Goal: Complete application form: Complete application form

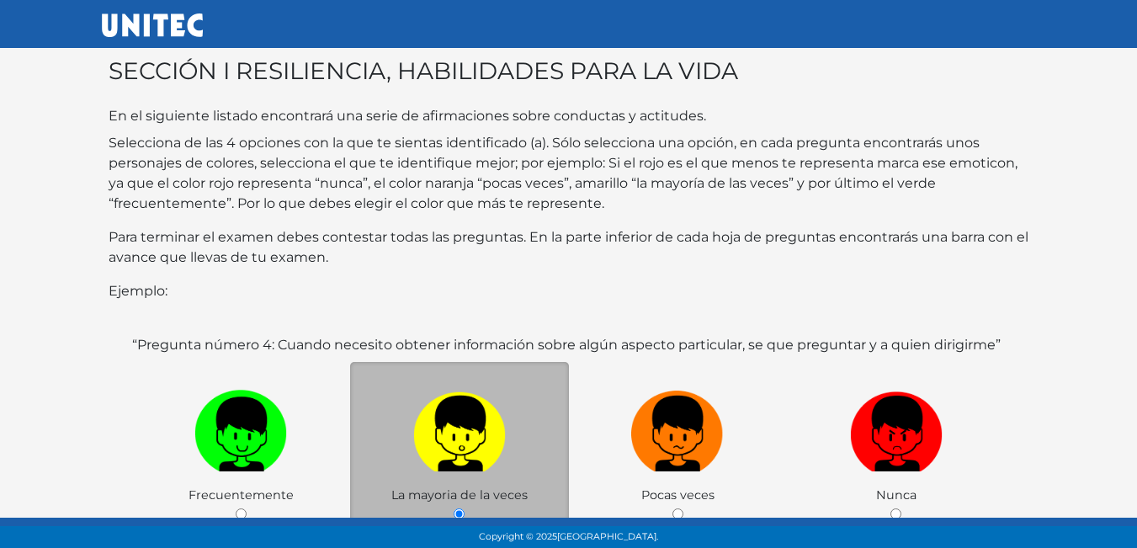
scroll to position [326, 0]
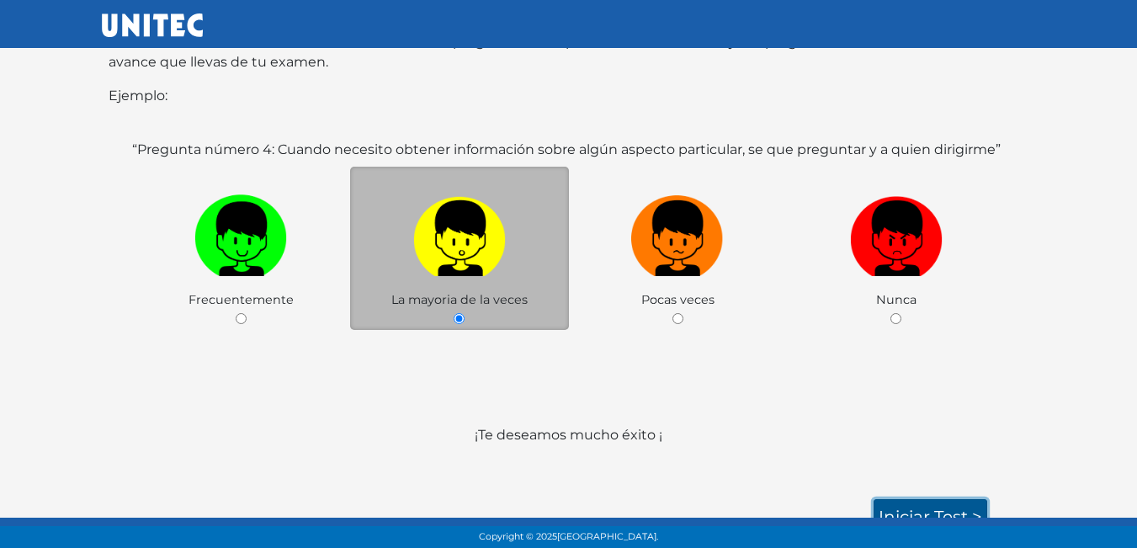
click at [893, 499] on link "Iniciar test >" at bounding box center [930, 516] width 114 height 35
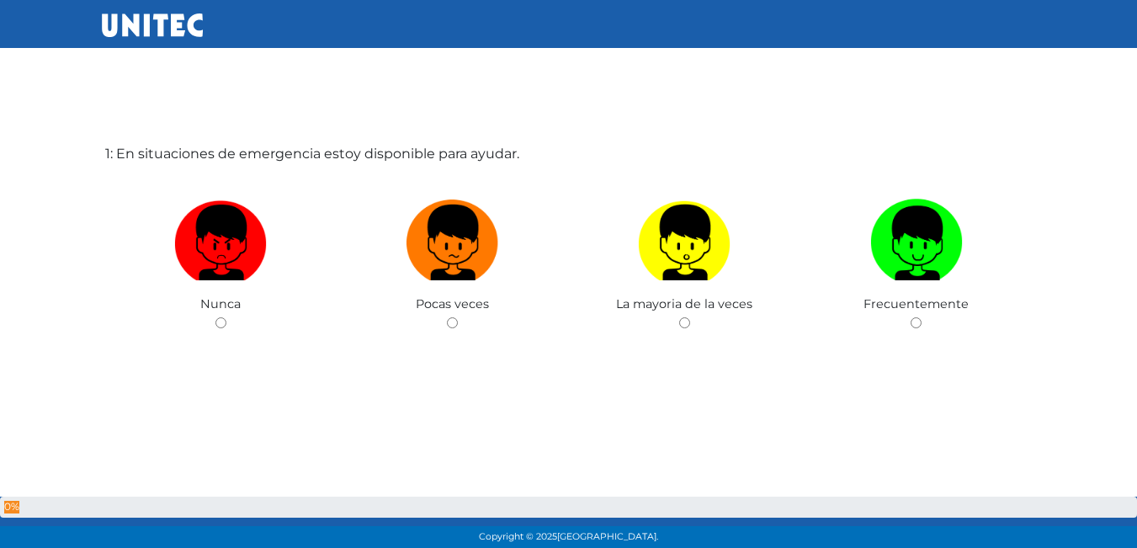
scroll to position [84, 0]
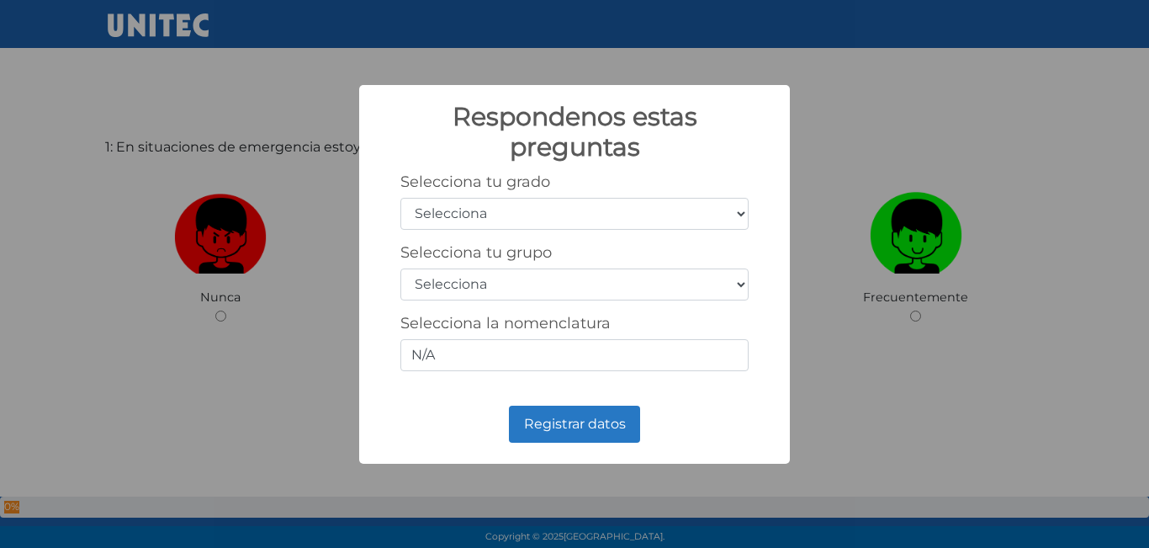
click at [739, 221] on select "Selecciona 1er grado 2do grado 3er grado 4to grado 5to grado 6to grado" at bounding box center [574, 214] width 348 height 32
select select "3"
click at [400, 198] on select "Selecciona 1er grado 2do grado 3er grado 4to grado 5to grado 6to grado" at bounding box center [574, 214] width 348 height 32
click at [548, 283] on select "Selecciona A B C D E F G H I J K L M N O P Q R S T U V W X Y Z" at bounding box center [574, 284] width 348 height 32
select select "b"
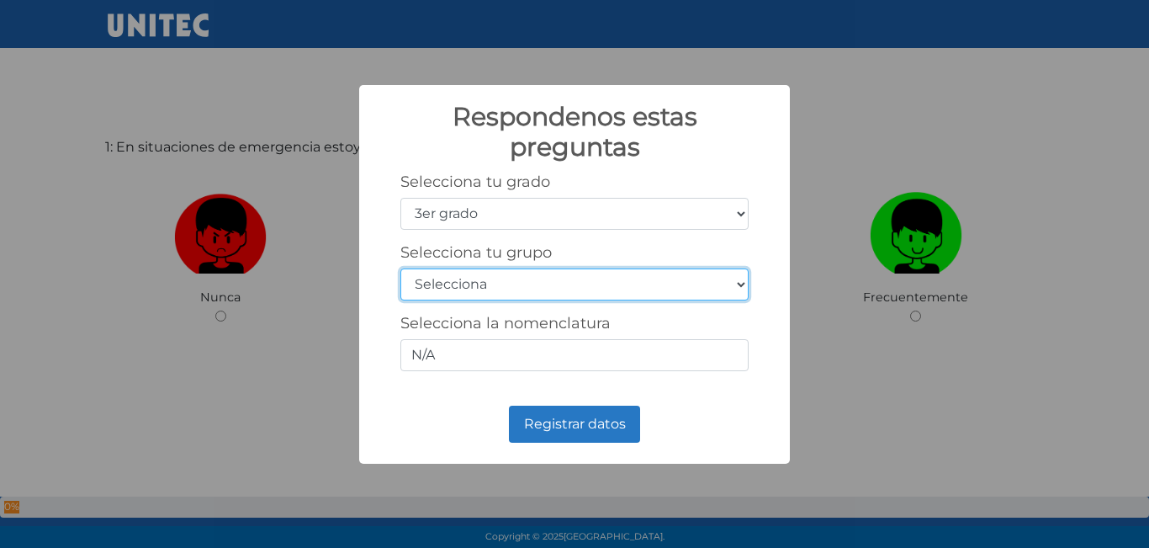
click at [400, 268] on select "Selecciona A B C D E F G H I J K L M N O P Q R S T U V W X Y Z" at bounding box center [574, 284] width 348 height 32
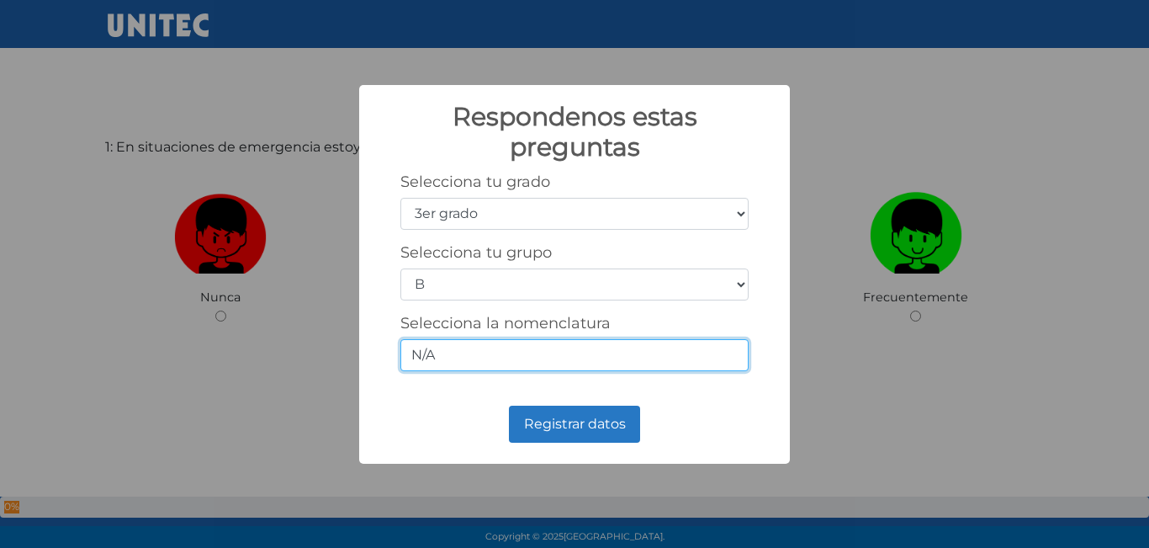
click at [617, 361] on input "N/A" at bounding box center [574, 355] width 348 height 32
type input "N"
type input "5/B"
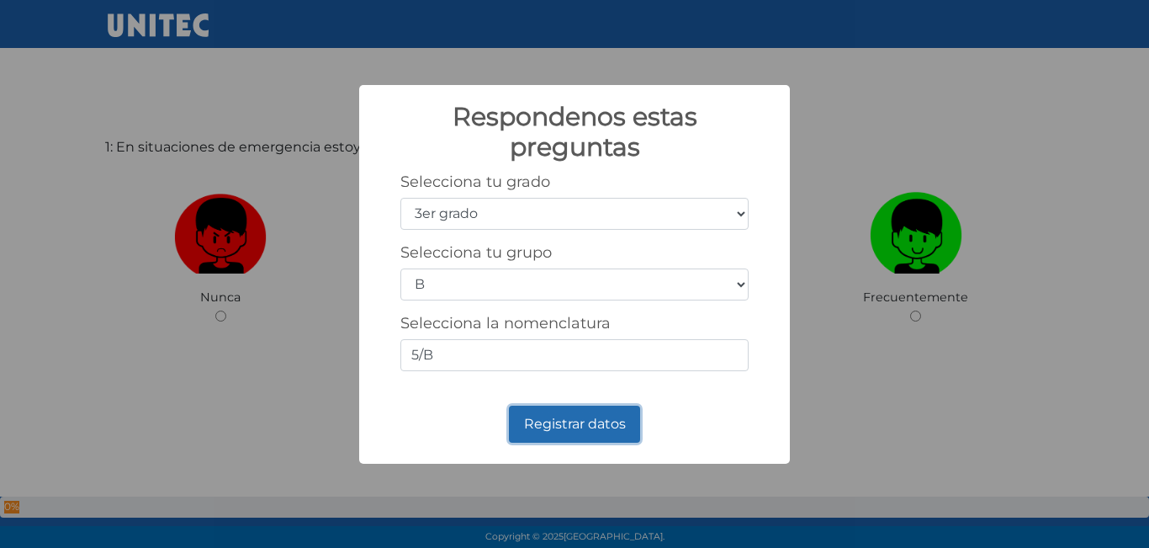
click at [610, 428] on button "Registrar datos" at bounding box center [574, 423] width 131 height 37
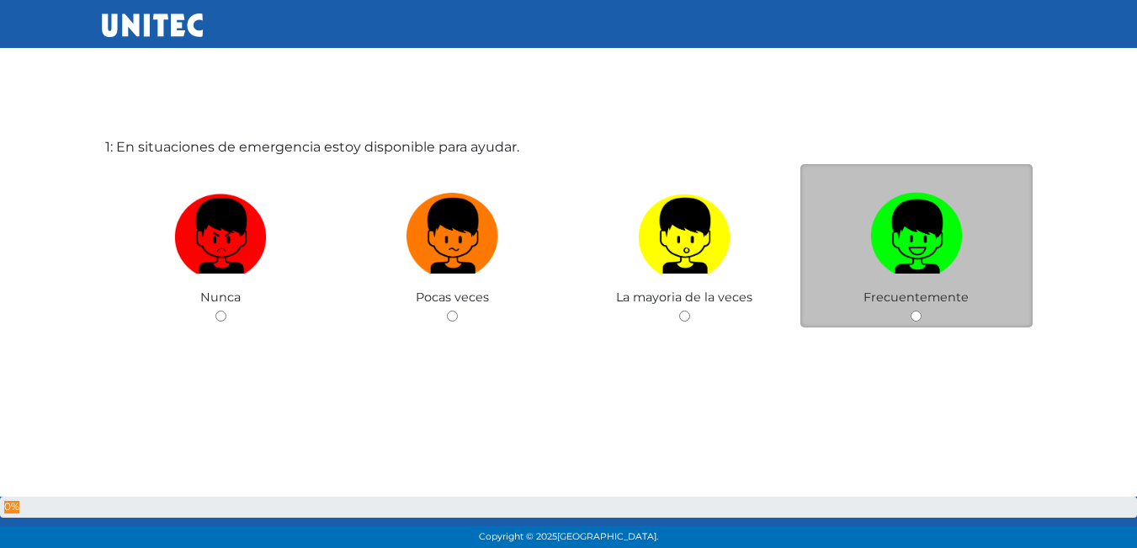
click at [896, 269] on img at bounding box center [916, 230] width 93 height 88
click at [910, 310] on input "radio" at bounding box center [915, 315] width 11 height 11
radio input "true"
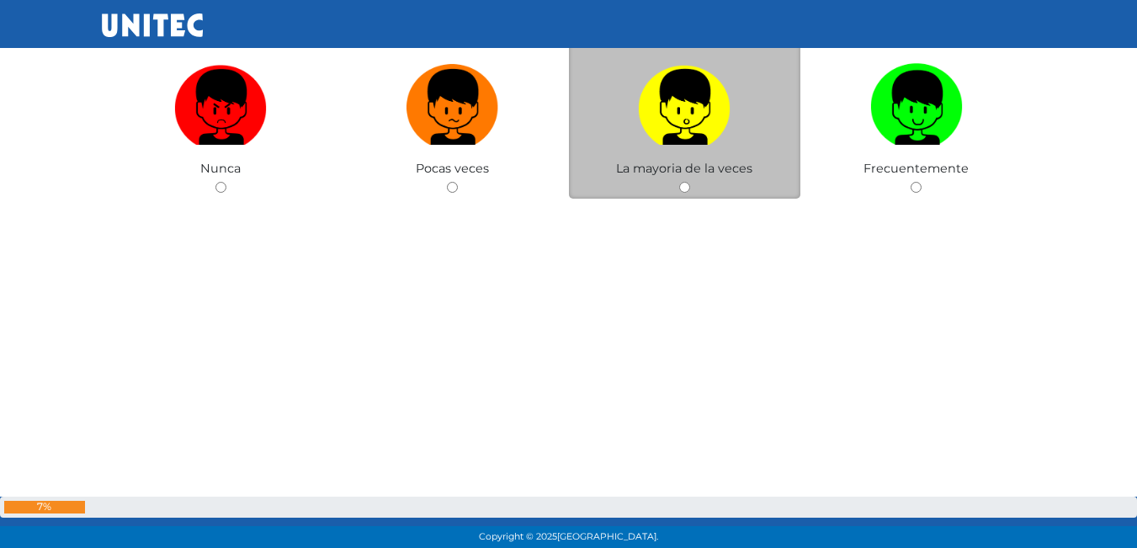
scroll to position [676, 0]
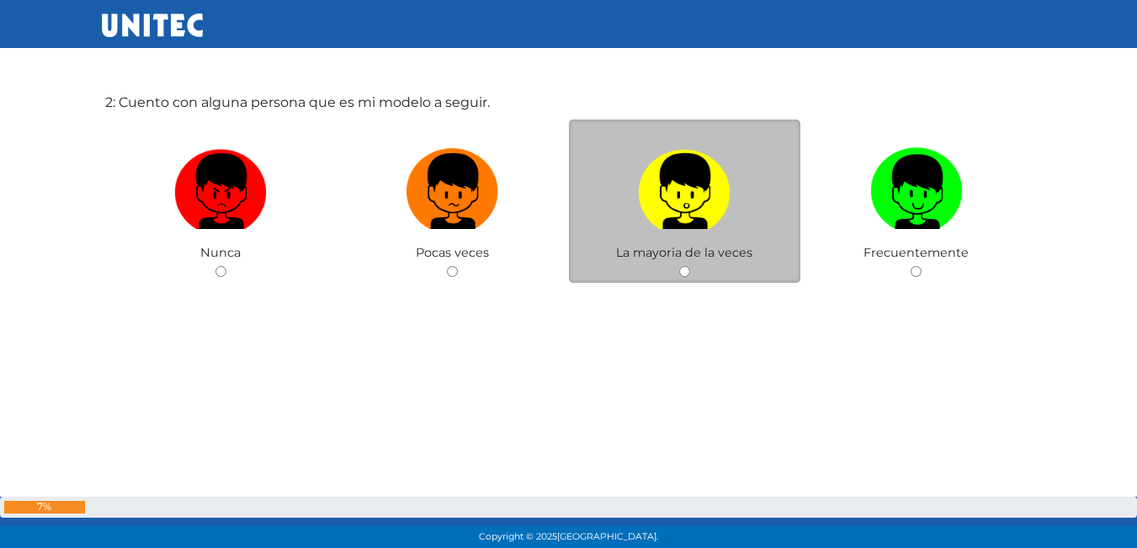
click at [741, 246] on span "La mayoria de la veces" at bounding box center [684, 252] width 136 height 15
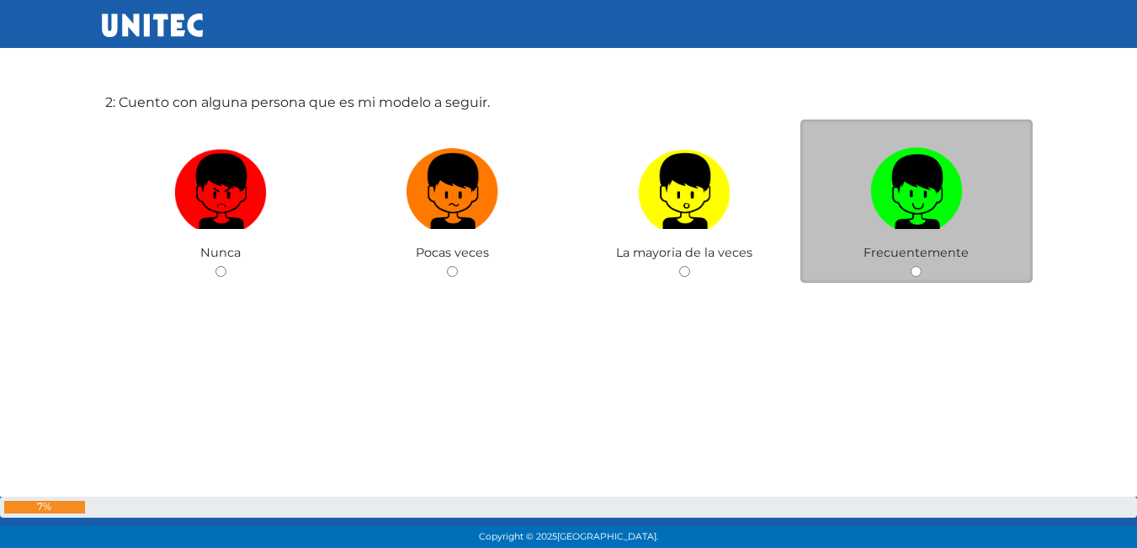
click at [920, 275] on input "radio" at bounding box center [915, 271] width 11 height 11
radio input "true"
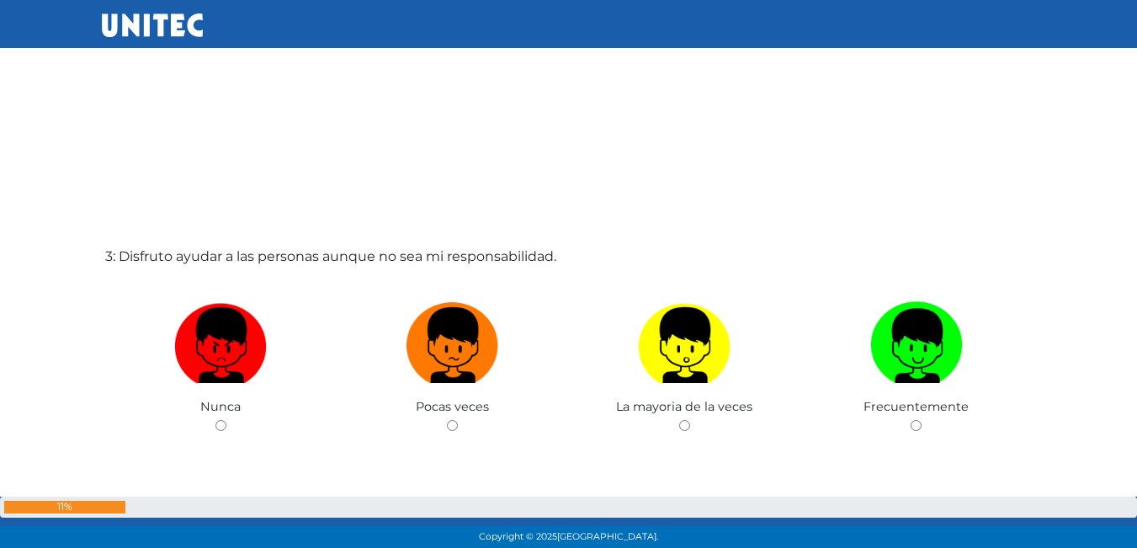
scroll to position [1101, 0]
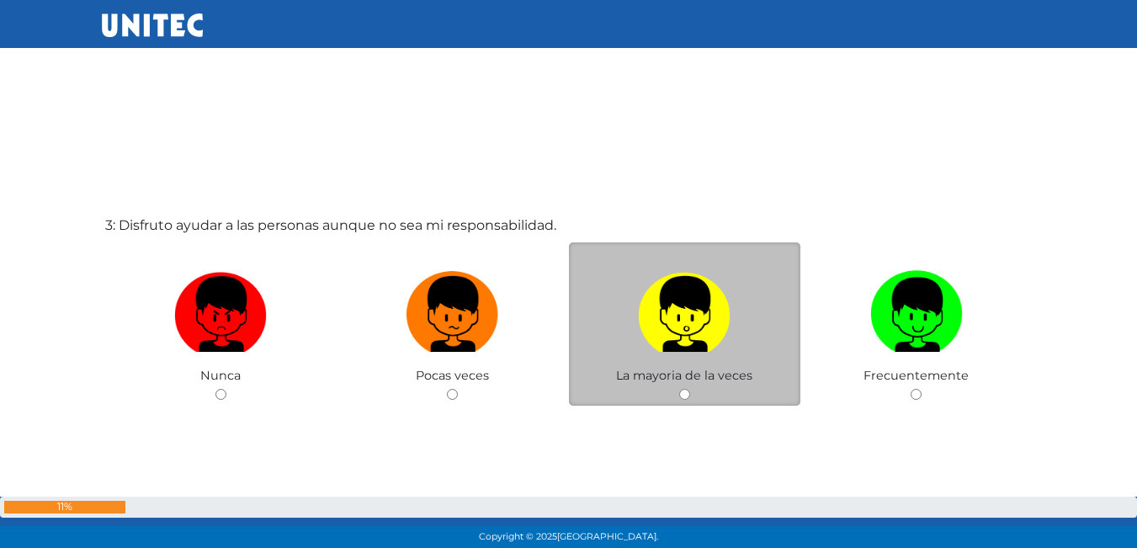
click at [739, 337] on label at bounding box center [685, 314] width 232 height 103
click at [690, 389] on input "radio" at bounding box center [684, 394] width 11 height 11
radio input "true"
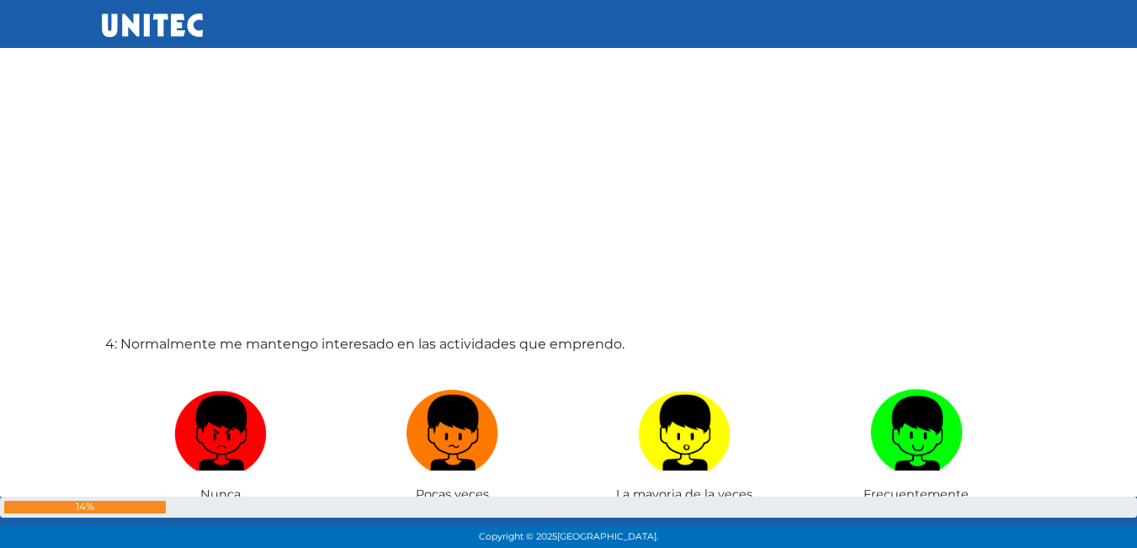
scroll to position [1727, 0]
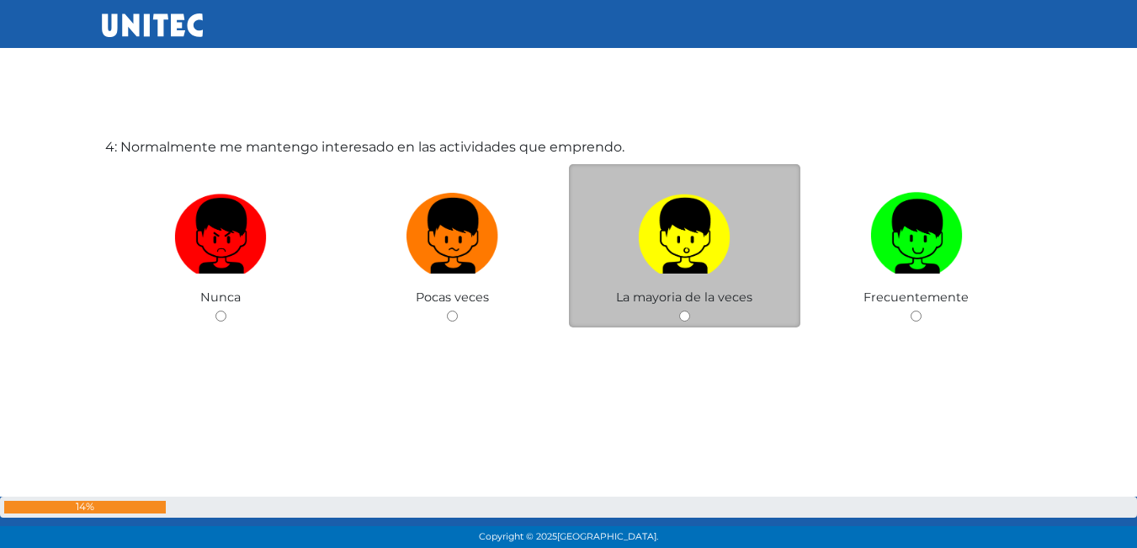
click at [735, 288] on div "La mayoria de la veces" at bounding box center [685, 246] width 232 height 164
click at [687, 320] on input "radio" at bounding box center [684, 315] width 11 height 11
radio input "true"
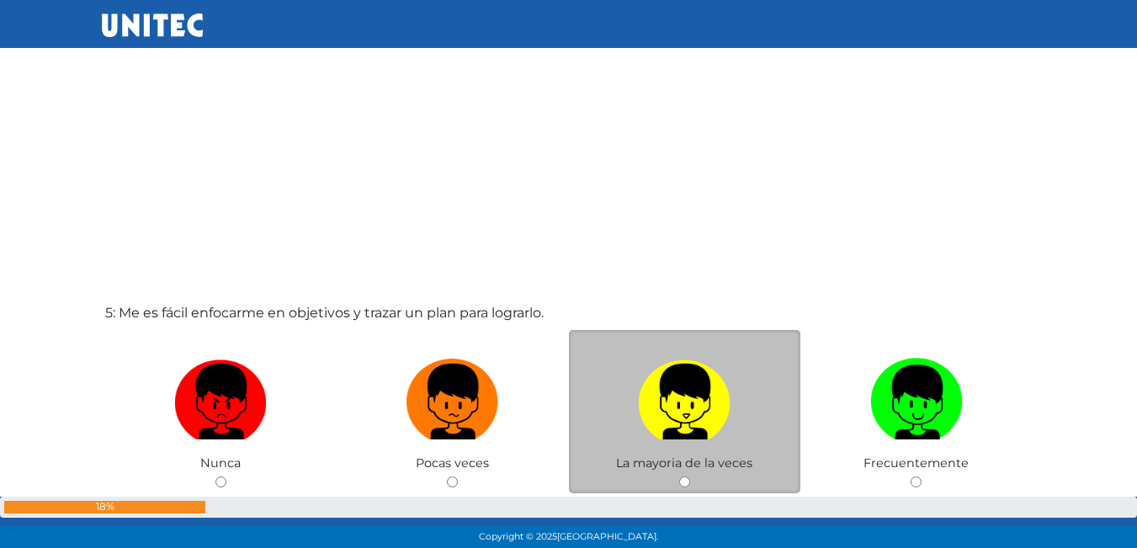
scroll to position [2291, 0]
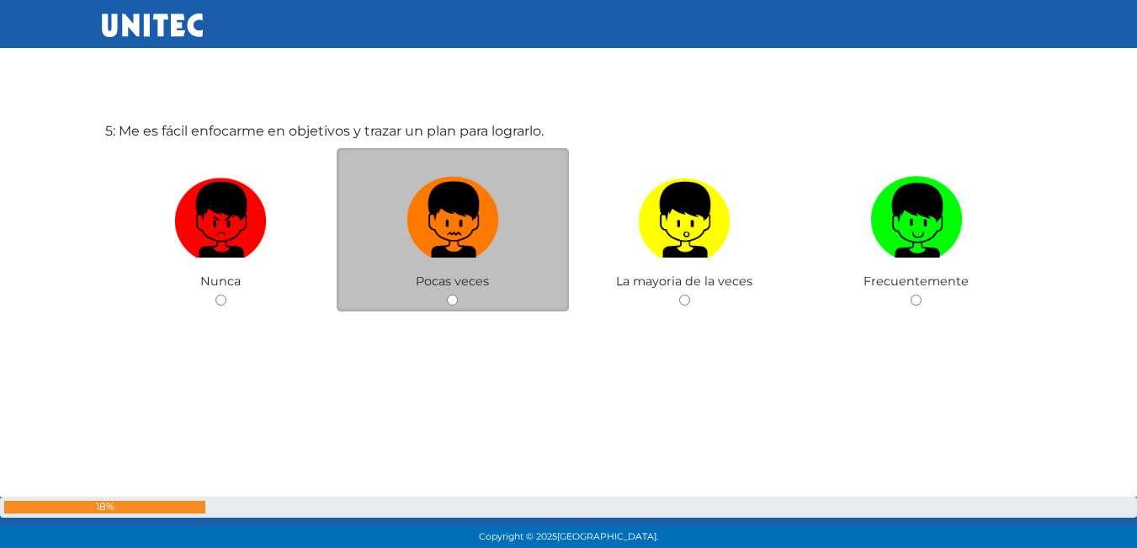
click at [411, 237] on img at bounding box center [452, 214] width 93 height 88
click at [447, 294] on input "radio" at bounding box center [452, 299] width 11 height 11
radio input "true"
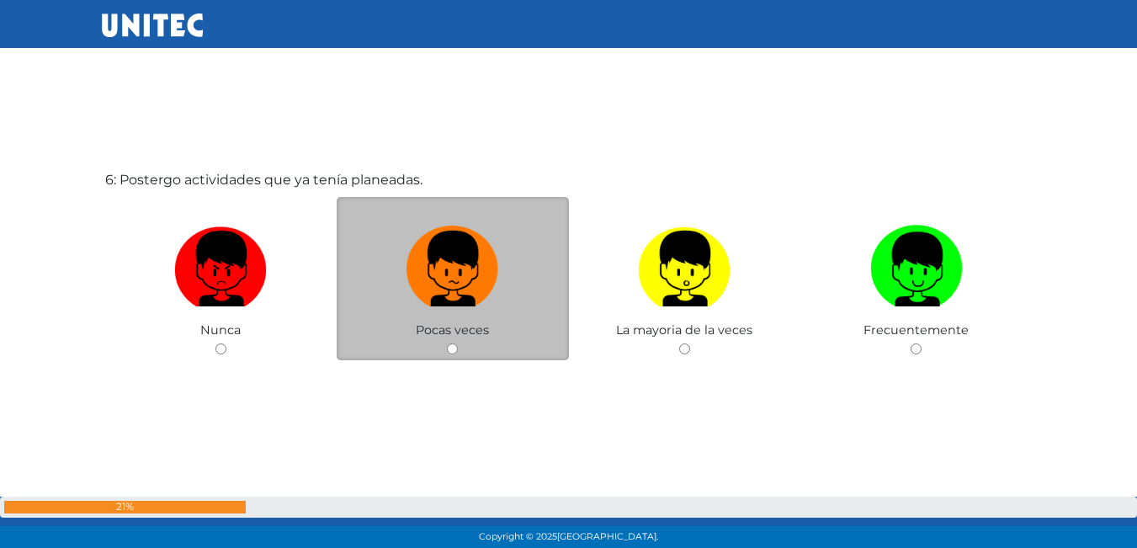
scroll to position [2884, 0]
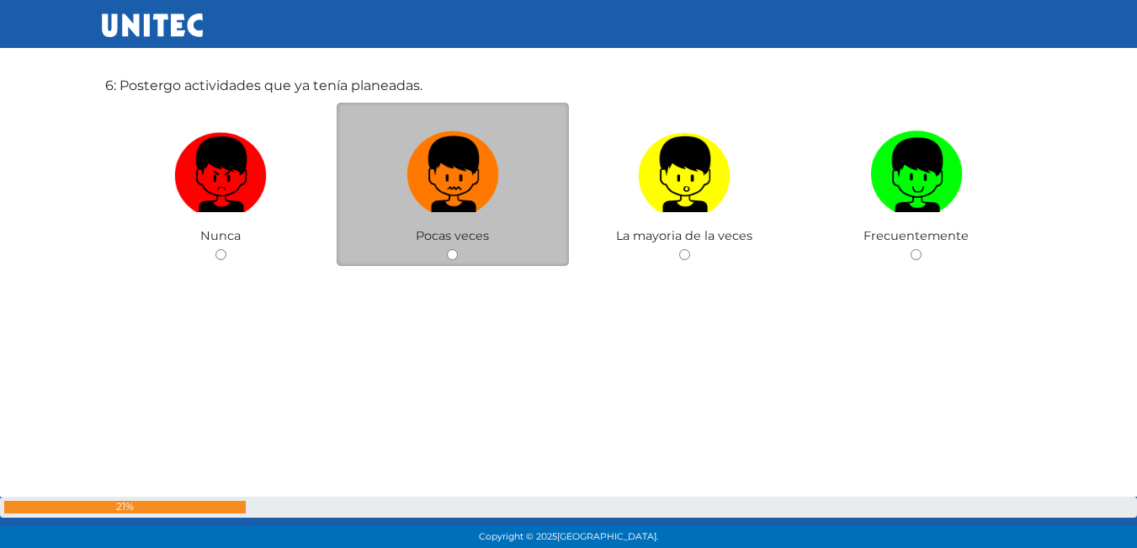
click at [464, 212] on img at bounding box center [452, 169] width 93 height 88
click at [458, 249] on input "radio" at bounding box center [452, 254] width 11 height 11
radio input "true"
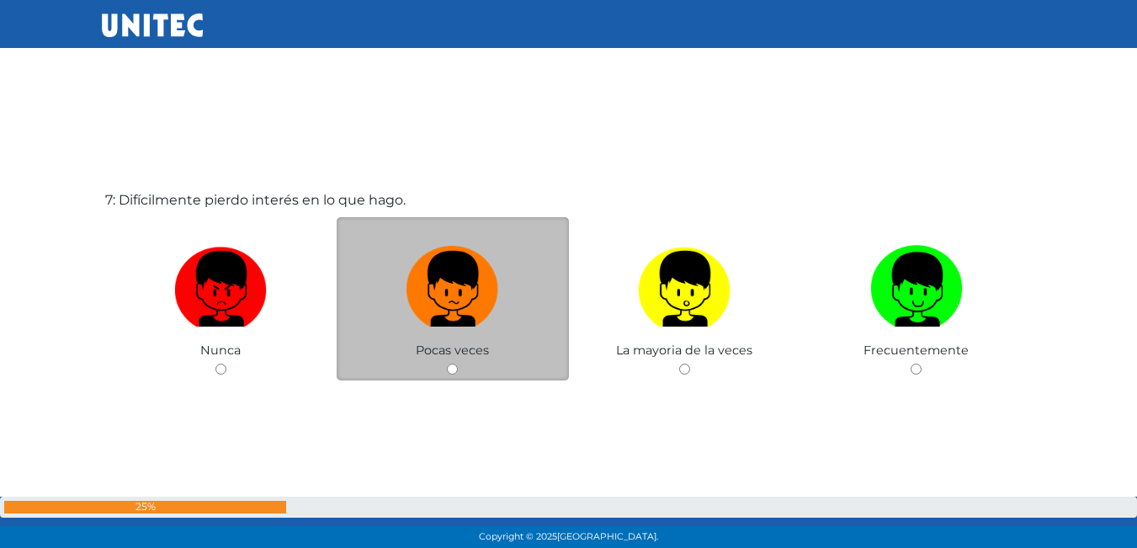
scroll to position [3370, 0]
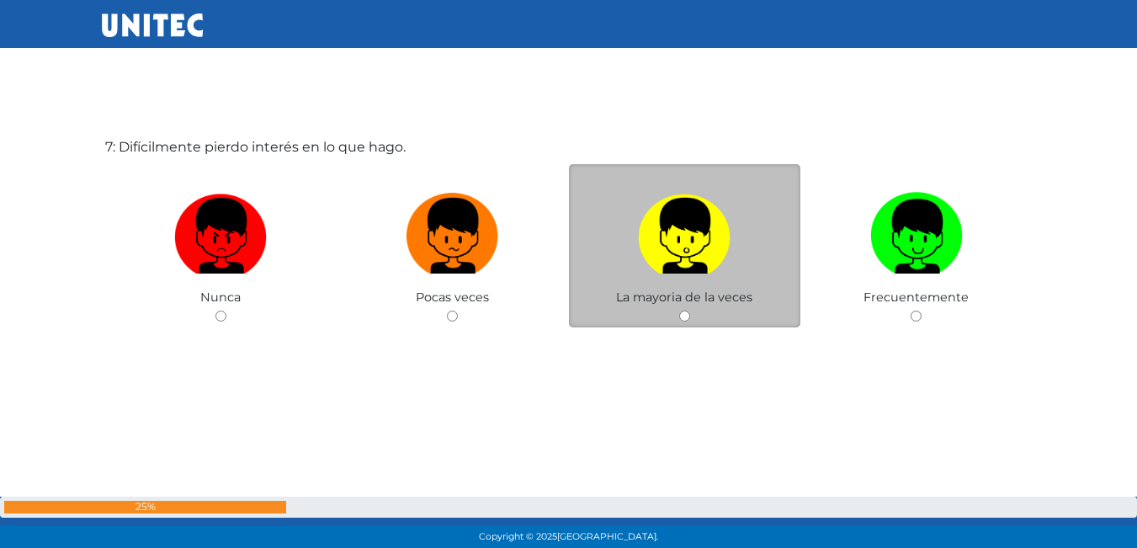
click at [729, 285] on label at bounding box center [685, 236] width 232 height 103
click at [690, 310] on input "radio" at bounding box center [684, 315] width 11 height 11
radio input "true"
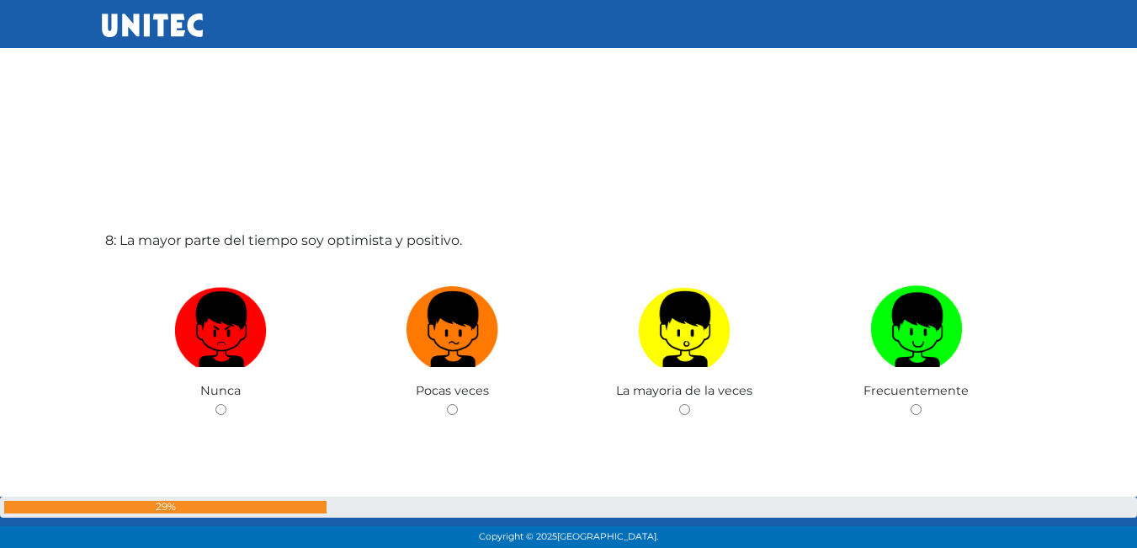
scroll to position [3992, 0]
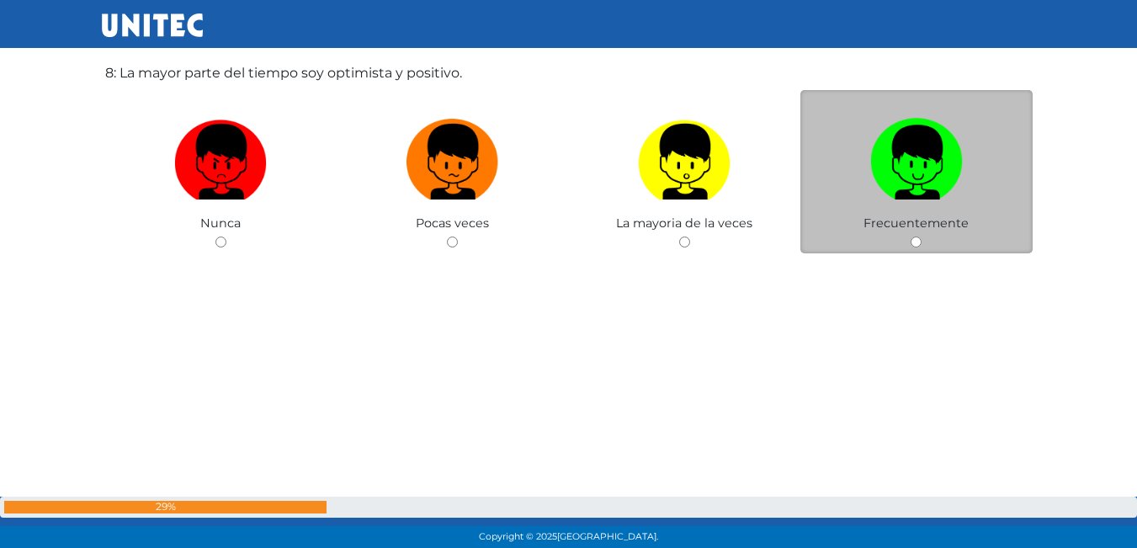
click at [902, 231] on span "Frecuentemente" at bounding box center [915, 222] width 105 height 15
click at [931, 204] on label at bounding box center [916, 162] width 232 height 103
click at [921, 236] on input "radio" at bounding box center [915, 241] width 11 height 11
radio input "true"
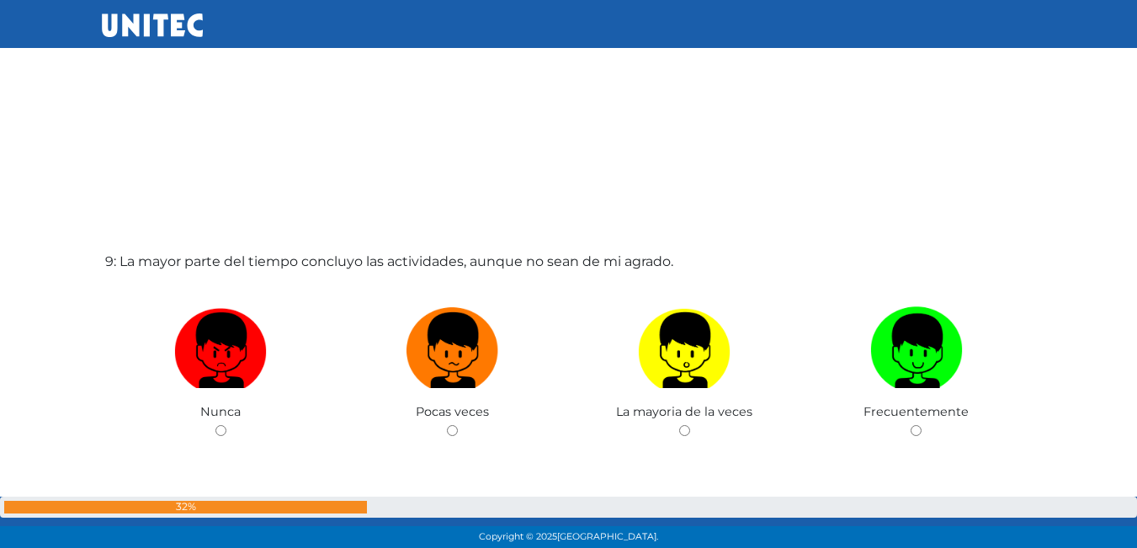
scroll to position [4334, 0]
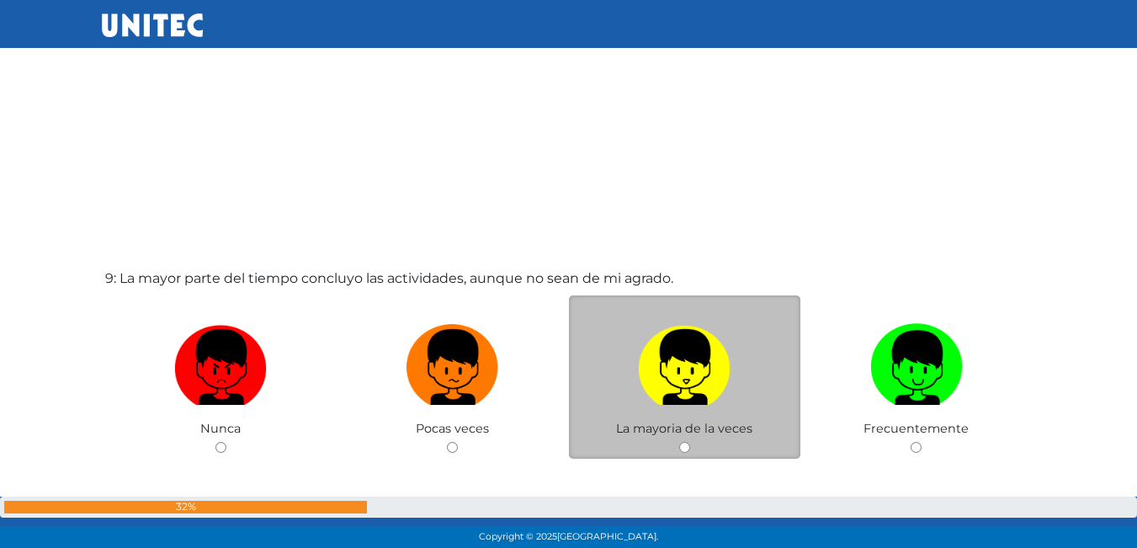
click at [704, 384] on img at bounding box center [684, 361] width 93 height 88
click at [690, 442] on input "radio" at bounding box center [684, 447] width 11 height 11
radio input "true"
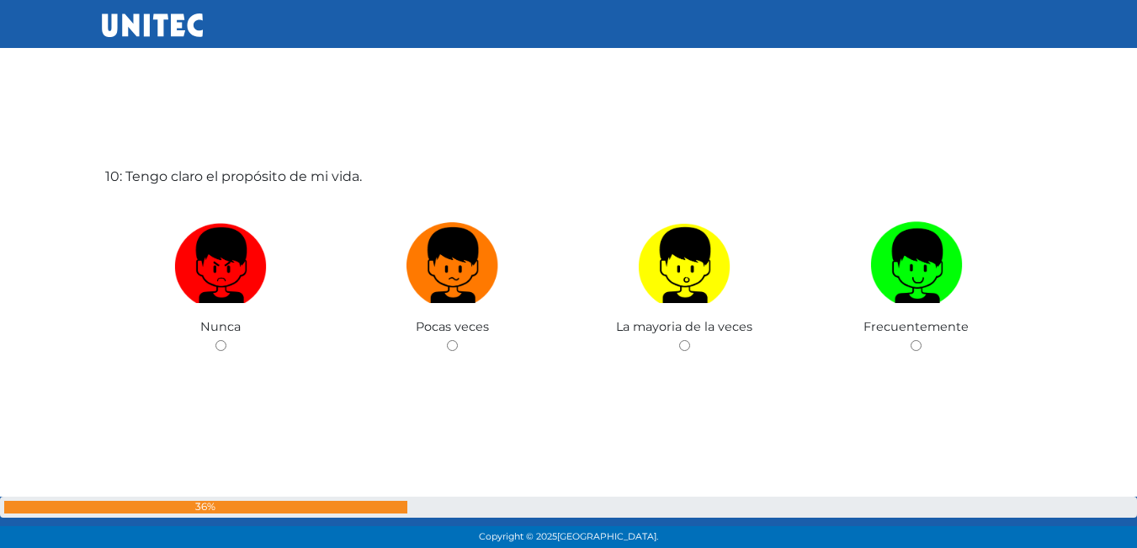
scroll to position [5000, 0]
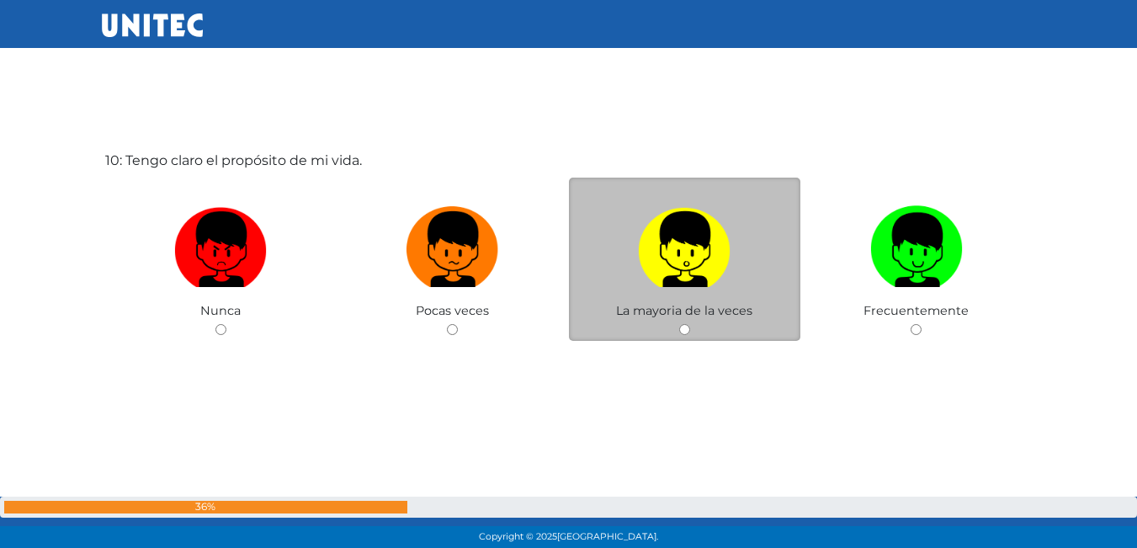
click at [702, 325] on div "La mayoria de la veces" at bounding box center [685, 260] width 232 height 164
click at [676, 244] on img at bounding box center [684, 243] width 93 height 88
click at [679, 324] on input "radio" at bounding box center [684, 329] width 11 height 11
radio input "true"
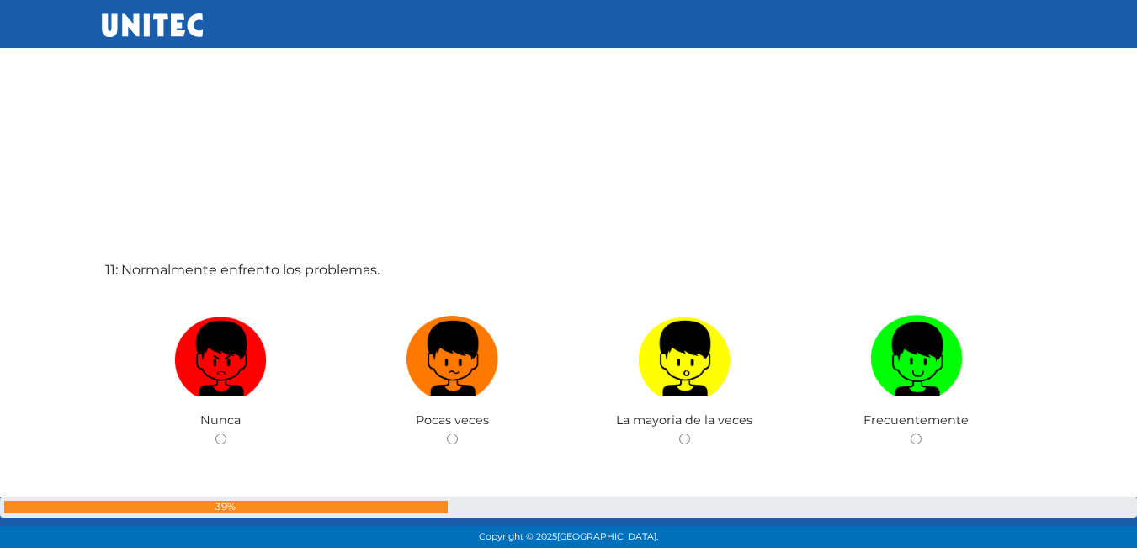
scroll to position [5484, 0]
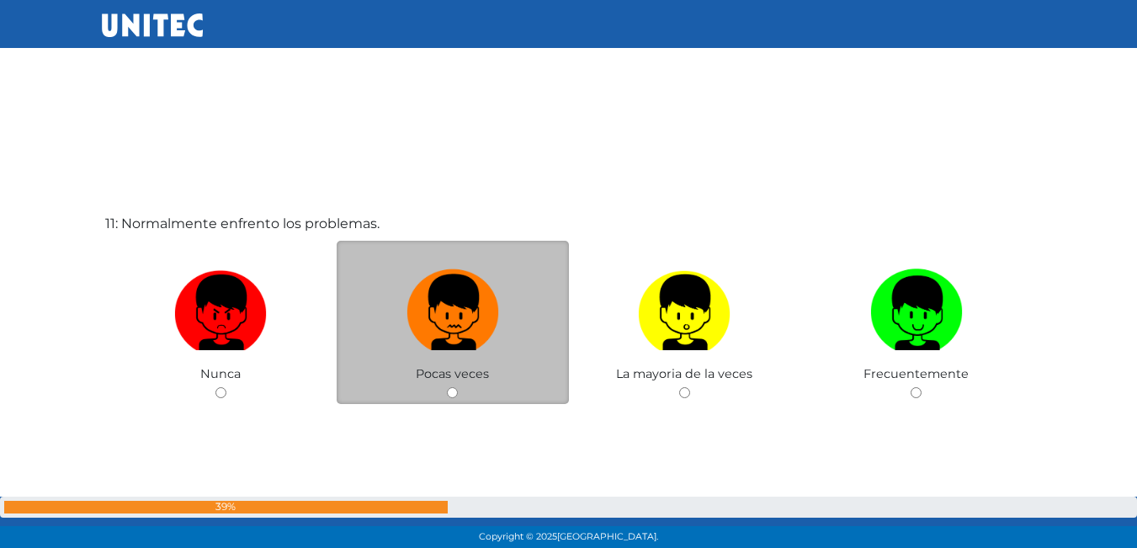
click at [485, 314] on img at bounding box center [452, 306] width 93 height 88
click at [458, 387] on input "radio" at bounding box center [452, 392] width 11 height 11
radio input "true"
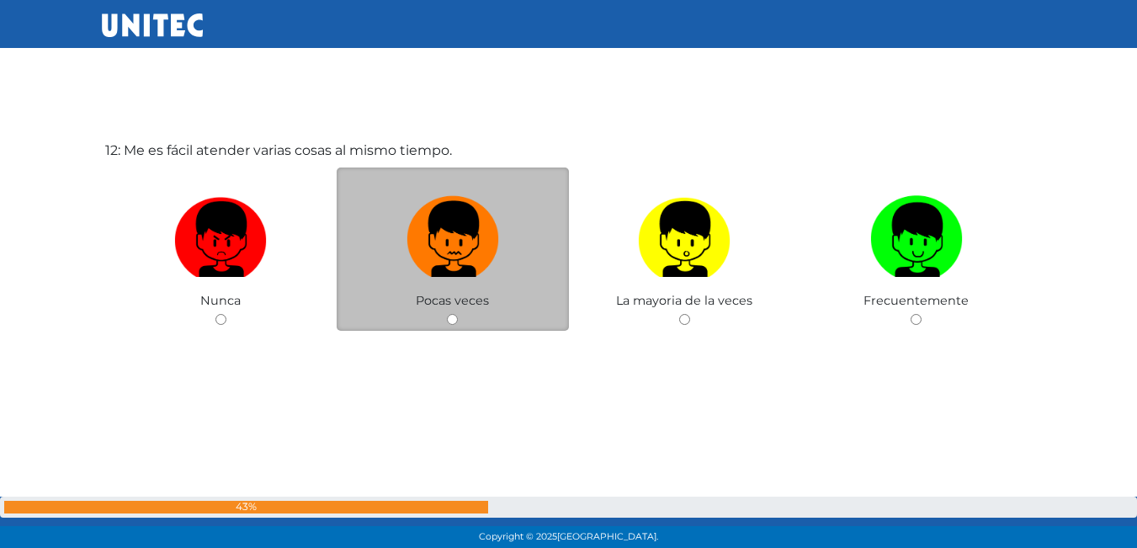
scroll to position [6108, 0]
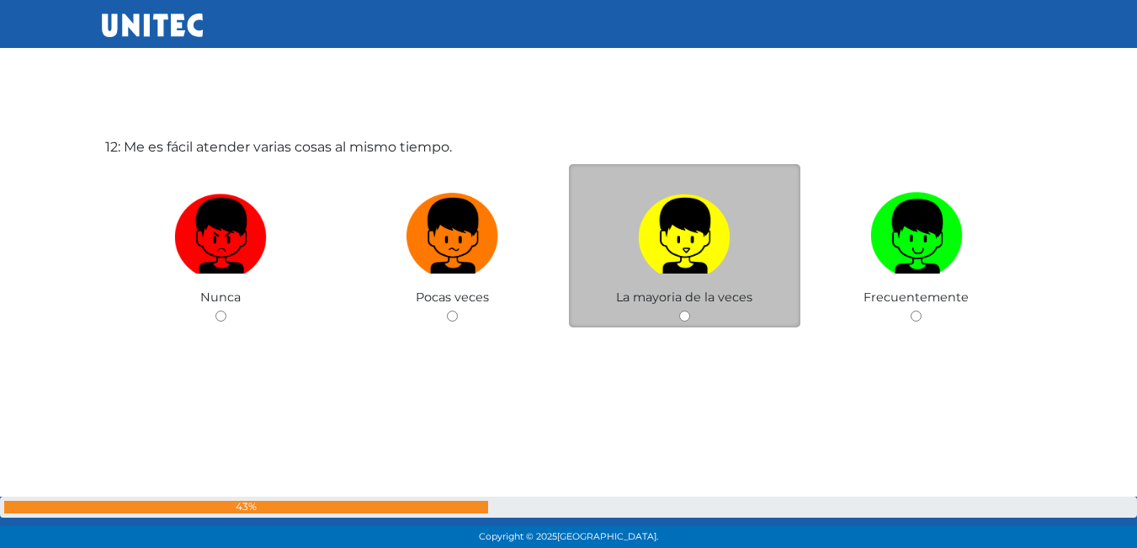
click at [702, 247] on img at bounding box center [684, 230] width 93 height 88
click at [690, 310] on input "radio" at bounding box center [684, 315] width 11 height 11
radio input "true"
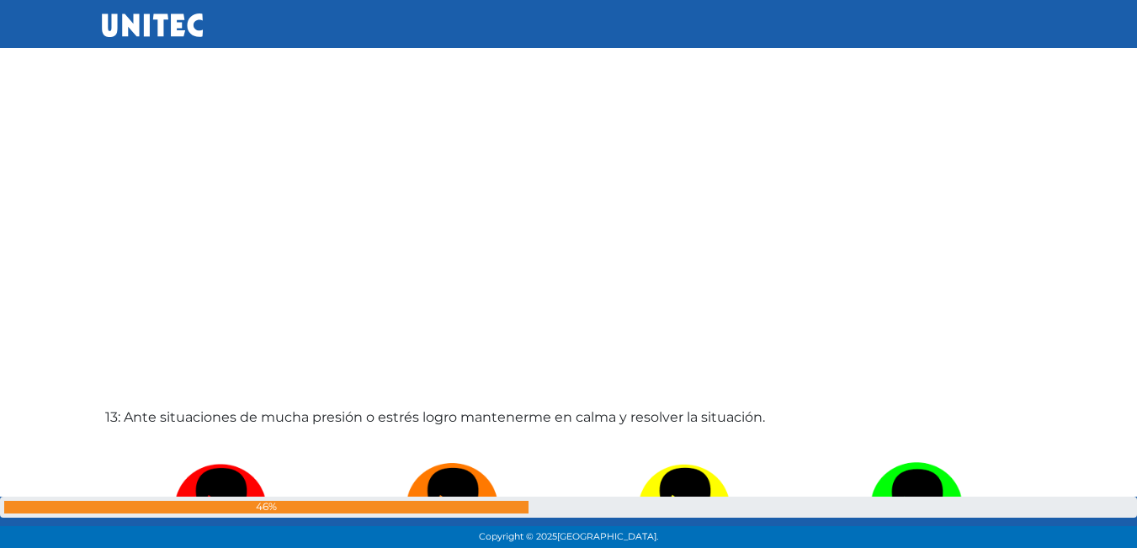
scroll to position [6533, 0]
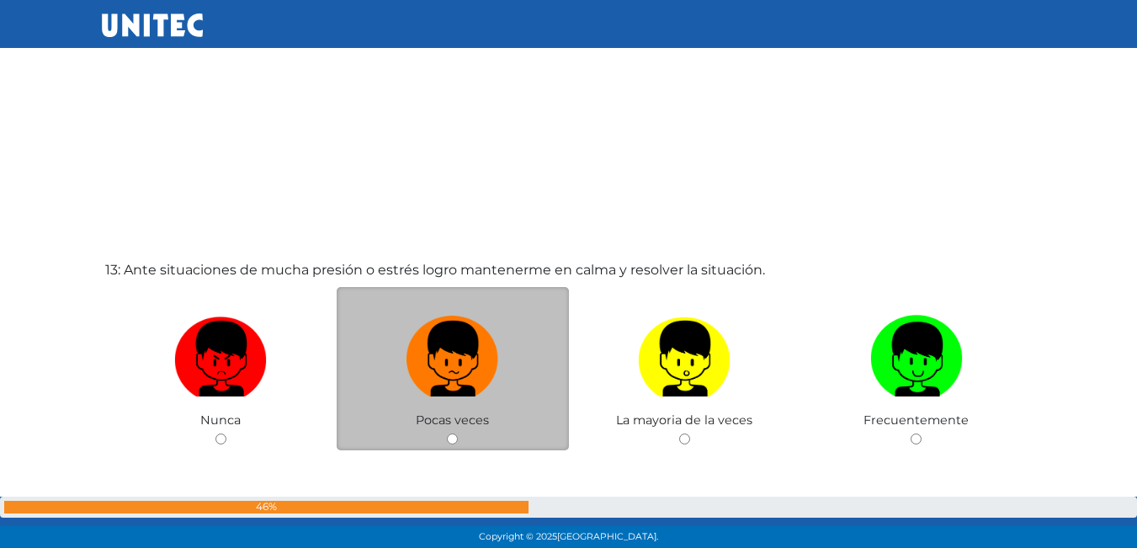
click at [473, 417] on span "Pocas veces" at bounding box center [452, 419] width 73 height 15
click at [454, 442] on input "radio" at bounding box center [452, 438] width 11 height 11
radio input "true"
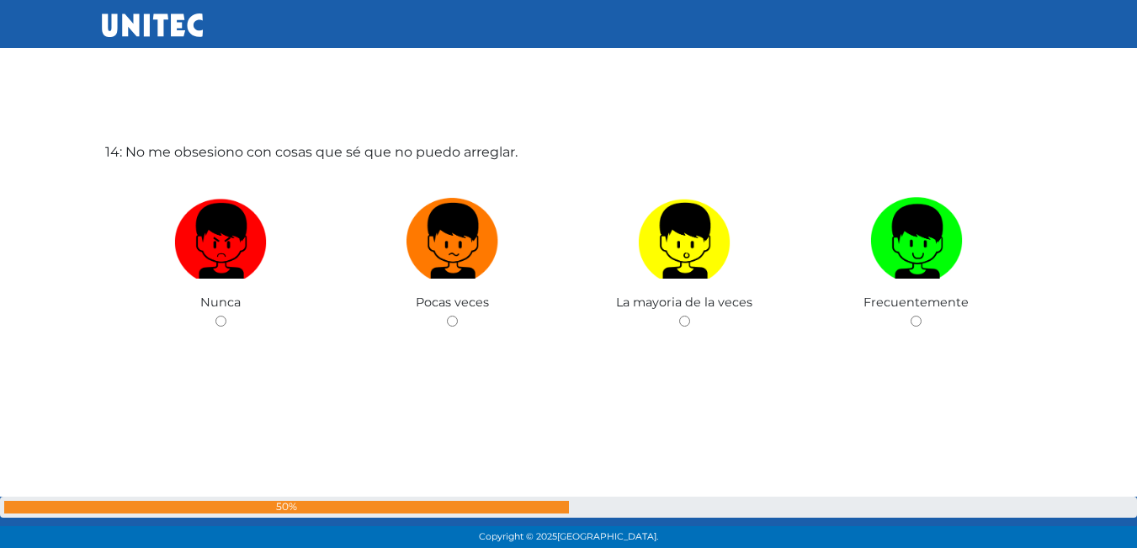
scroll to position [7204, 0]
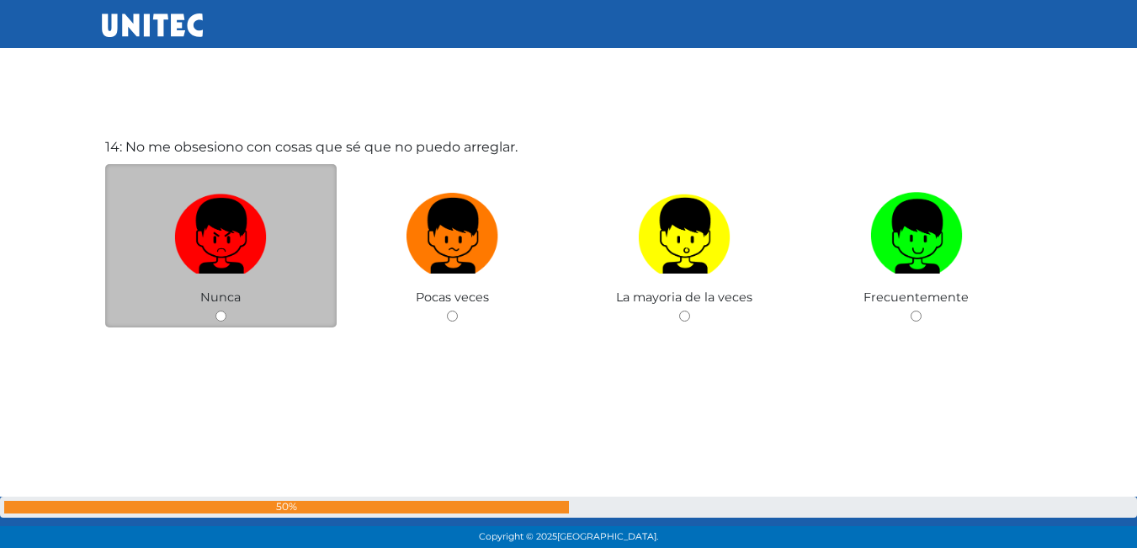
click at [248, 293] on div "Nunca" at bounding box center [221, 246] width 232 height 164
click at [252, 289] on div "Nunca" at bounding box center [221, 246] width 232 height 164
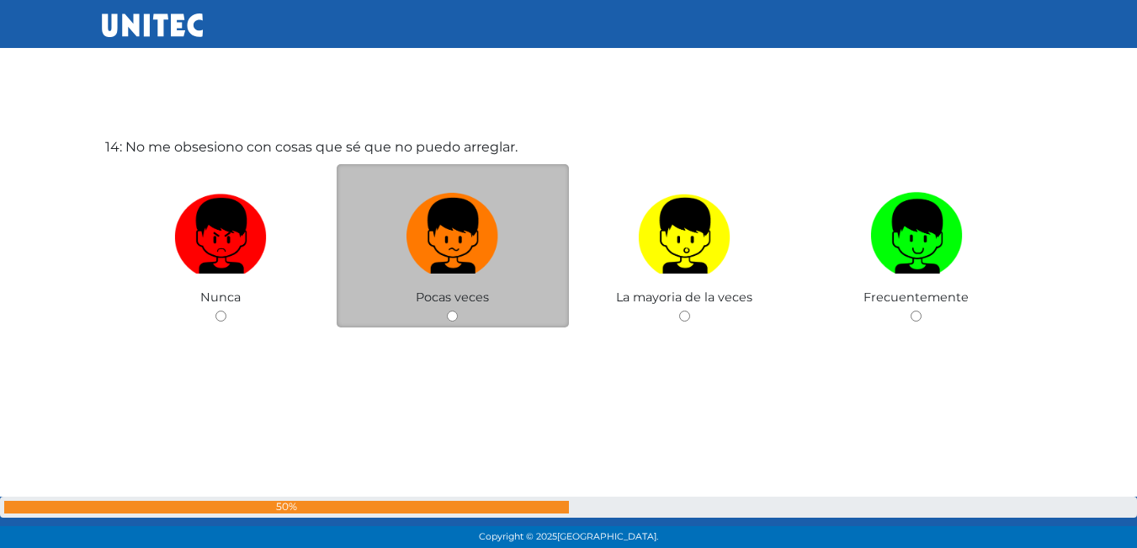
click at [480, 289] on div "Pocas veces" at bounding box center [452, 246] width 232 height 164
click at [448, 267] on img at bounding box center [452, 230] width 93 height 88
click at [448, 310] on input "radio" at bounding box center [452, 315] width 11 height 11
radio input "true"
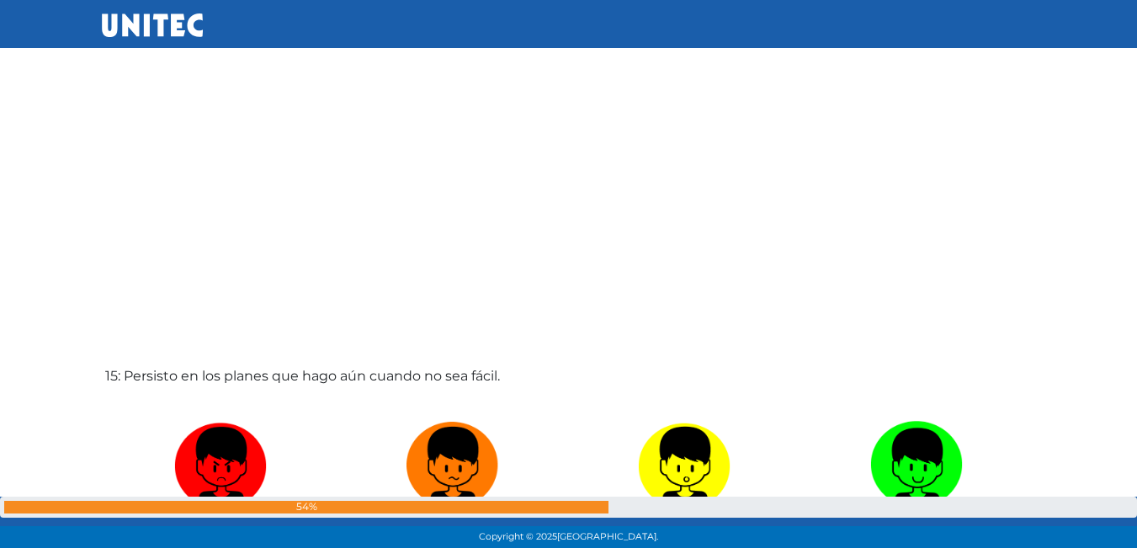
scroll to position [7691, 0]
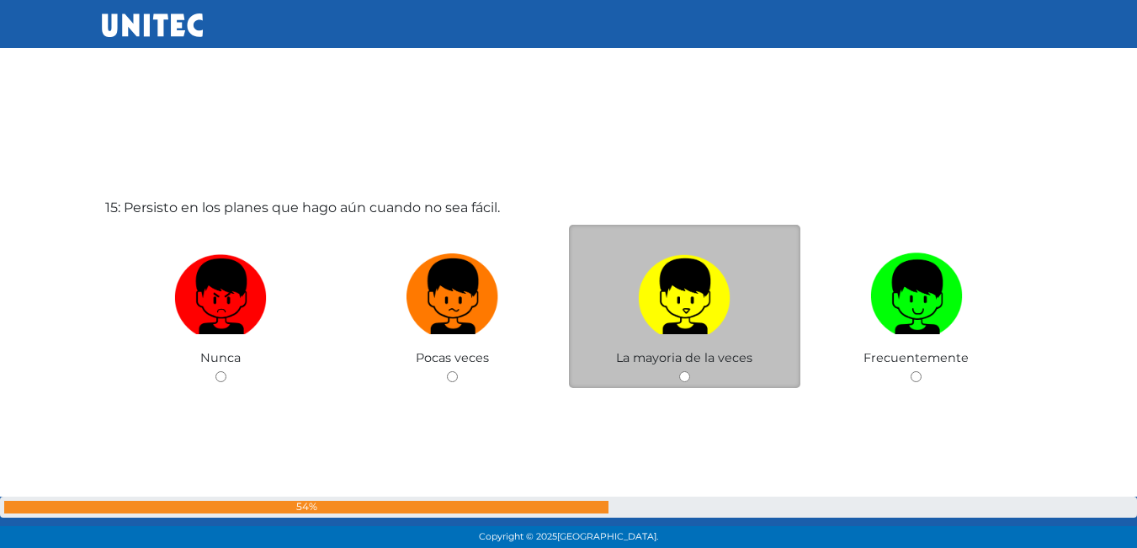
click at [697, 311] on img at bounding box center [684, 290] width 93 height 88
click at [690, 371] on input "radio" at bounding box center [684, 376] width 11 height 11
radio input "true"
click at [697, 311] on img at bounding box center [684, 290] width 93 height 88
click at [690, 371] on input "radio" at bounding box center [684, 376] width 11 height 11
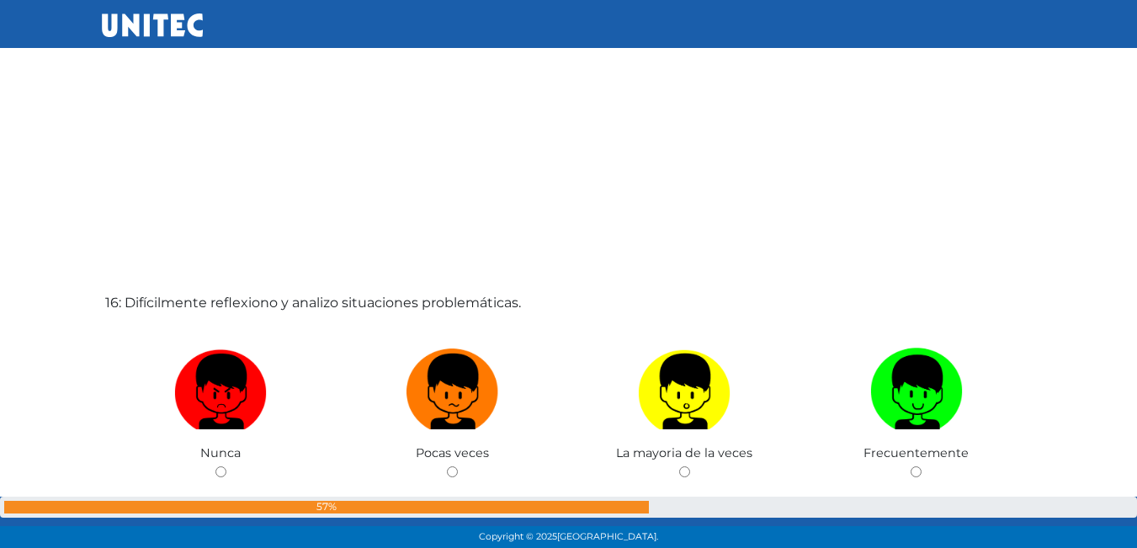
scroll to position [8152, 0]
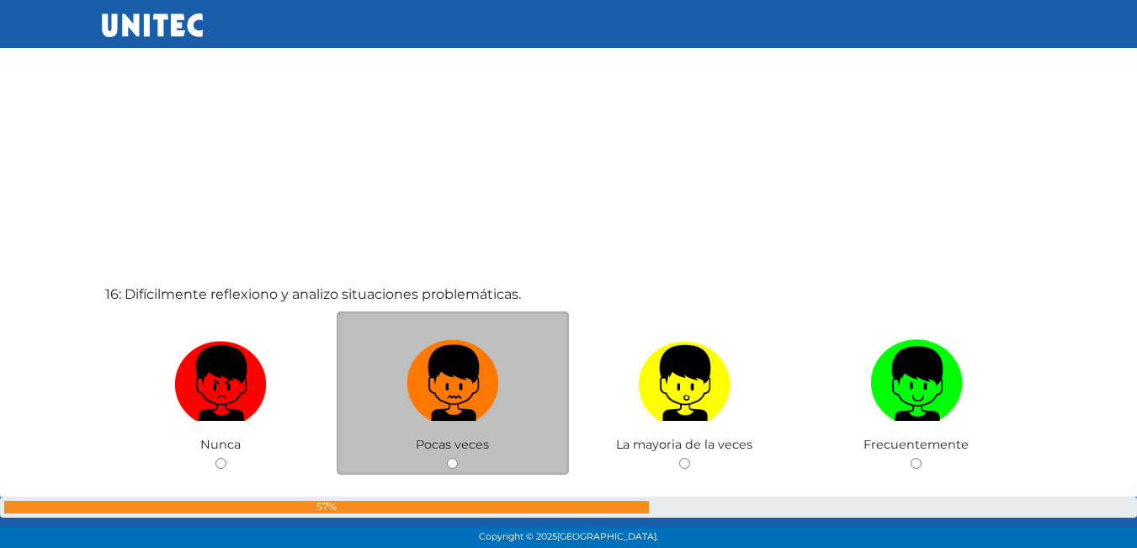
click at [430, 348] on img at bounding box center [452, 377] width 93 height 88
click at [447, 458] on input "radio" at bounding box center [452, 463] width 11 height 11
radio input "true"
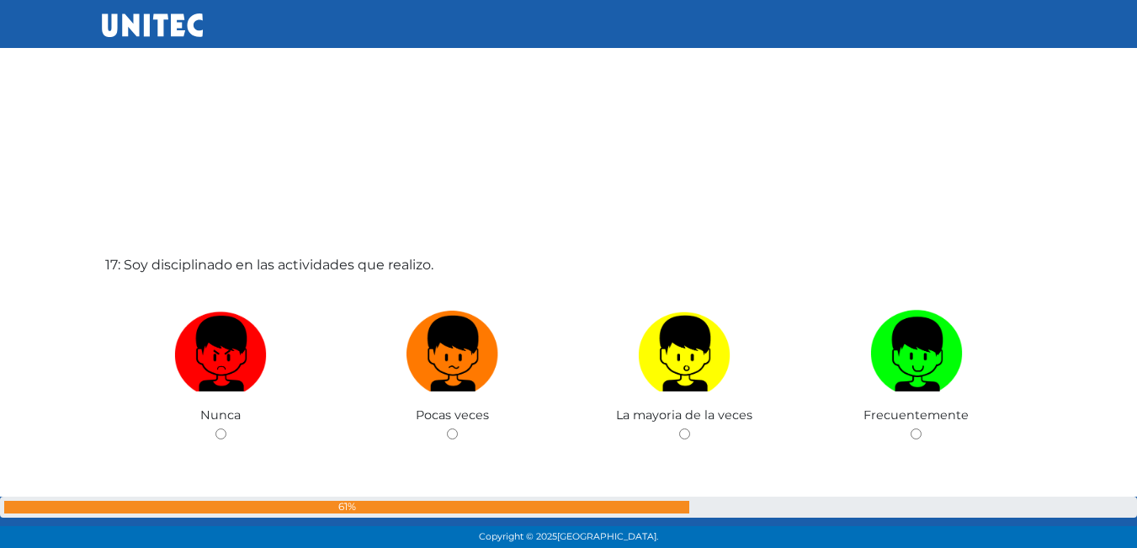
scroll to position [8738, 0]
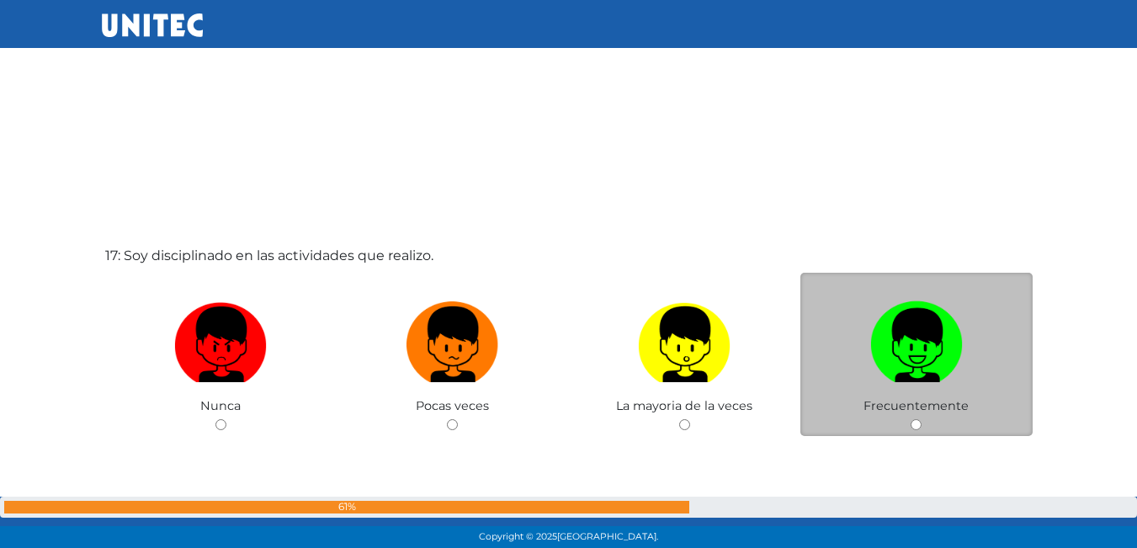
click at [927, 345] on img at bounding box center [916, 338] width 93 height 88
click at [921, 419] on input "radio" at bounding box center [915, 424] width 11 height 11
radio input "true"
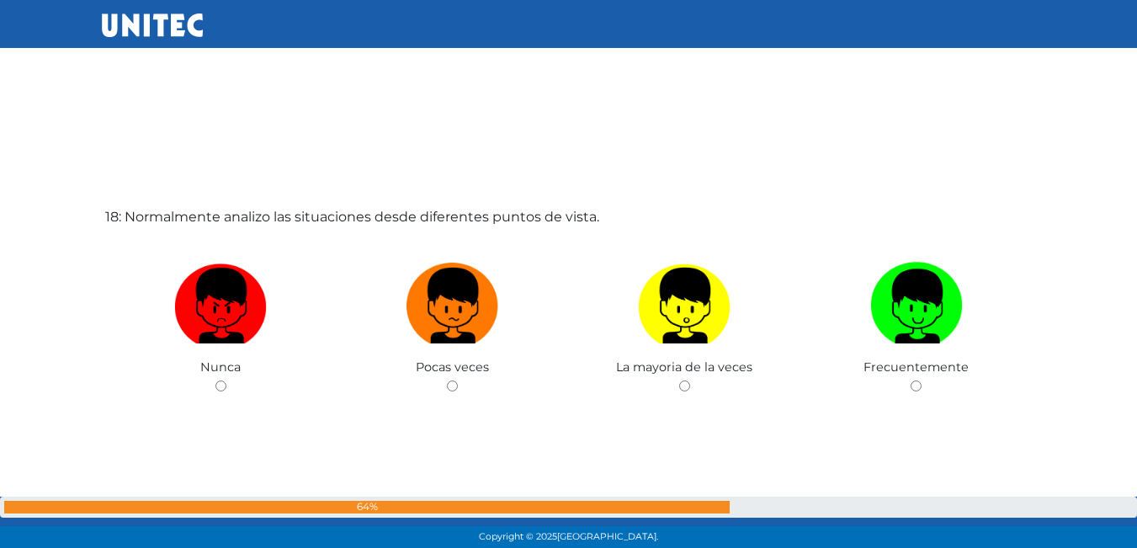
scroll to position [9408, 0]
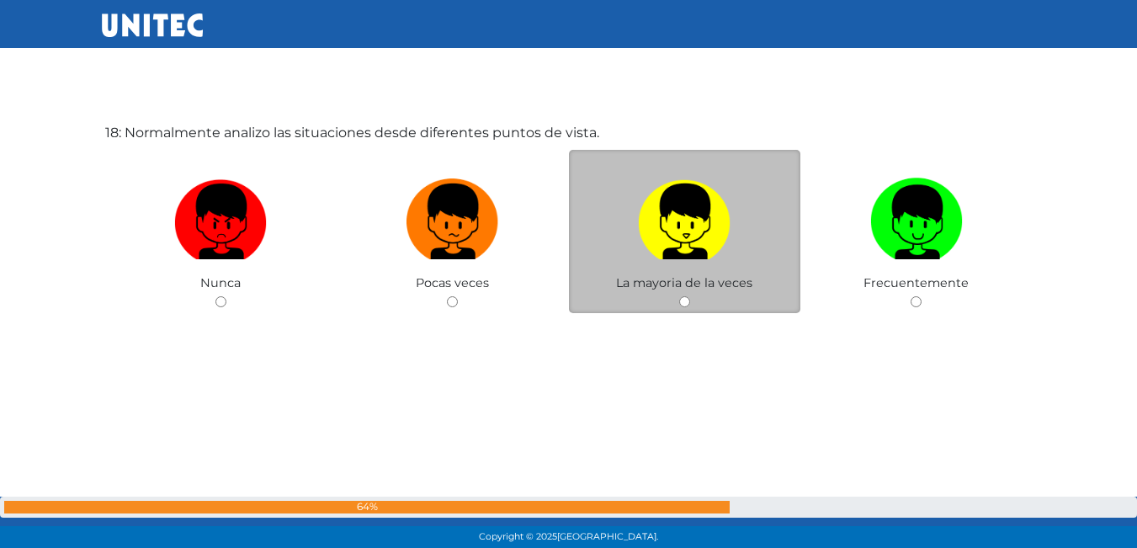
click at [679, 233] on img at bounding box center [684, 216] width 93 height 88
click at [679, 296] on input "radio" at bounding box center [684, 301] width 11 height 11
radio input "true"
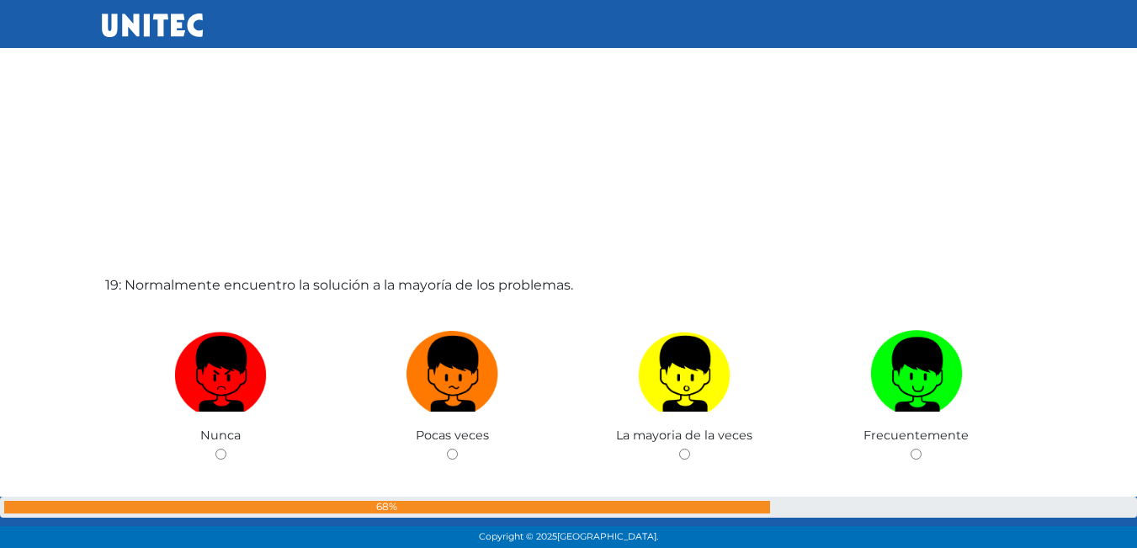
scroll to position [9942, 0]
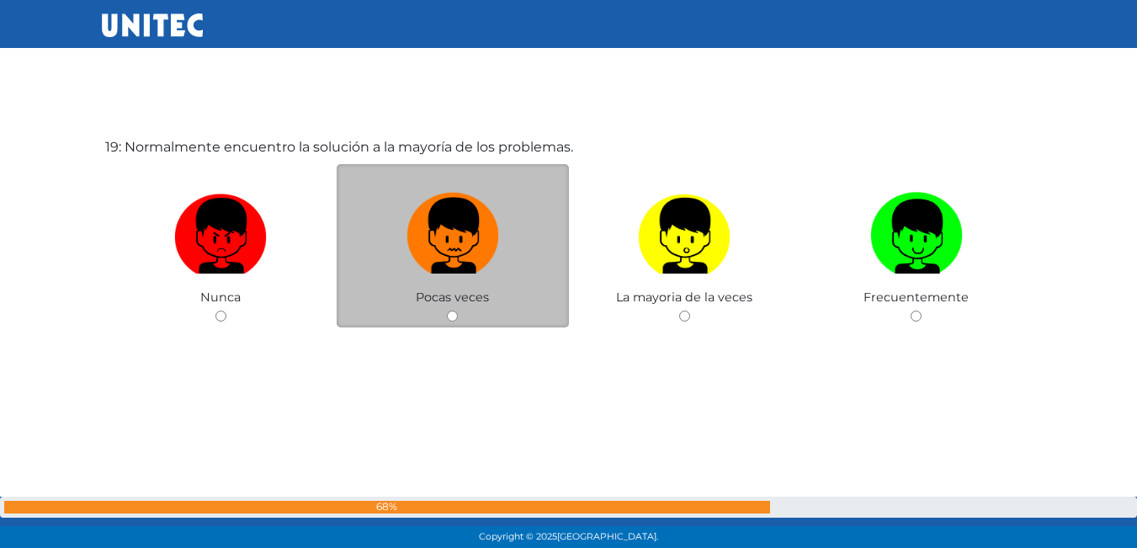
click at [449, 246] on img at bounding box center [452, 230] width 93 height 88
click at [449, 310] on input "radio" at bounding box center [452, 315] width 11 height 11
radio input "true"
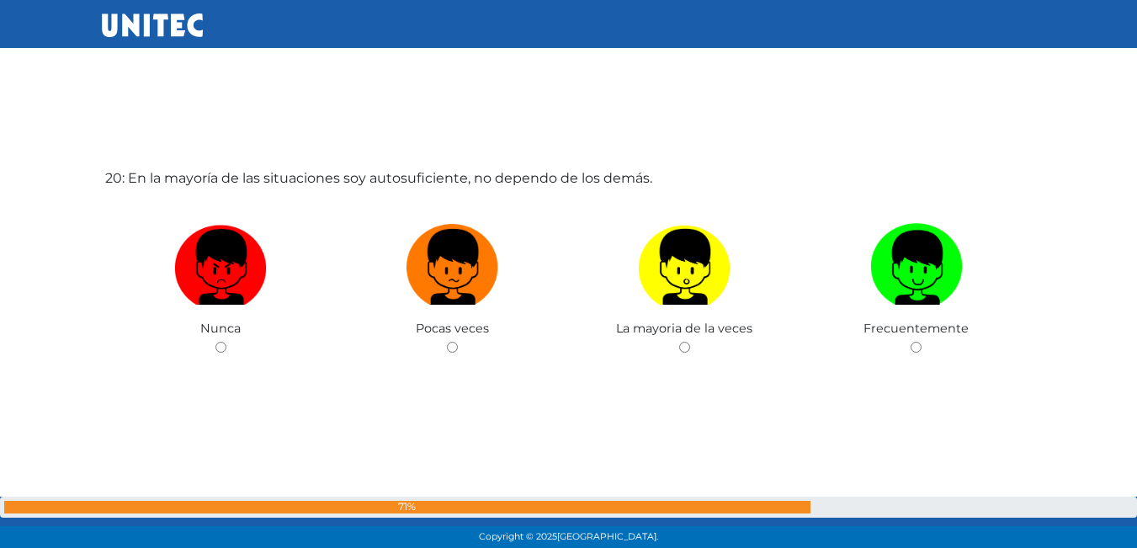
scroll to position [10460, 0]
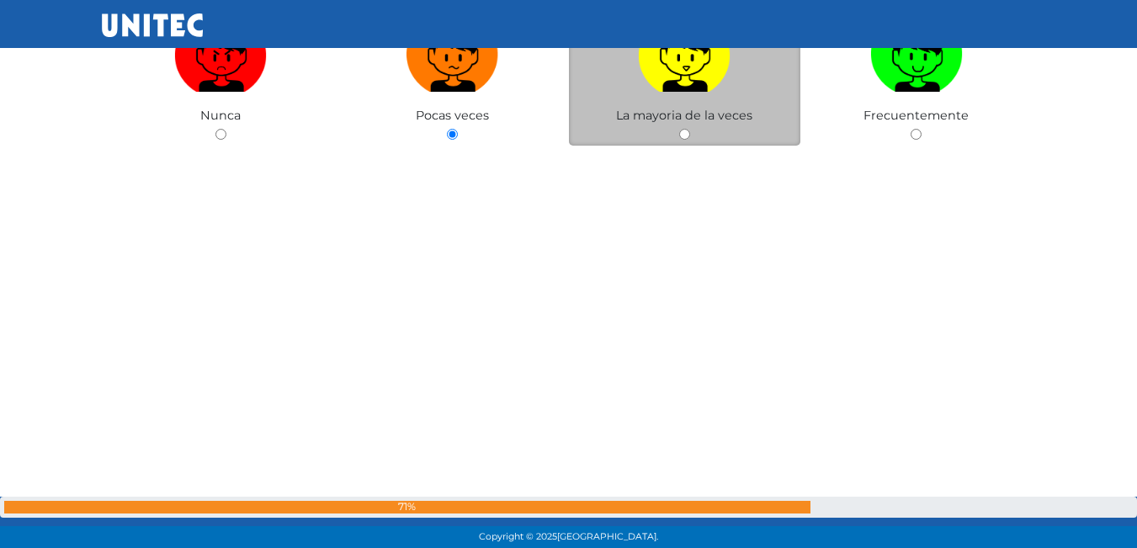
click at [687, 67] on img at bounding box center [684, 48] width 93 height 88
click at [687, 129] on input "radio" at bounding box center [684, 134] width 11 height 11
radio input "true"
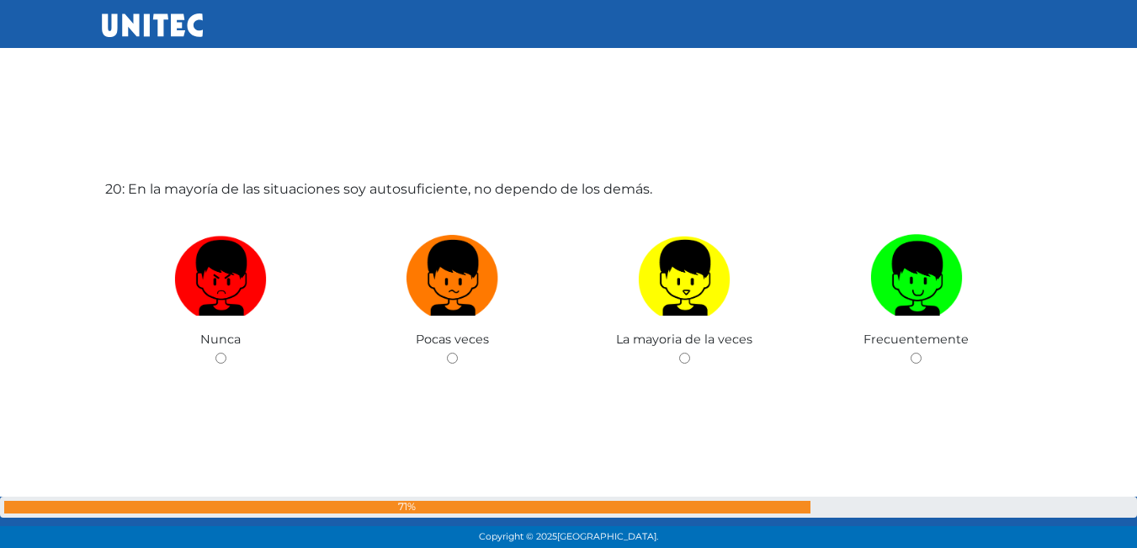
scroll to position [10444, 0]
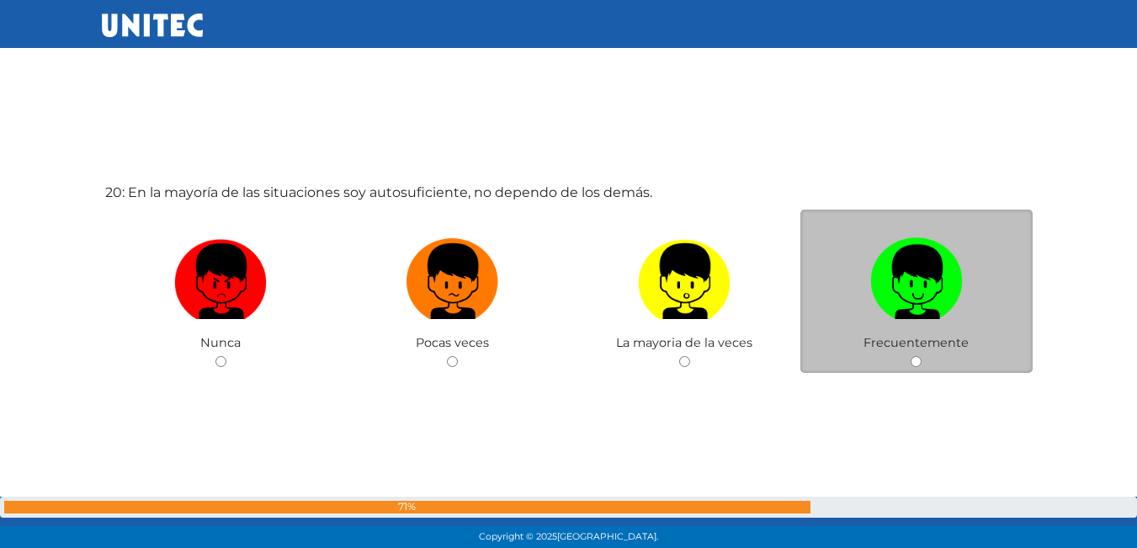
click at [972, 266] on label at bounding box center [916, 282] width 232 height 103
click at [921, 356] on input "radio" at bounding box center [915, 361] width 11 height 11
radio input "true"
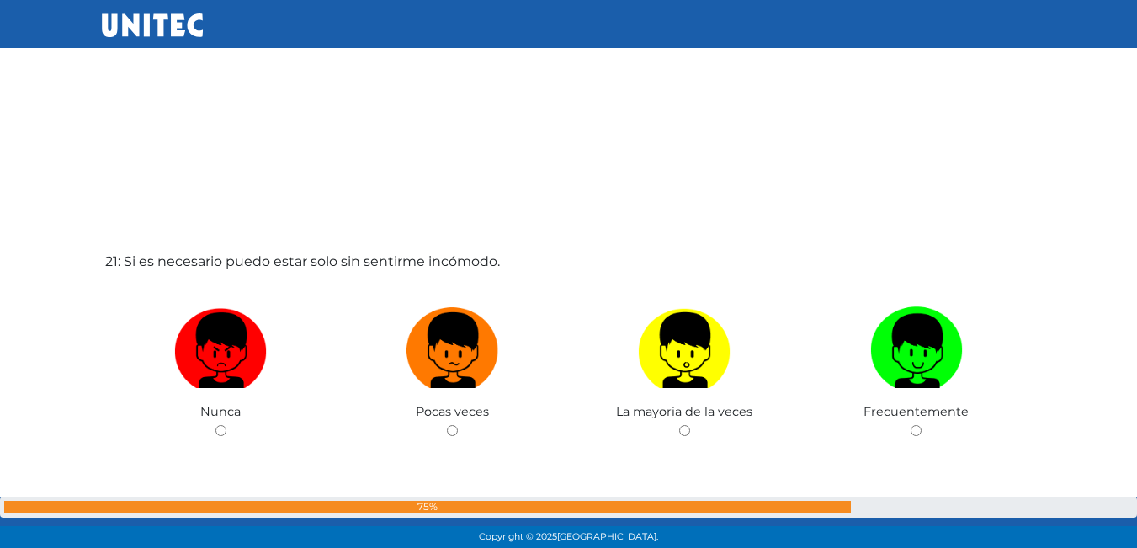
scroll to position [10950, 0]
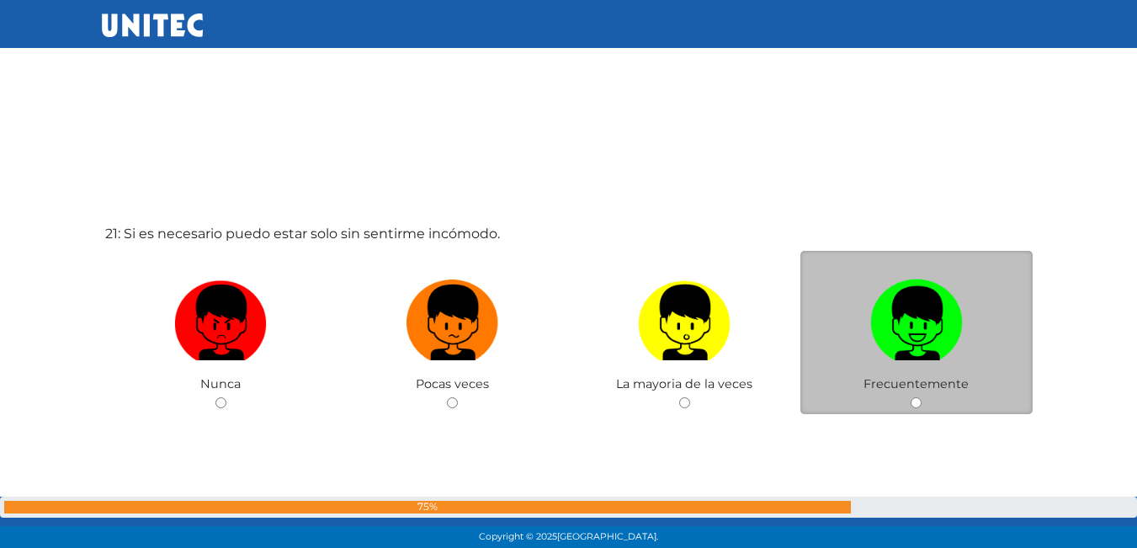
click at [883, 313] on img at bounding box center [916, 317] width 93 height 88
click at [910, 397] on input "radio" at bounding box center [915, 402] width 11 height 11
radio input "true"
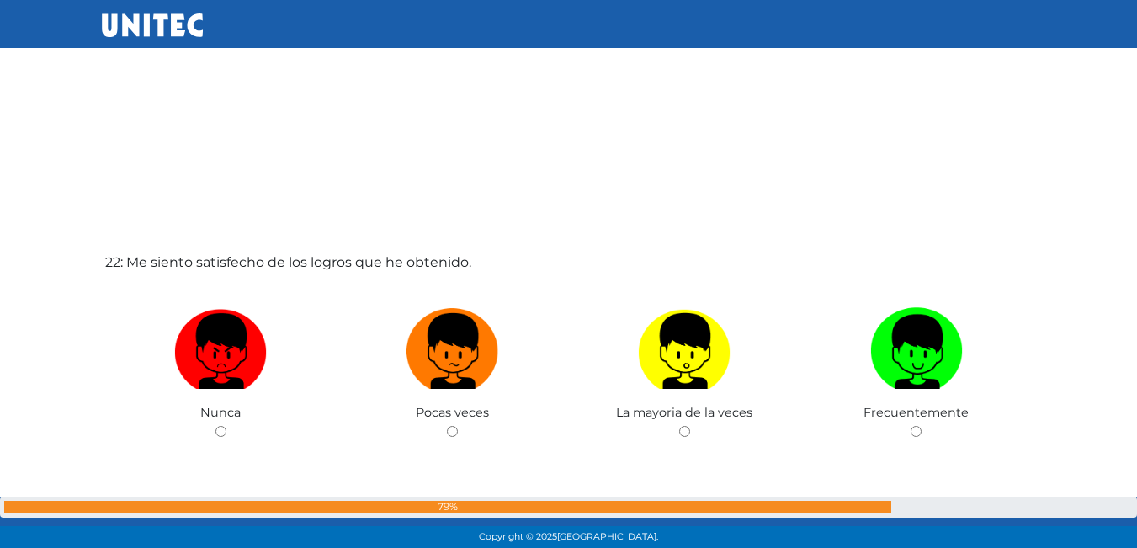
scroll to position [11540, 0]
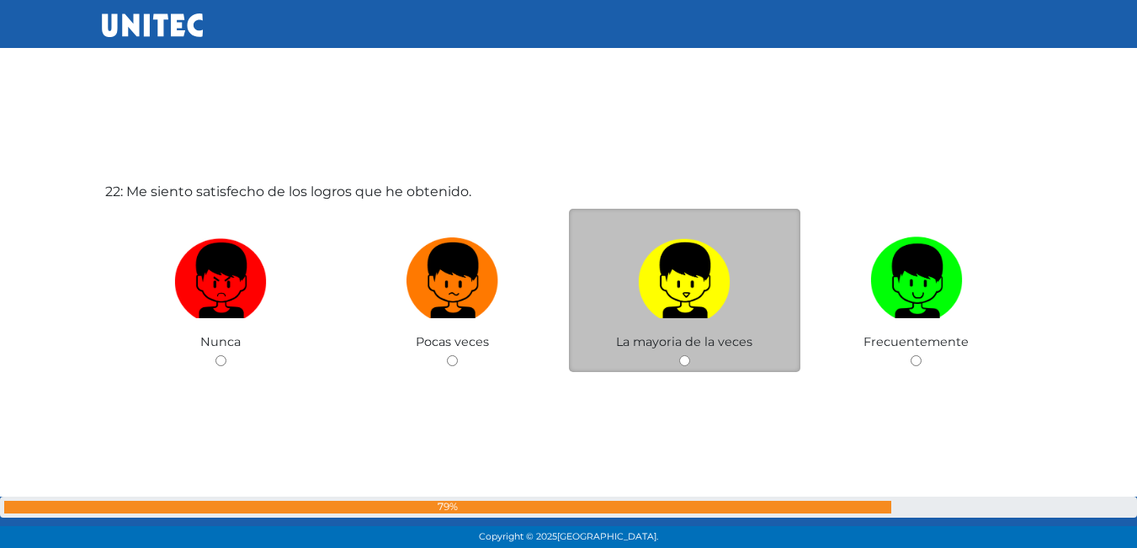
click at [654, 294] on img at bounding box center [684, 275] width 93 height 88
click at [679, 355] on input "radio" at bounding box center [684, 360] width 11 height 11
radio input "true"
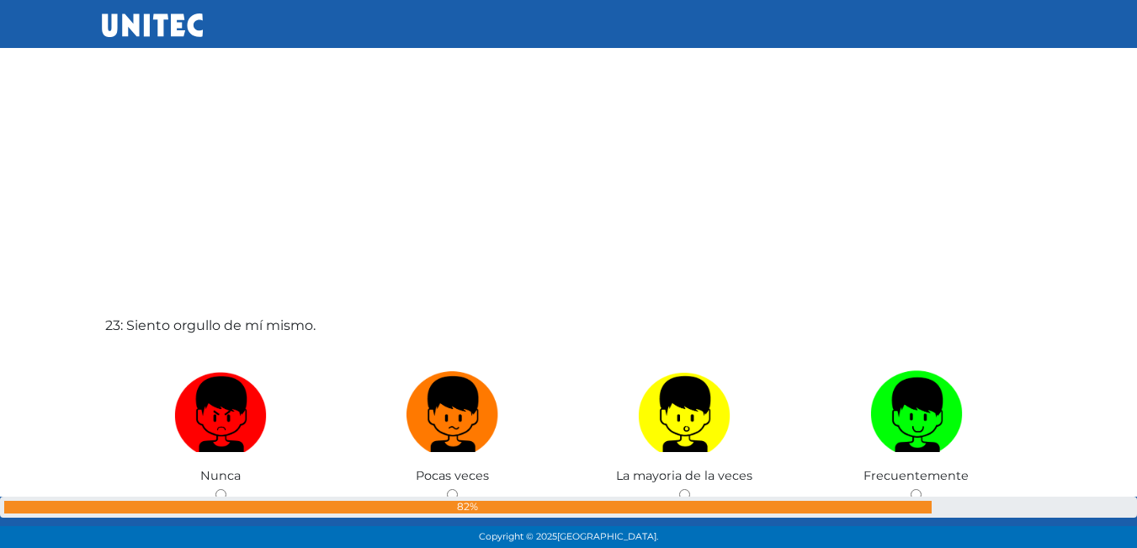
scroll to position [12045, 0]
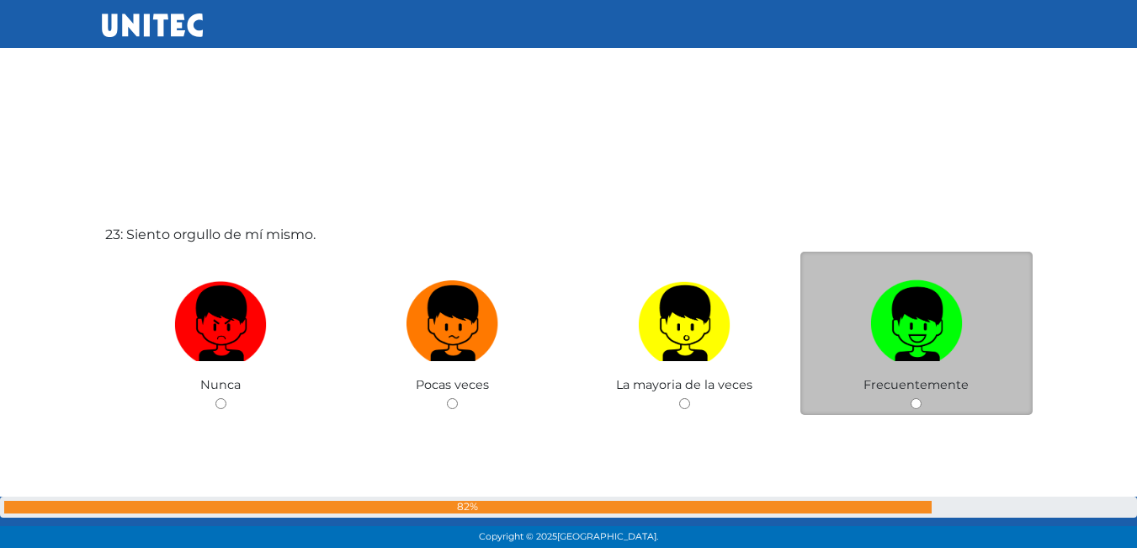
click at [882, 305] on img at bounding box center [916, 317] width 93 height 88
click at [910, 398] on input "radio" at bounding box center [915, 403] width 11 height 11
radio input "true"
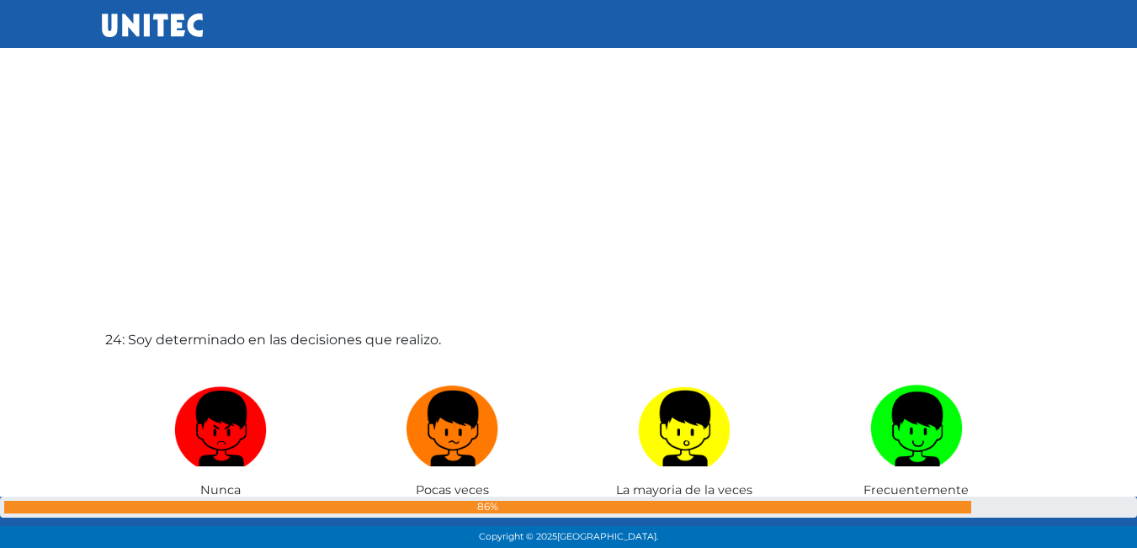
scroll to position [12530, 0]
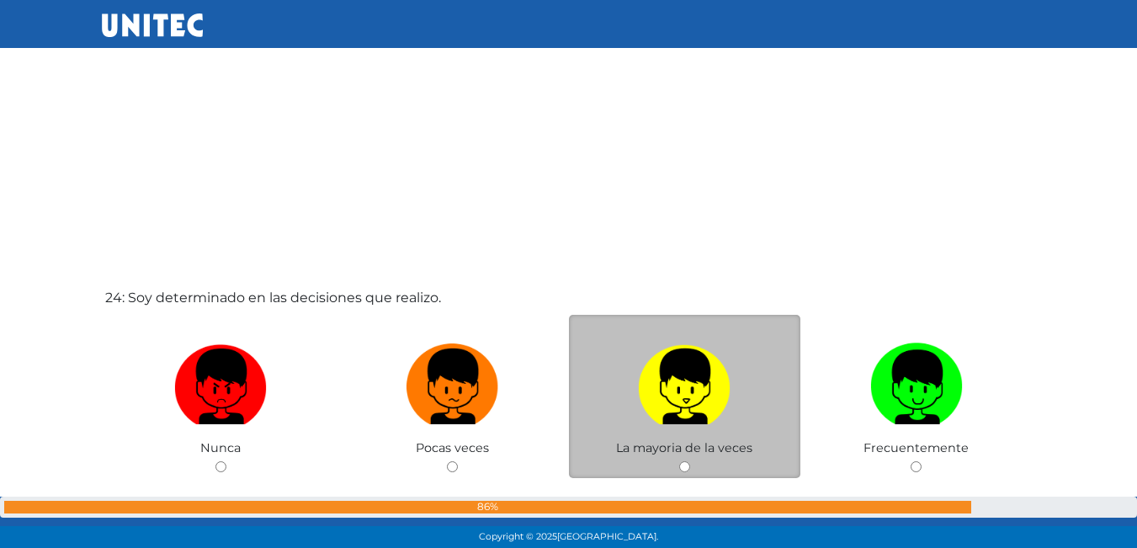
click at [680, 379] on img at bounding box center [684, 380] width 93 height 88
click at [680, 461] on input "radio" at bounding box center [684, 466] width 11 height 11
radio input "true"
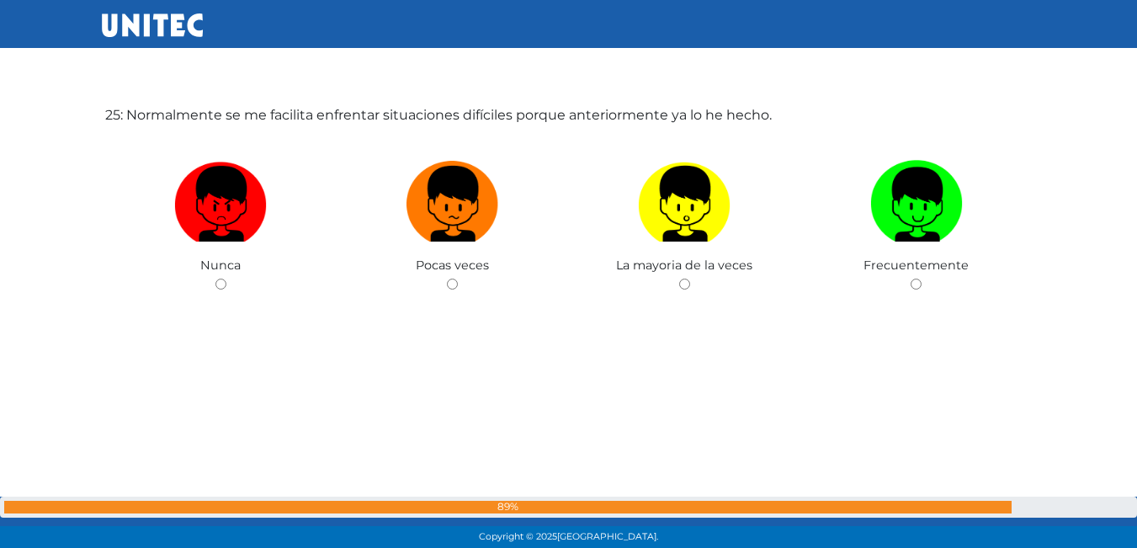
scroll to position [13176, 0]
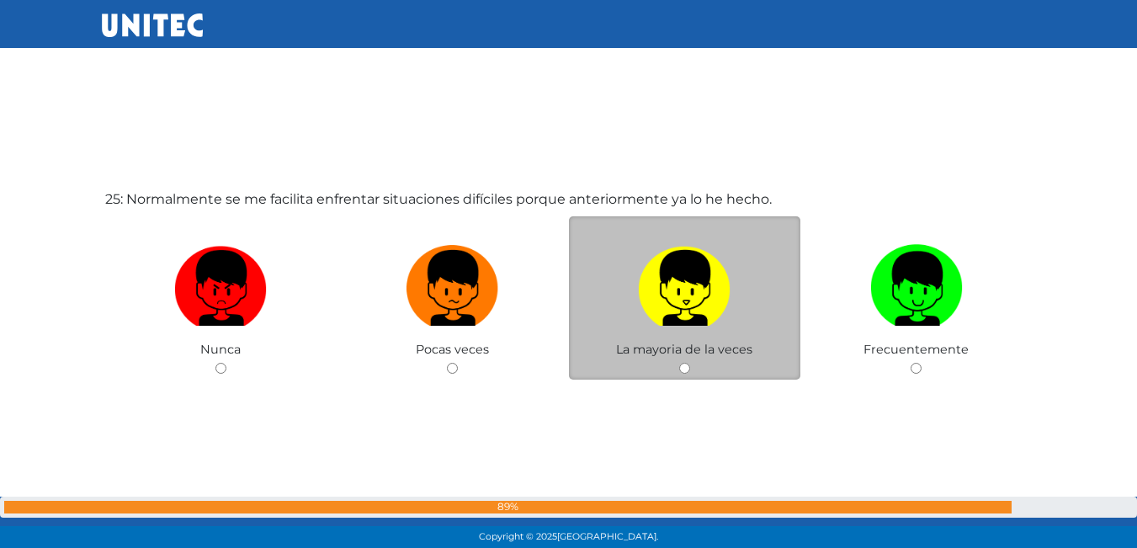
click at [661, 310] on img at bounding box center [684, 282] width 93 height 88
click at [679, 363] on input "radio" at bounding box center [684, 368] width 11 height 11
radio input "true"
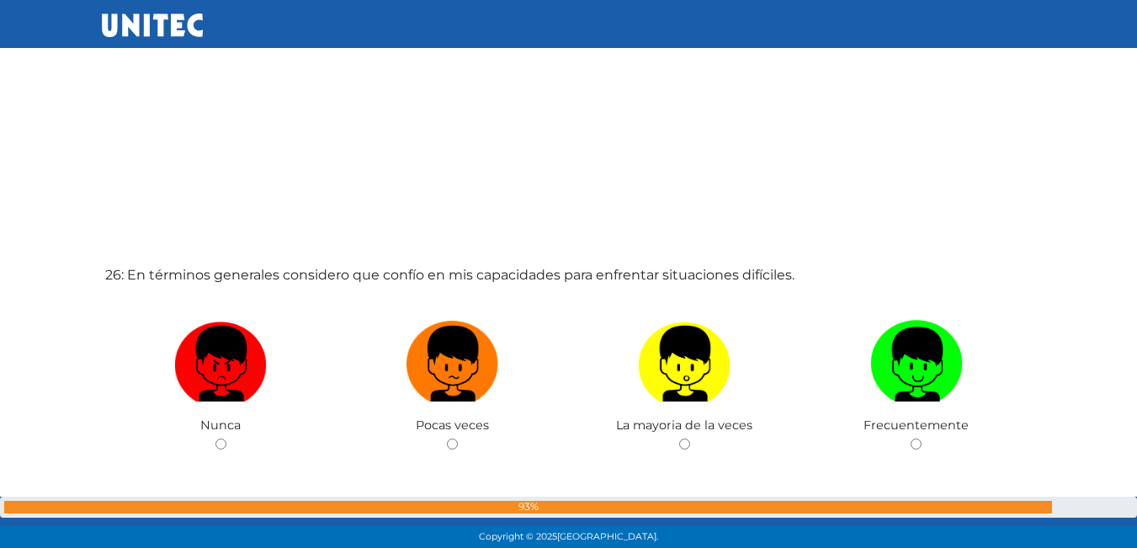
scroll to position [13648, 0]
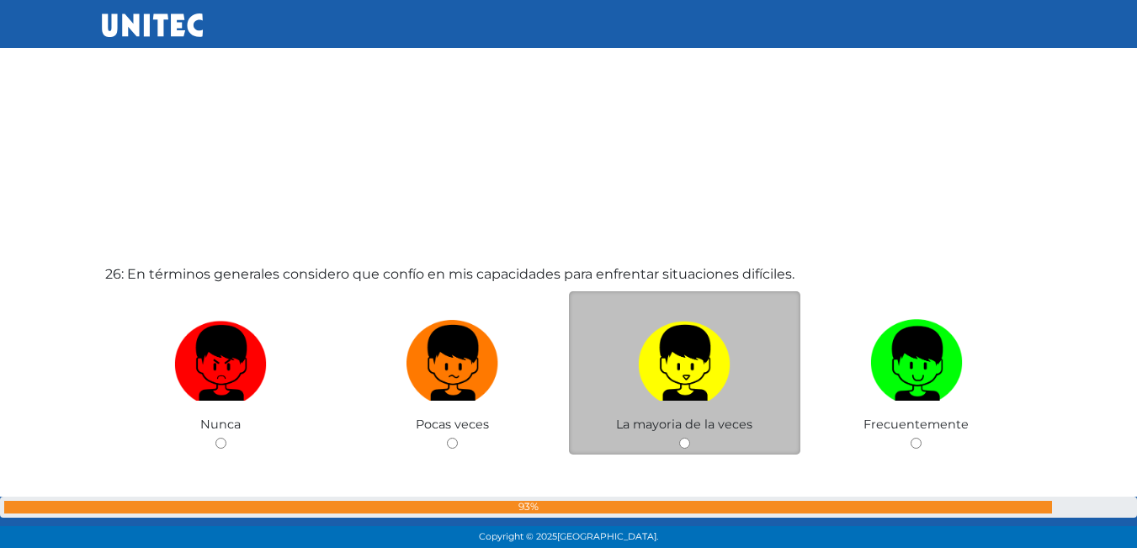
click at [704, 345] on img at bounding box center [684, 357] width 93 height 88
click at [690, 437] on input "radio" at bounding box center [684, 442] width 11 height 11
radio input "true"
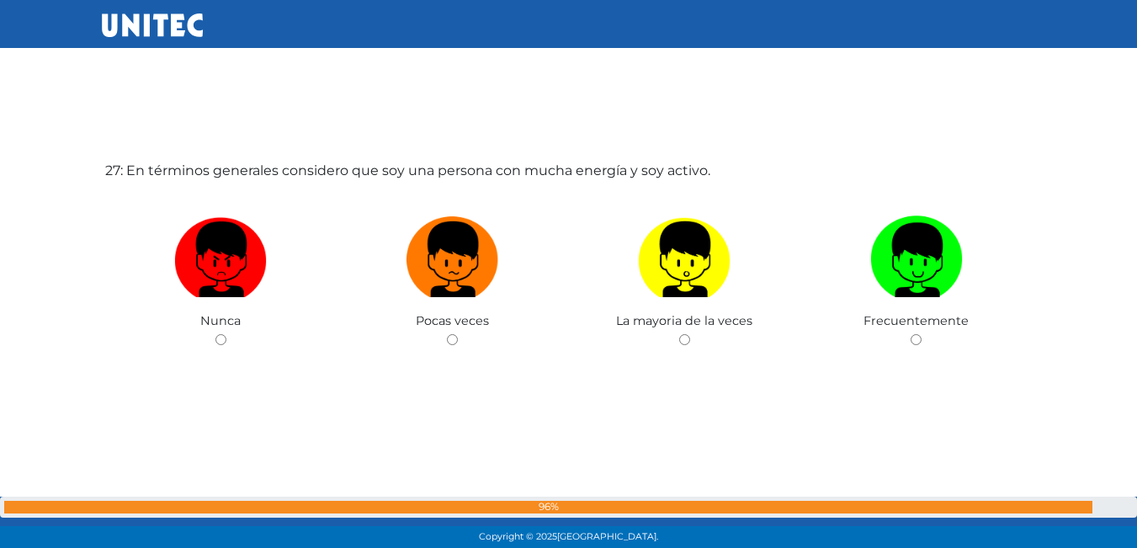
scroll to position [14319, 0]
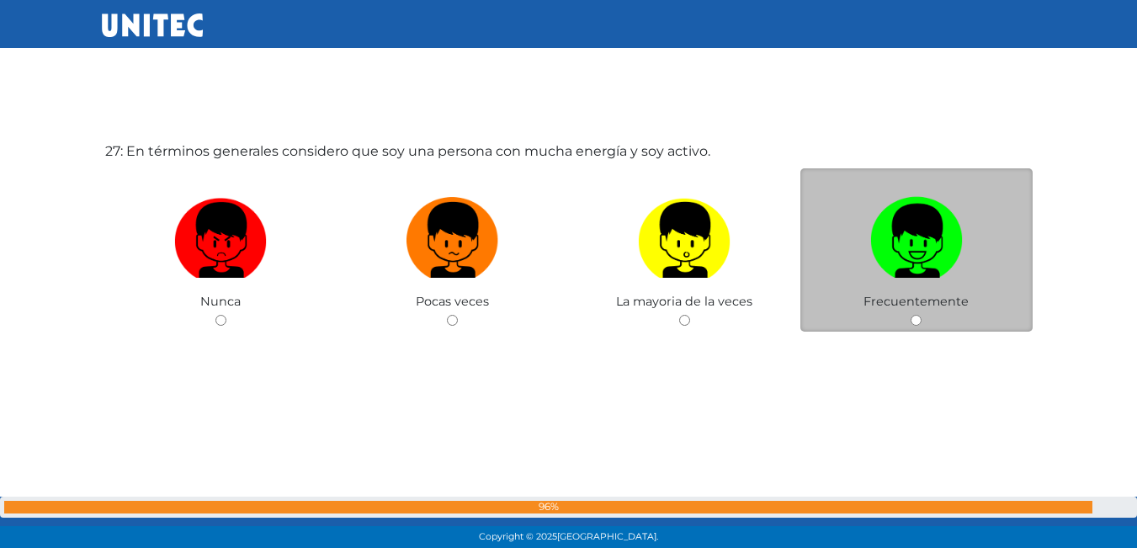
click at [948, 278] on img at bounding box center [916, 234] width 93 height 88
click at [921, 315] on input "radio" at bounding box center [915, 320] width 11 height 11
radio input "true"
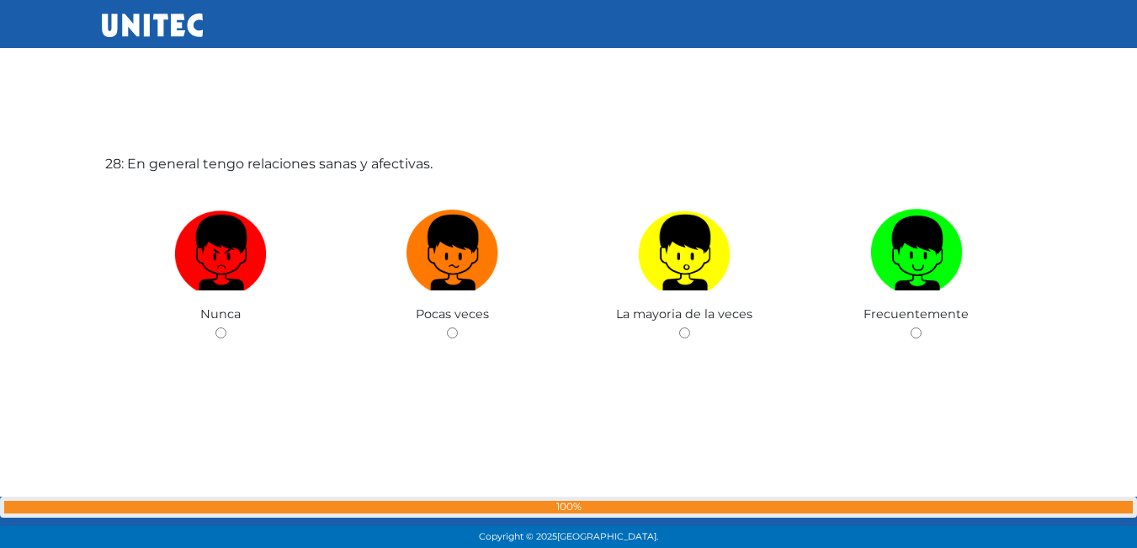
scroll to position [14917, 0]
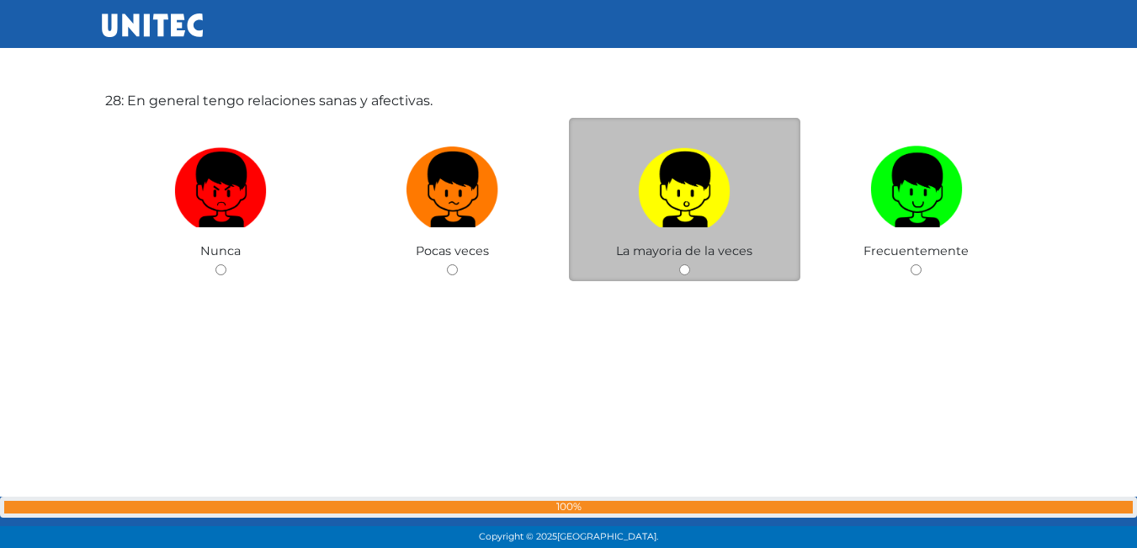
click at [730, 238] on label at bounding box center [685, 190] width 232 height 103
click at [690, 264] on input "radio" at bounding box center [684, 269] width 11 height 11
radio input "true"
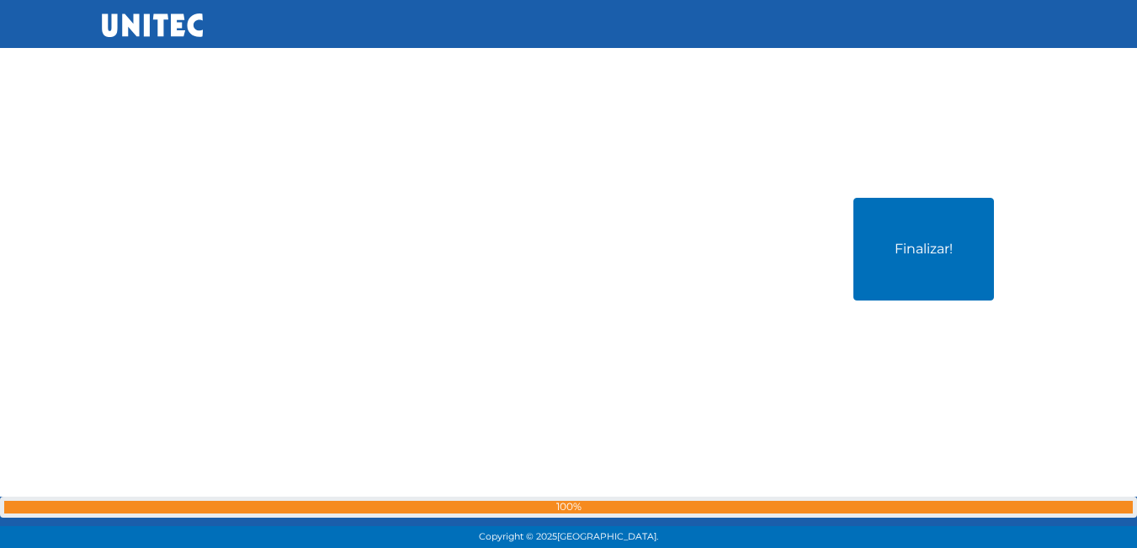
scroll to position [15402, 0]
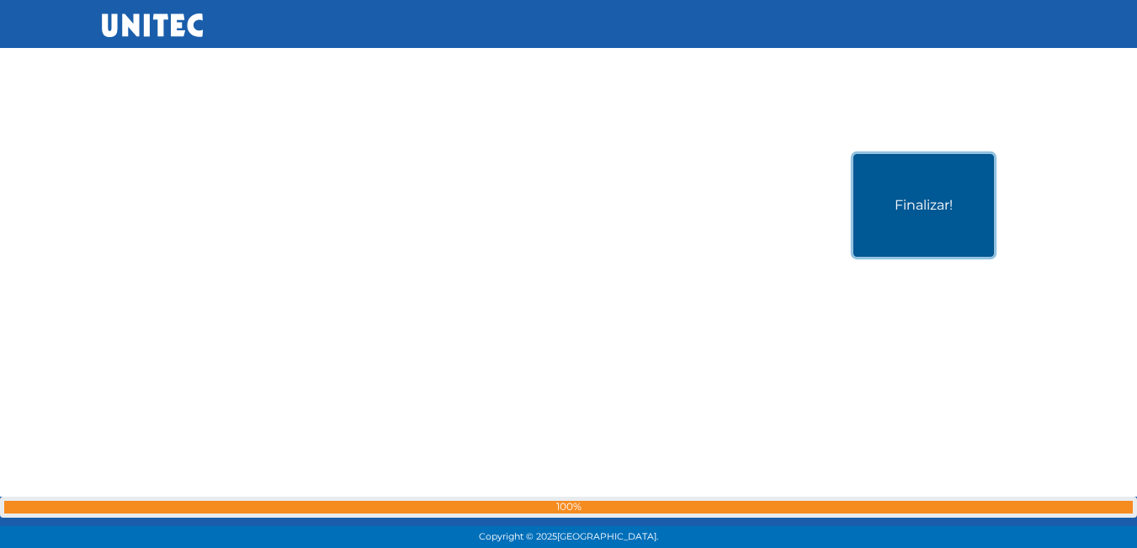
click at [972, 213] on button "Finalizar!" at bounding box center [923, 205] width 140 height 103
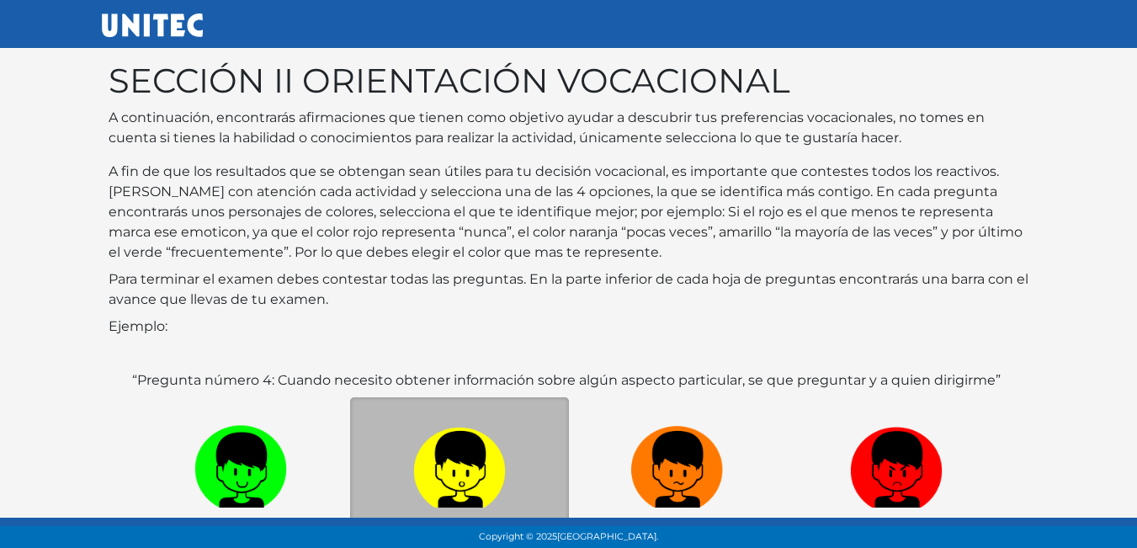
scroll to position [251, 0]
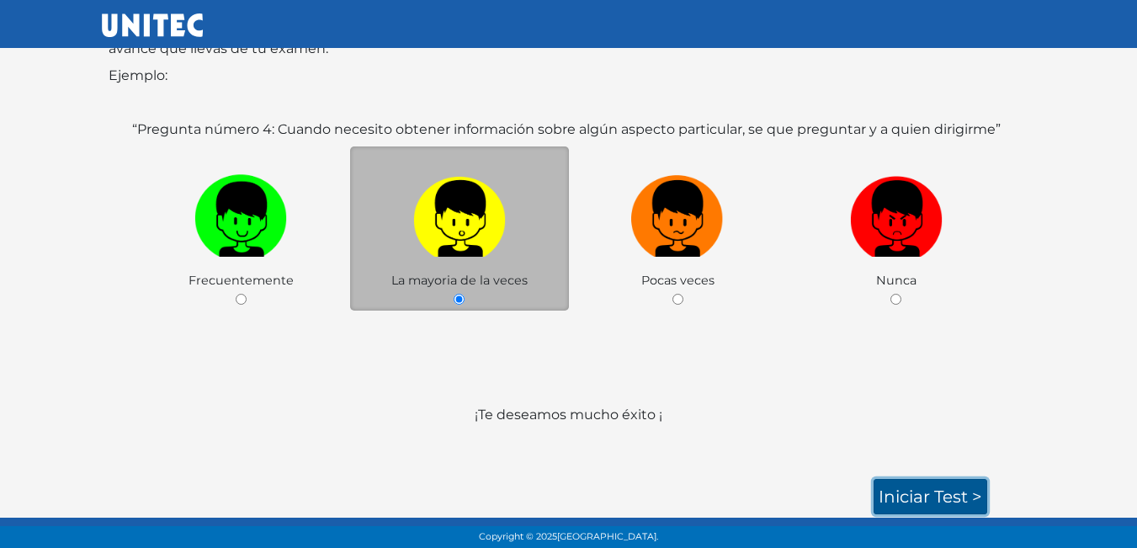
click at [953, 496] on link "Iniciar test >" at bounding box center [930, 496] width 114 height 35
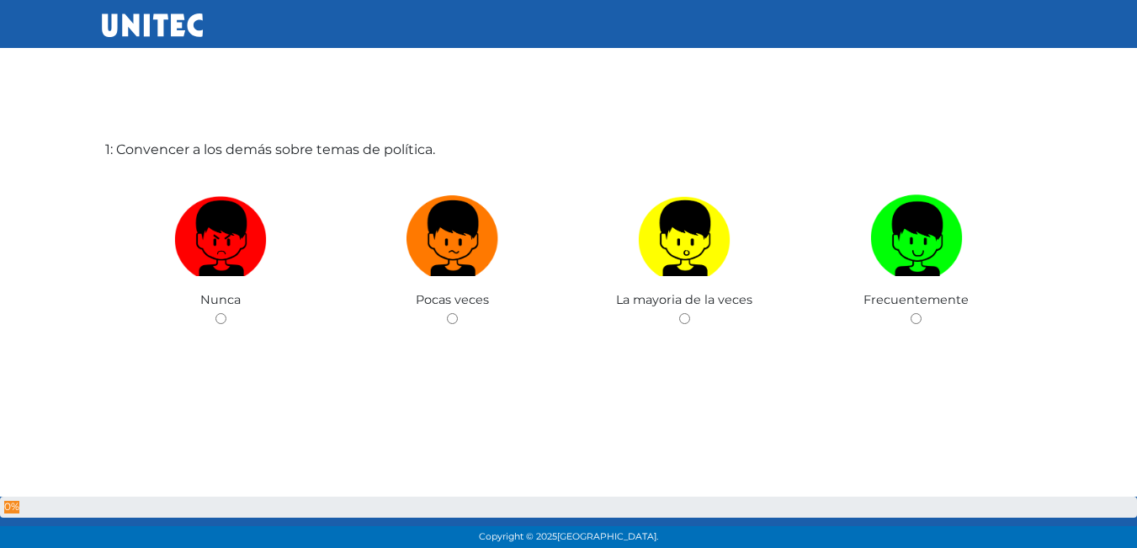
scroll to position [84, 0]
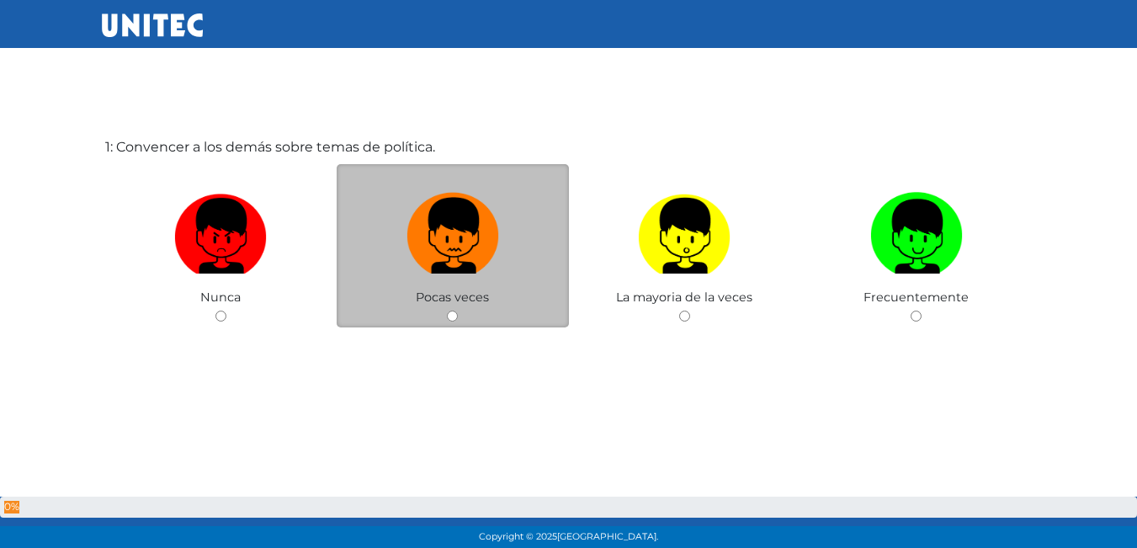
click at [445, 247] on img at bounding box center [452, 230] width 93 height 88
click at [447, 310] on input "radio" at bounding box center [452, 315] width 11 height 11
radio input "true"
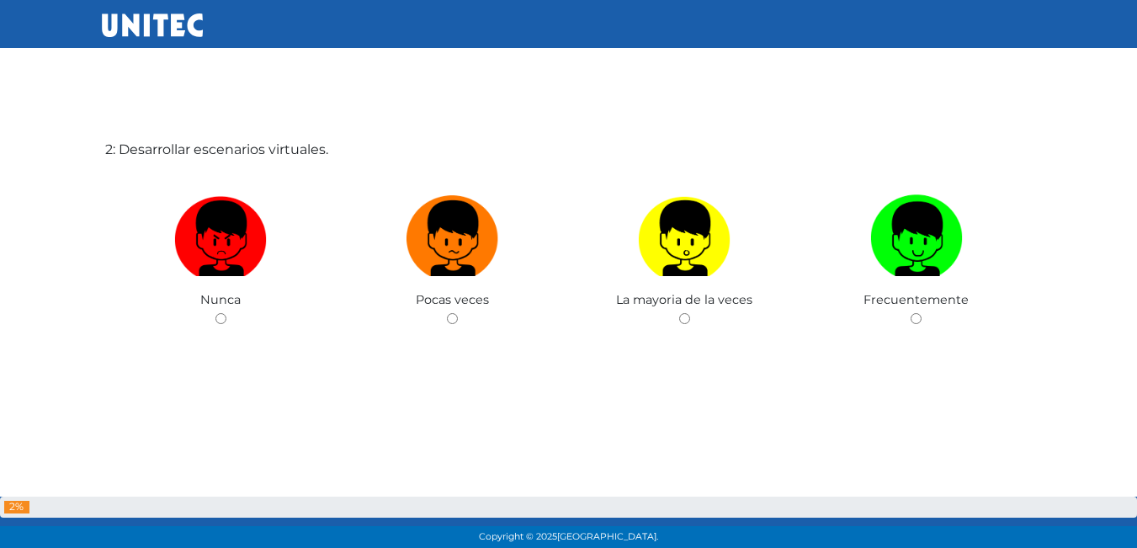
scroll to position [632, 0]
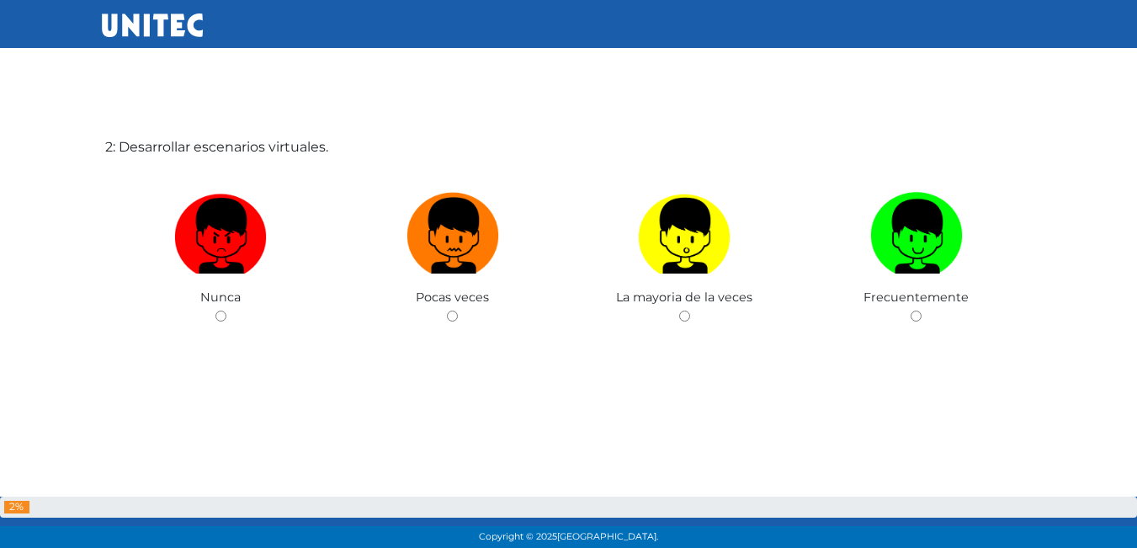
click at [445, 247] on img at bounding box center [452, 230] width 93 height 88
click at [447, 310] on input "radio" at bounding box center [452, 315] width 11 height 11
radio input "true"
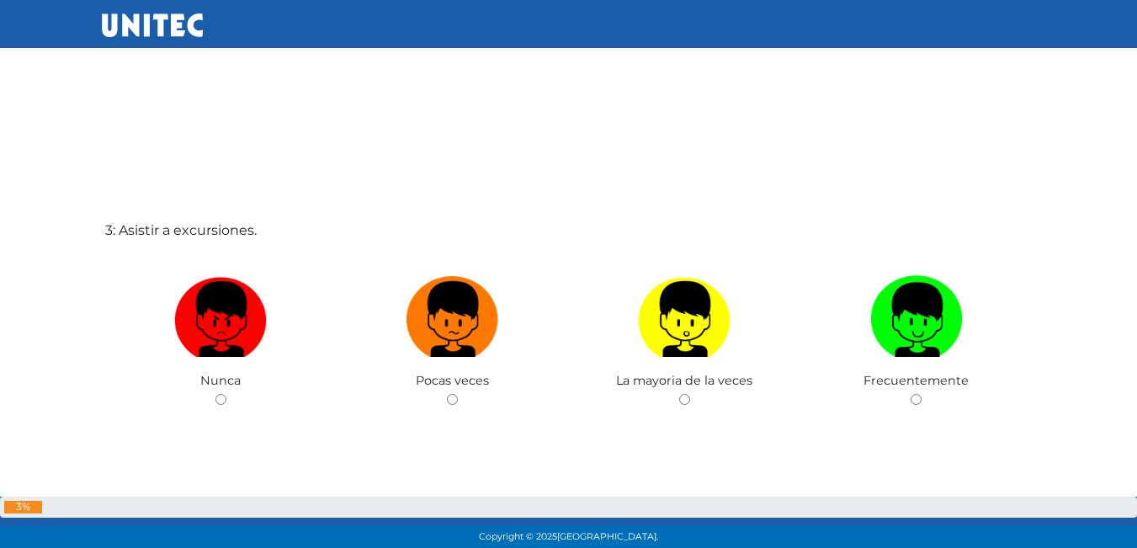
scroll to position [1100, 0]
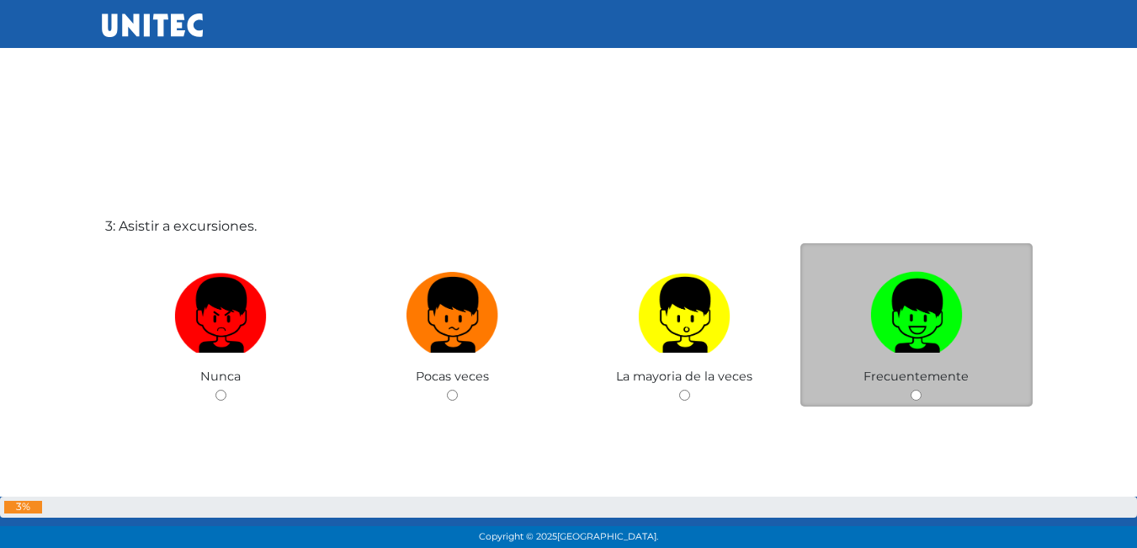
click at [947, 321] on img at bounding box center [916, 309] width 93 height 88
click at [921, 389] on input "radio" at bounding box center [915, 394] width 11 height 11
radio input "true"
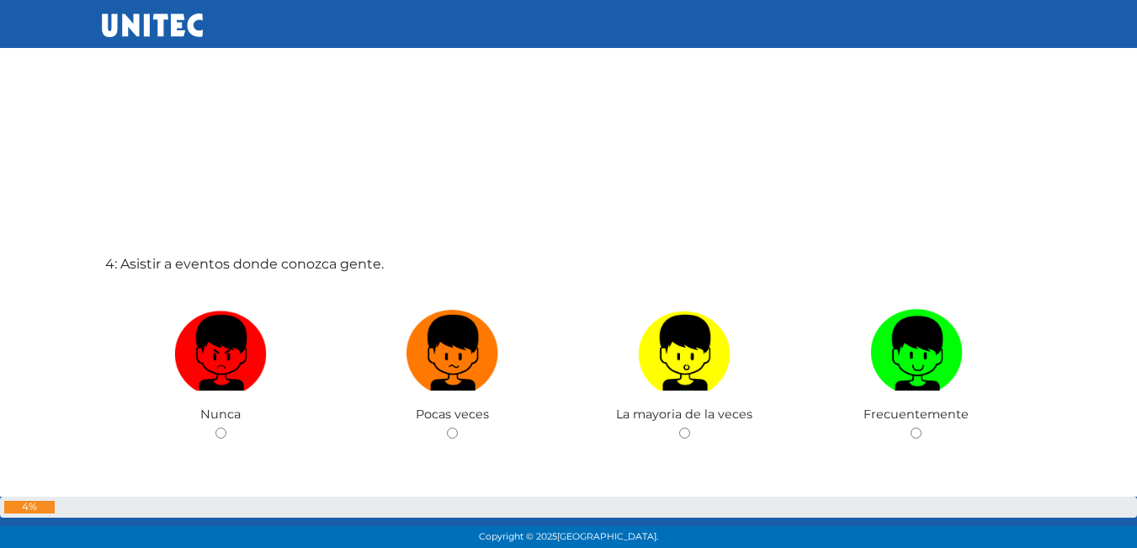
scroll to position [1663, 0]
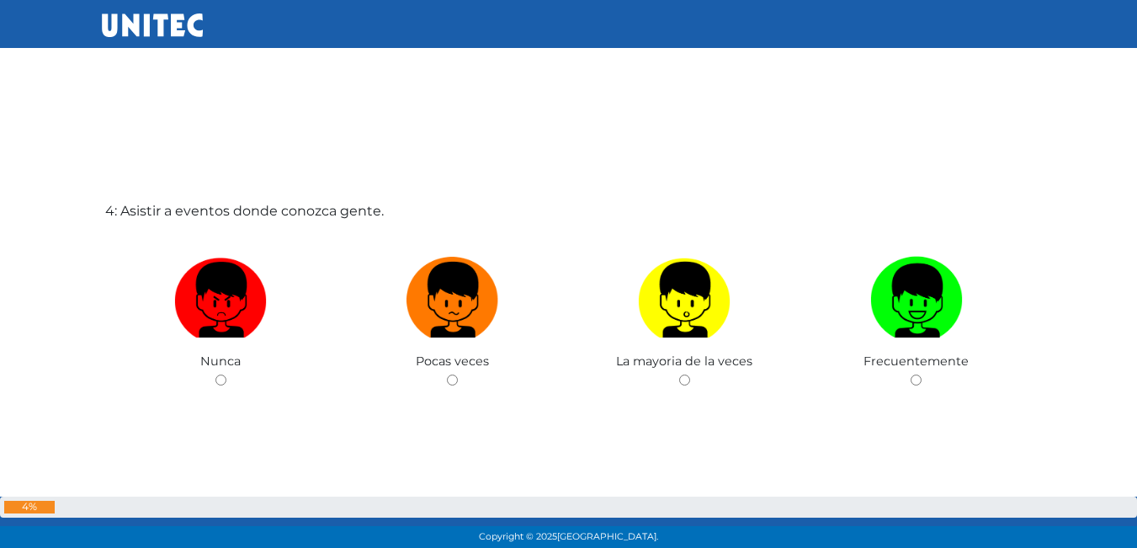
click at [947, 321] on img at bounding box center [916, 294] width 93 height 88
click at [921, 374] on input "radio" at bounding box center [915, 379] width 11 height 11
radio input "true"
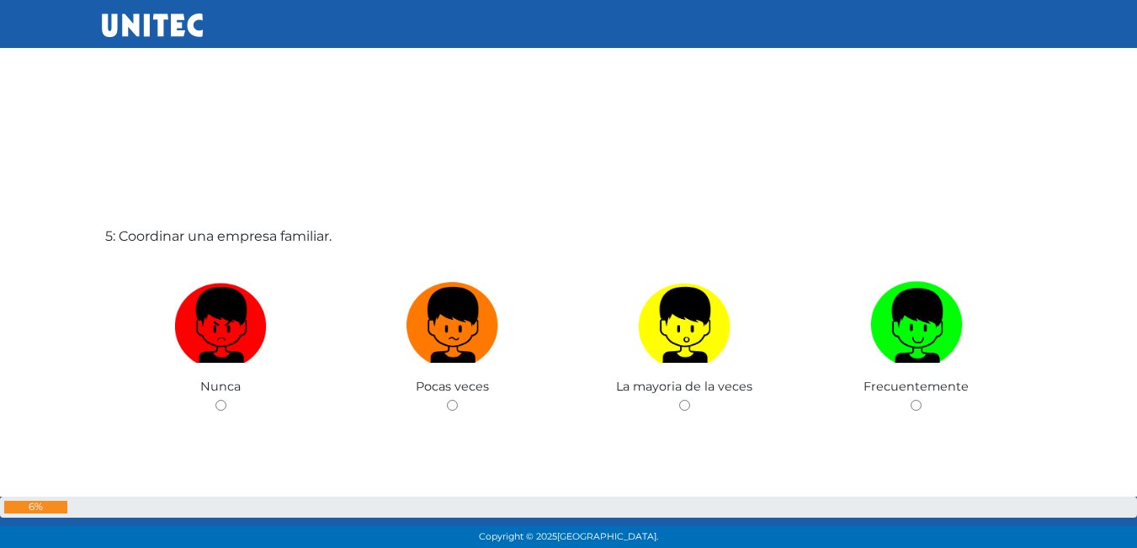
scroll to position [2216, 0]
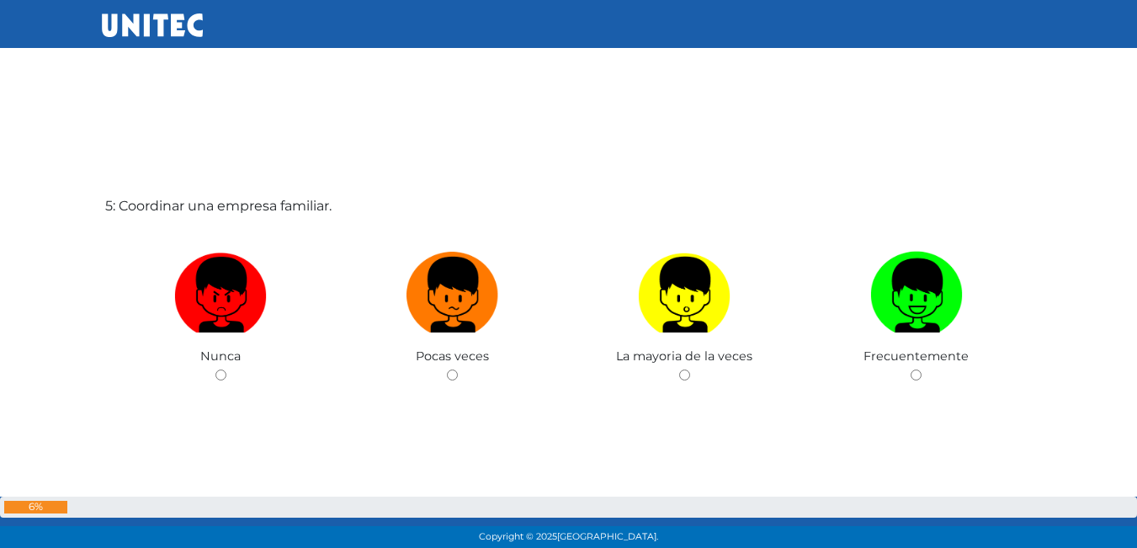
click at [947, 321] on img at bounding box center [916, 289] width 93 height 88
click at [921, 369] on input "radio" at bounding box center [915, 374] width 11 height 11
radio input "true"
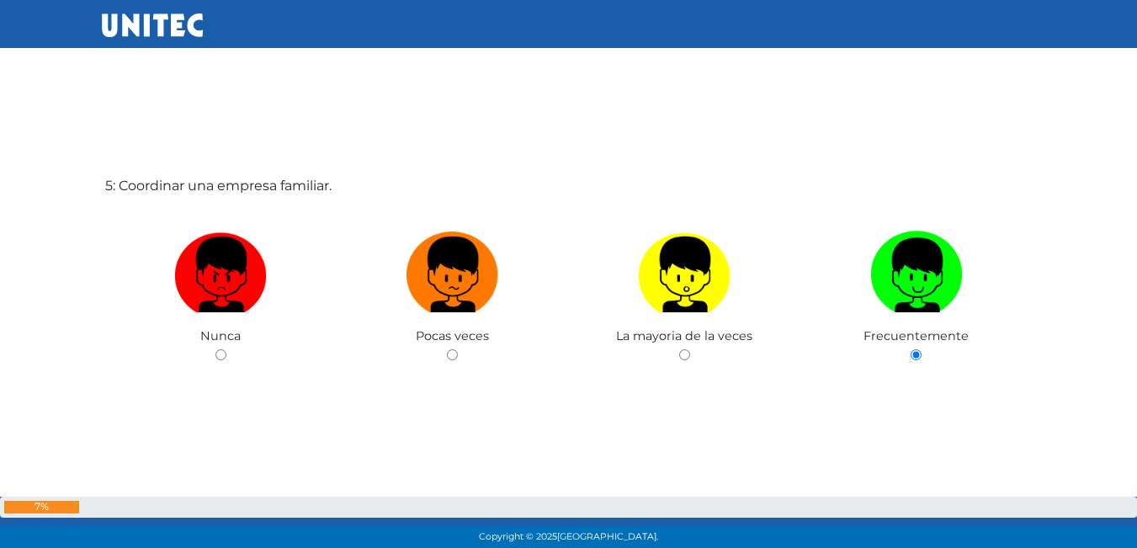
scroll to position [2213, 0]
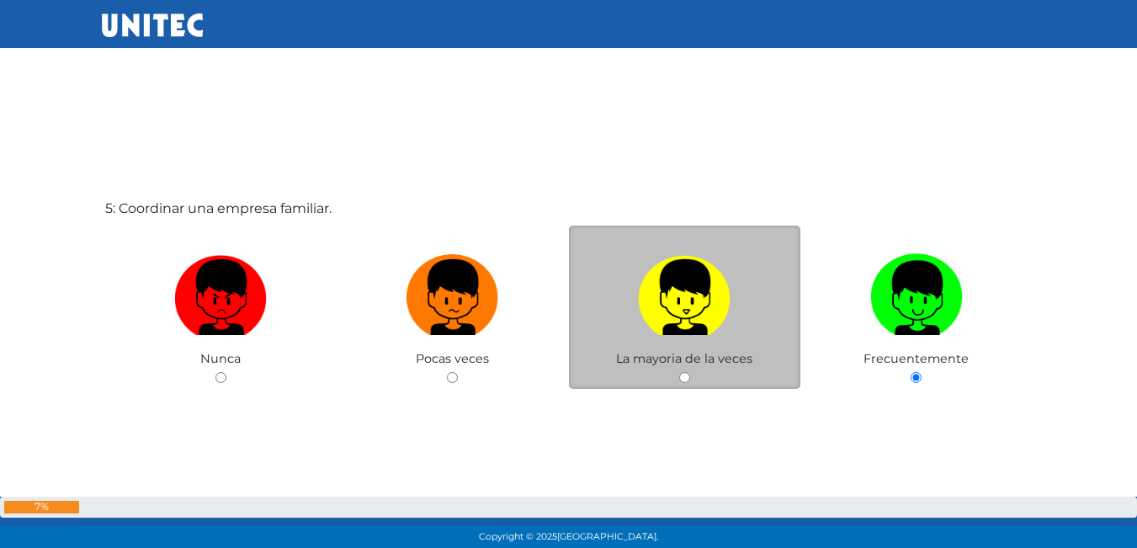
click at [697, 305] on img at bounding box center [684, 291] width 93 height 88
click at [690, 372] on input "radio" at bounding box center [684, 377] width 11 height 11
radio input "true"
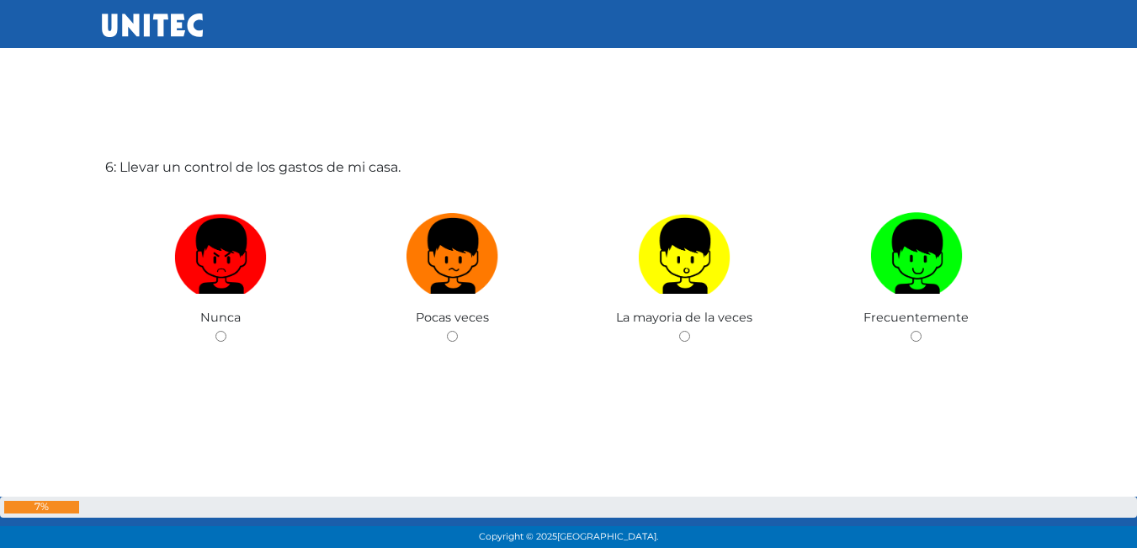
scroll to position [2886, 0]
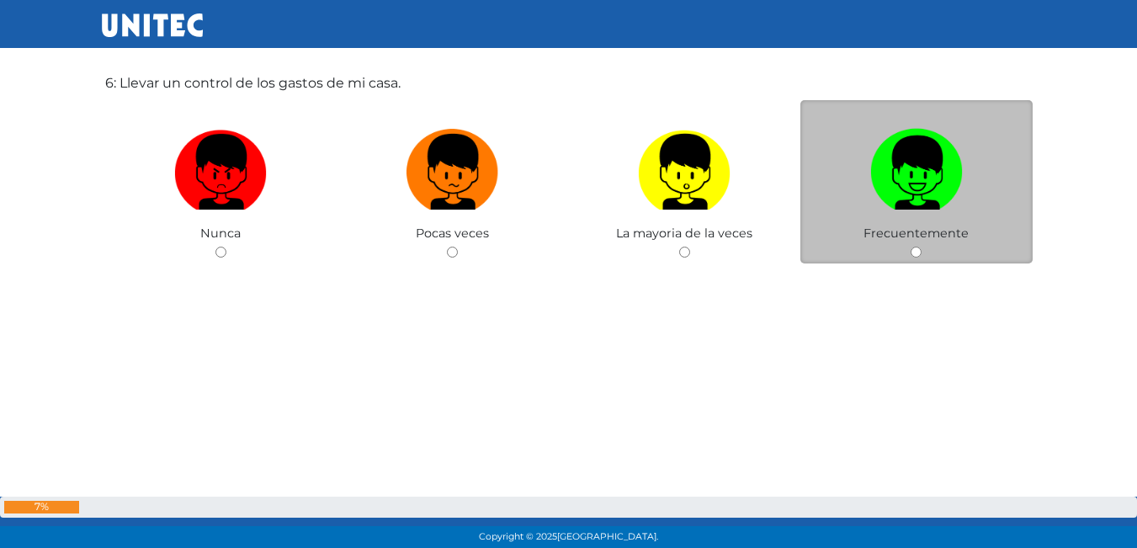
click at [909, 168] on img at bounding box center [916, 166] width 93 height 88
click at [910, 246] on input "radio" at bounding box center [915, 251] width 11 height 11
radio input "true"
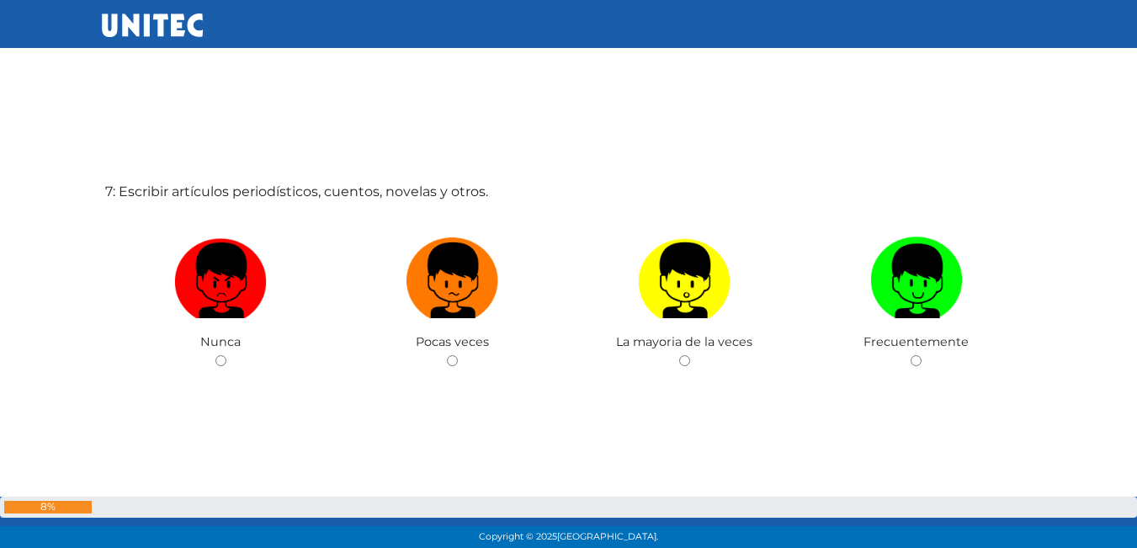
scroll to position [3370, 0]
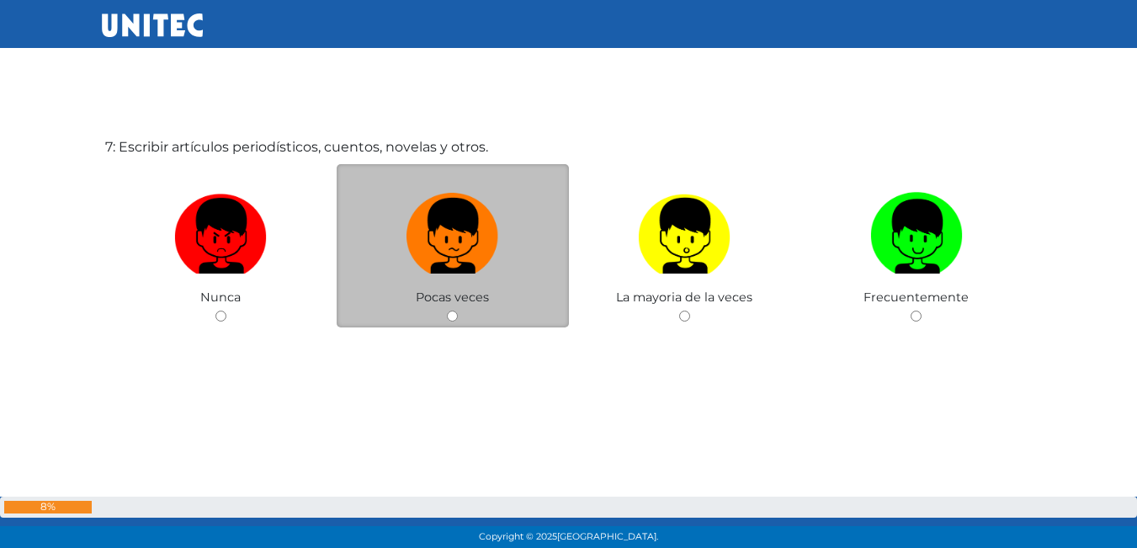
click at [475, 278] on label at bounding box center [452, 236] width 232 height 103
click at [458, 310] on input "radio" at bounding box center [452, 315] width 11 height 11
radio input "true"
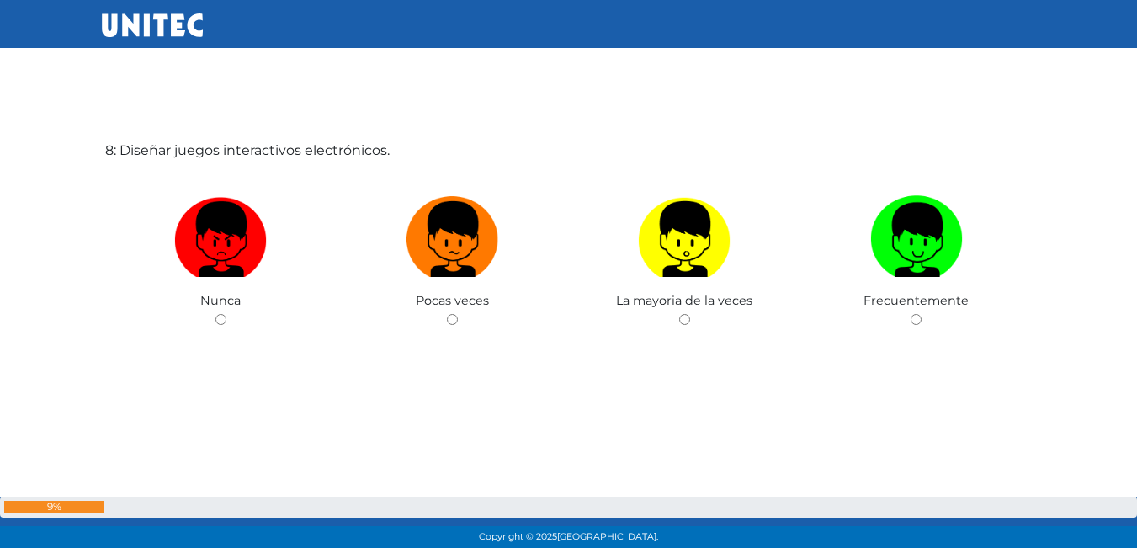
scroll to position [3918, 0]
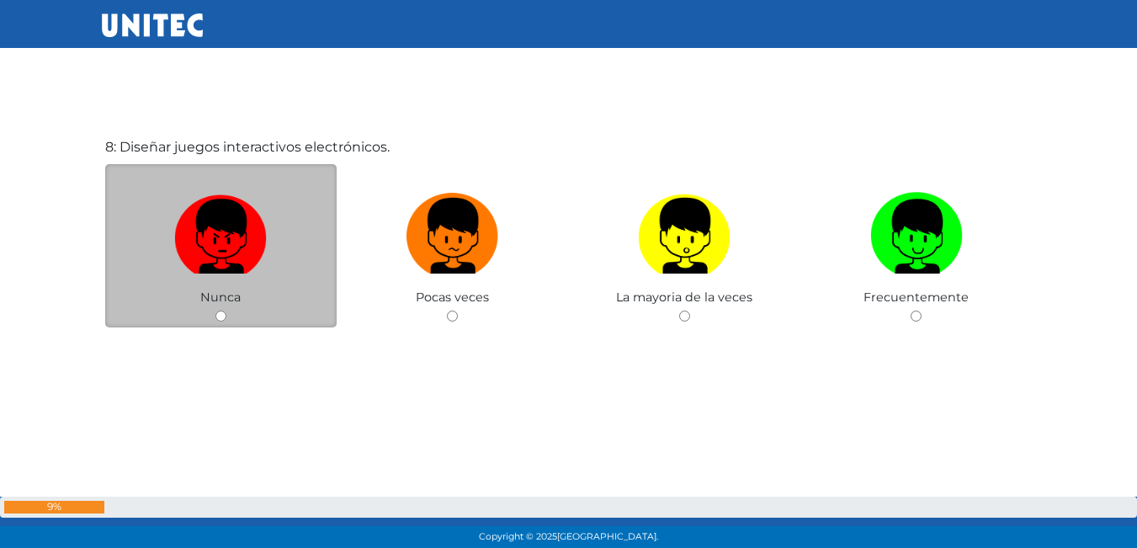
click at [193, 255] on img at bounding box center [220, 230] width 93 height 88
click at [215, 310] on input "radio" at bounding box center [220, 315] width 11 height 11
radio input "true"
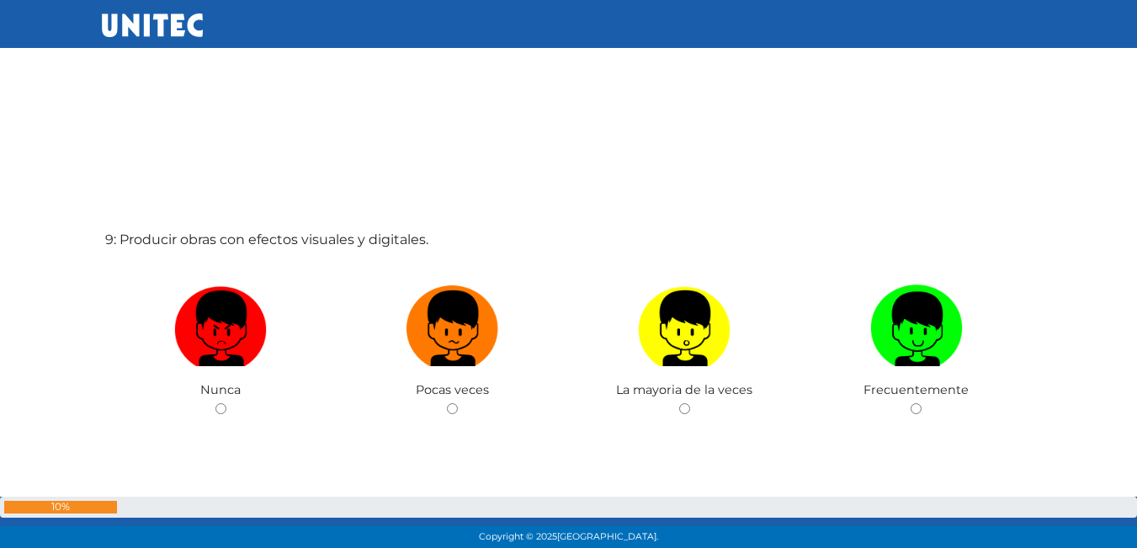
scroll to position [4402, 0]
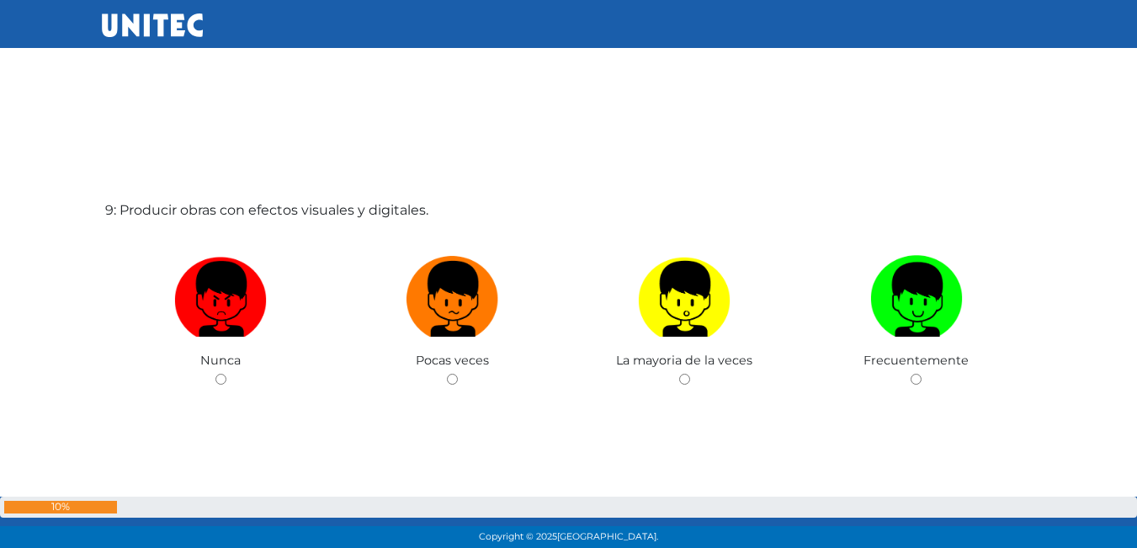
click at [285, 298] on label at bounding box center [221, 299] width 232 height 103
click at [226, 374] on input "radio" at bounding box center [220, 379] width 11 height 11
radio input "true"
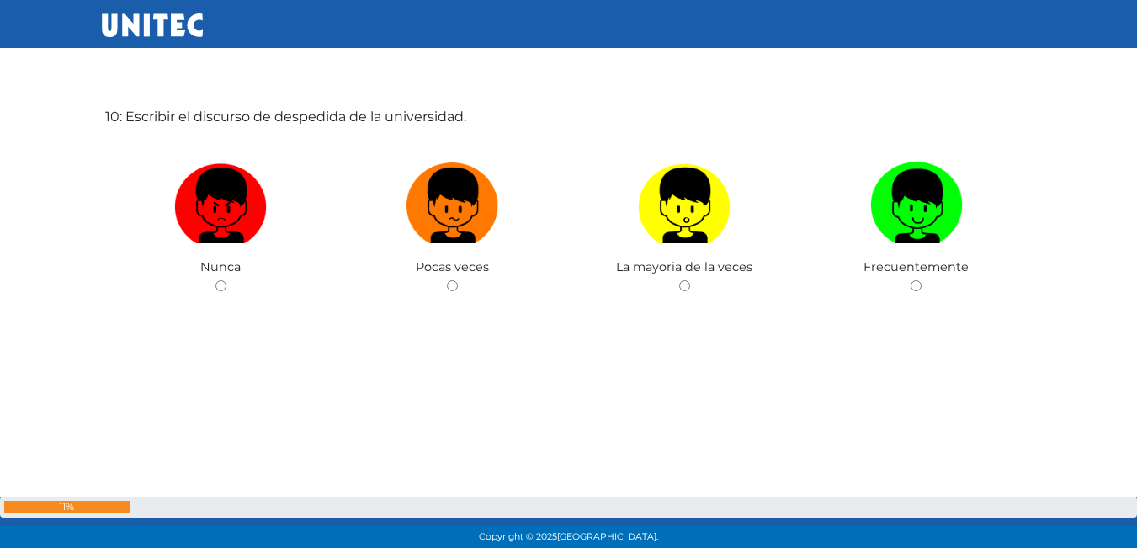
scroll to position [5073, 0]
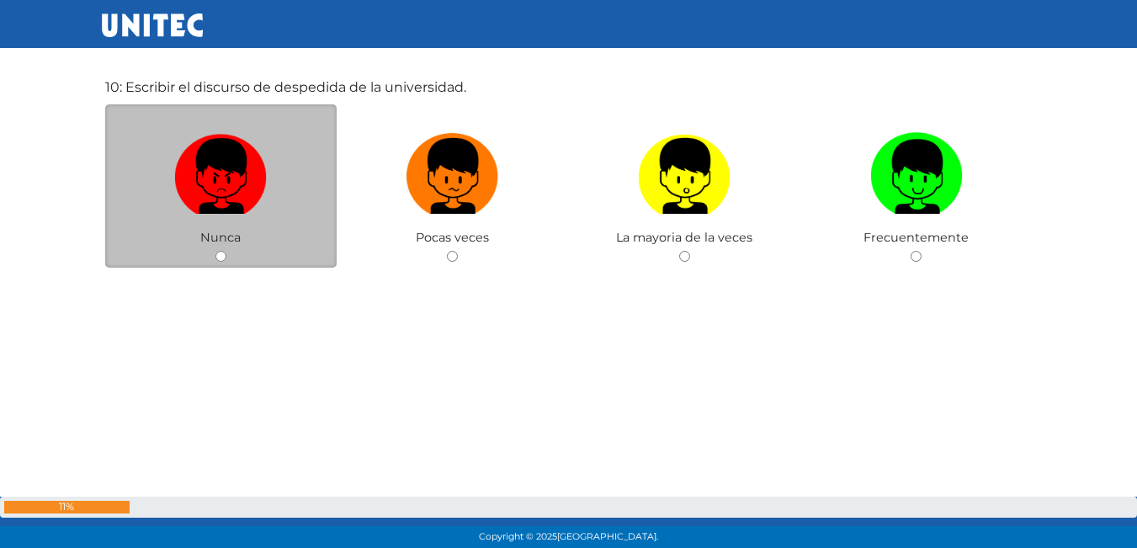
click at [286, 210] on label at bounding box center [221, 176] width 232 height 103
click at [226, 251] on input "radio" at bounding box center [220, 256] width 11 height 11
radio input "true"
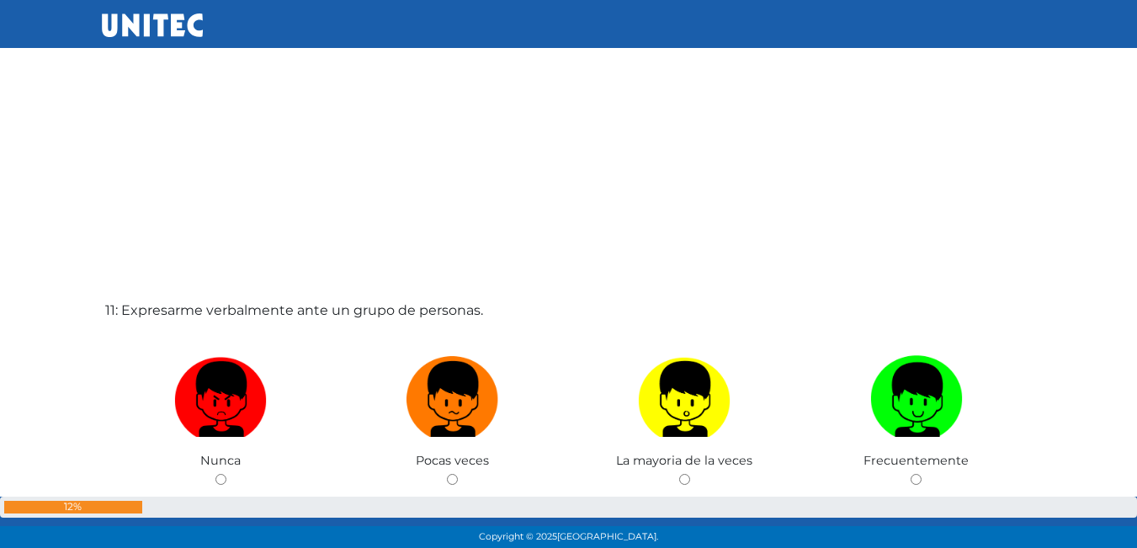
scroll to position [5566, 0]
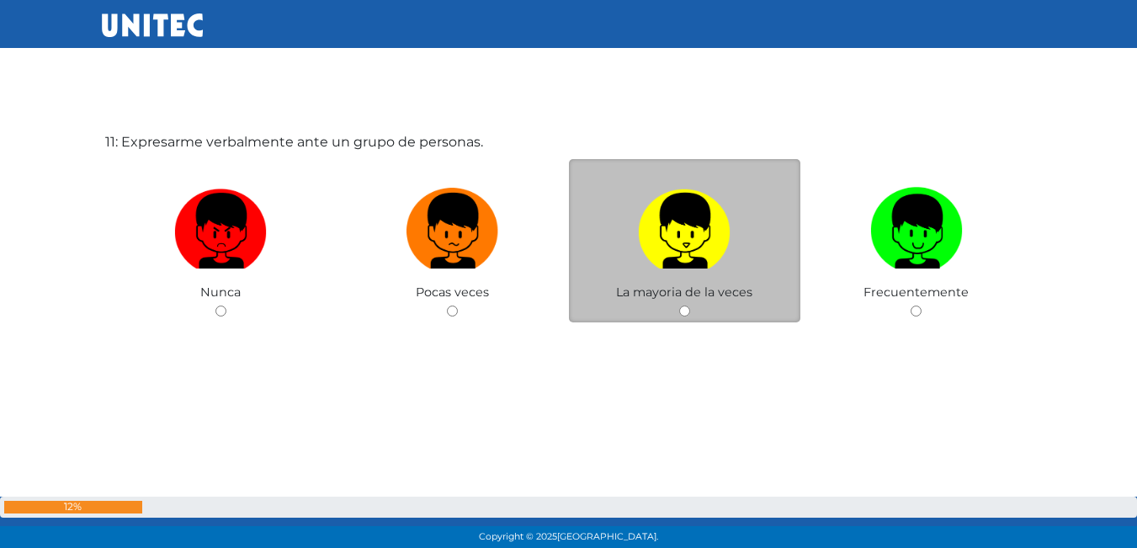
click at [685, 262] on img at bounding box center [684, 225] width 93 height 88
click at [685, 305] on input "radio" at bounding box center [684, 310] width 11 height 11
radio input "true"
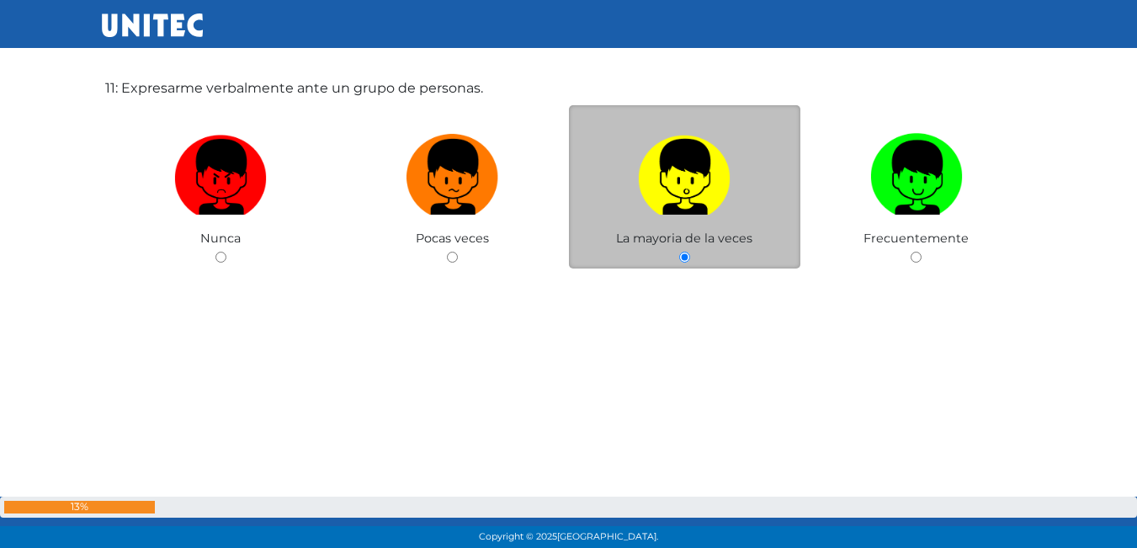
scroll to position [6122, 0]
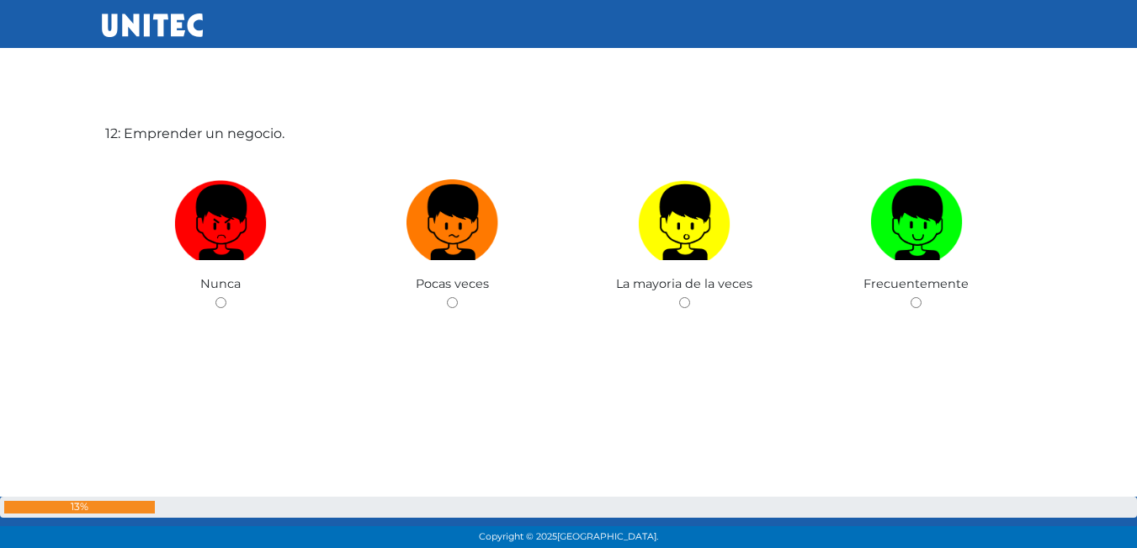
click at [685, 262] on label at bounding box center [685, 223] width 232 height 103
click at [685, 297] on input "radio" at bounding box center [684, 302] width 11 height 11
radio input "true"
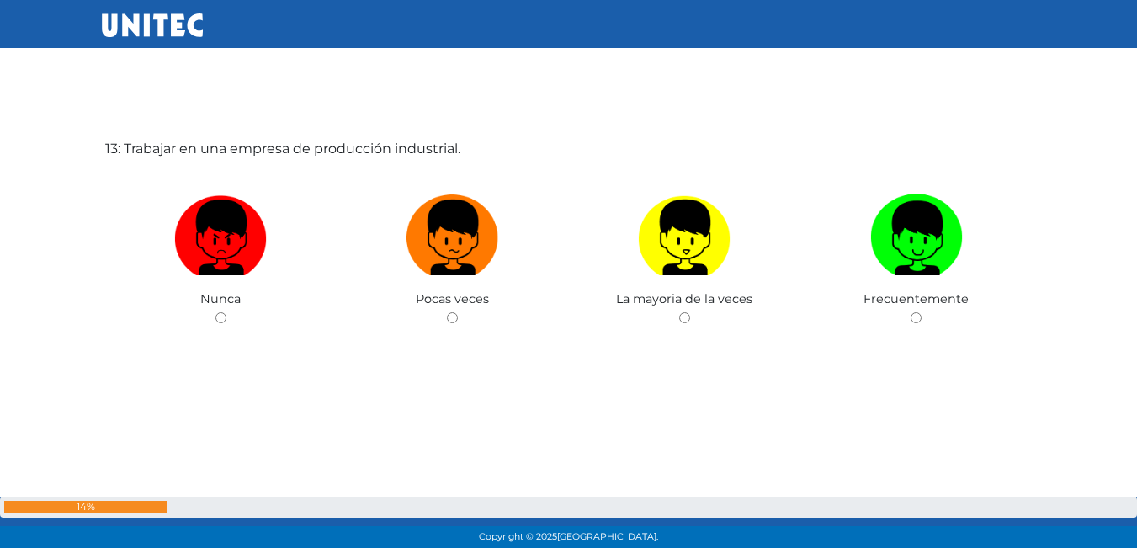
scroll to position [6656, 0]
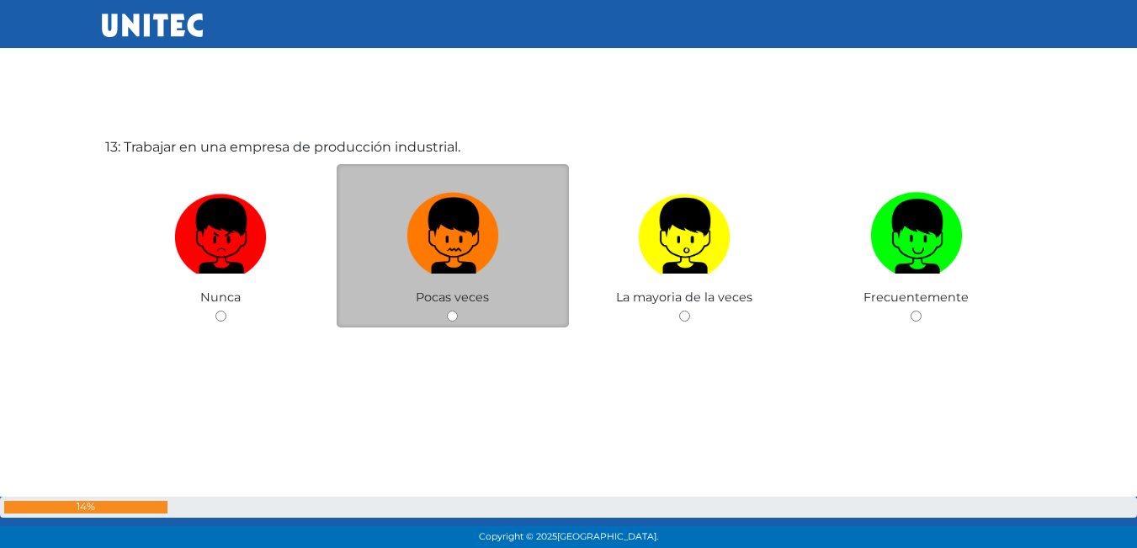
click at [491, 234] on img at bounding box center [452, 230] width 93 height 88
click at [458, 310] on input "radio" at bounding box center [452, 315] width 11 height 11
radio input "true"
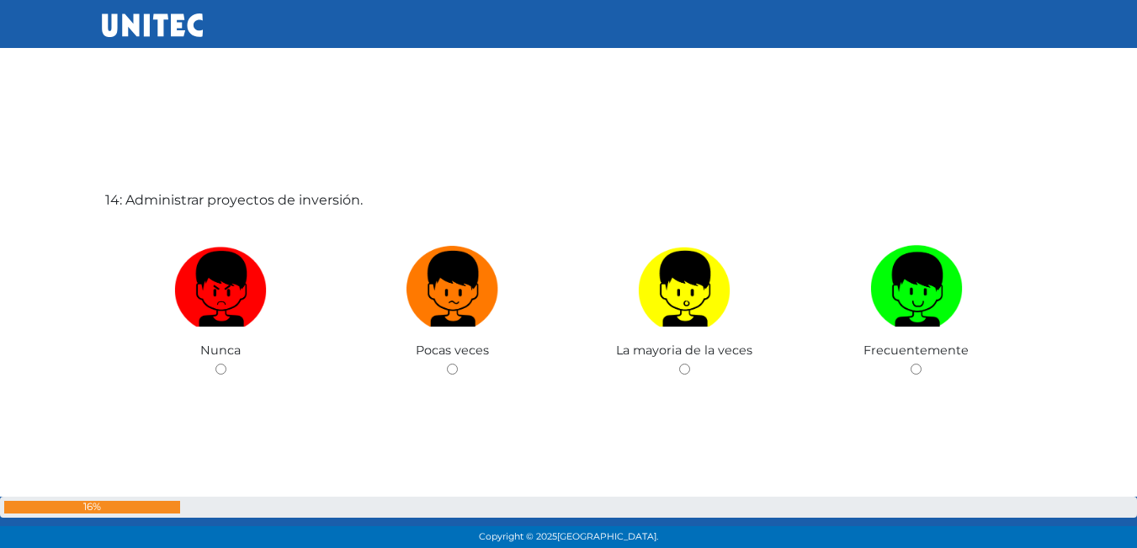
scroll to position [7204, 0]
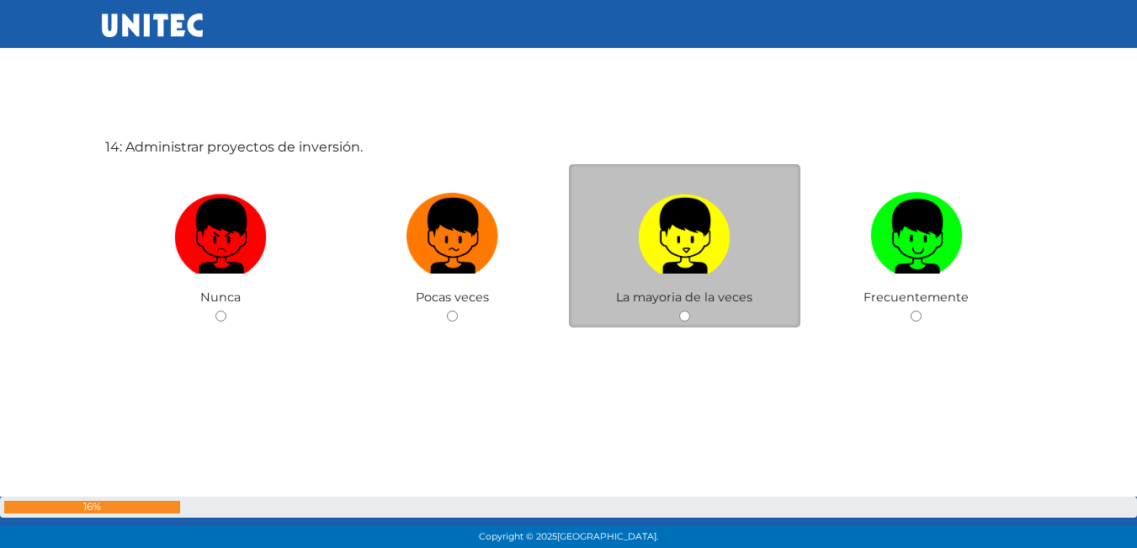
click at [713, 211] on img at bounding box center [684, 230] width 93 height 88
click at [690, 310] on input "radio" at bounding box center [684, 315] width 11 height 11
radio input "true"
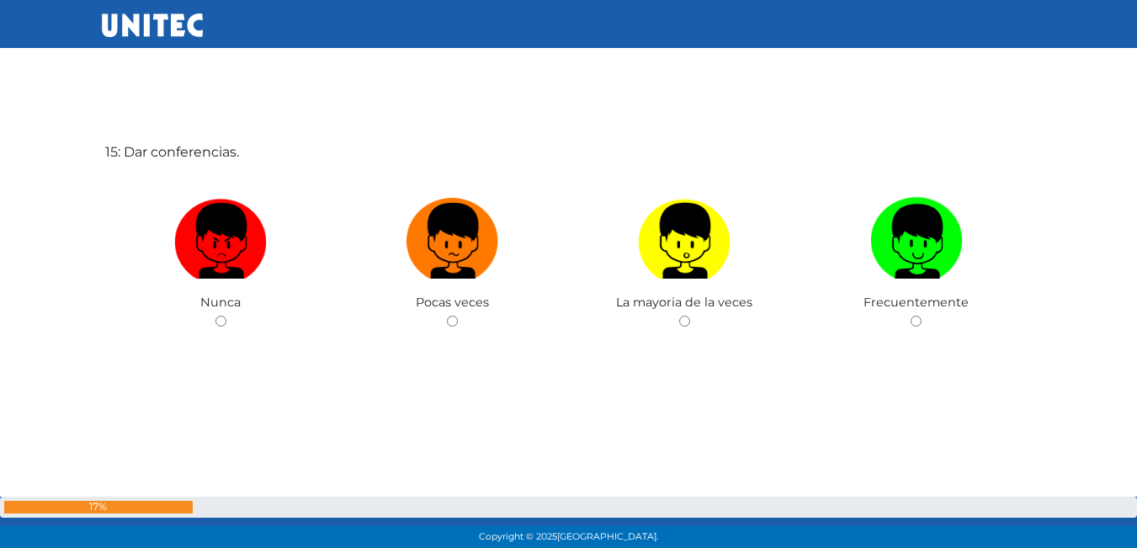
scroll to position [7784, 0]
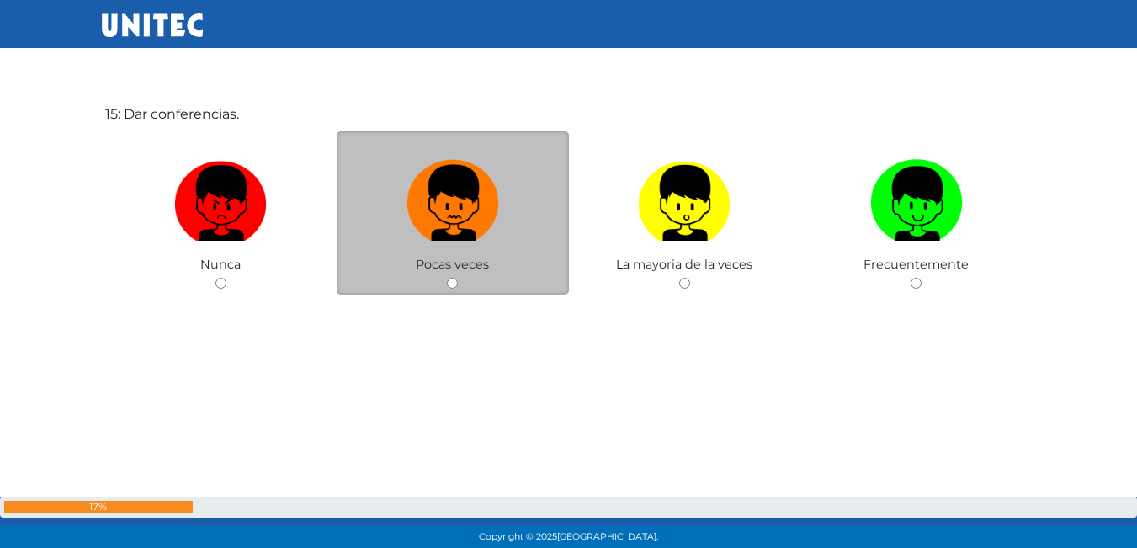
click at [458, 234] on img at bounding box center [452, 197] width 93 height 88
click at [458, 278] on input "radio" at bounding box center [452, 283] width 11 height 11
radio input "true"
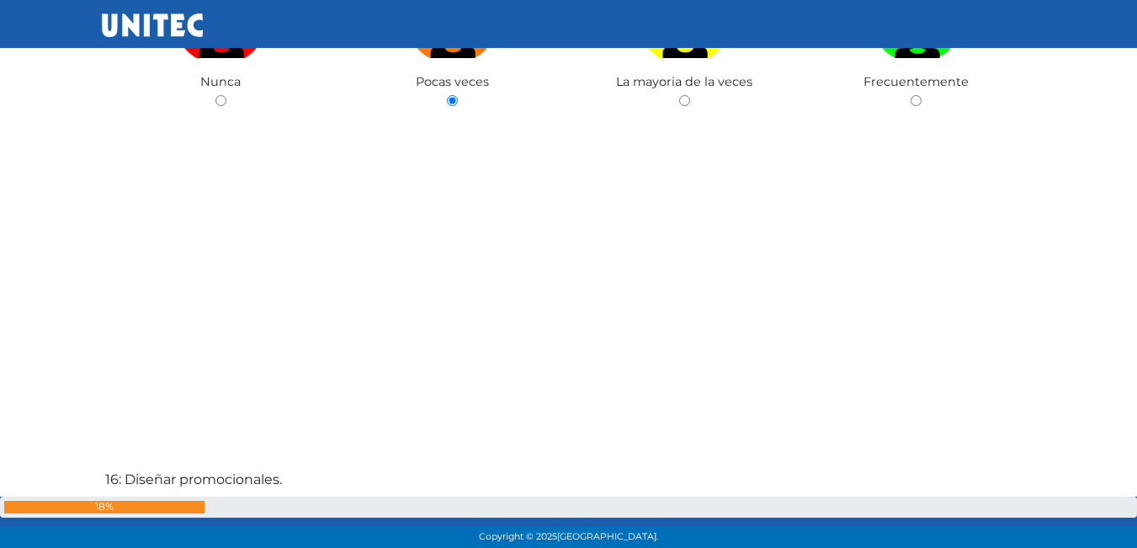
scroll to position [7962, 0]
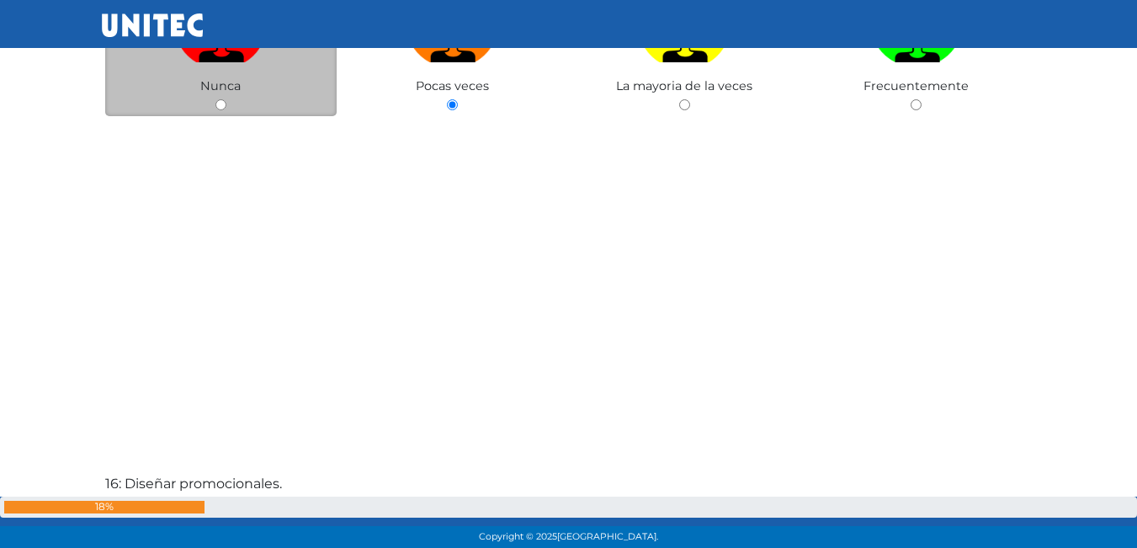
click at [234, 93] on span "Nunca" at bounding box center [220, 85] width 40 height 15
click at [230, 103] on div "Nunca" at bounding box center [221, 35] width 232 height 164
click at [226, 109] on div "Nunca" at bounding box center [221, 35] width 232 height 164
click at [222, 66] on label at bounding box center [221, 25] width 232 height 103
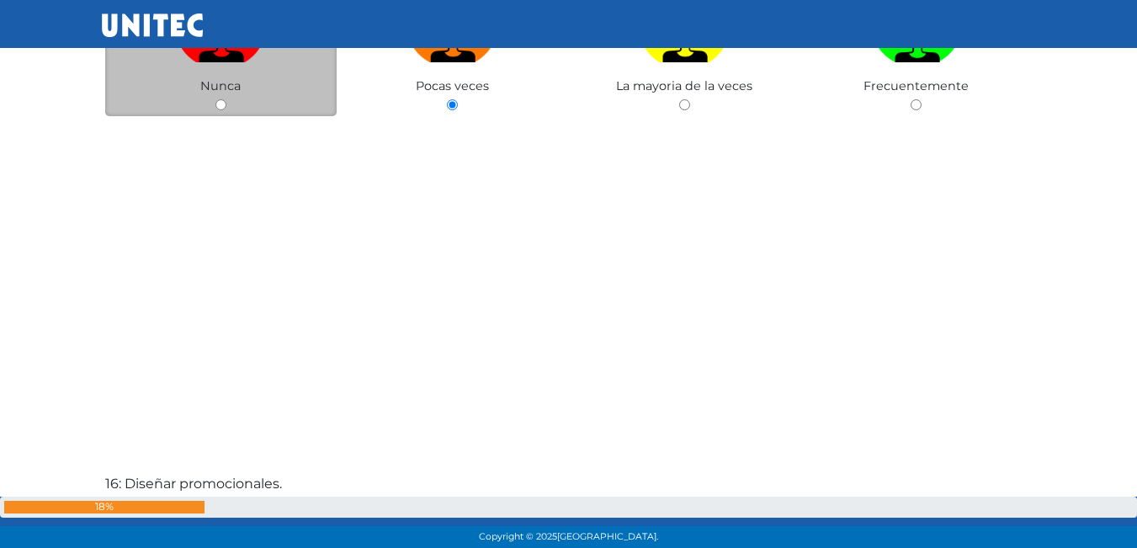
click at [222, 99] on input "radio" at bounding box center [220, 104] width 11 height 11
radio input "true"
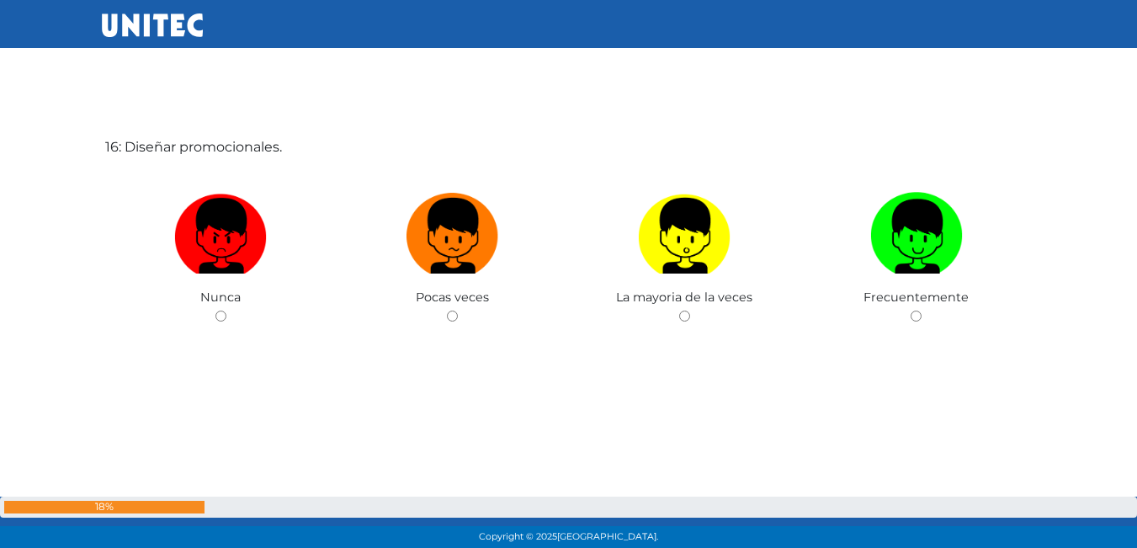
scroll to position [8383, 0]
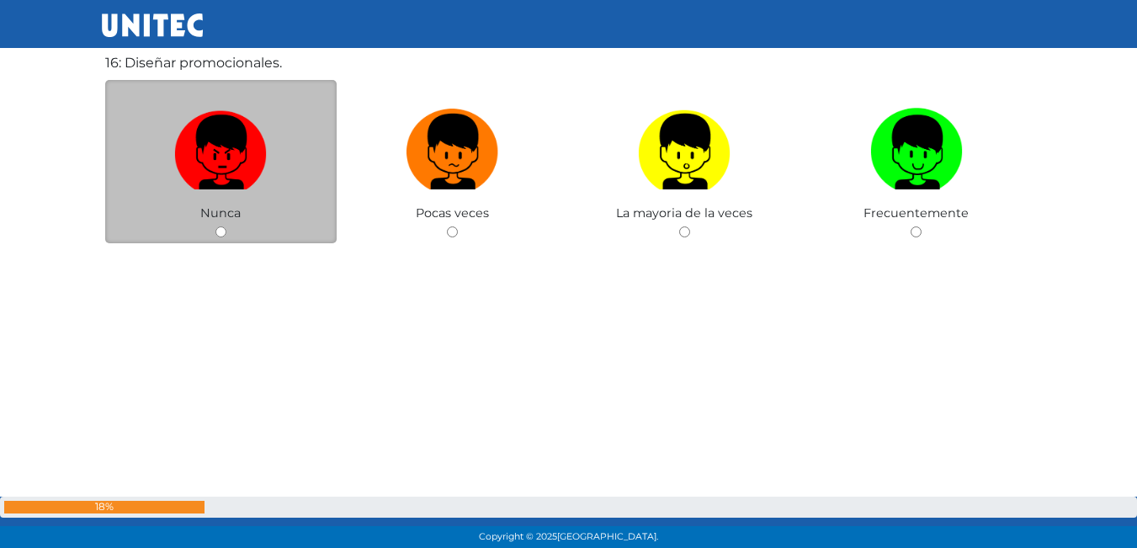
click at [236, 132] on img at bounding box center [220, 146] width 93 height 88
click at [226, 226] on input "radio" at bounding box center [220, 231] width 11 height 11
radio input "true"
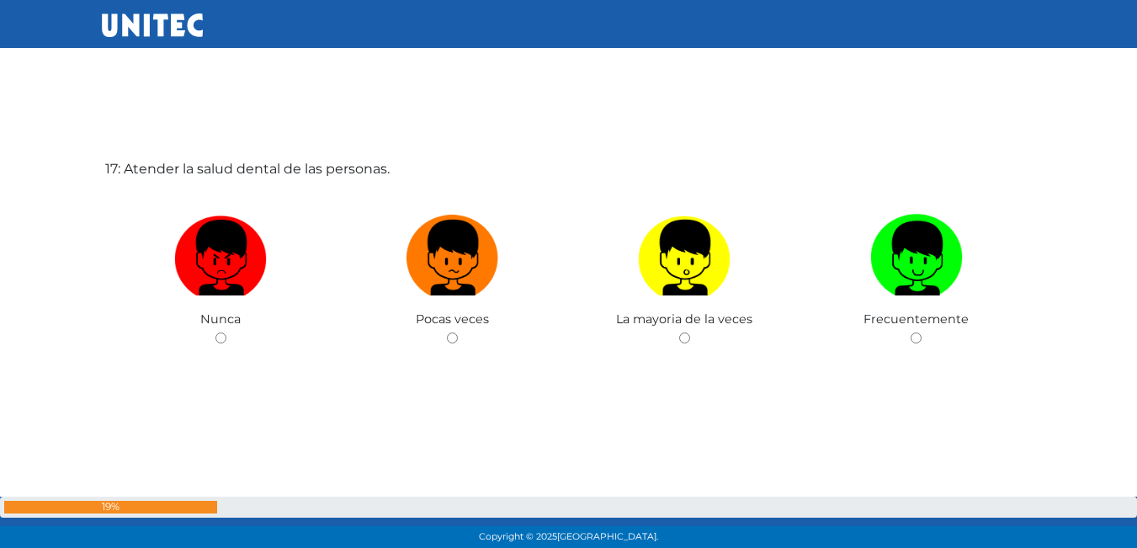
scroll to position [8847, 0]
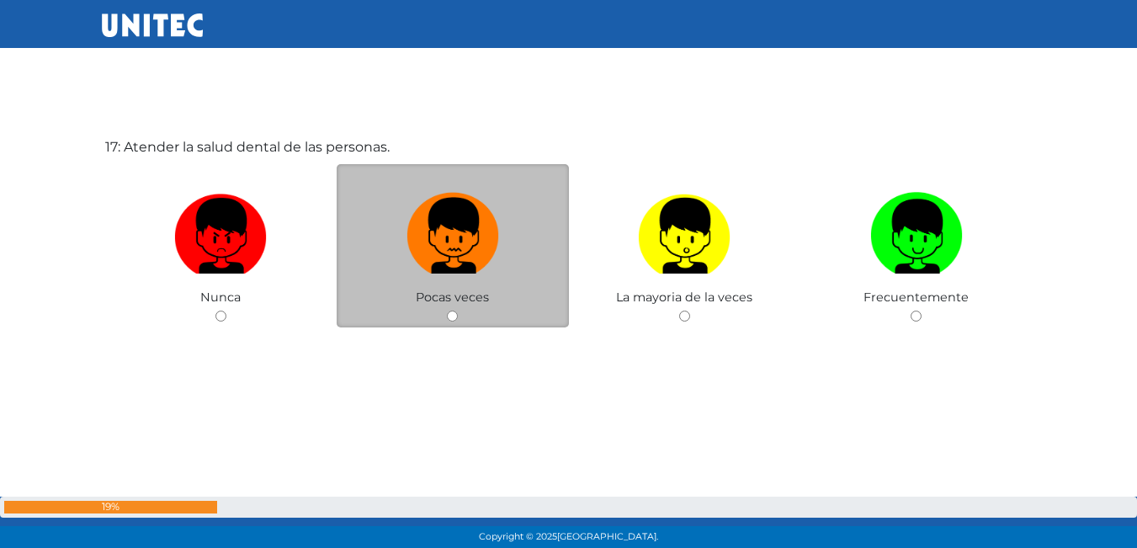
click at [455, 255] on img at bounding box center [452, 230] width 93 height 88
click at [455, 310] on input "radio" at bounding box center [452, 315] width 11 height 11
radio input "true"
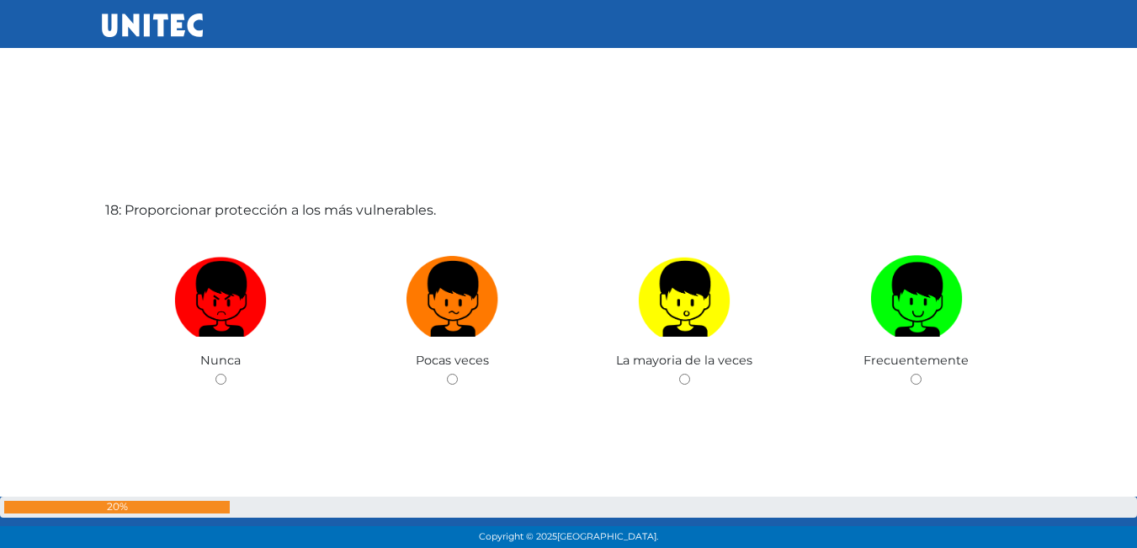
scroll to position [9349, 0]
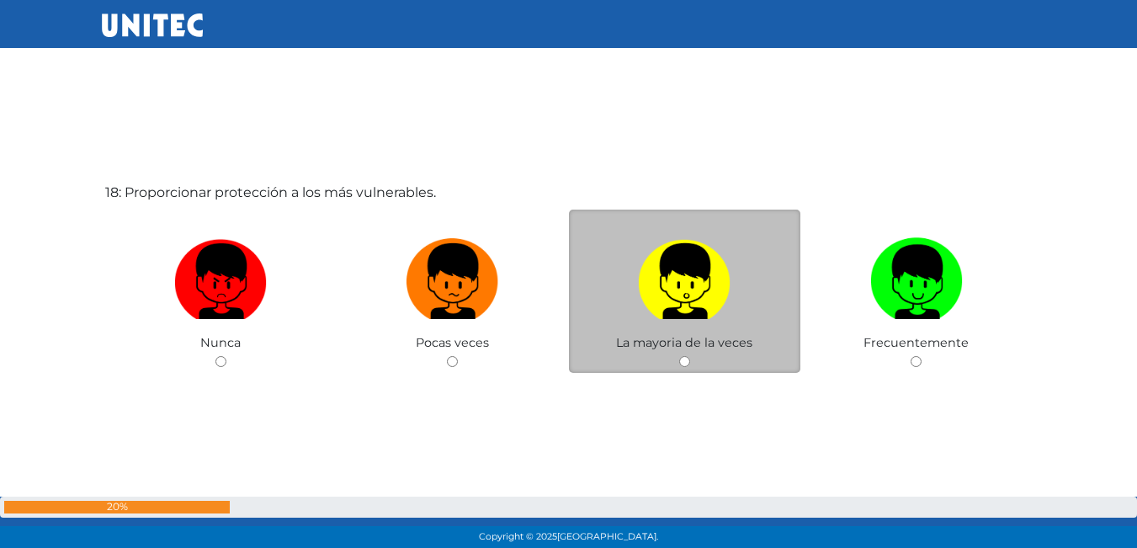
click at [623, 307] on label at bounding box center [685, 282] width 232 height 103
click at [679, 356] on input "radio" at bounding box center [684, 361] width 11 height 11
radio input "true"
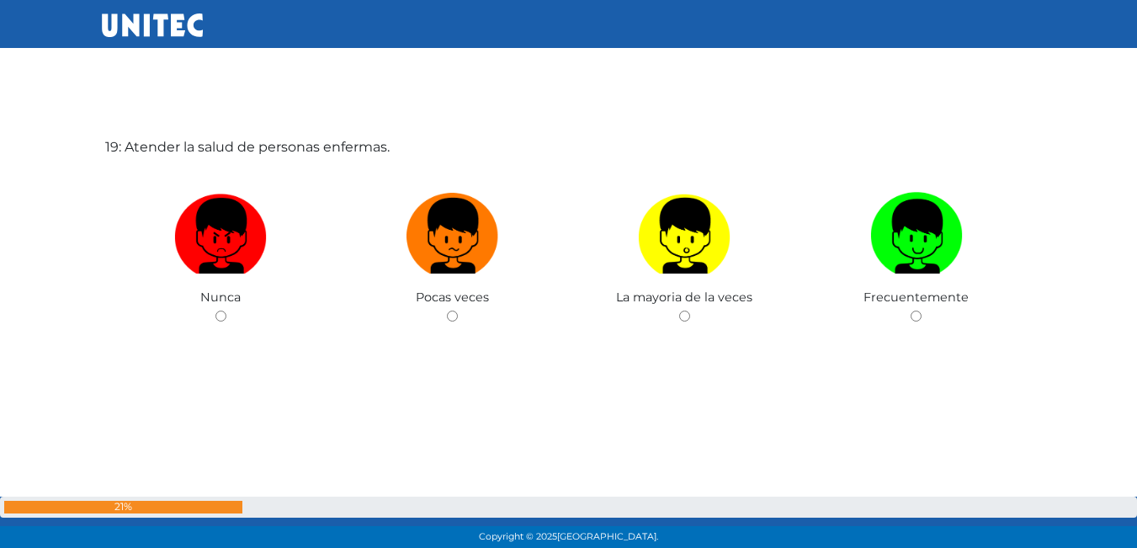
scroll to position [9605, 0]
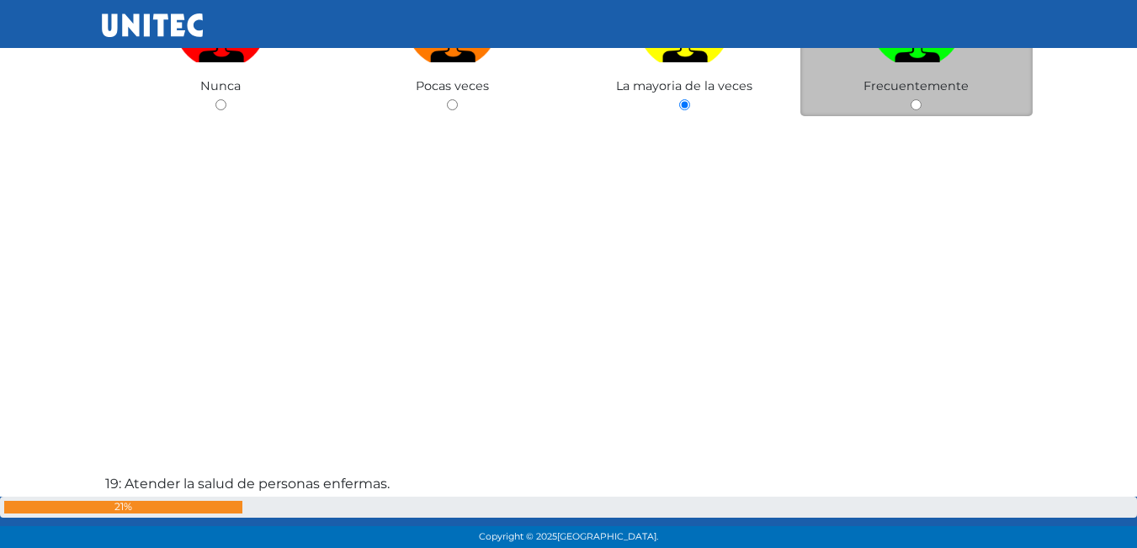
click at [913, 93] on span "Frecuentemente" at bounding box center [915, 85] width 105 height 15
click at [916, 102] on input "radio" at bounding box center [915, 104] width 11 height 11
radio input "true"
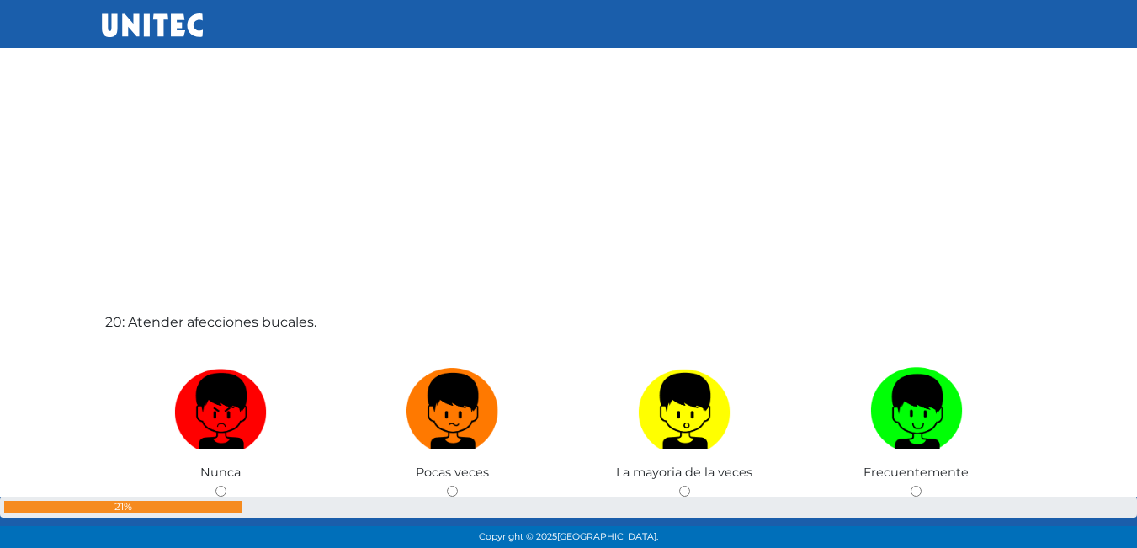
scroll to position [10362, 0]
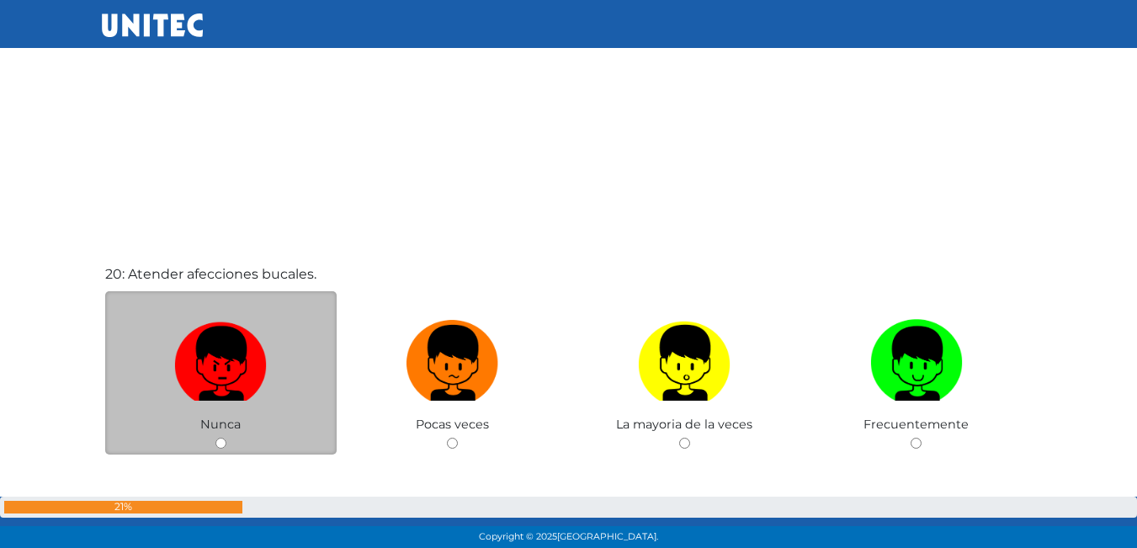
click at [241, 367] on img at bounding box center [220, 357] width 93 height 88
click at [226, 437] on input "radio" at bounding box center [220, 442] width 11 height 11
radio input "true"
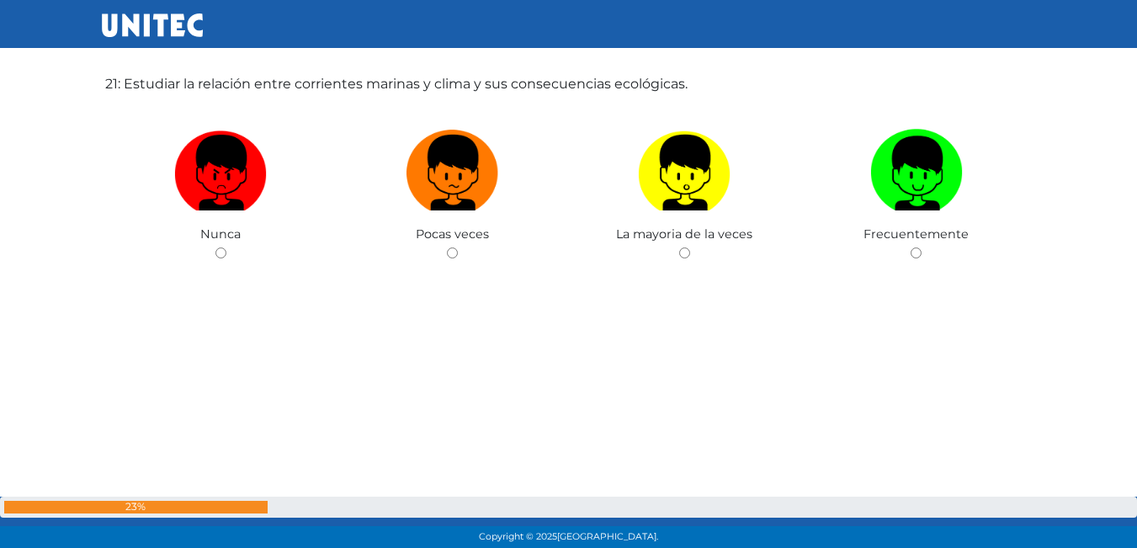
scroll to position [11120, 0]
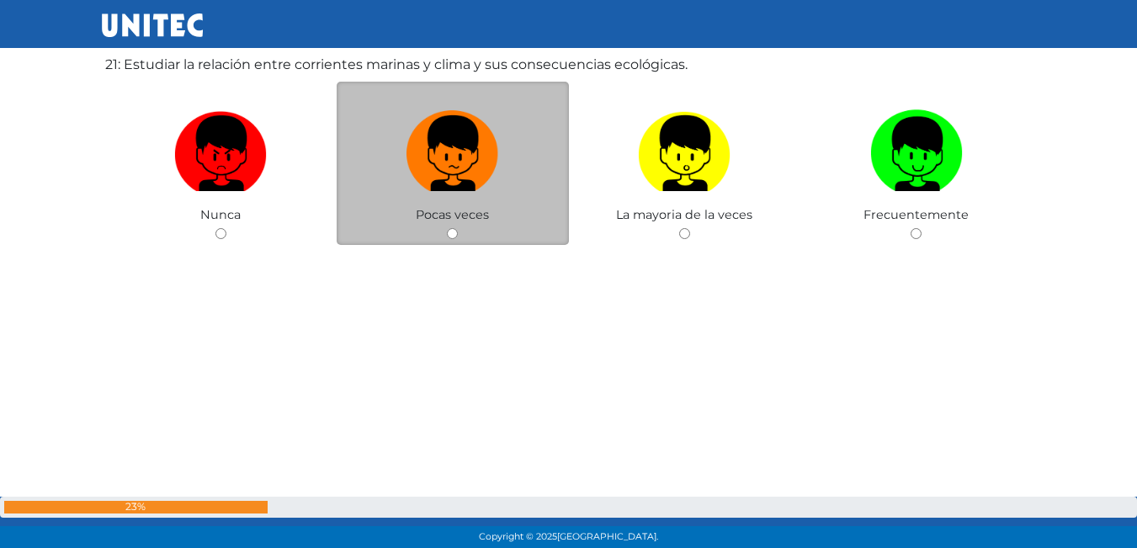
click at [505, 181] on label at bounding box center [452, 154] width 232 height 103
click at [458, 228] on input "radio" at bounding box center [452, 233] width 11 height 11
radio input "true"
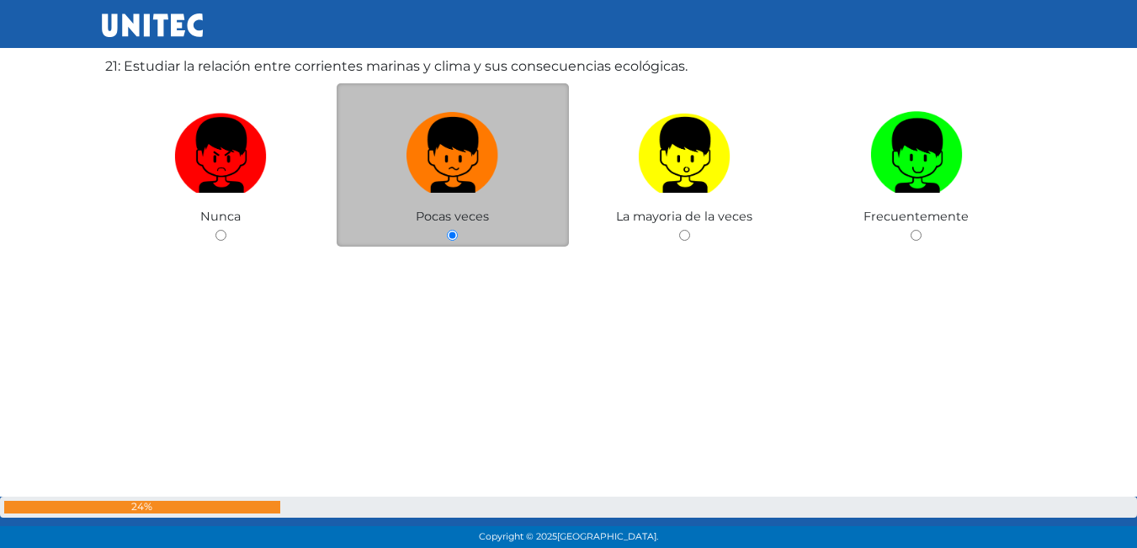
scroll to position [11623, 0]
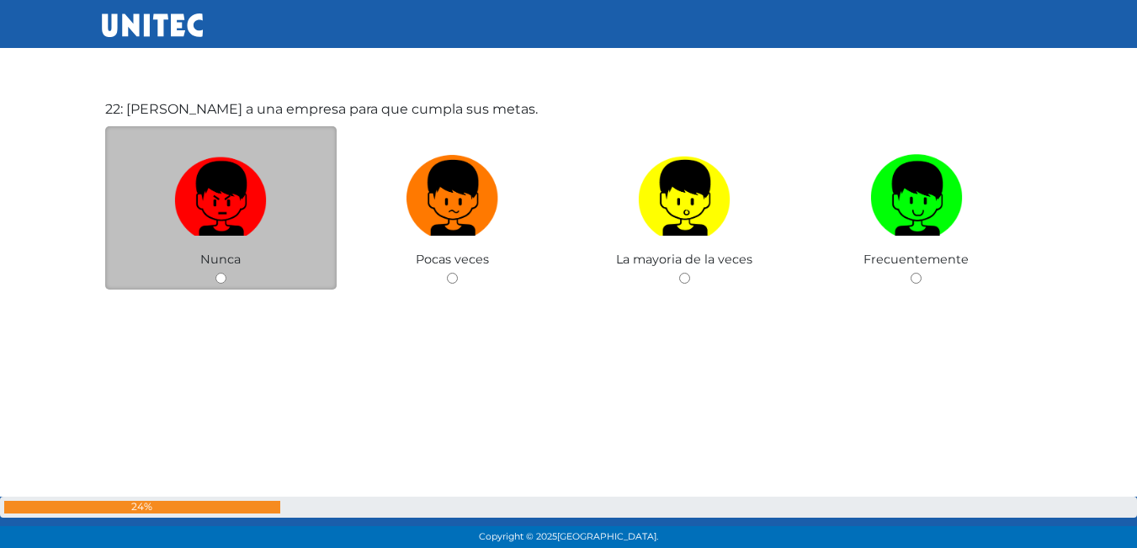
click at [252, 208] on img at bounding box center [220, 192] width 93 height 88
click at [226, 273] on input "radio" at bounding box center [220, 278] width 11 height 11
radio input "true"
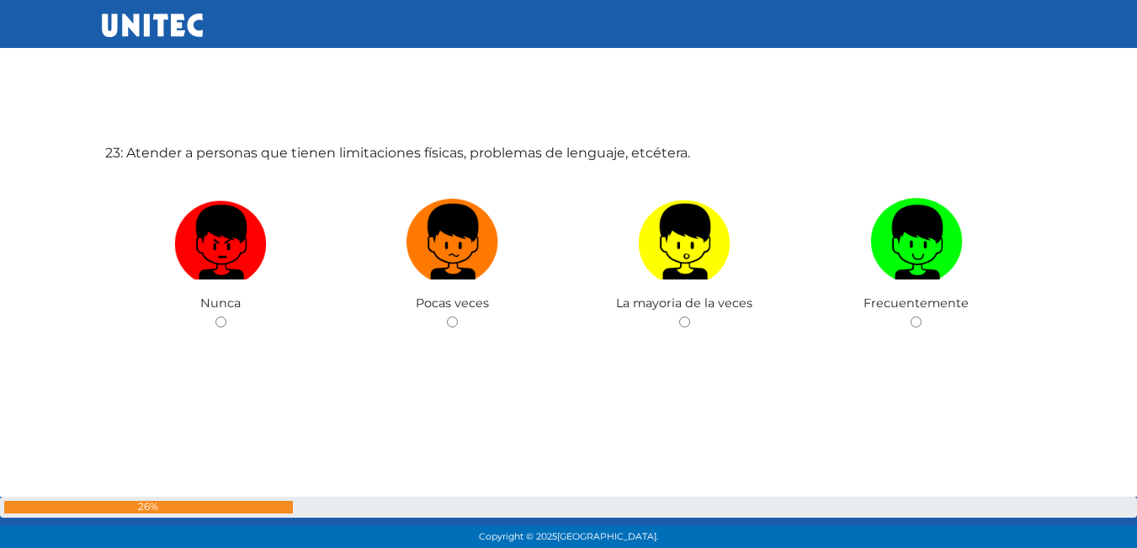
scroll to position [12132, 0]
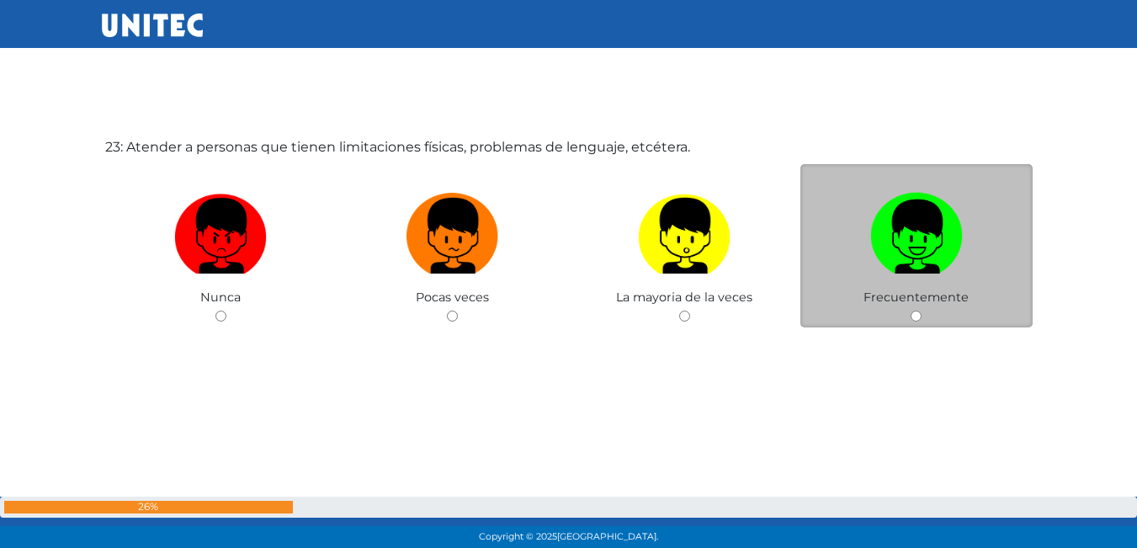
click at [960, 237] on img at bounding box center [916, 230] width 93 height 88
click at [921, 310] on input "radio" at bounding box center [915, 315] width 11 height 11
radio input "true"
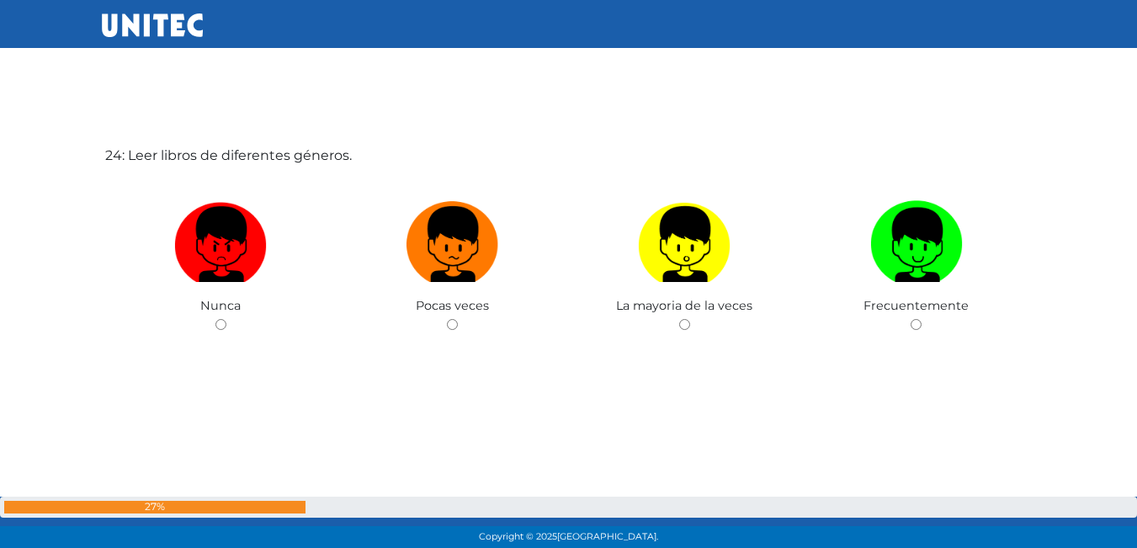
scroll to position [12680, 0]
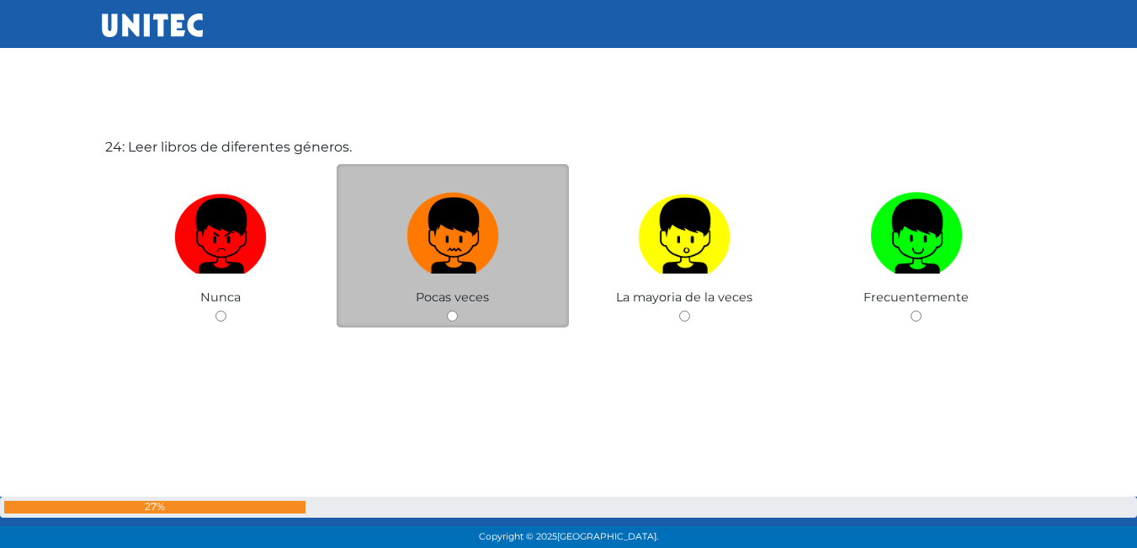
drag, startPoint x: 473, startPoint y: 255, endPoint x: 477, endPoint y: 246, distance: 9.4
click at [472, 254] on img at bounding box center [452, 230] width 93 height 88
click at [458, 310] on input "radio" at bounding box center [452, 315] width 11 height 11
radio input "true"
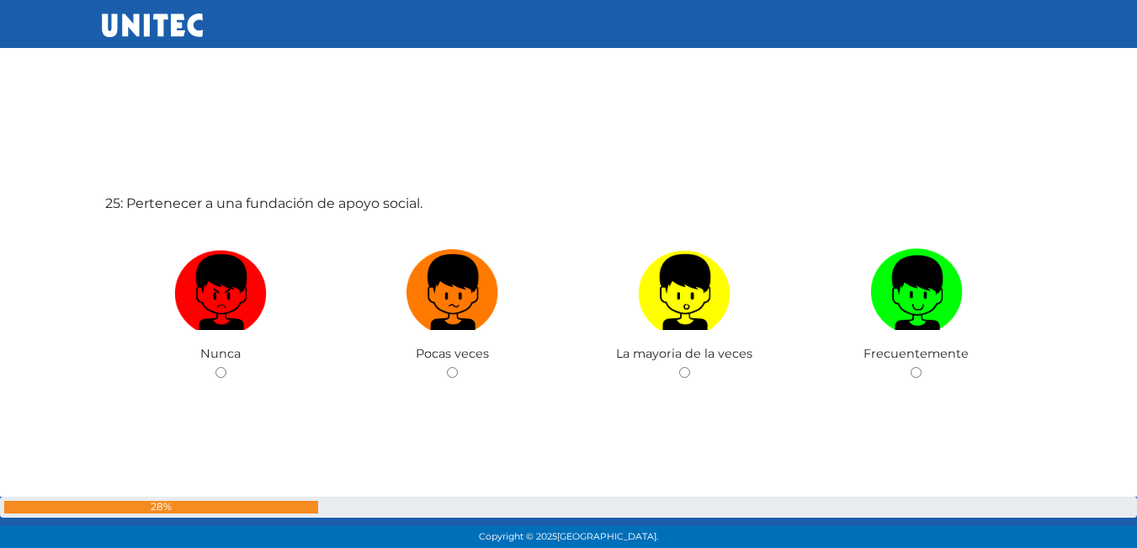
scroll to position [13228, 0]
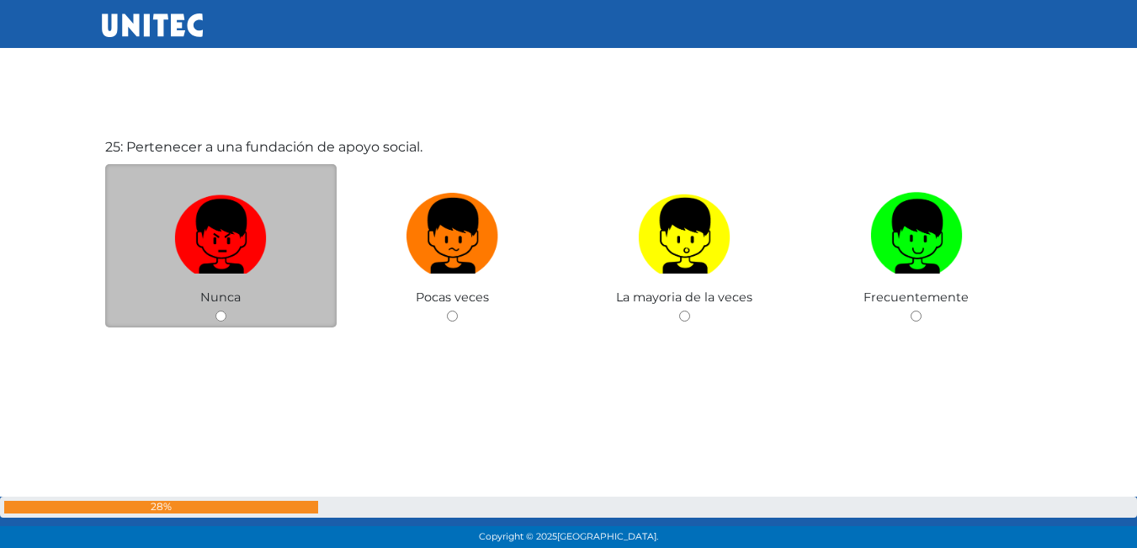
click at [232, 244] on img at bounding box center [220, 230] width 93 height 88
click at [226, 310] on input "radio" at bounding box center [220, 315] width 11 height 11
radio input "true"
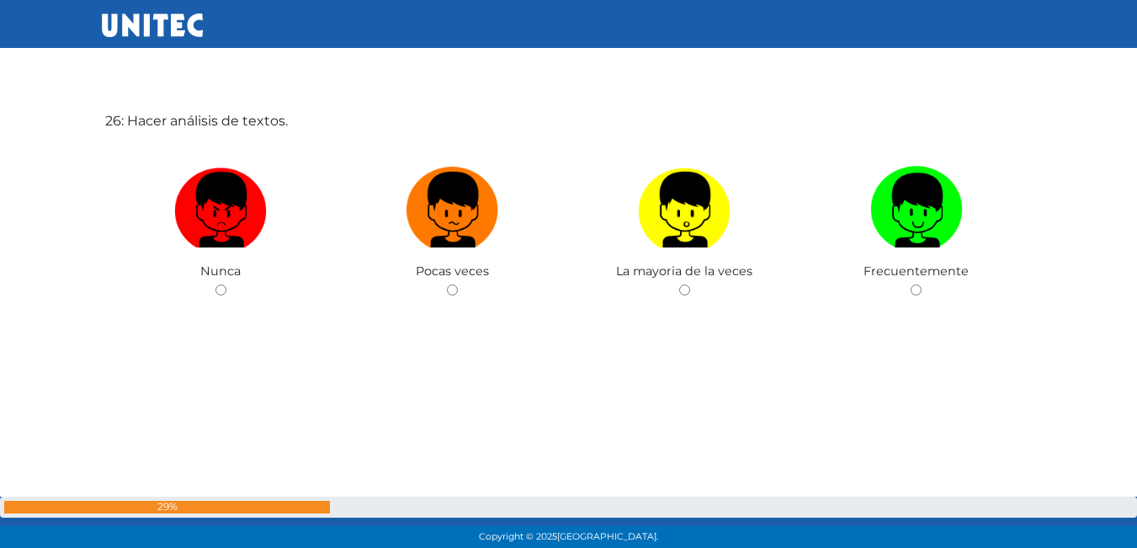
scroll to position [13817, 0]
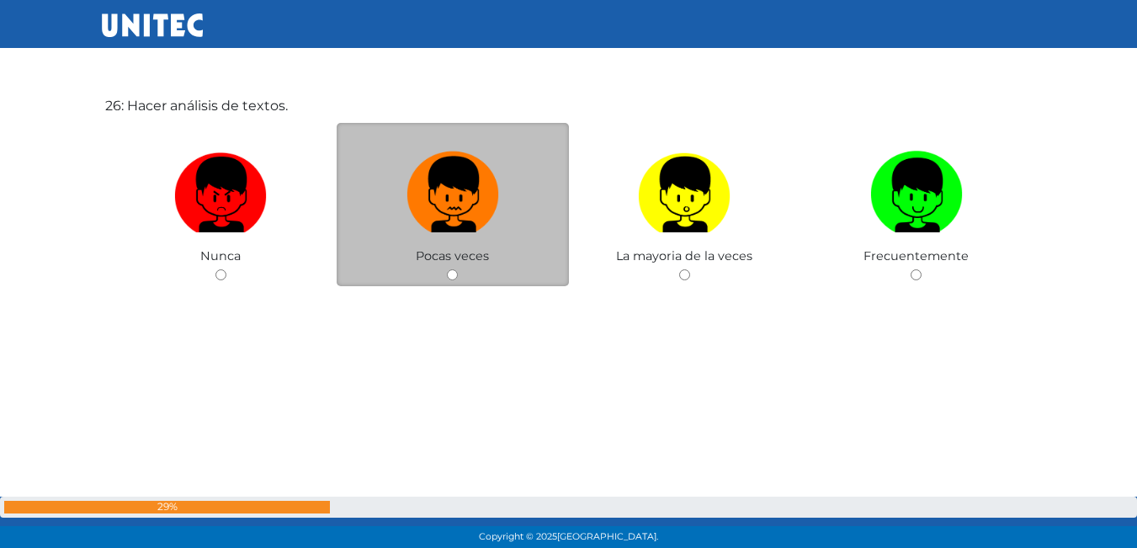
click at [471, 196] on img at bounding box center [452, 189] width 93 height 88
click at [458, 269] on input "radio" at bounding box center [452, 274] width 11 height 11
radio input "true"
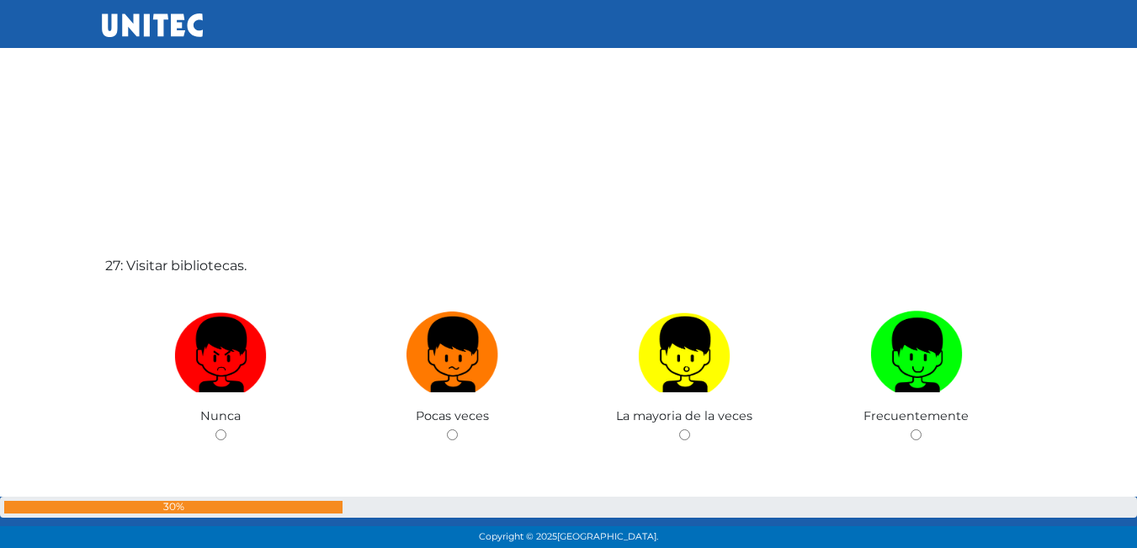
scroll to position [14225, 0]
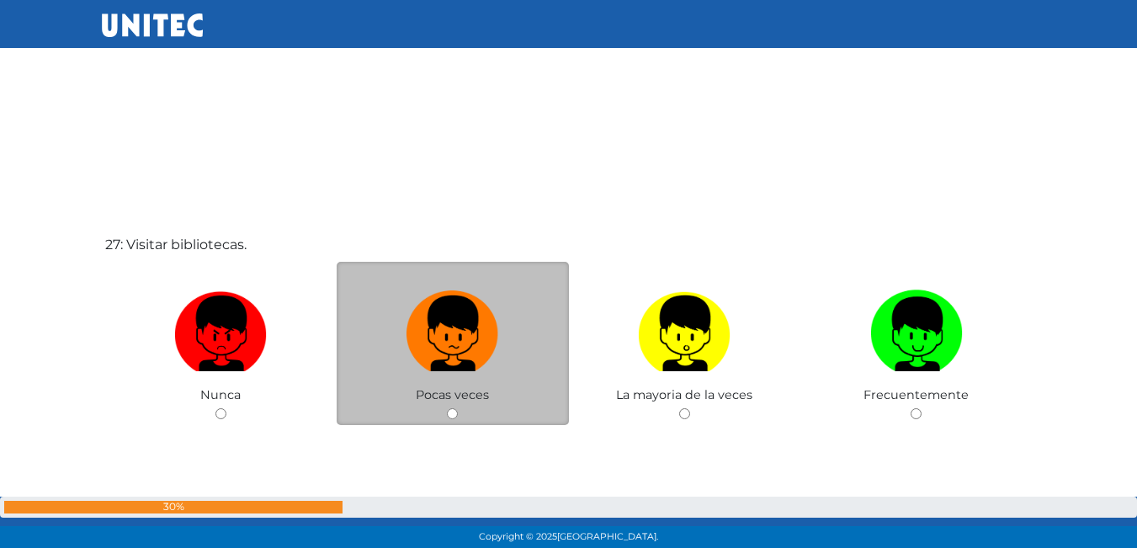
click at [517, 339] on label at bounding box center [452, 334] width 232 height 103
click at [458, 408] on input "radio" at bounding box center [452, 413] width 11 height 11
radio input "true"
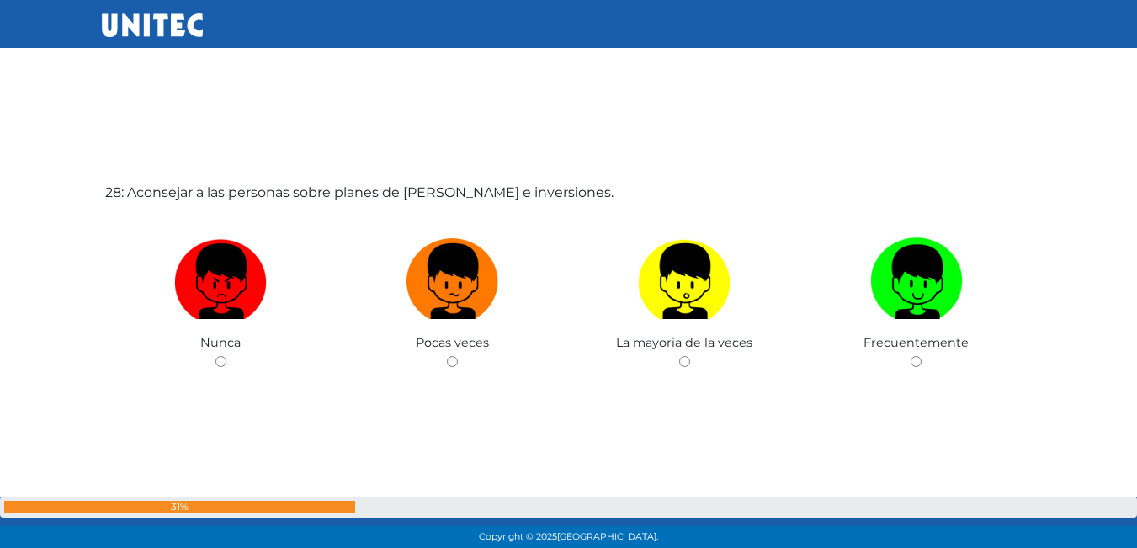
scroll to position [14870, 0]
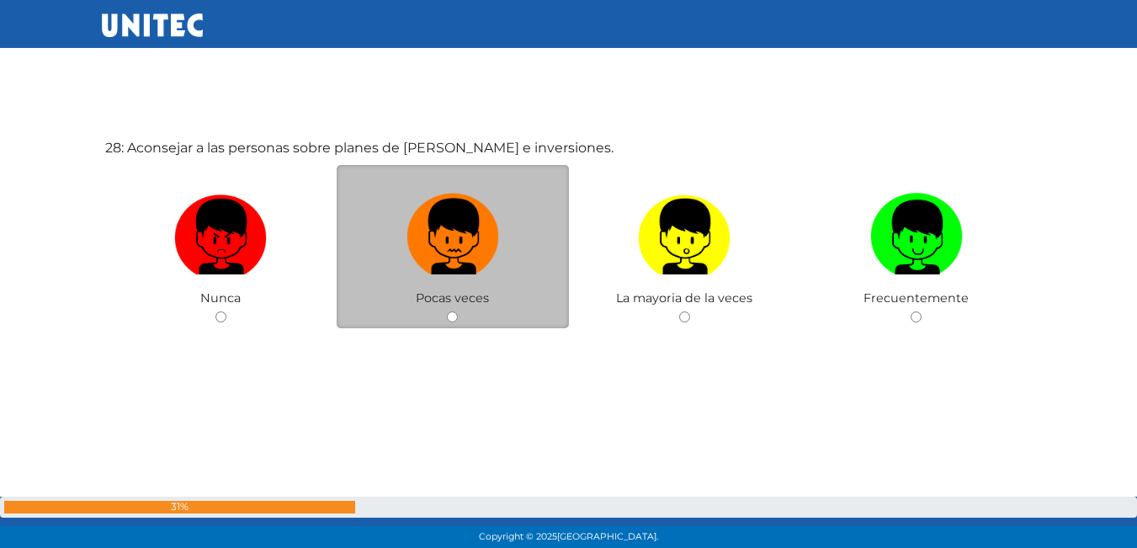
click at [407, 257] on img at bounding box center [452, 231] width 93 height 88
click at [447, 311] on input "radio" at bounding box center [452, 316] width 11 height 11
radio input "true"
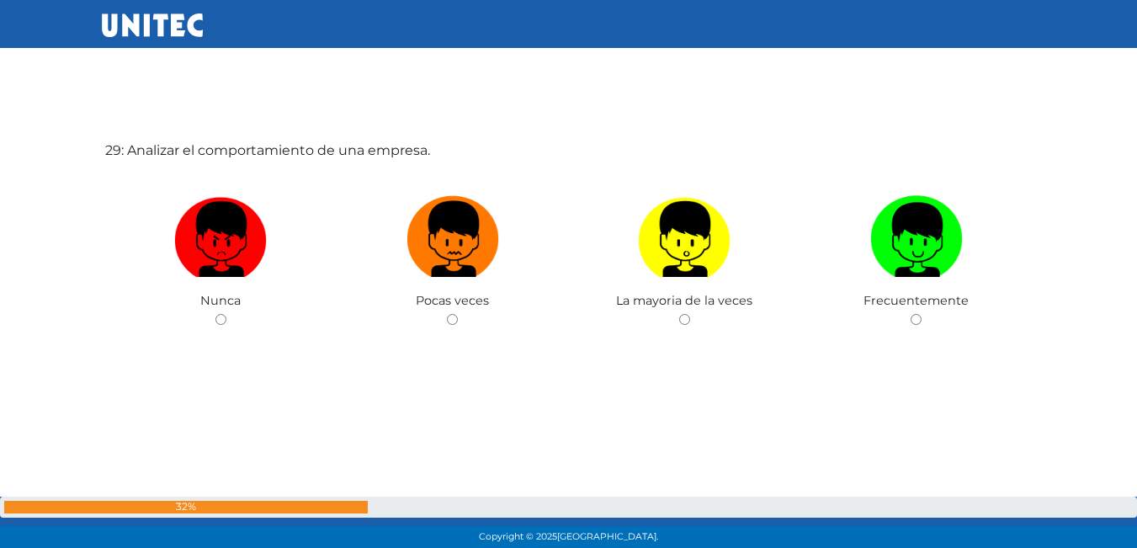
scroll to position [15418, 0]
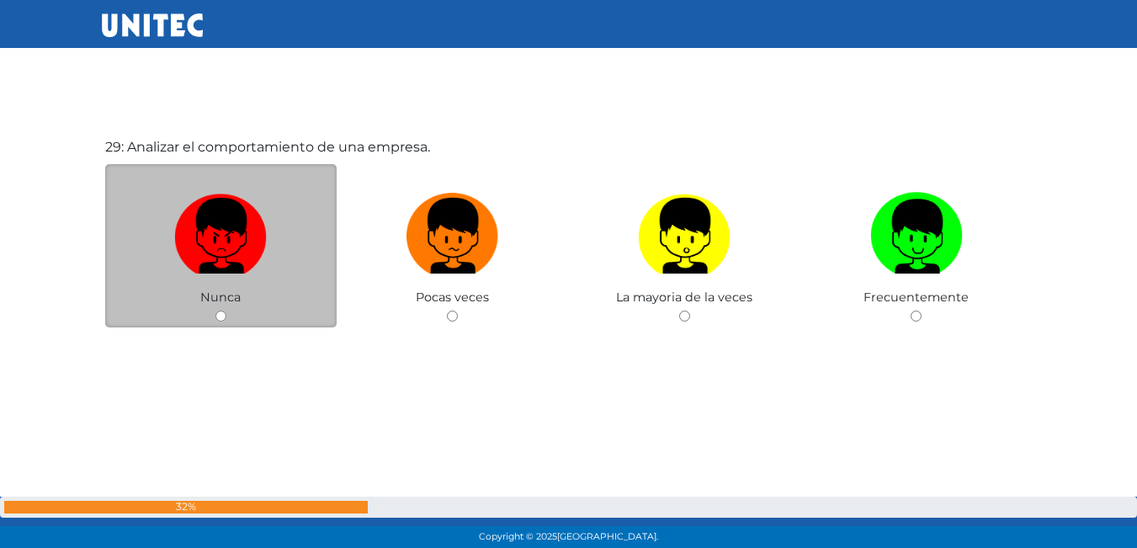
click at [191, 299] on div "Nunca" at bounding box center [221, 246] width 232 height 164
click at [222, 243] on img at bounding box center [220, 230] width 93 height 88
click at [222, 310] on input "radio" at bounding box center [220, 315] width 11 height 11
radio input "true"
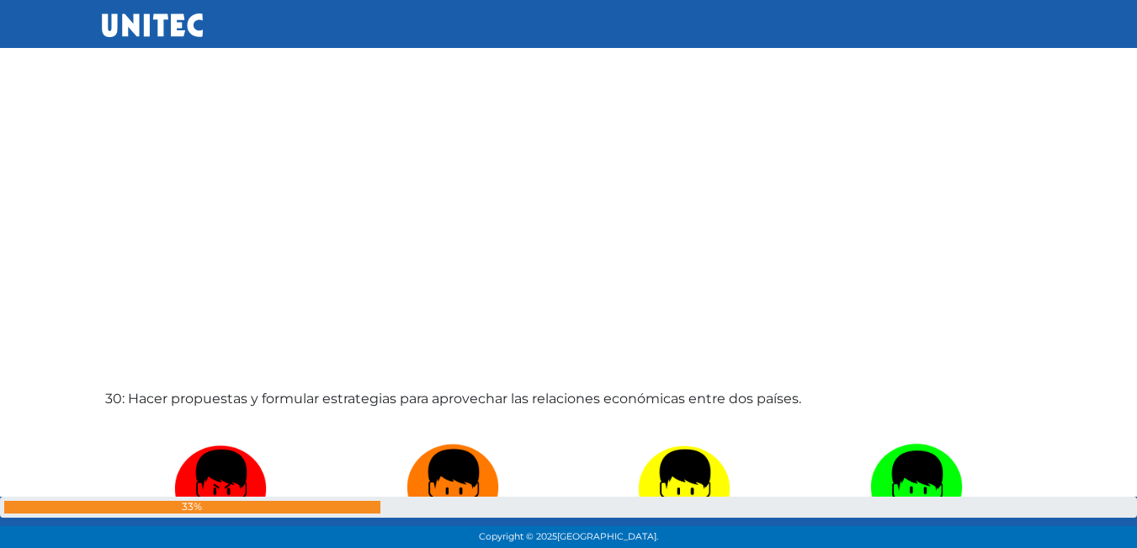
scroll to position [15629, 0]
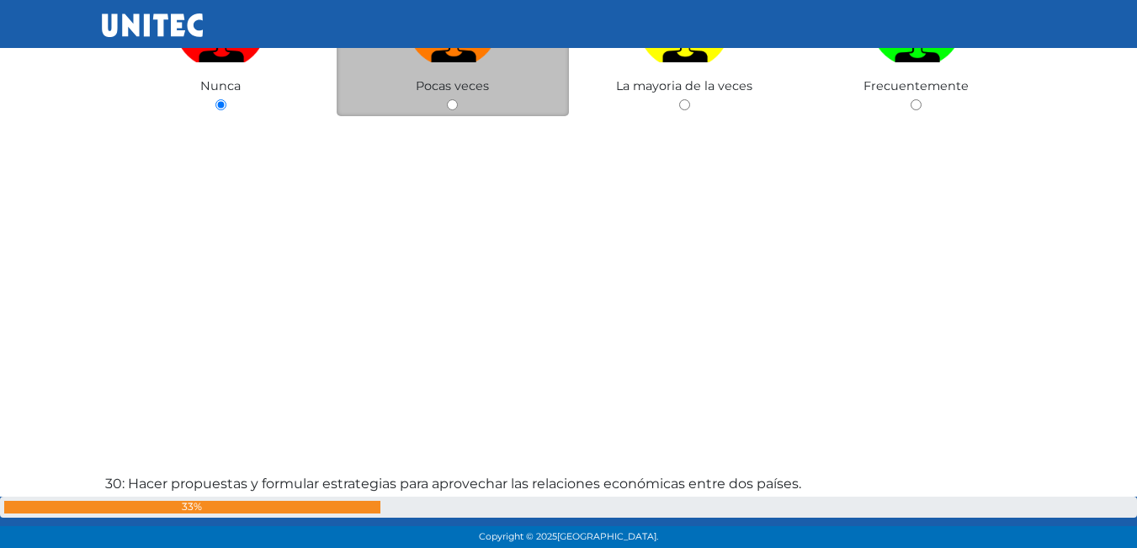
click at [452, 52] on img at bounding box center [452, 19] width 93 height 88
click at [452, 99] on input "radio" at bounding box center [452, 104] width 11 height 11
radio input "true"
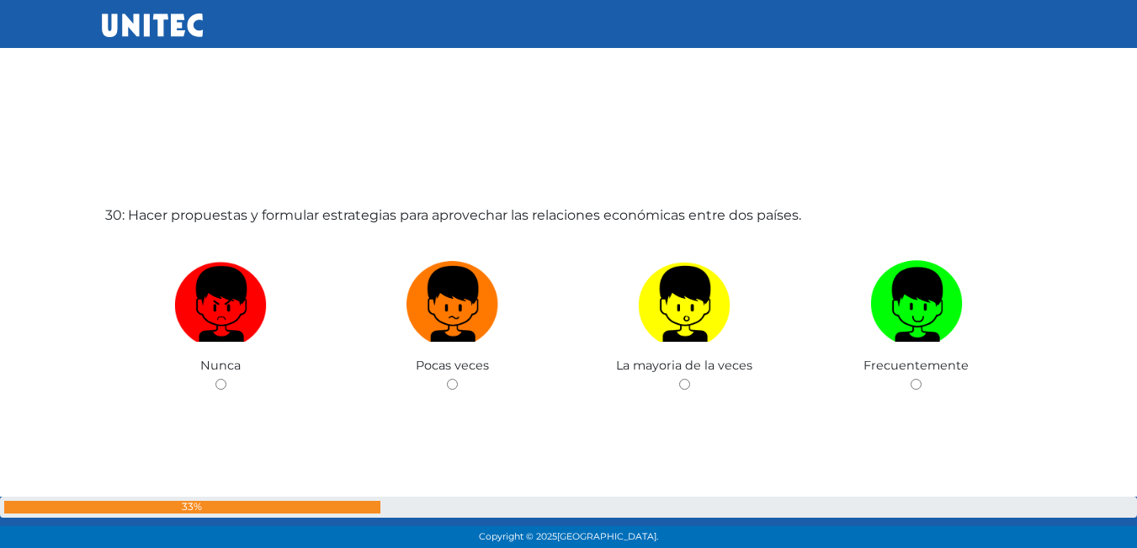
scroll to position [15938, 0]
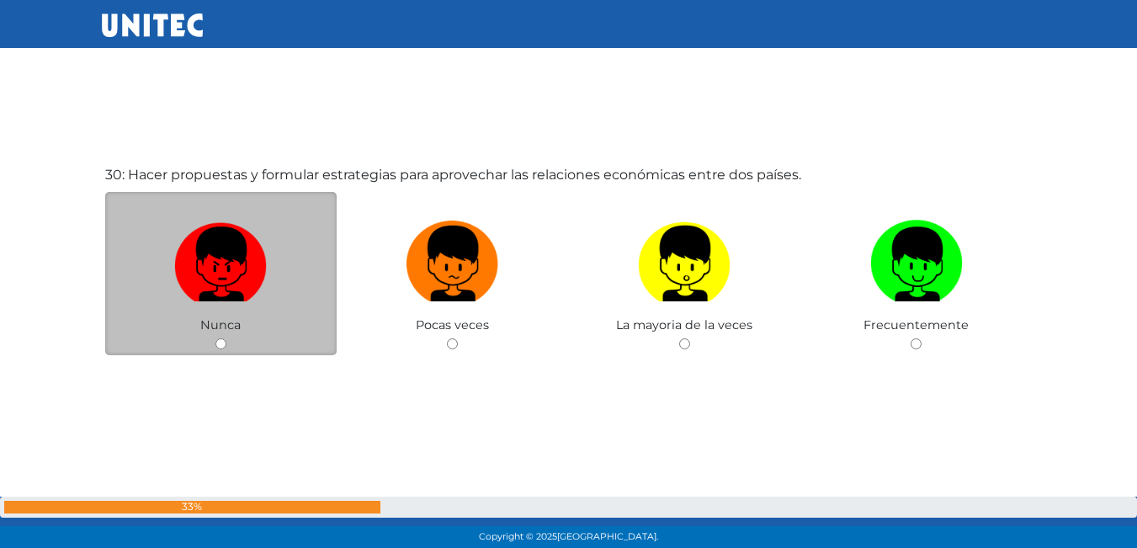
click at [233, 284] on img at bounding box center [220, 258] width 93 height 88
click at [226, 338] on input "radio" at bounding box center [220, 343] width 11 height 11
radio input "true"
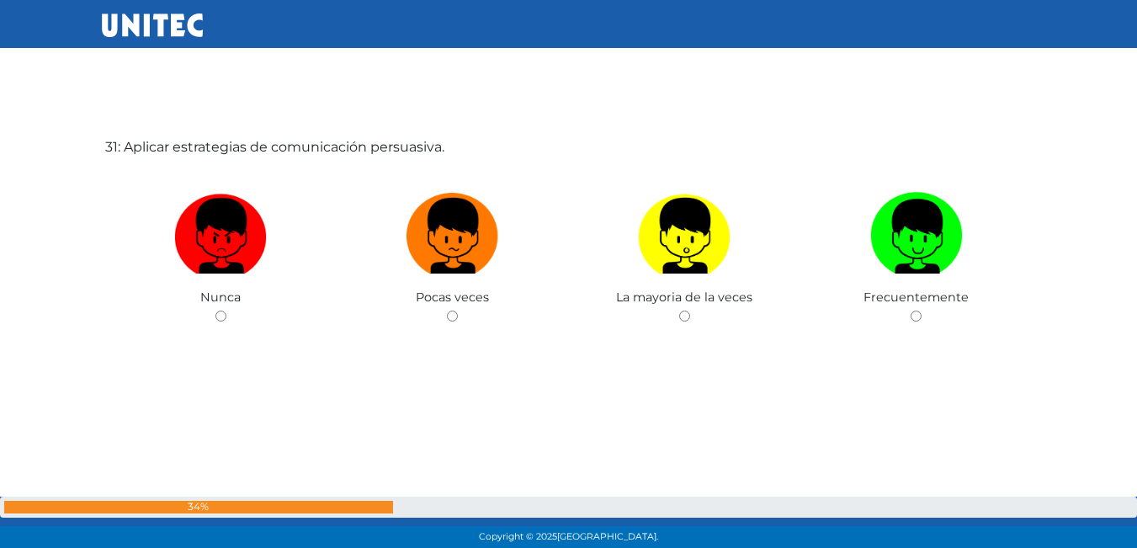
scroll to position [16430, 0]
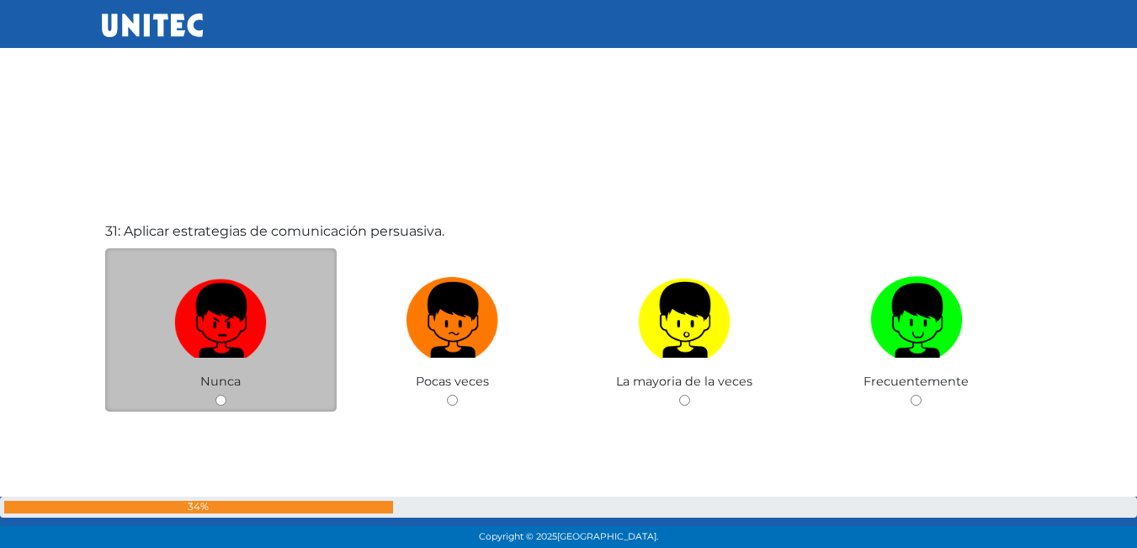
click at [236, 286] on img at bounding box center [220, 314] width 93 height 88
click at [226, 395] on input "radio" at bounding box center [220, 400] width 11 height 11
radio input "true"
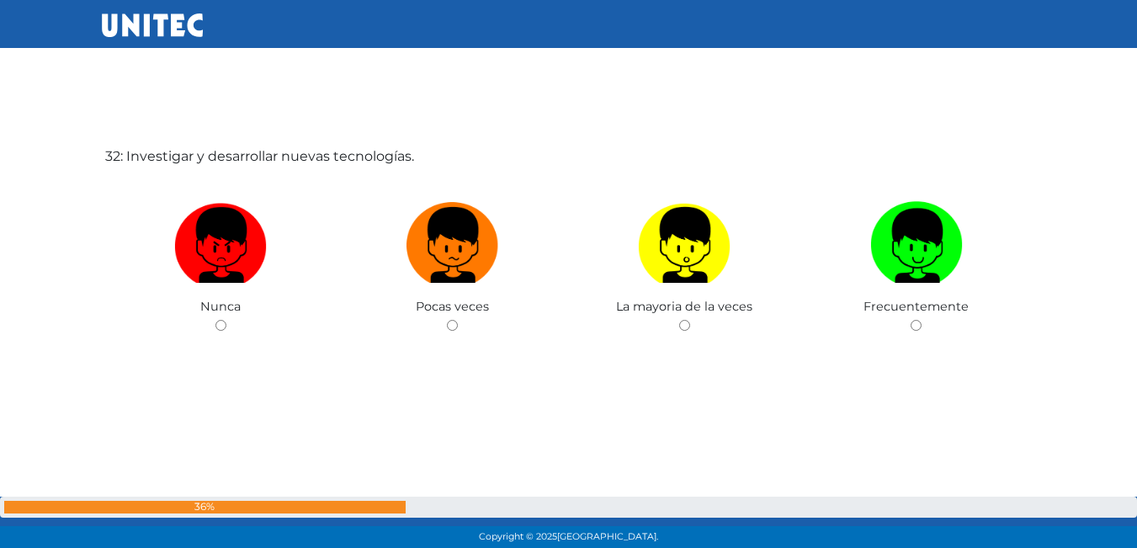
scroll to position [17067, 0]
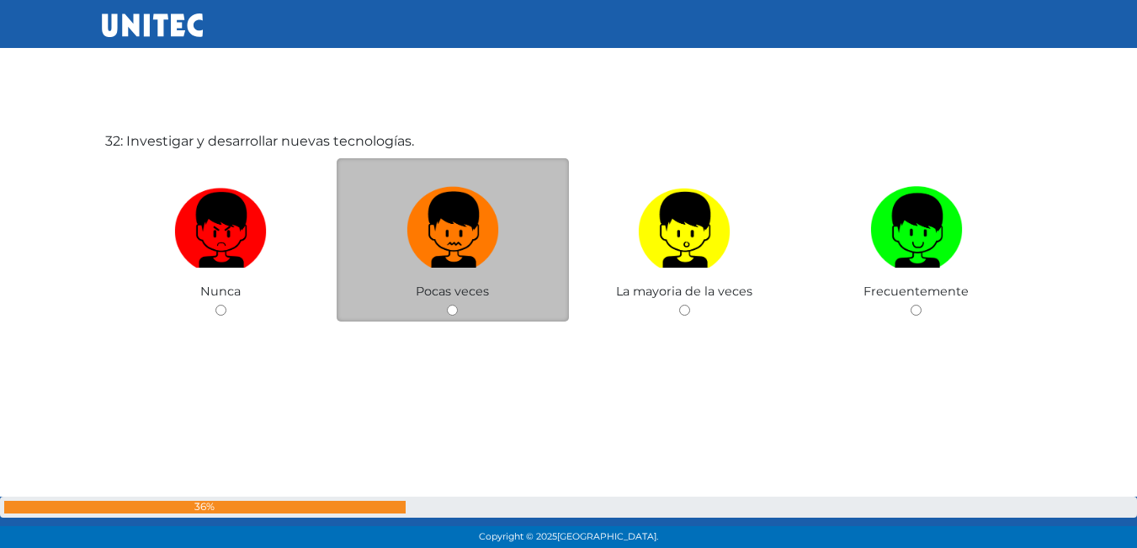
click at [466, 216] on img at bounding box center [452, 224] width 93 height 88
click at [458, 305] on input "radio" at bounding box center [452, 310] width 11 height 11
radio input "true"
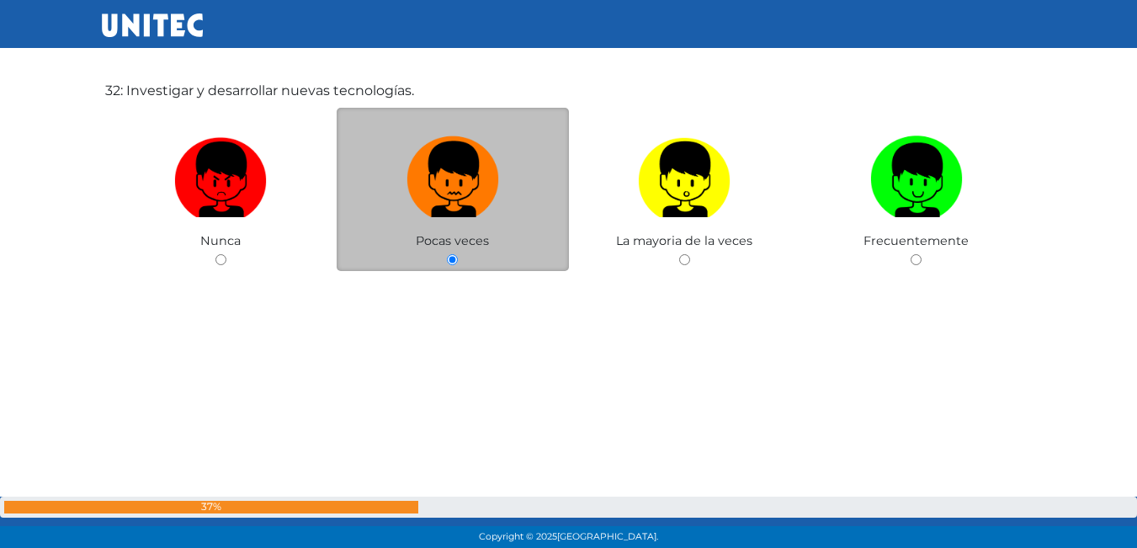
scroll to position [17454, 0]
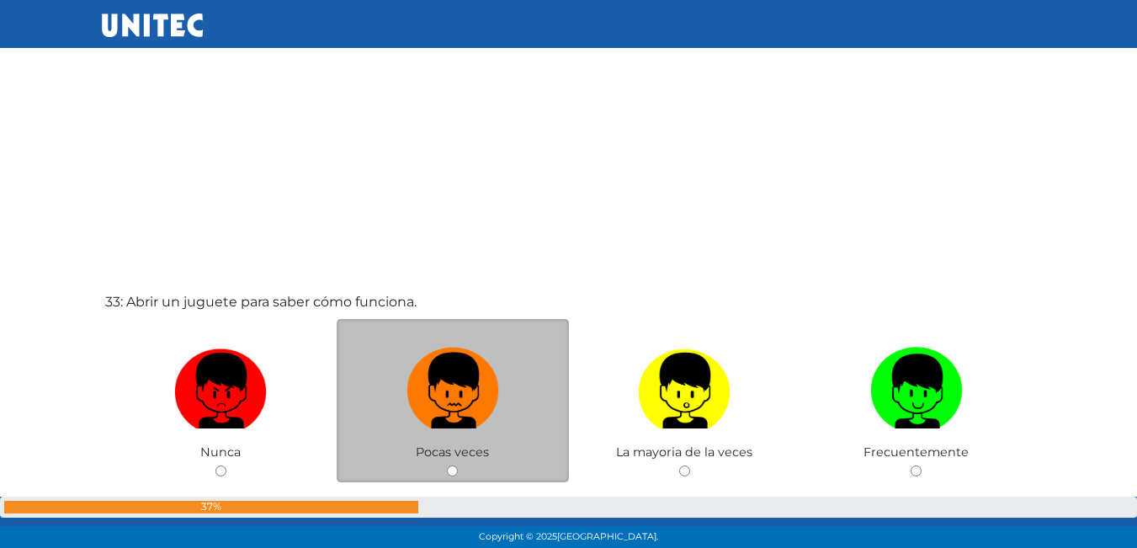
click at [490, 400] on img at bounding box center [452, 385] width 93 height 88
click at [458, 465] on input "radio" at bounding box center [452, 470] width 11 height 11
radio input "true"
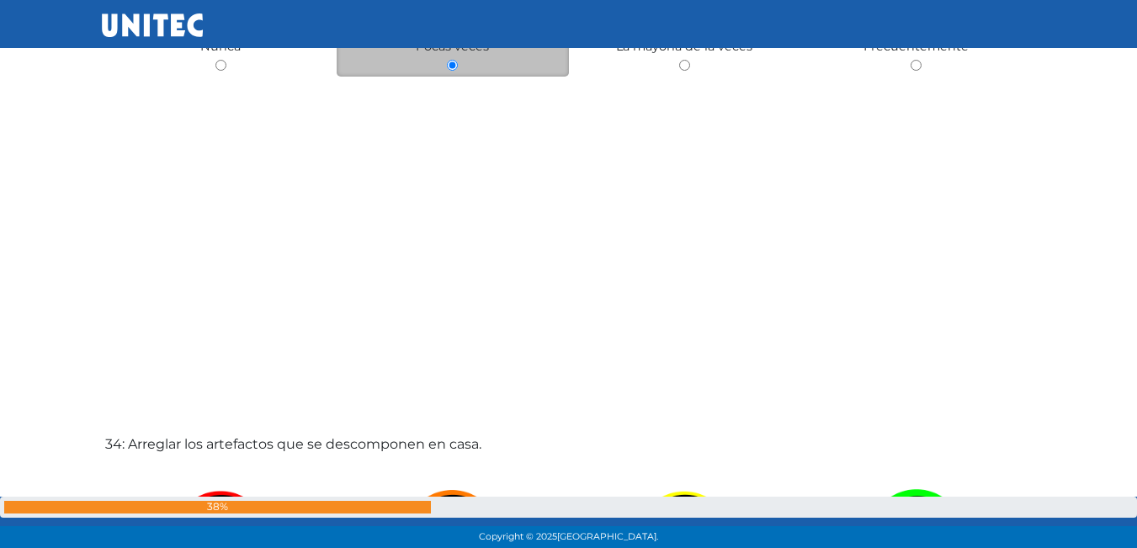
scroll to position [18009, 0]
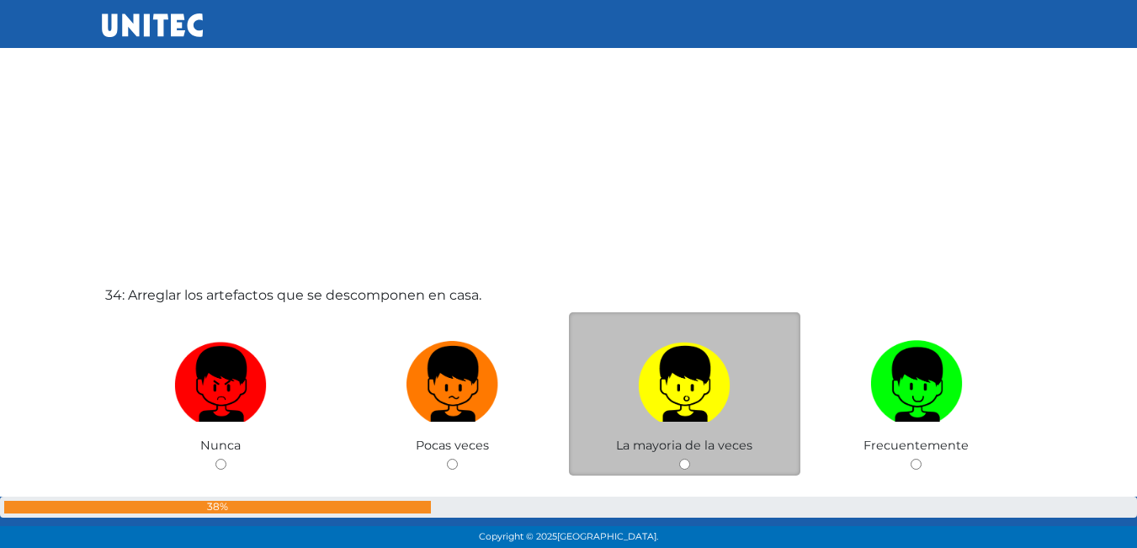
click at [746, 419] on label at bounding box center [685, 384] width 232 height 103
click at [690, 458] on input "radio" at bounding box center [684, 463] width 11 height 11
radio input "true"
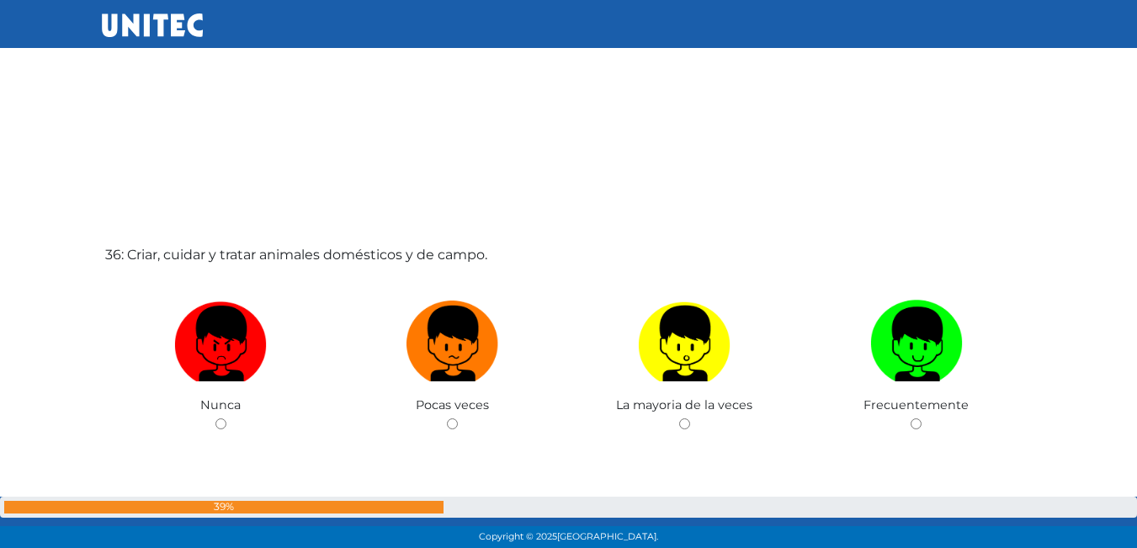
scroll to position [19160, 0]
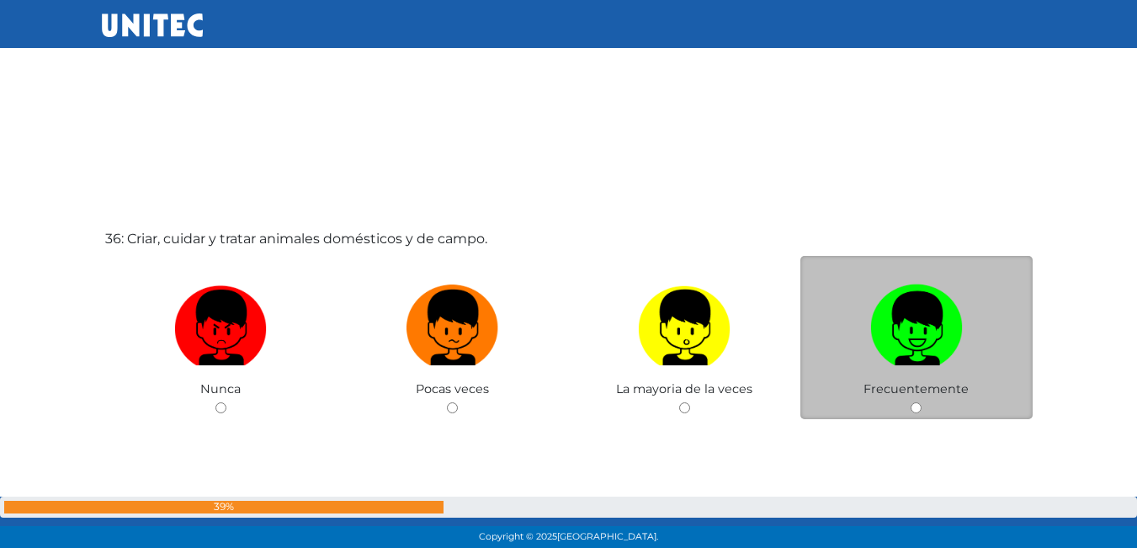
click at [918, 319] on img at bounding box center [916, 322] width 93 height 88
click at [918, 402] on input "radio" at bounding box center [915, 407] width 11 height 11
radio input "true"
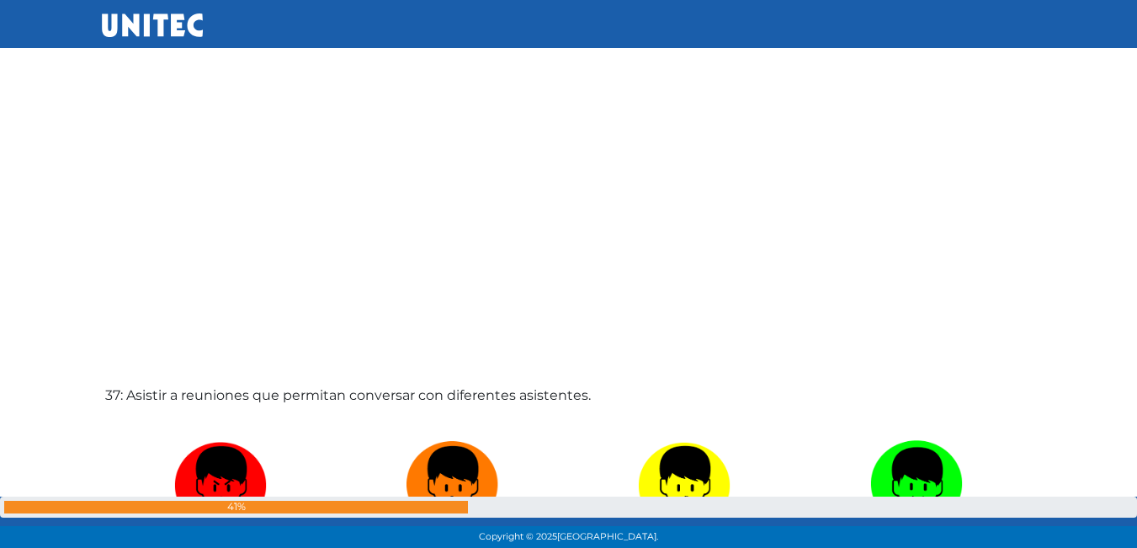
scroll to position [19720, 0]
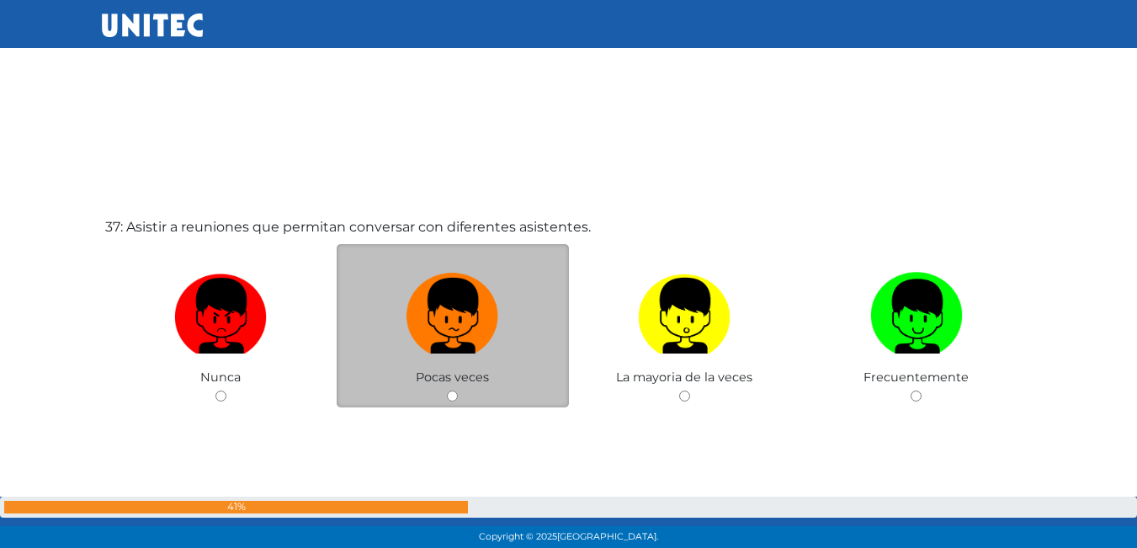
click at [474, 360] on label at bounding box center [452, 316] width 232 height 103
click at [458, 390] on input "radio" at bounding box center [452, 395] width 11 height 11
radio input "true"
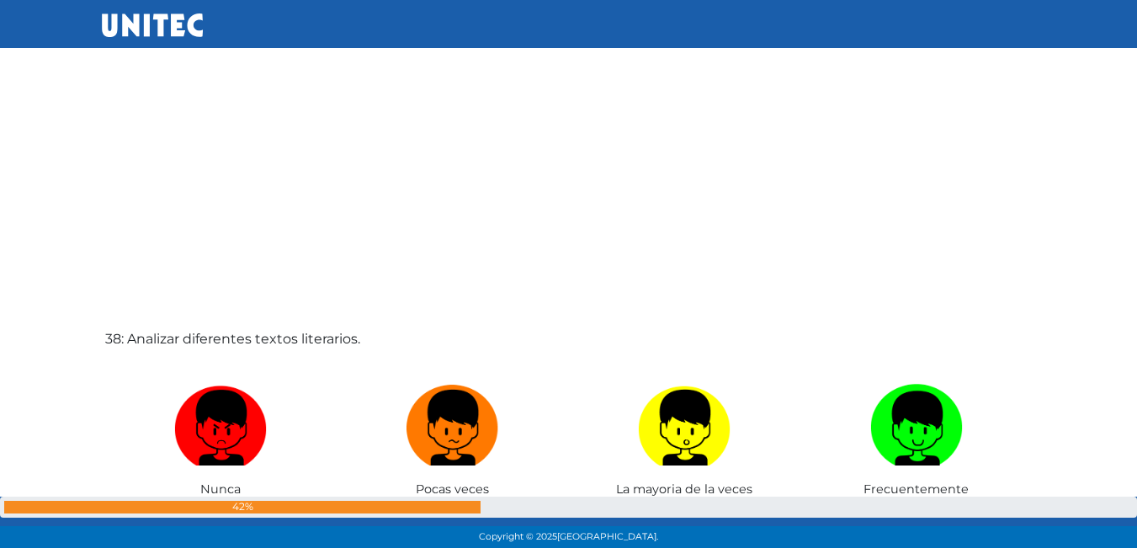
scroll to position [20306, 0]
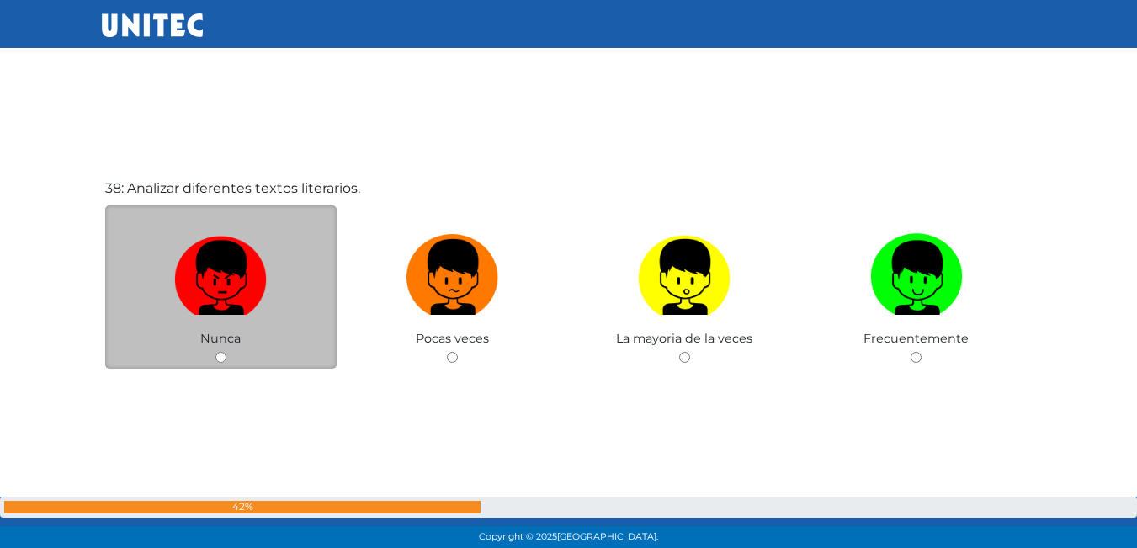
click at [246, 299] on img at bounding box center [220, 271] width 93 height 88
click at [226, 352] on input "radio" at bounding box center [220, 357] width 11 height 11
radio input "true"
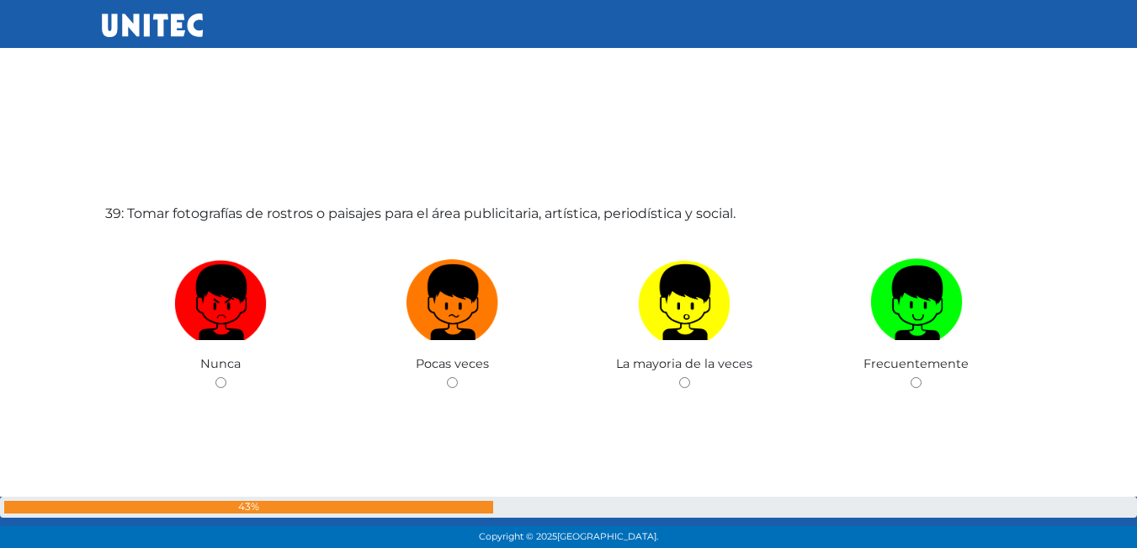
scroll to position [20895, 0]
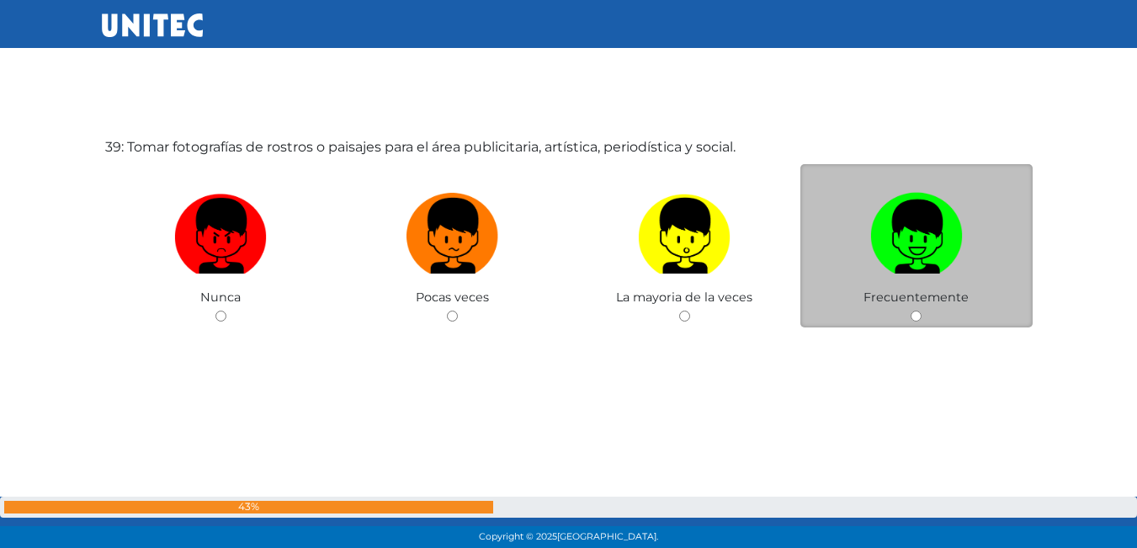
click at [949, 241] on img at bounding box center [916, 230] width 93 height 88
click at [921, 310] on input "radio" at bounding box center [915, 315] width 11 height 11
radio input "true"
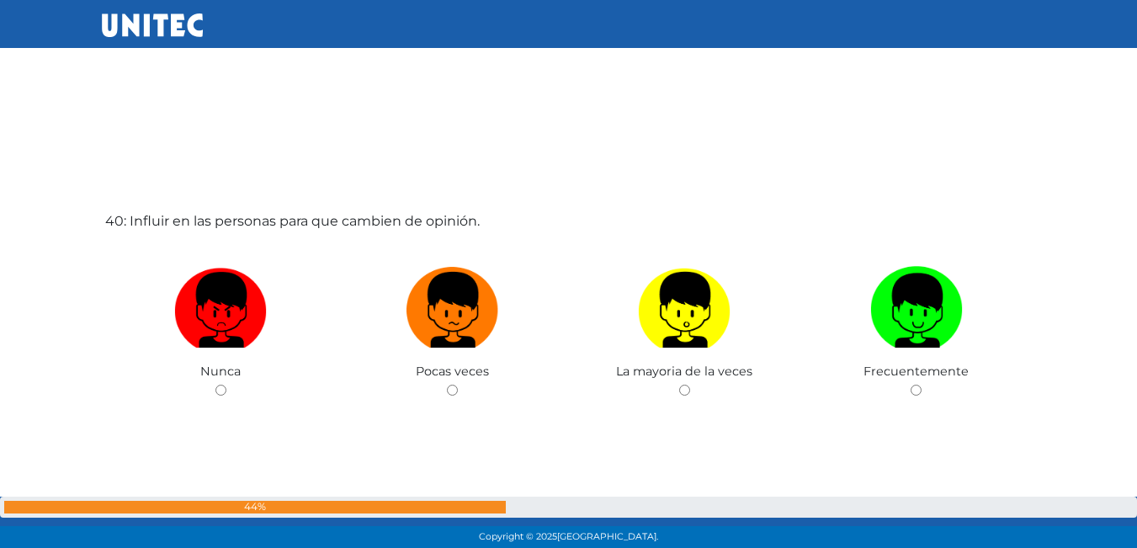
scroll to position [21453, 0]
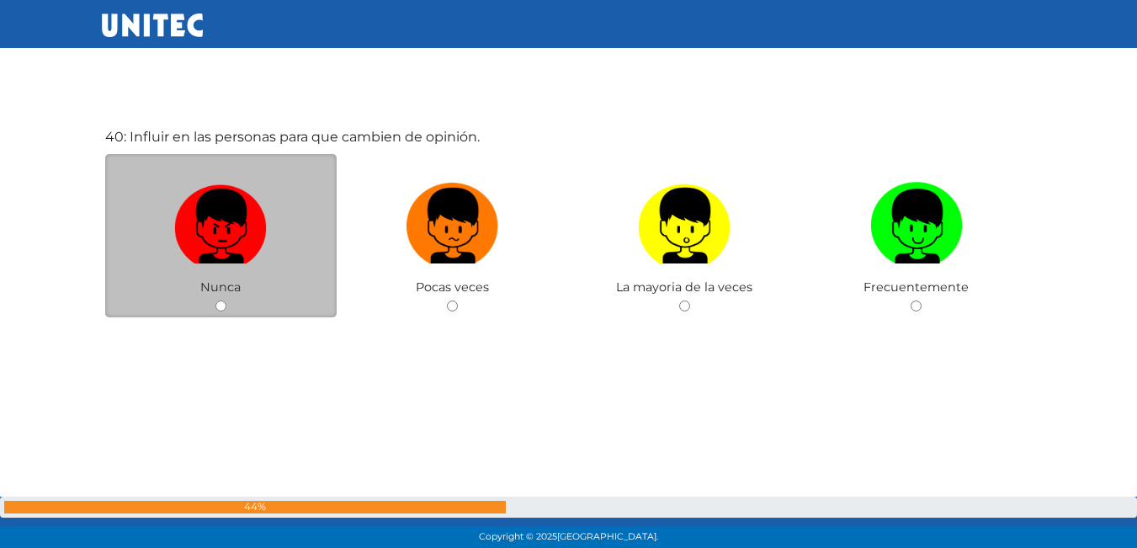
click at [207, 184] on img at bounding box center [220, 220] width 93 height 88
click at [215, 300] on input "radio" at bounding box center [220, 305] width 11 height 11
radio input "true"
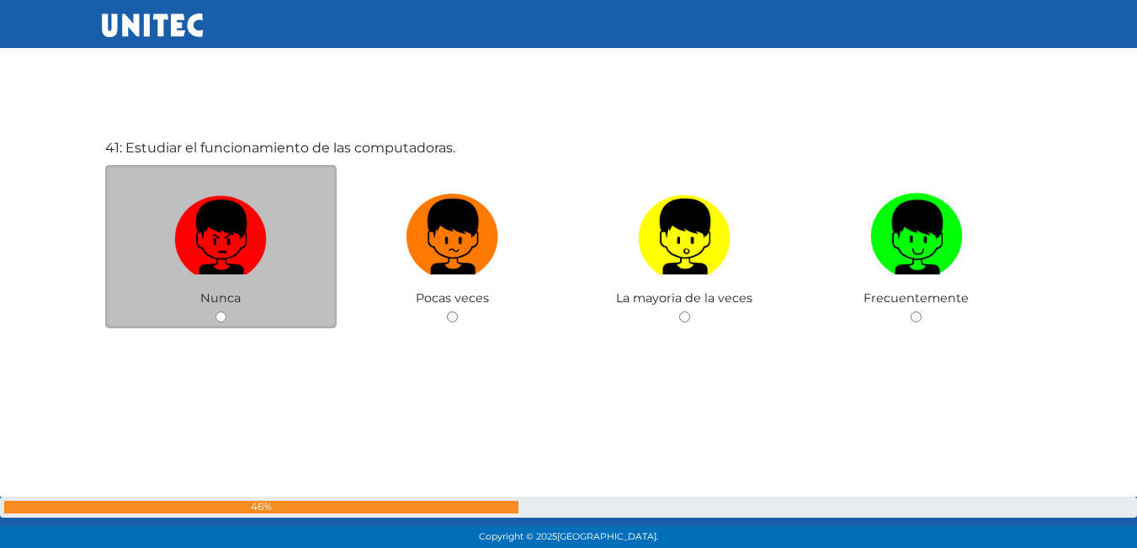
scroll to position [21990, 0]
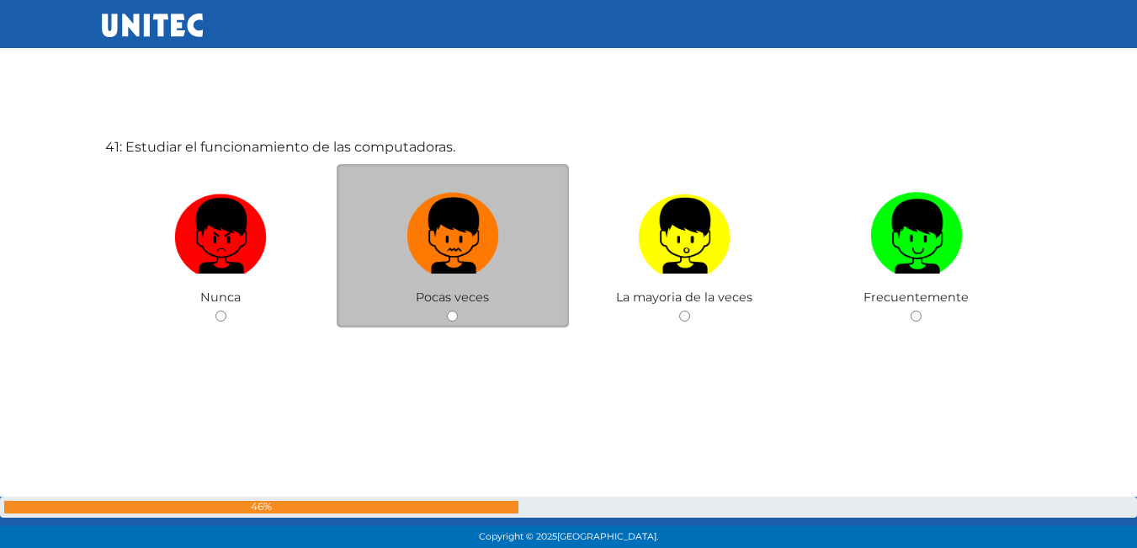
click at [446, 242] on img at bounding box center [452, 230] width 93 height 88
click at [447, 310] on input "radio" at bounding box center [452, 315] width 11 height 11
radio input "true"
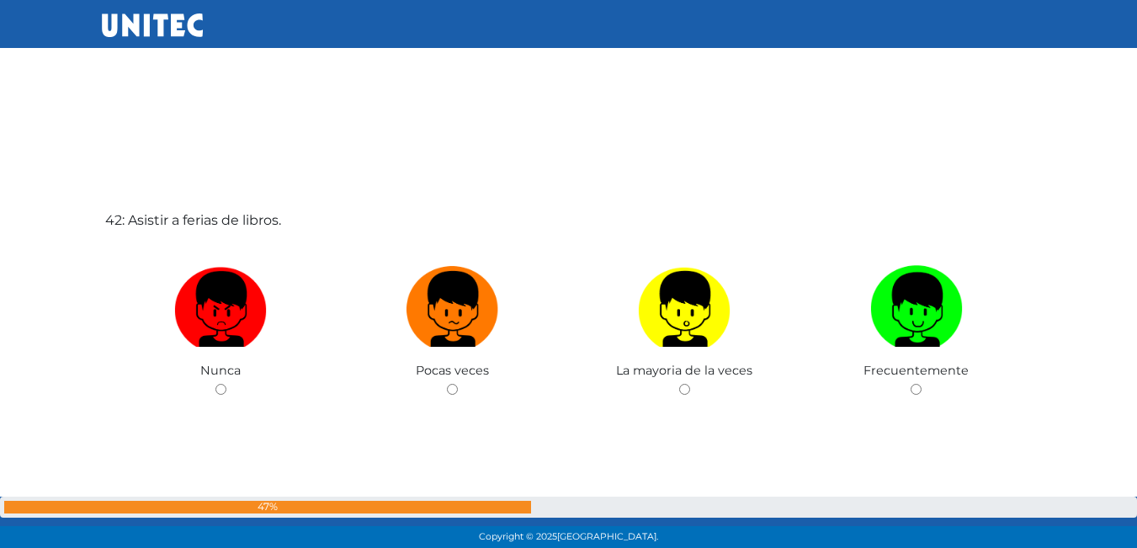
scroll to position [22559, 0]
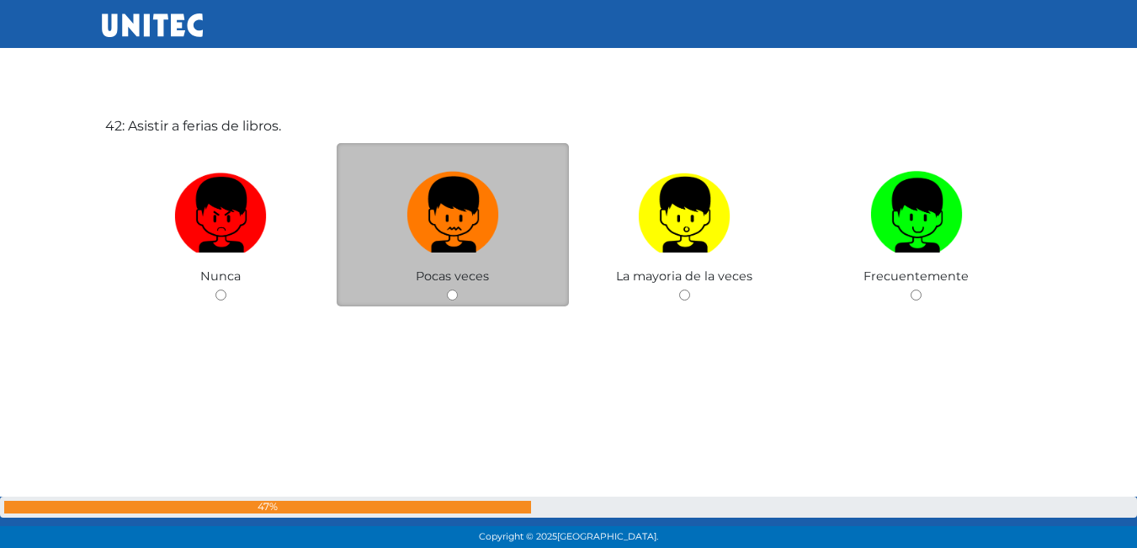
click at [447, 242] on img at bounding box center [452, 209] width 93 height 88
click at [447, 289] on input "radio" at bounding box center [452, 294] width 11 height 11
radio input "true"
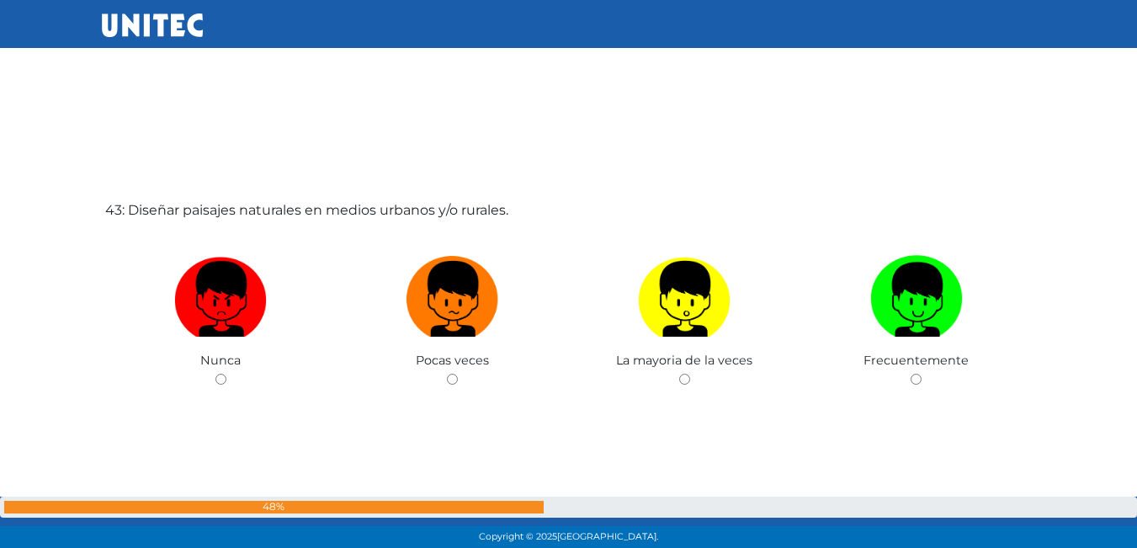
scroll to position [23124, 0]
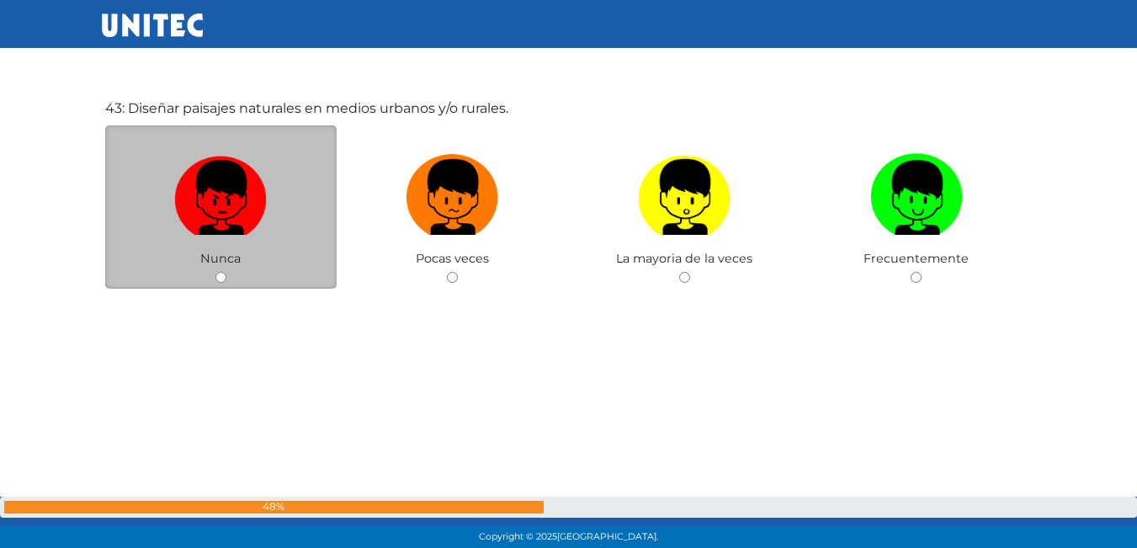
click at [220, 219] on img at bounding box center [220, 191] width 93 height 88
click at [220, 272] on input "radio" at bounding box center [220, 277] width 11 height 11
radio input "true"
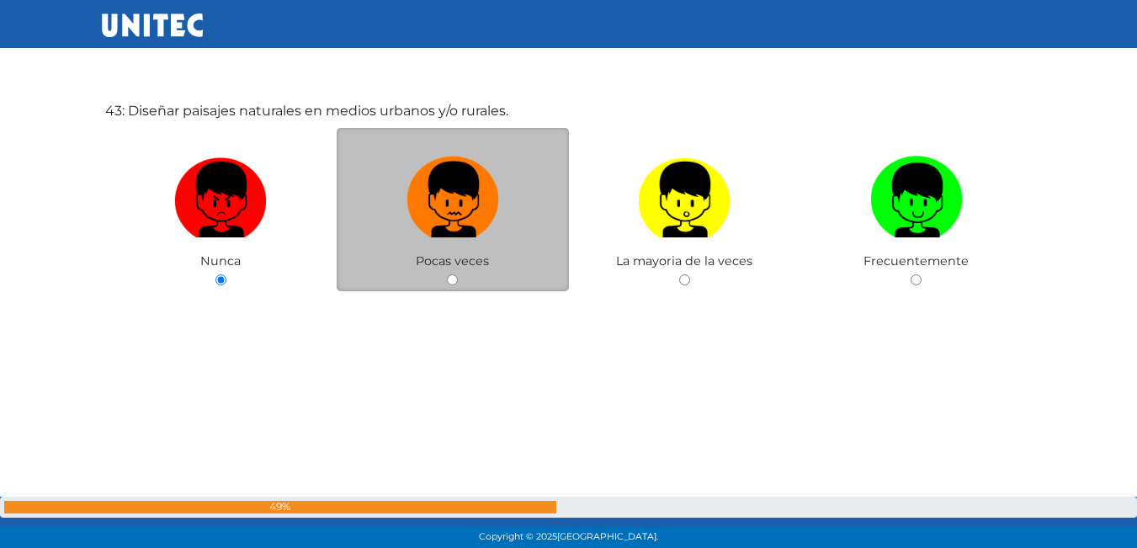
click at [469, 170] on img at bounding box center [452, 194] width 93 height 88
click at [458, 274] on input "radio" at bounding box center [452, 279] width 11 height 11
radio input "true"
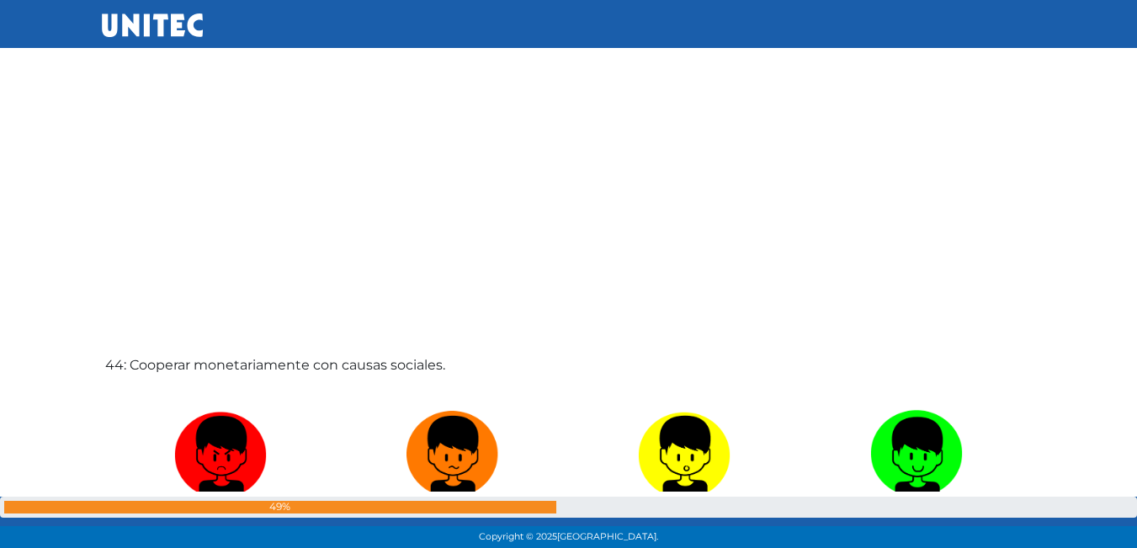
scroll to position [23542, 0]
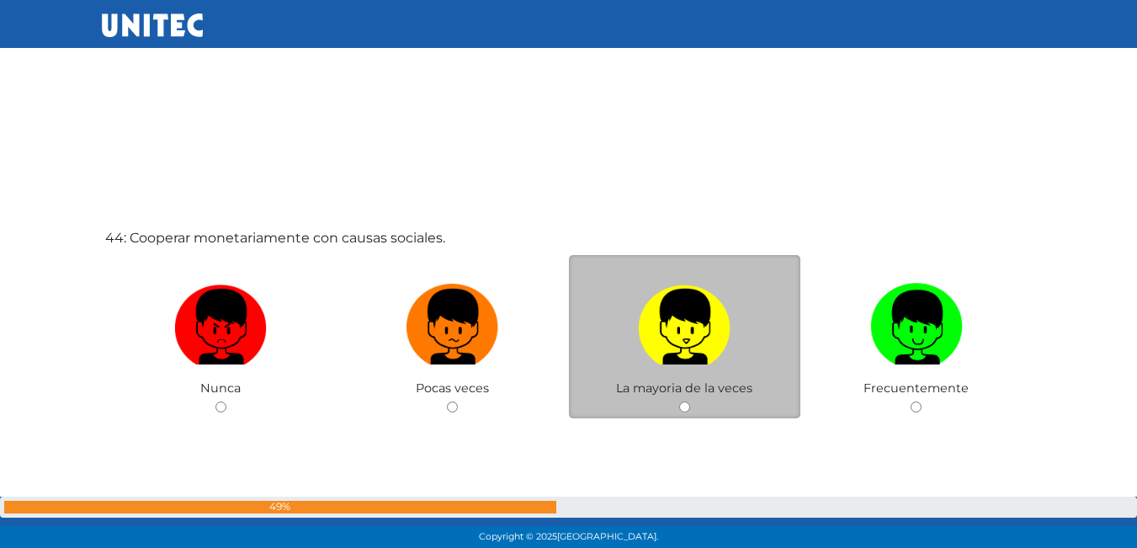
click at [674, 331] on img at bounding box center [684, 321] width 93 height 88
click at [679, 401] on input "radio" at bounding box center [684, 406] width 11 height 11
radio input "true"
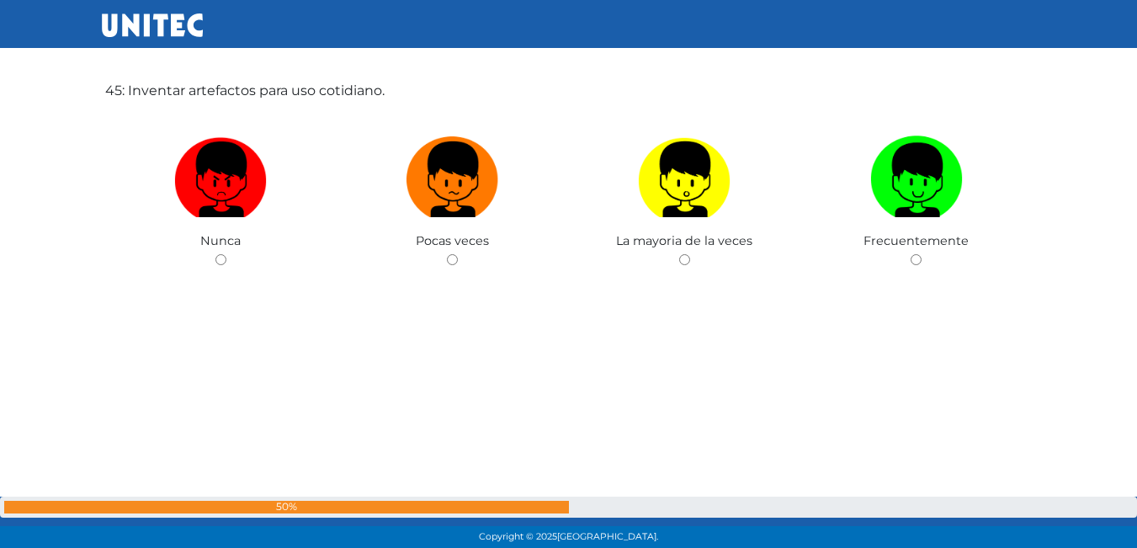
scroll to position [24267, 0]
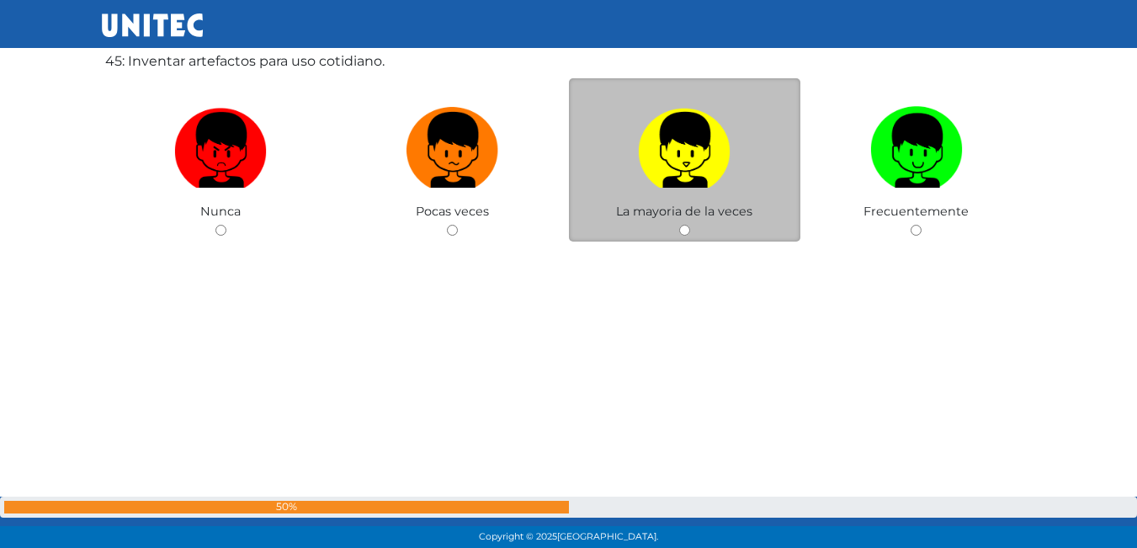
click at [672, 130] on img at bounding box center [684, 144] width 93 height 88
click at [679, 225] on input "radio" at bounding box center [684, 230] width 11 height 11
radio input "true"
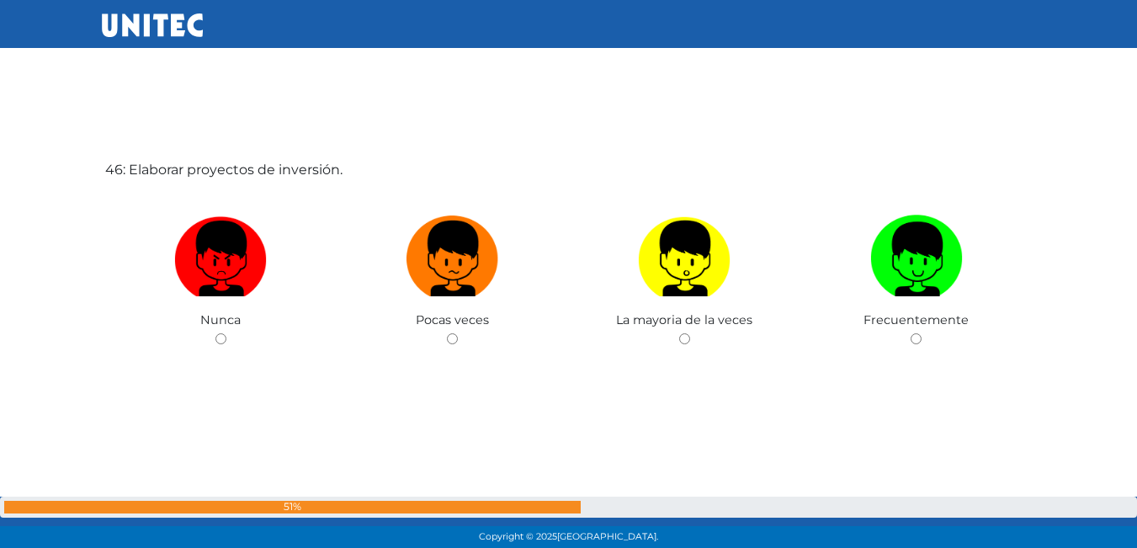
scroll to position [24748, 0]
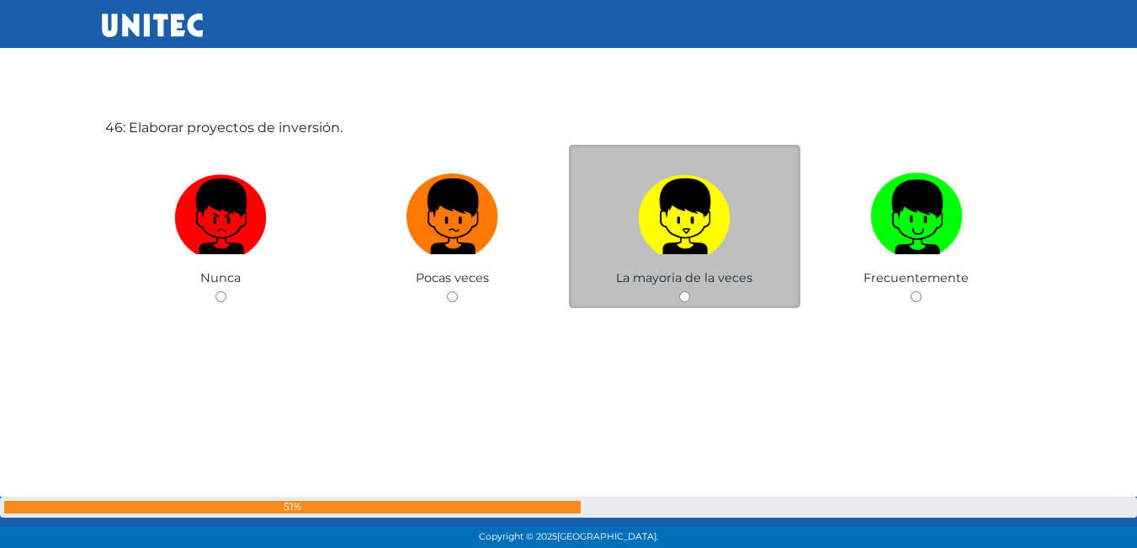
click at [712, 238] on img at bounding box center [684, 211] width 93 height 88
click at [690, 291] on input "radio" at bounding box center [684, 296] width 11 height 11
radio input "true"
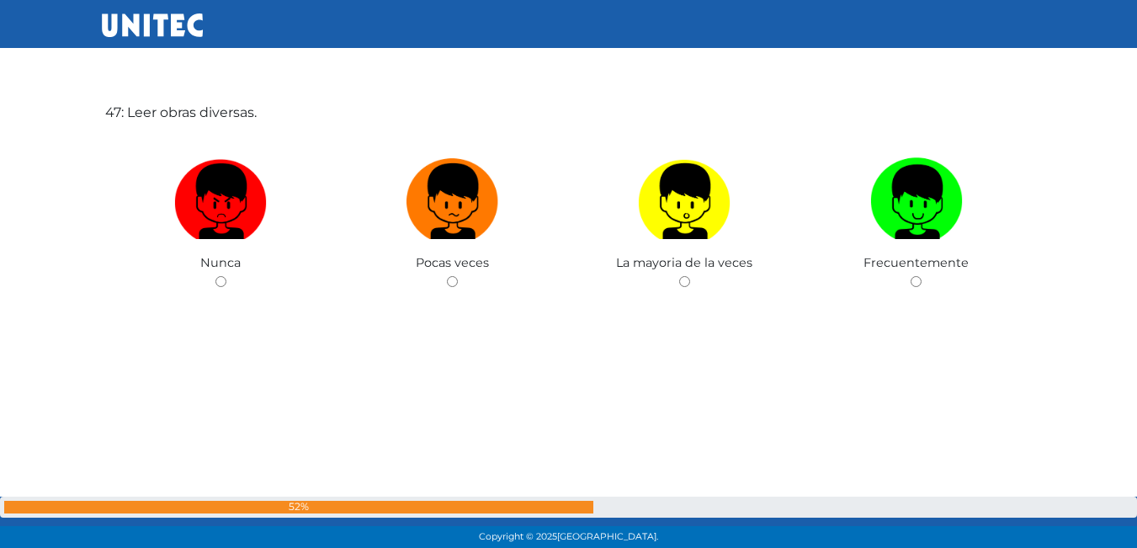
scroll to position [25315, 0]
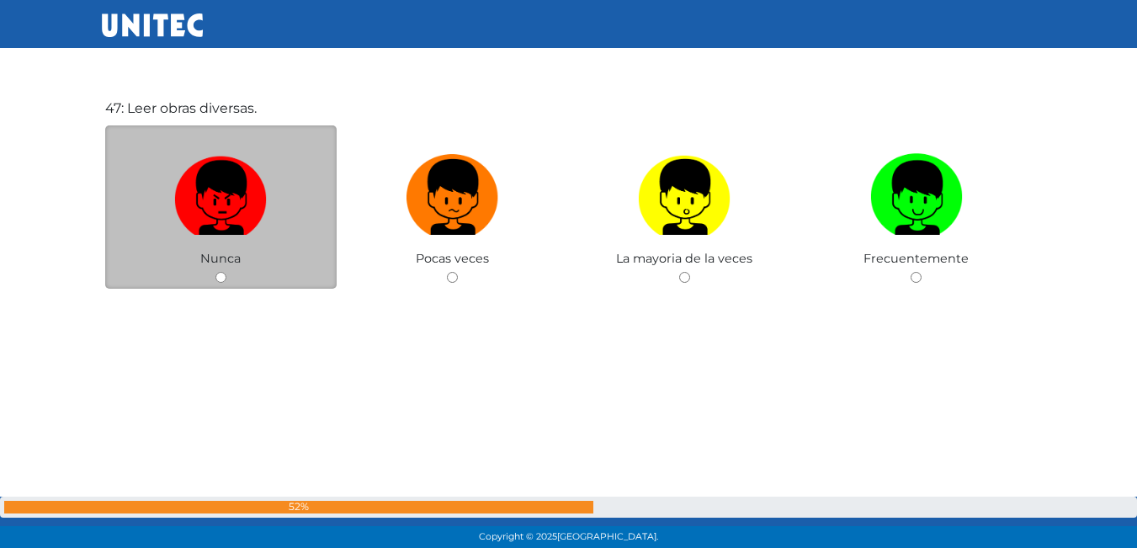
click at [233, 231] on img at bounding box center [220, 191] width 93 height 88
click at [226, 272] on input "radio" at bounding box center [220, 277] width 11 height 11
radio input "true"
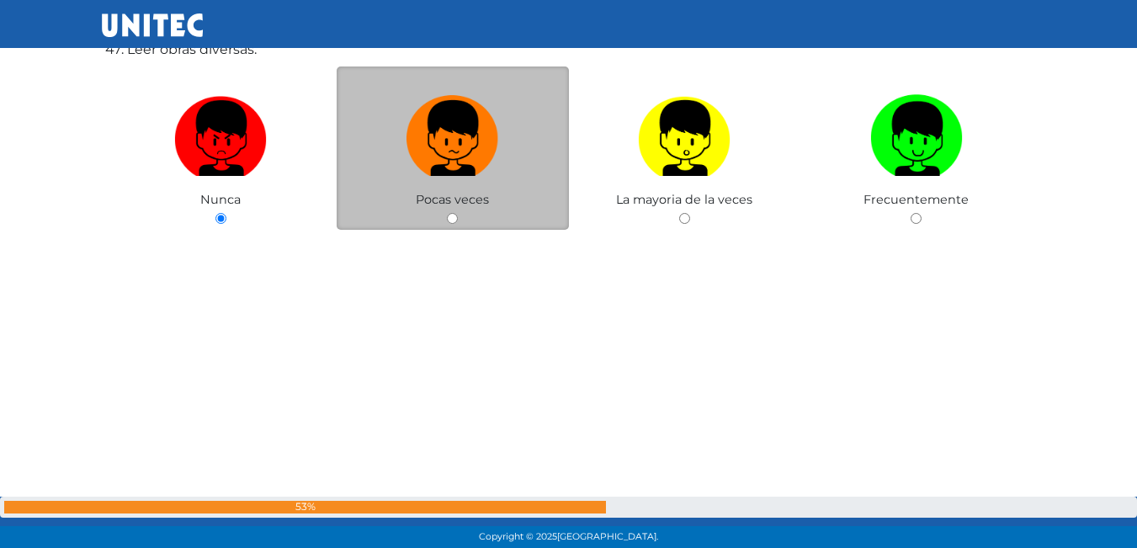
scroll to position [25399, 0]
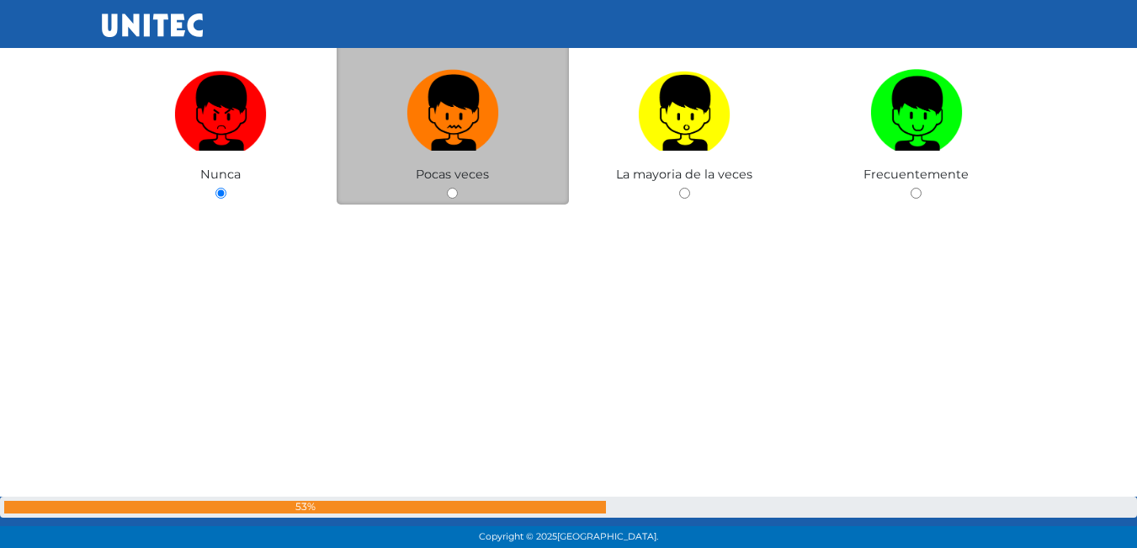
click at [447, 118] on img at bounding box center [452, 107] width 93 height 88
click at [447, 188] on input "radio" at bounding box center [452, 193] width 11 height 11
radio input "true"
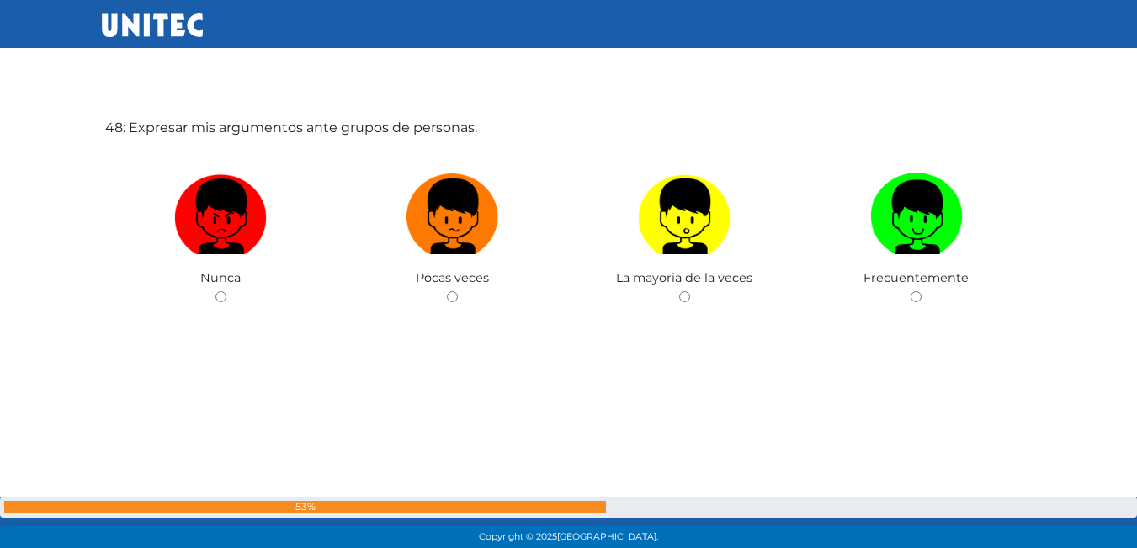
scroll to position [25880, 0]
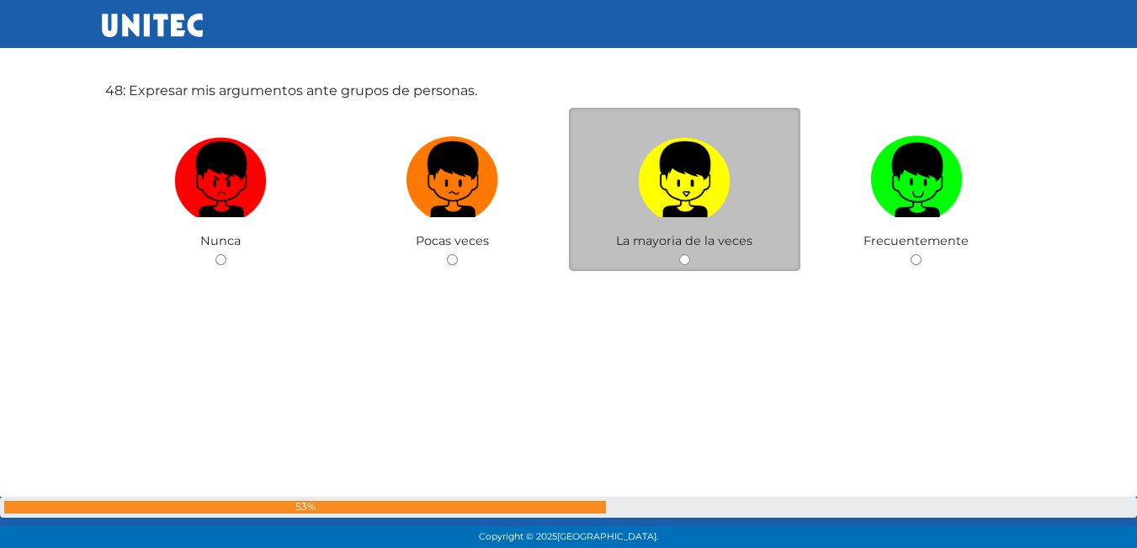
click at [686, 192] on img at bounding box center [684, 174] width 93 height 88
click at [686, 254] on input "radio" at bounding box center [684, 259] width 11 height 11
radio input "true"
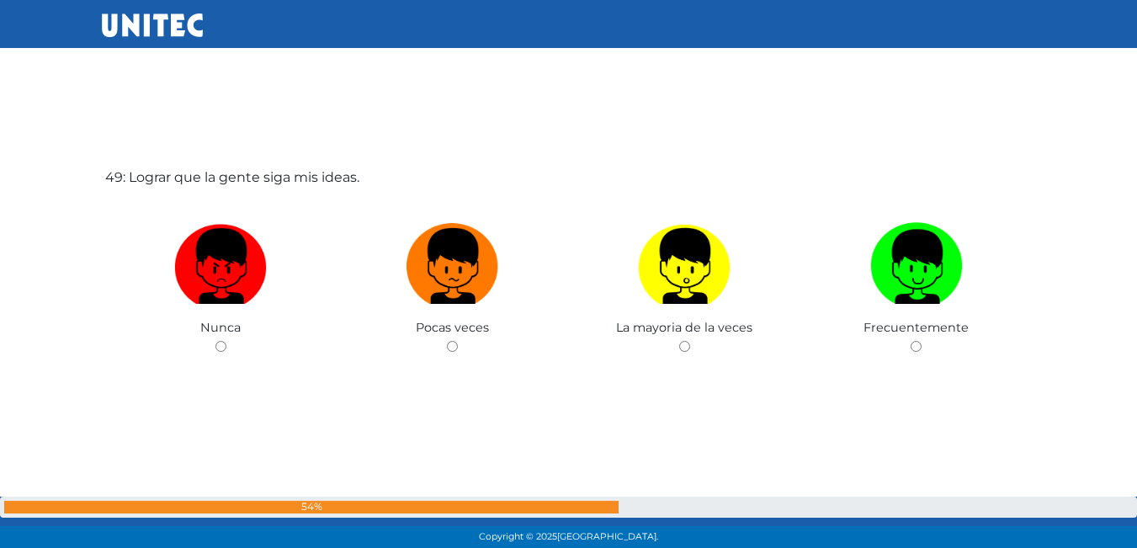
scroll to position [26371, 0]
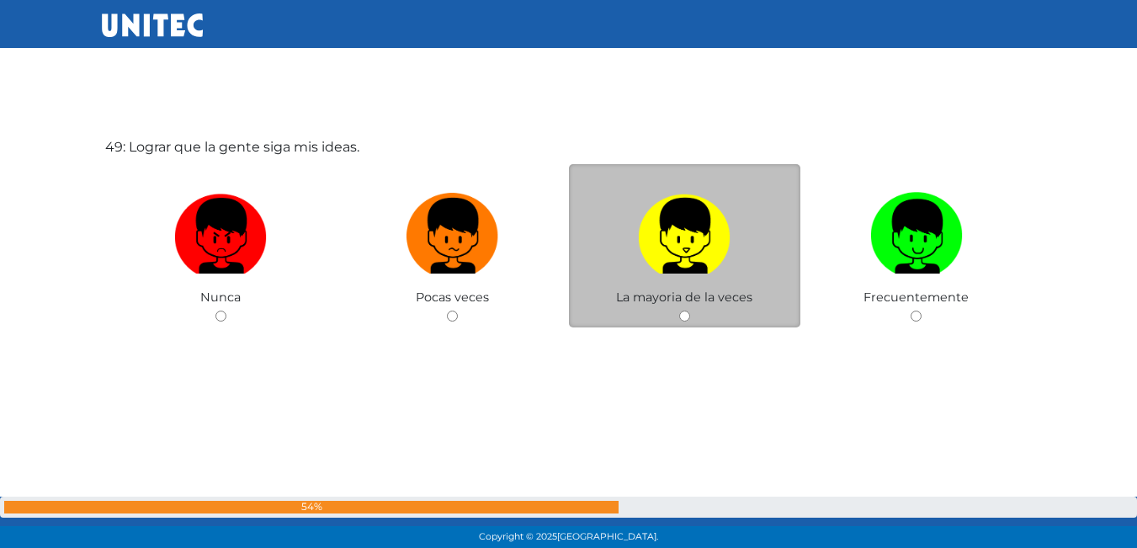
click at [681, 223] on img at bounding box center [684, 230] width 93 height 88
click at [681, 310] on input "radio" at bounding box center [684, 315] width 11 height 11
radio input "true"
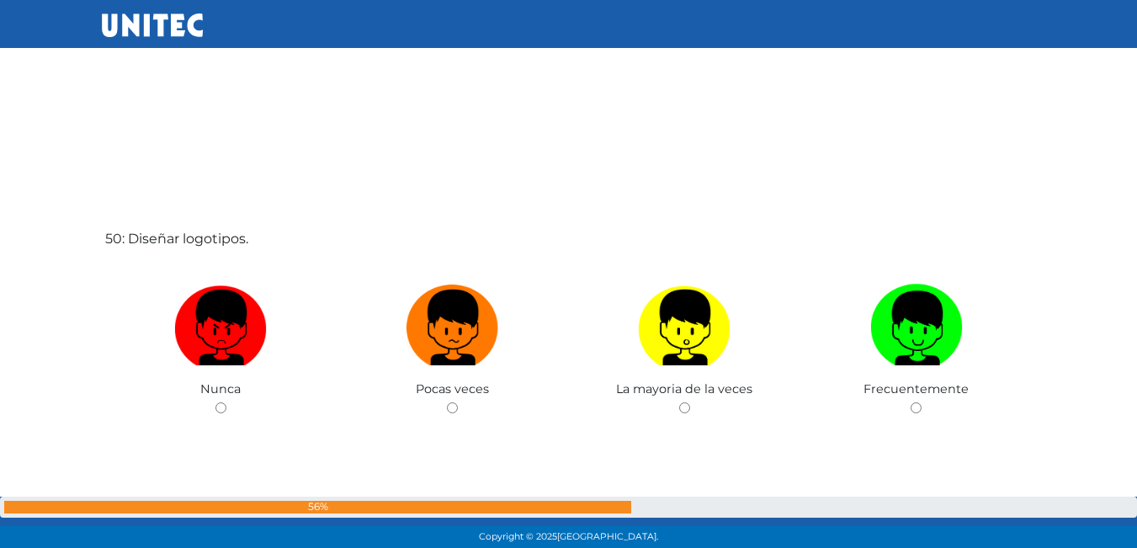
scroll to position [26848, 0]
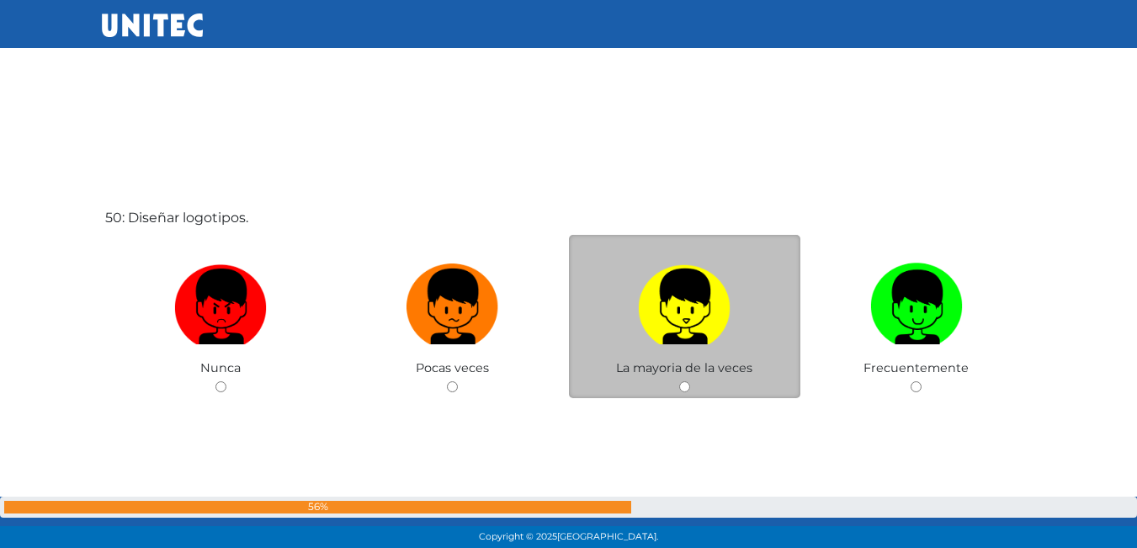
click at [696, 279] on img at bounding box center [684, 301] width 93 height 88
click at [690, 381] on input "radio" at bounding box center [684, 386] width 11 height 11
radio input "true"
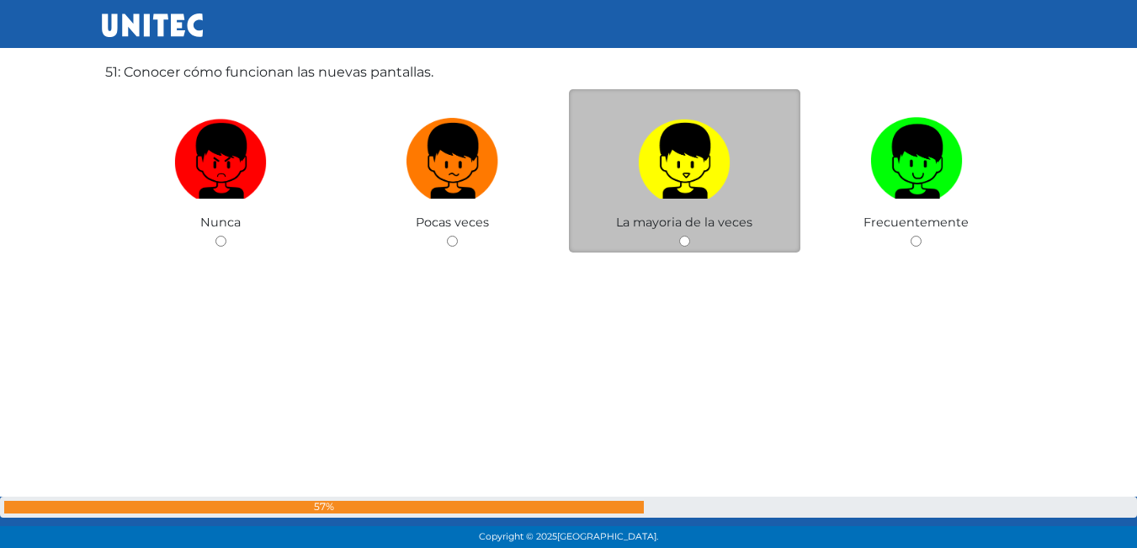
scroll to position [27575, 0]
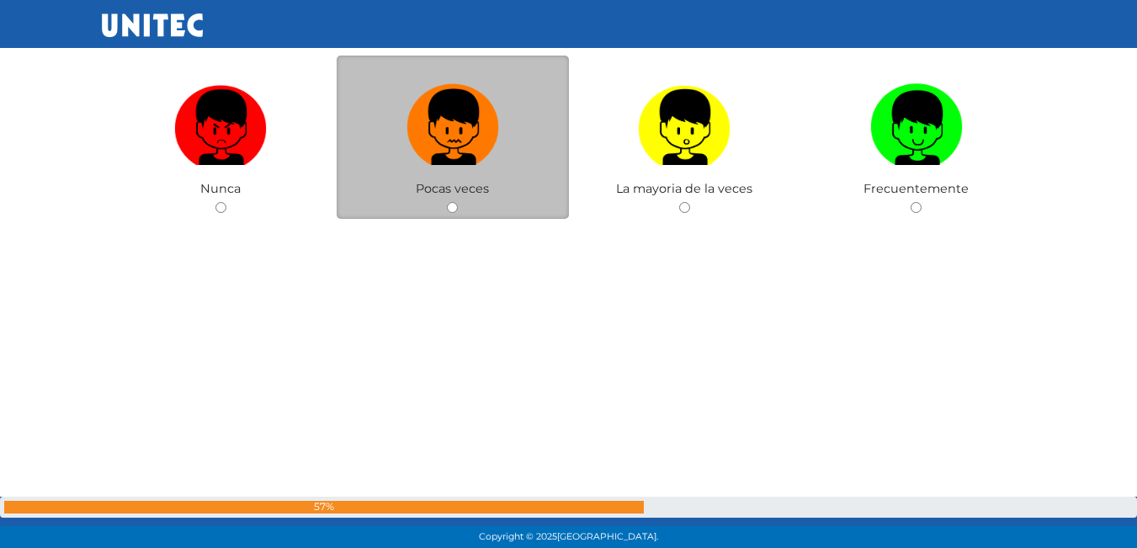
click at [458, 141] on img at bounding box center [452, 121] width 93 height 88
click at [458, 202] on input "radio" at bounding box center [452, 207] width 11 height 11
radio input "true"
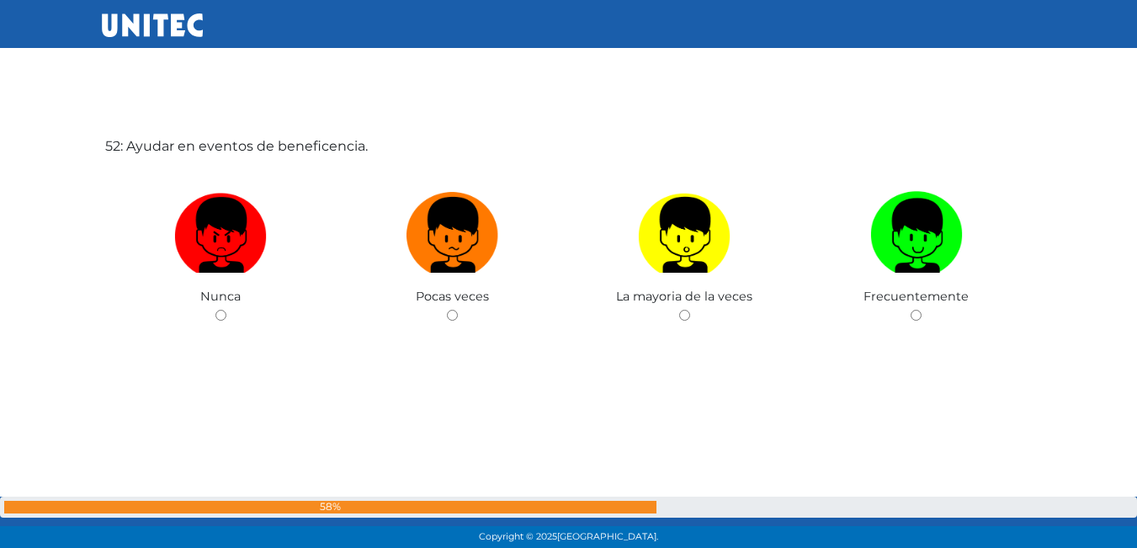
scroll to position [28020, 0]
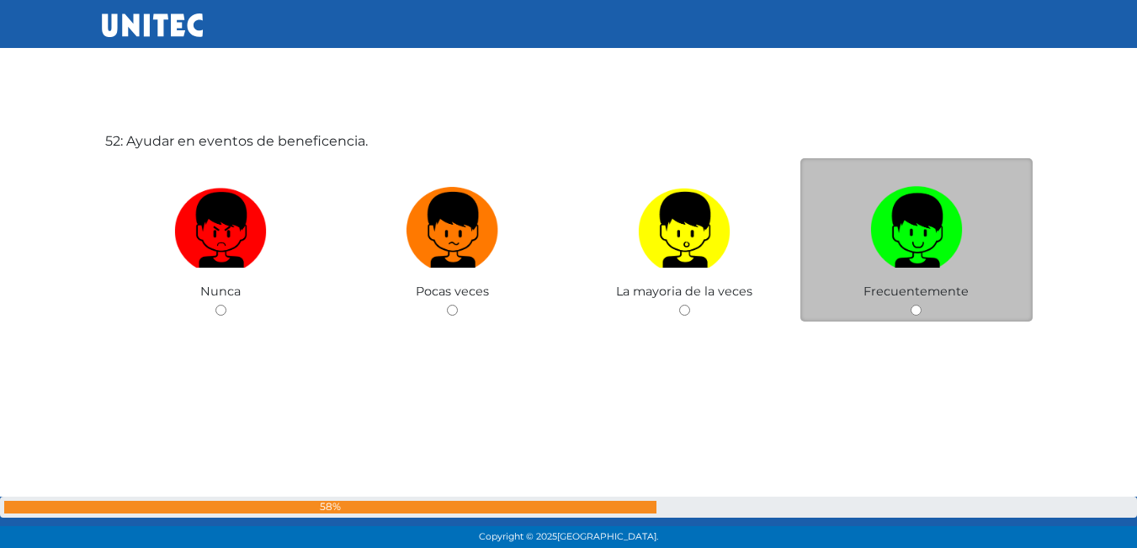
click at [863, 215] on label at bounding box center [916, 230] width 232 height 103
click at [910, 305] on input "radio" at bounding box center [915, 310] width 11 height 11
radio input "true"
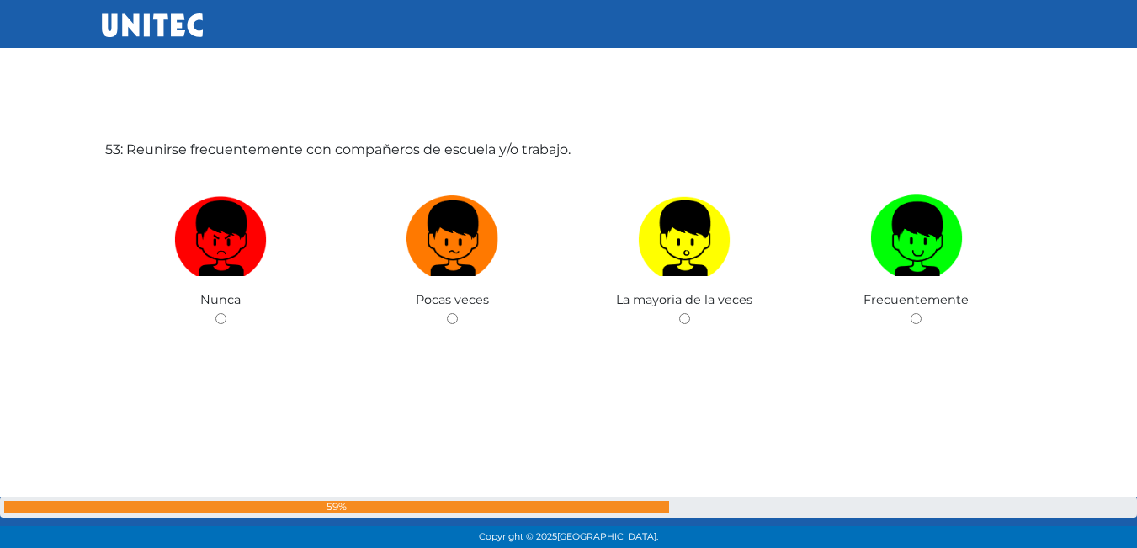
scroll to position [28578, 0]
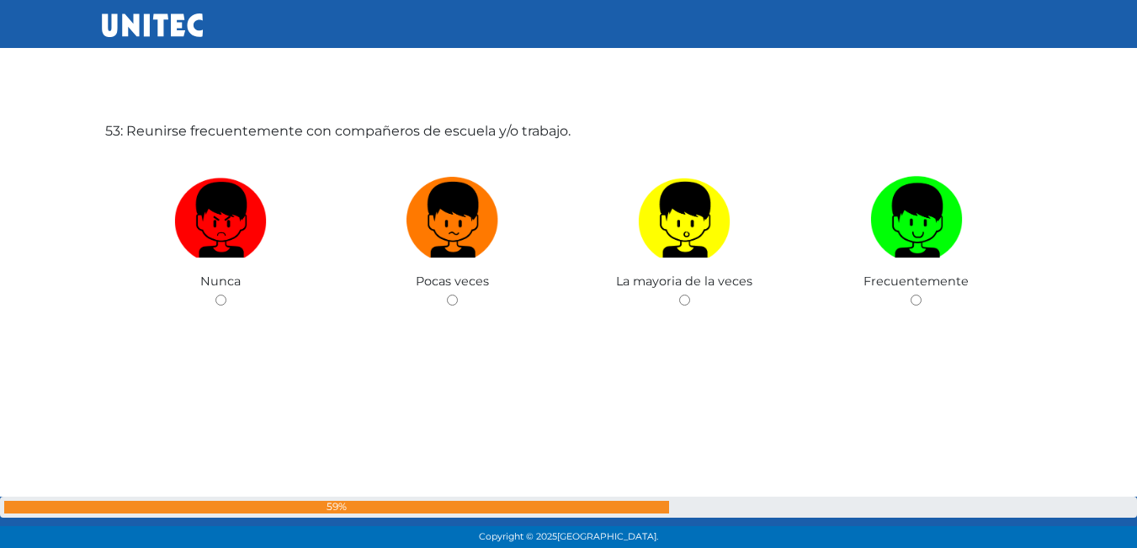
click at [864, 206] on label at bounding box center [916, 220] width 232 height 103
click at [910, 294] on input "radio" at bounding box center [915, 299] width 11 height 11
radio input "true"
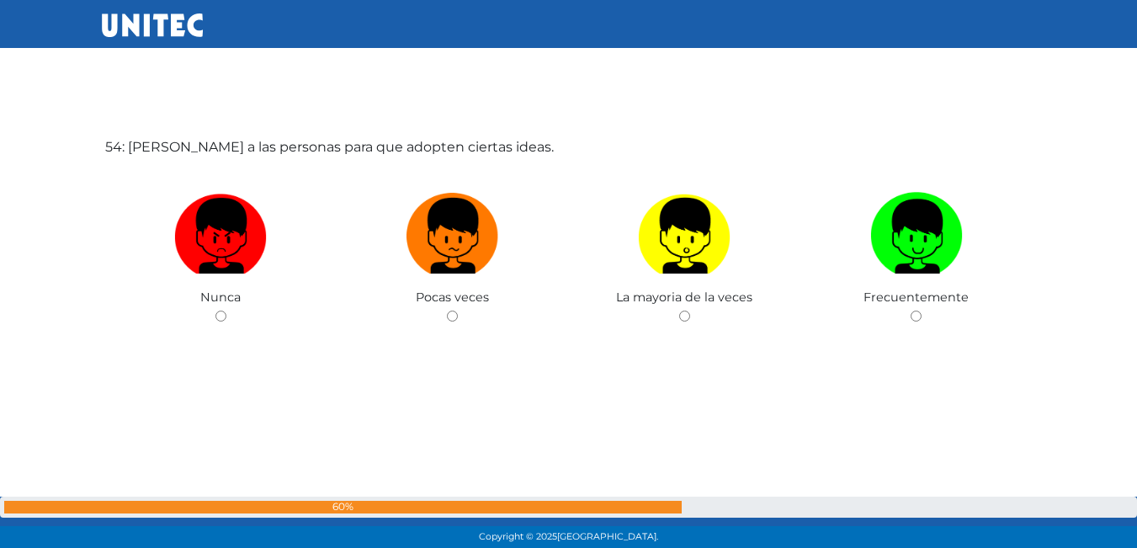
scroll to position [29080, 0]
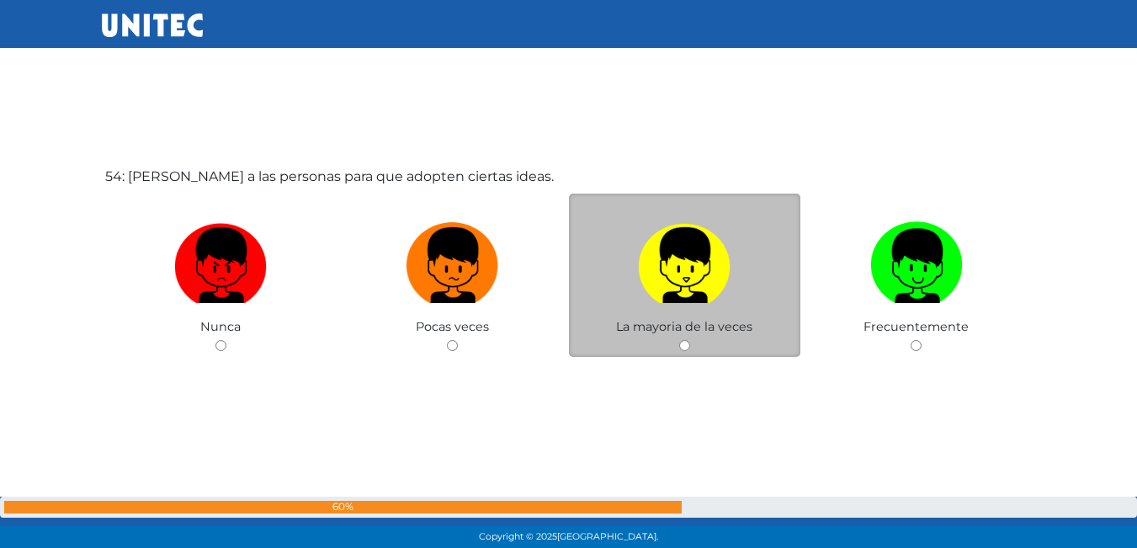
click at [707, 265] on img at bounding box center [684, 259] width 93 height 88
click at [690, 340] on input "radio" at bounding box center [684, 345] width 11 height 11
radio input "true"
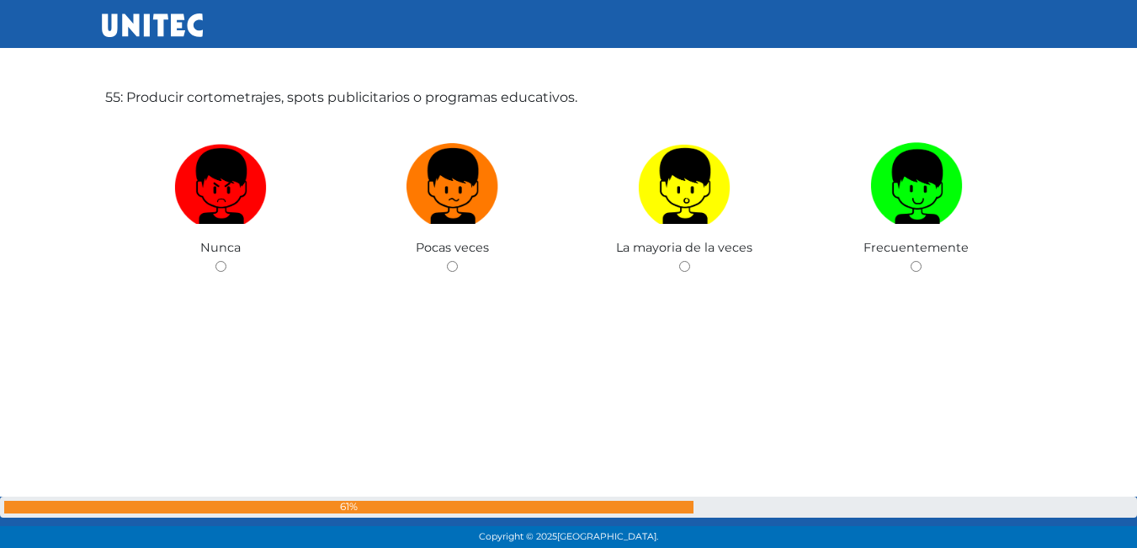
scroll to position [29736, 0]
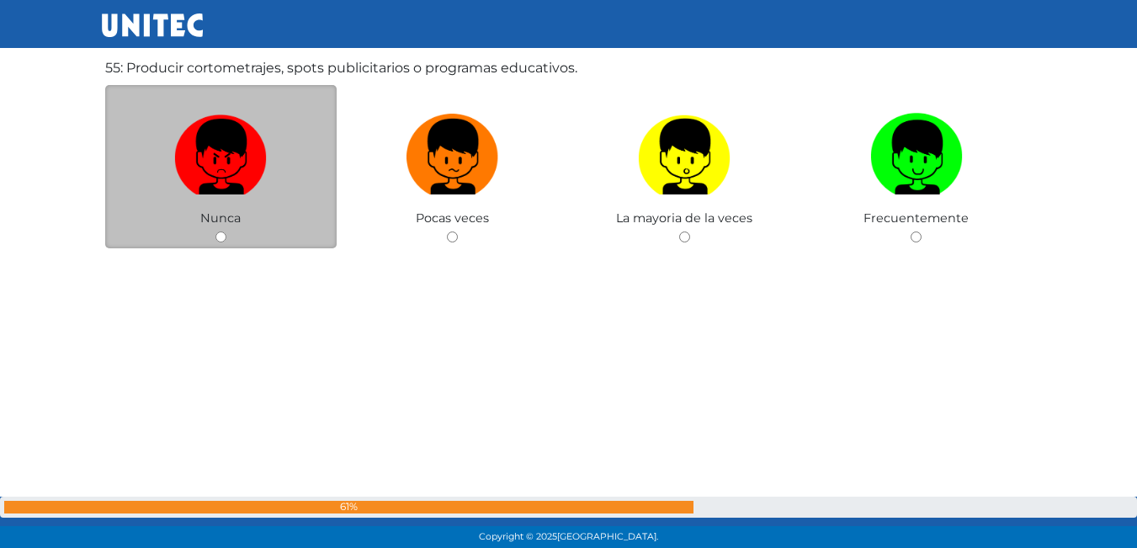
click at [278, 194] on label at bounding box center [221, 157] width 232 height 103
click at [226, 231] on input "radio" at bounding box center [220, 236] width 11 height 11
radio input "true"
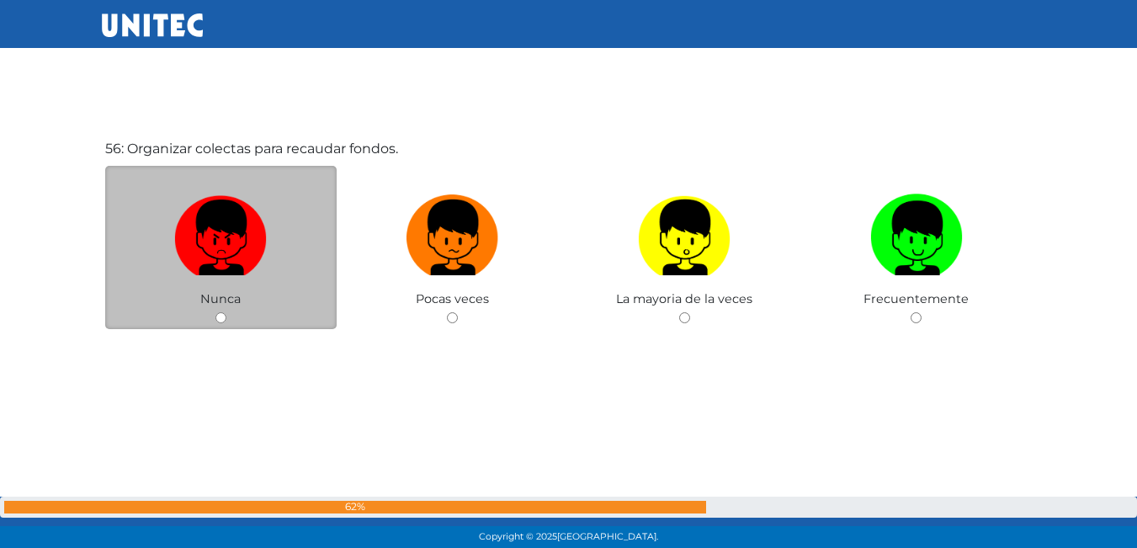
scroll to position [30168, 0]
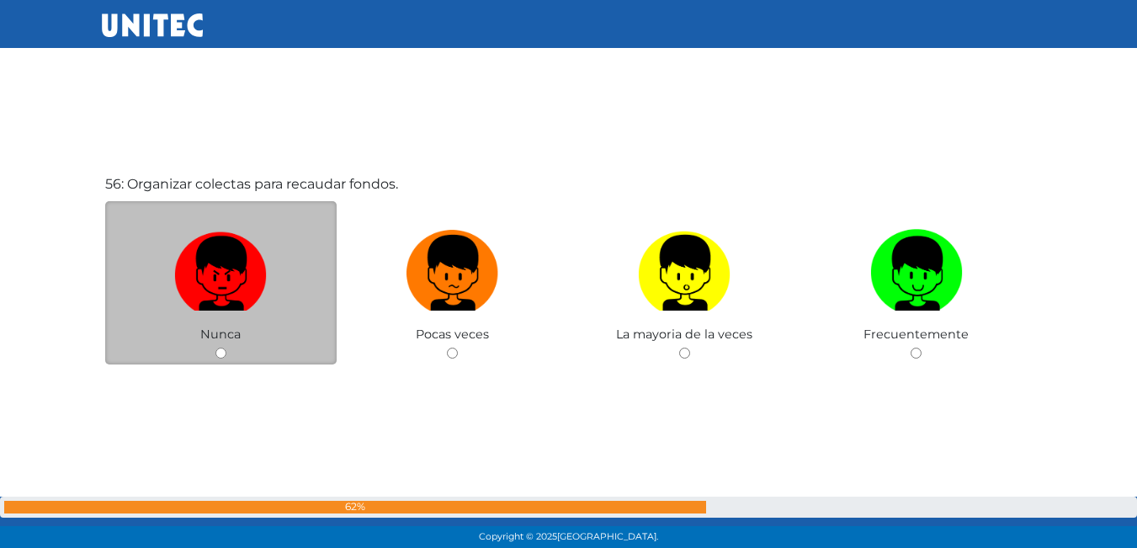
click at [246, 260] on img at bounding box center [220, 267] width 93 height 88
click at [226, 347] on input "radio" at bounding box center [220, 352] width 11 height 11
radio input "true"
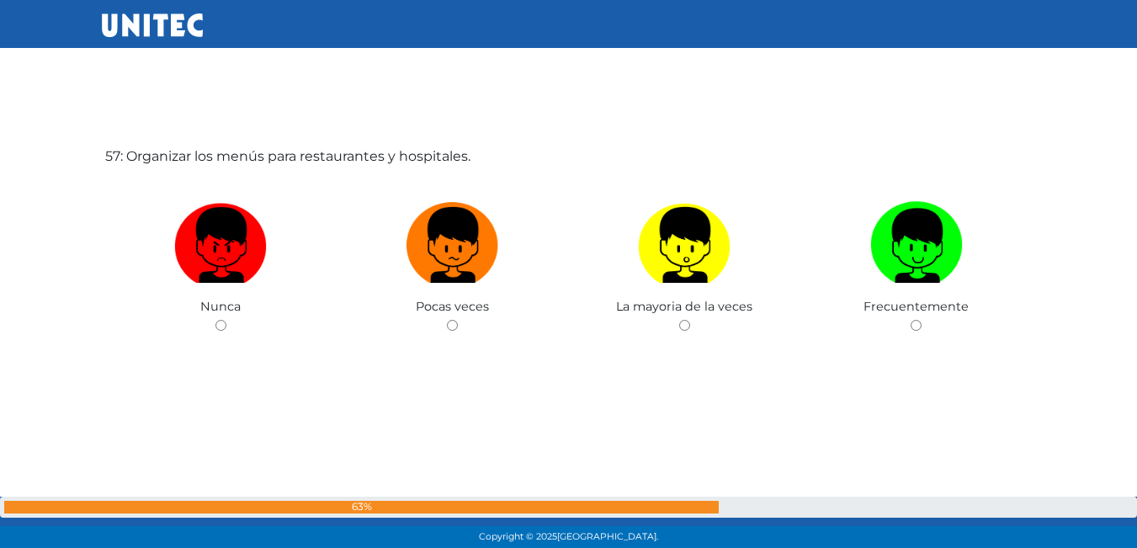
scroll to position [30753, 0]
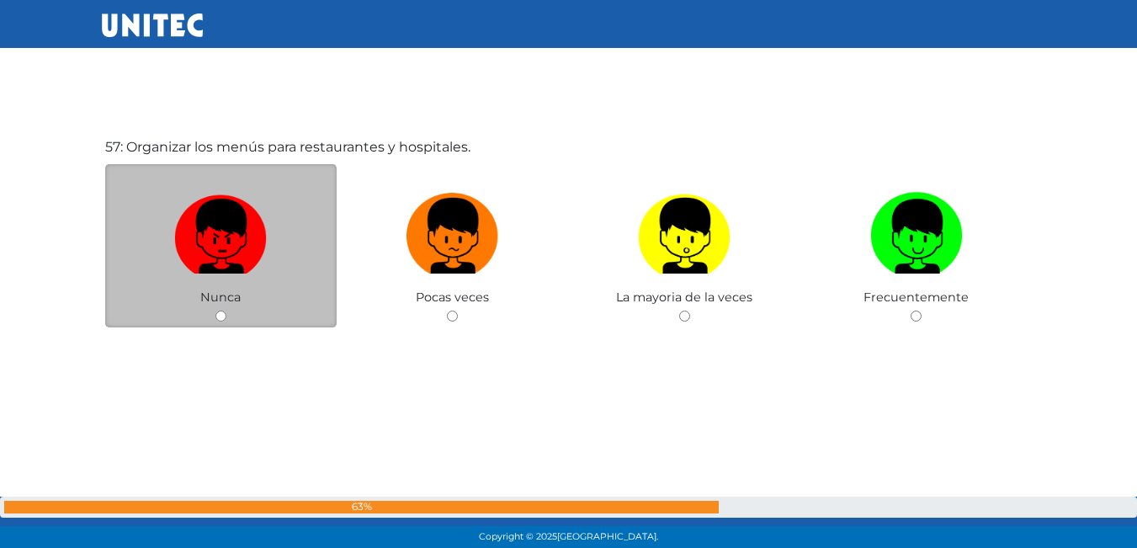
click at [253, 252] on img at bounding box center [220, 230] width 93 height 88
click at [226, 310] on input "radio" at bounding box center [220, 315] width 11 height 11
radio input "true"
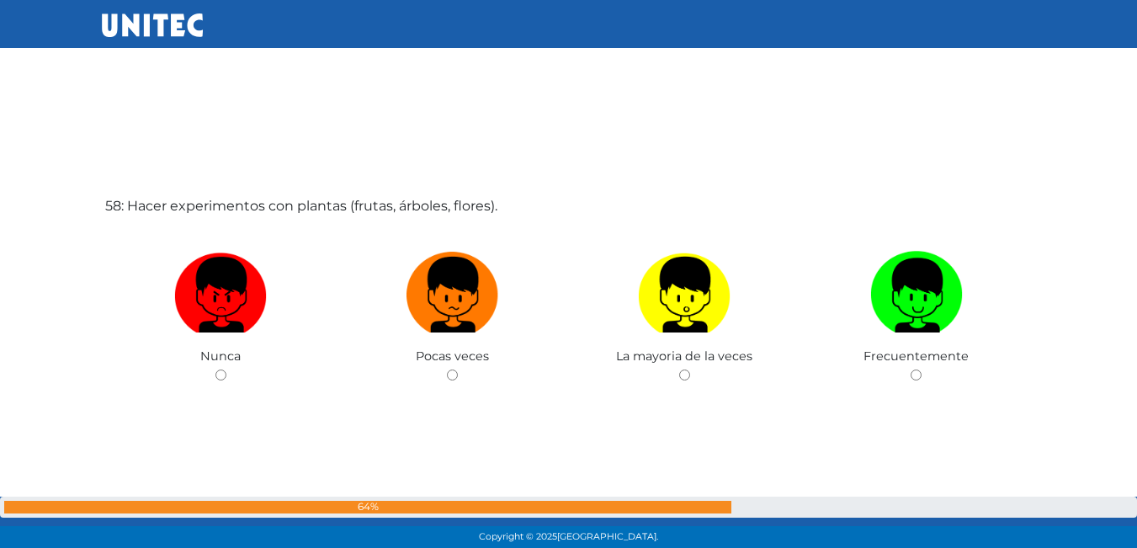
scroll to position [31345, 0]
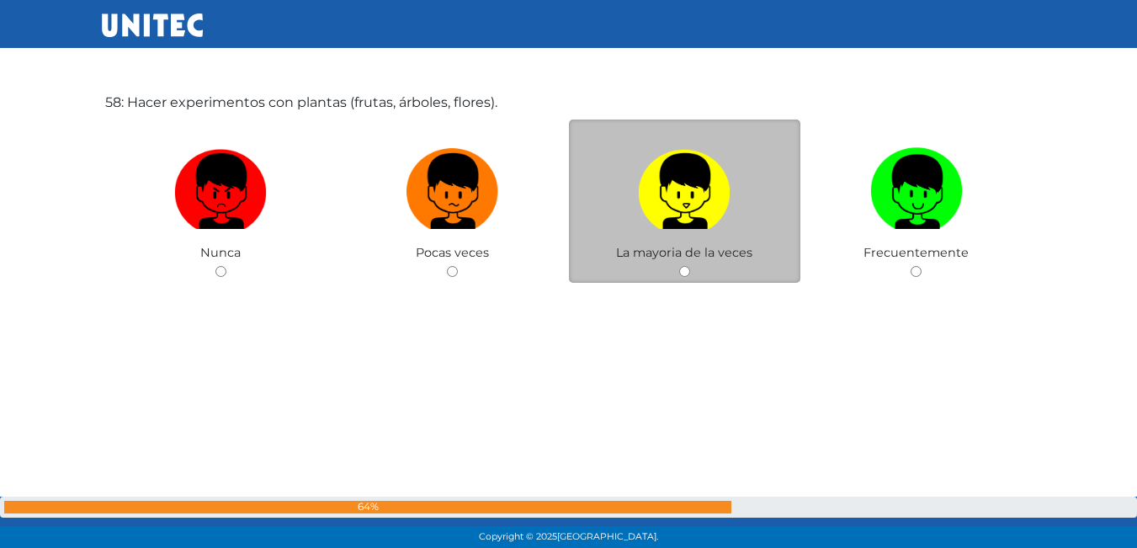
click at [701, 183] on img at bounding box center [684, 185] width 93 height 88
click at [690, 266] on input "radio" at bounding box center [684, 271] width 11 height 11
radio input "true"
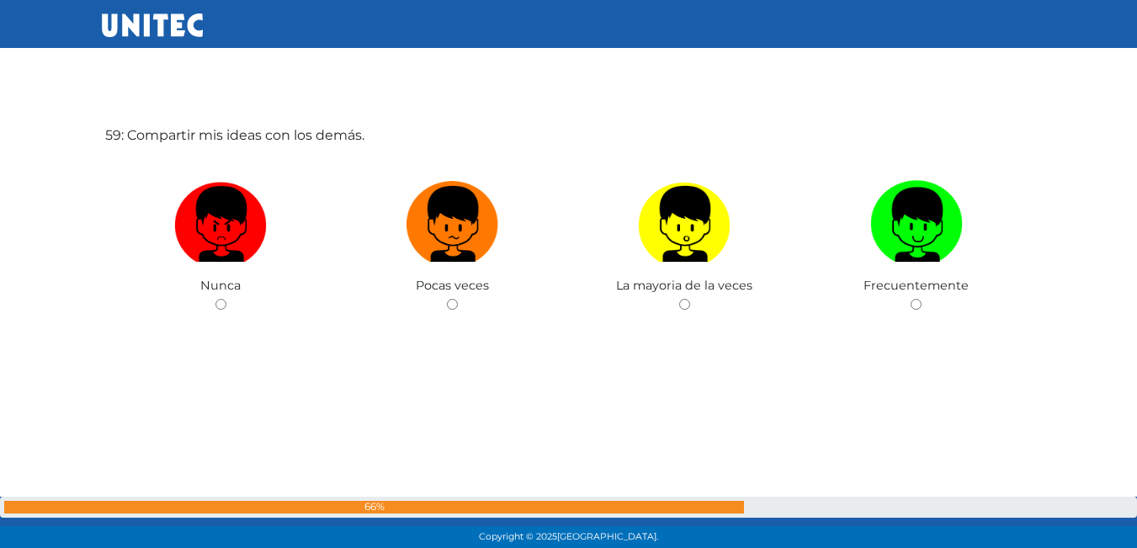
scroll to position [31898, 0]
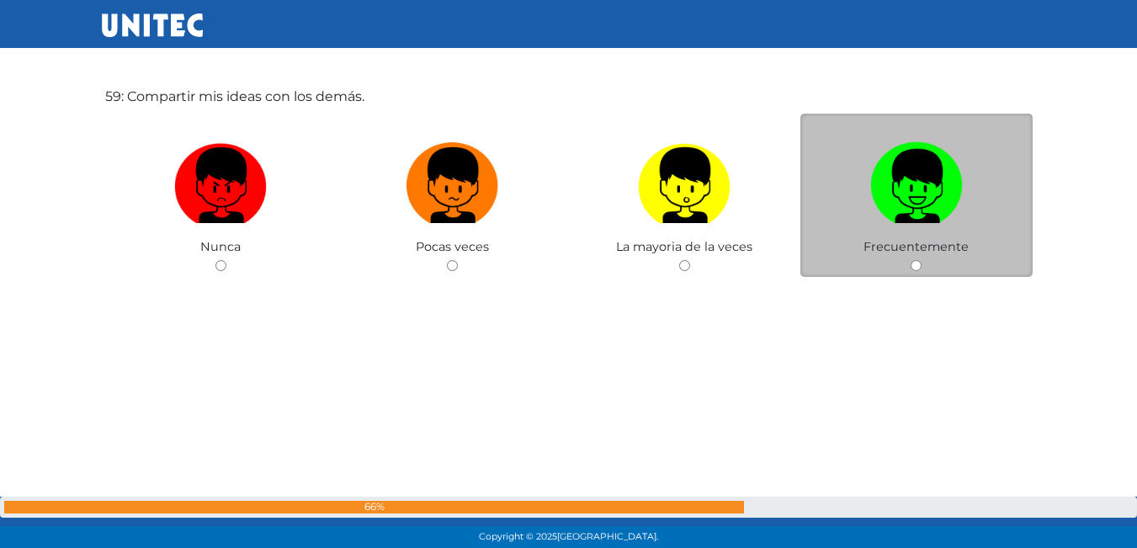
click at [889, 193] on img at bounding box center [916, 179] width 93 height 88
click at [910, 260] on input "radio" at bounding box center [915, 265] width 11 height 11
radio input "true"
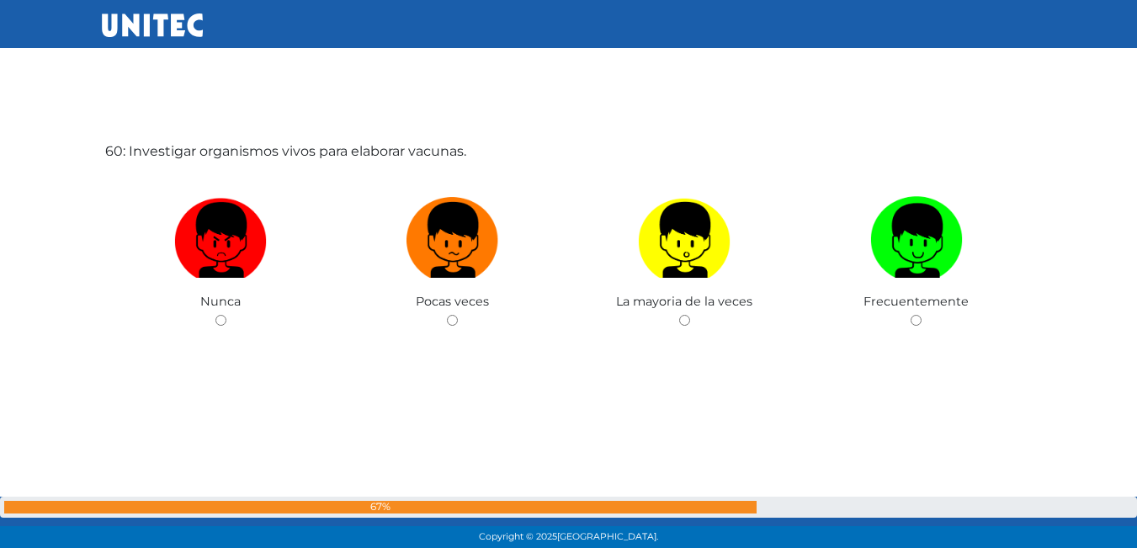
scroll to position [32396, 0]
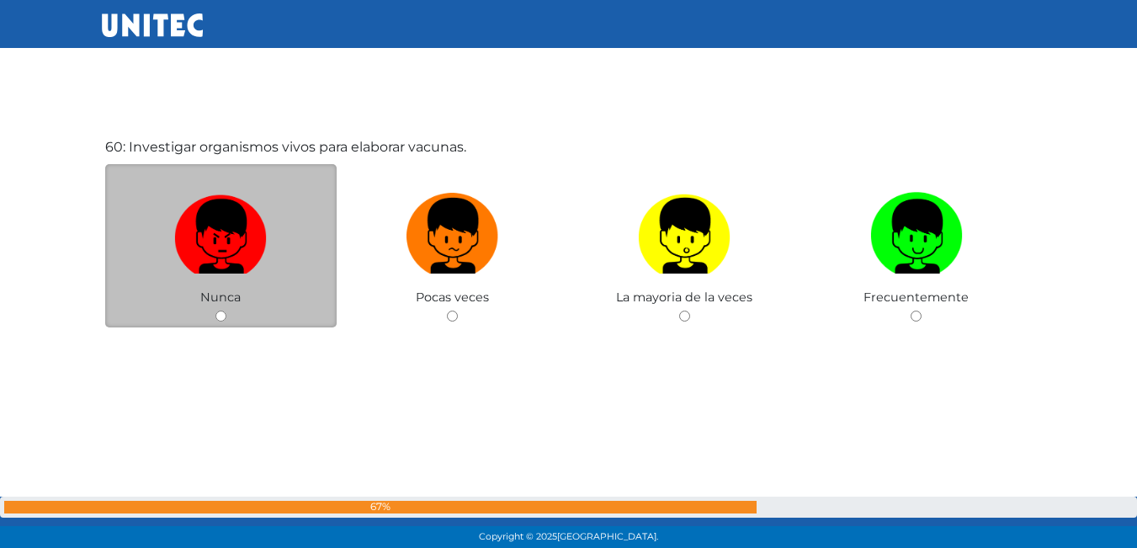
click at [239, 269] on img at bounding box center [220, 230] width 93 height 88
click at [226, 310] on input "radio" at bounding box center [220, 315] width 11 height 11
radio input "true"
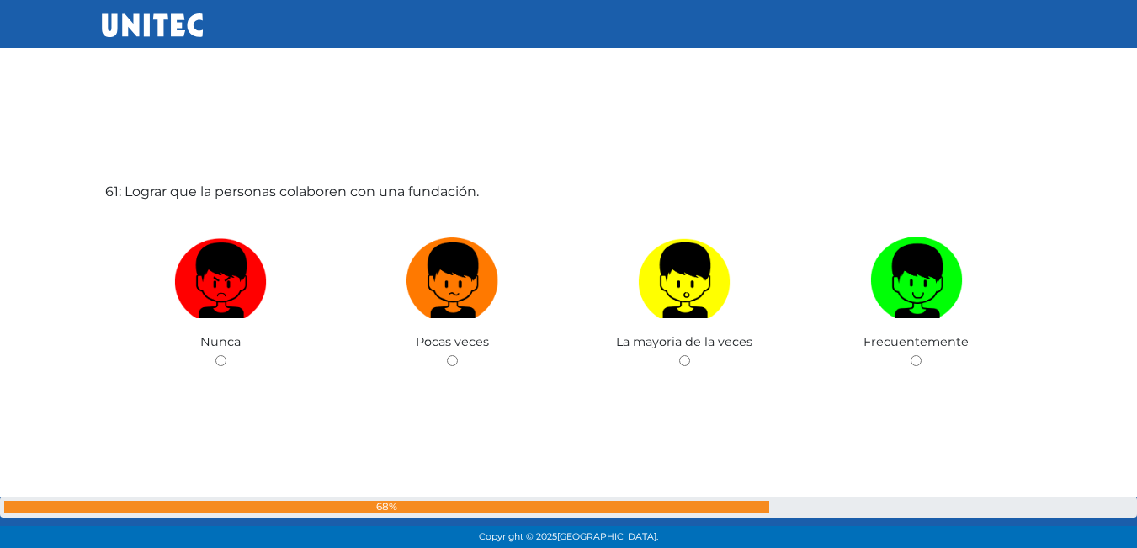
scroll to position [32943, 0]
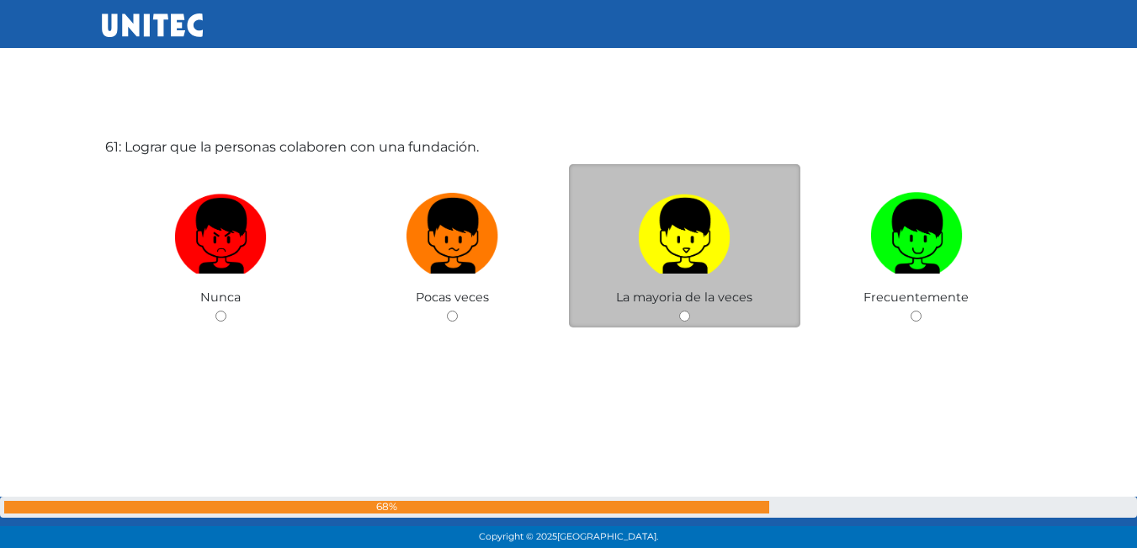
click at [692, 235] on img at bounding box center [684, 230] width 93 height 88
click at [690, 310] on input "radio" at bounding box center [684, 315] width 11 height 11
radio input "true"
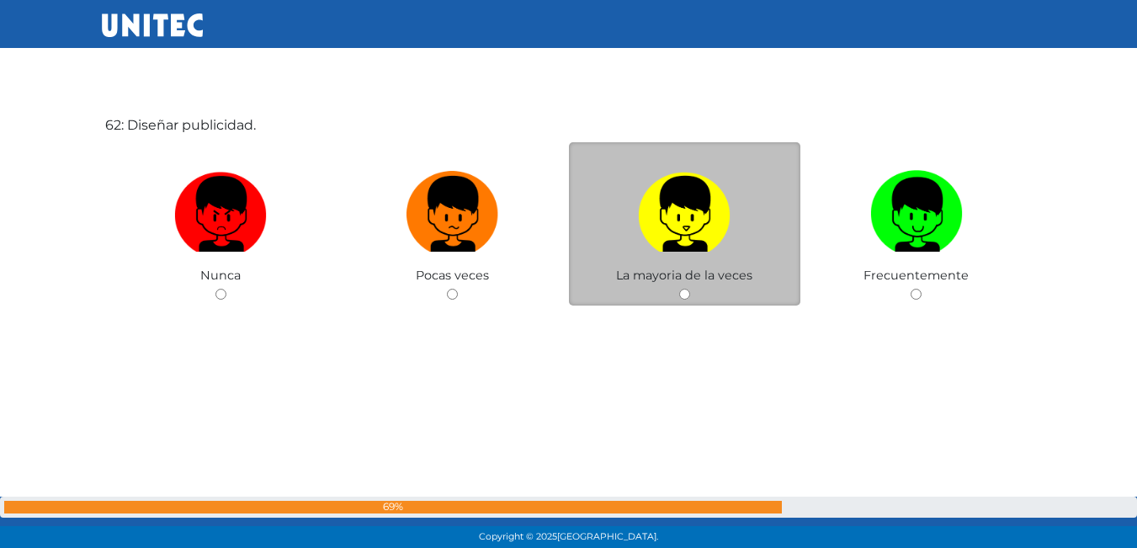
scroll to position [33597, 0]
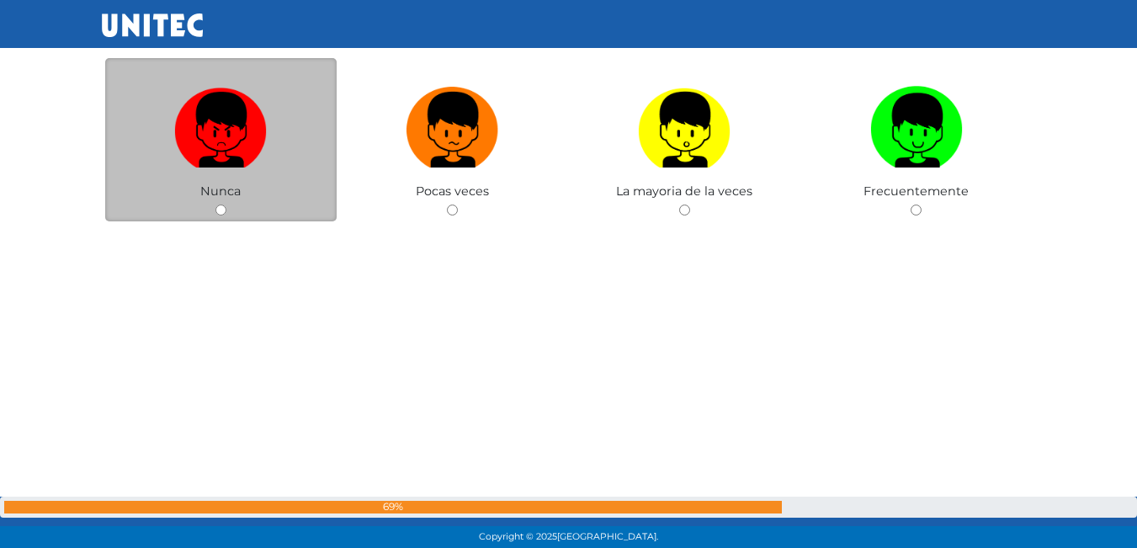
click at [238, 172] on label at bounding box center [221, 130] width 232 height 103
click at [226, 204] on input "radio" at bounding box center [220, 209] width 11 height 11
radio input "true"
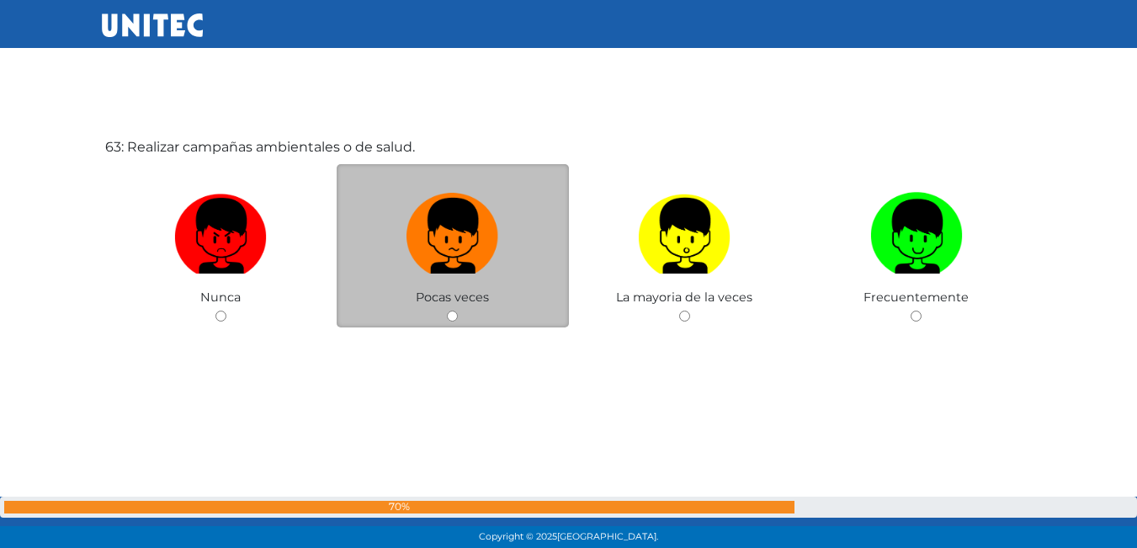
scroll to position [34123, 0]
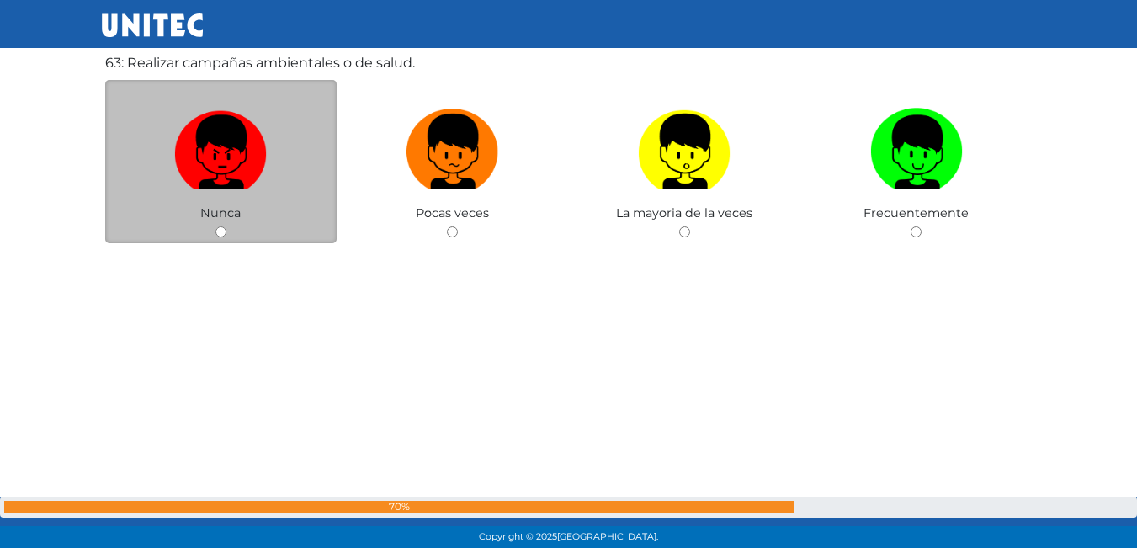
click at [203, 185] on img at bounding box center [220, 146] width 93 height 88
click at [215, 226] on input "radio" at bounding box center [220, 231] width 11 height 11
radio input "true"
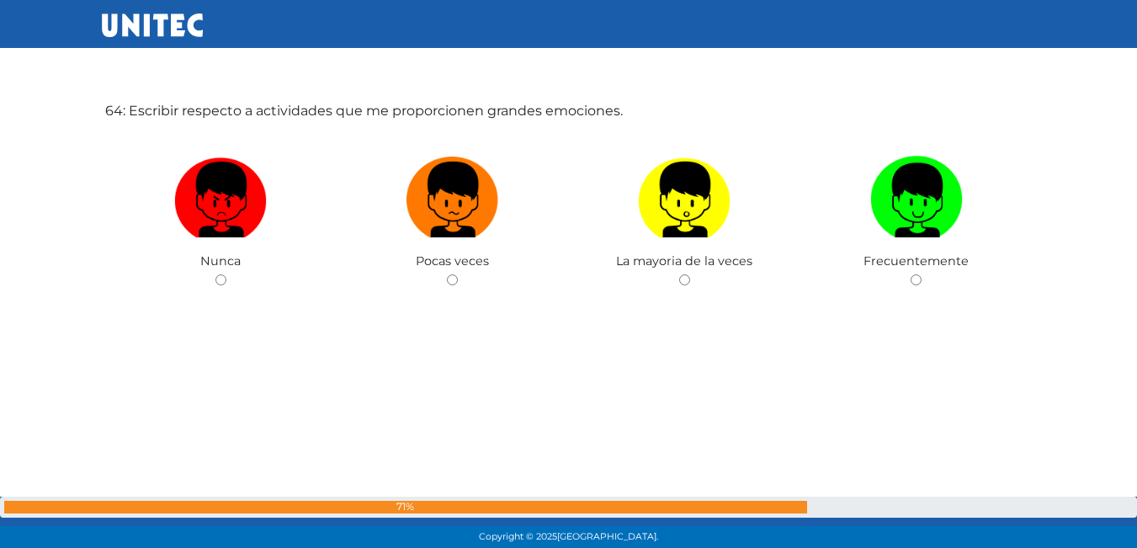
scroll to position [34623, 0]
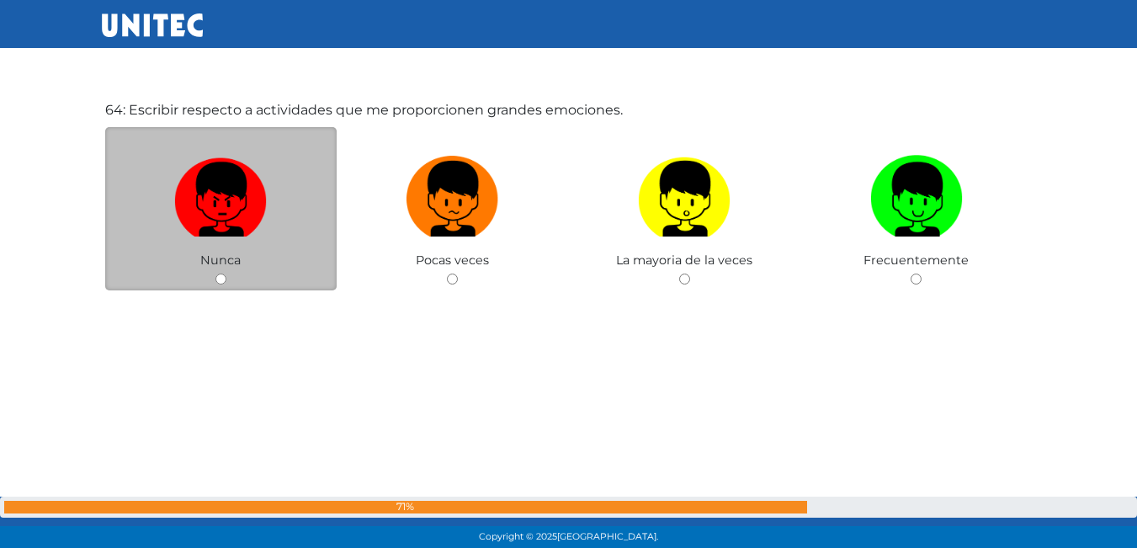
click at [230, 200] on img at bounding box center [220, 193] width 93 height 88
click at [226, 273] on input "radio" at bounding box center [220, 278] width 11 height 11
radio input "true"
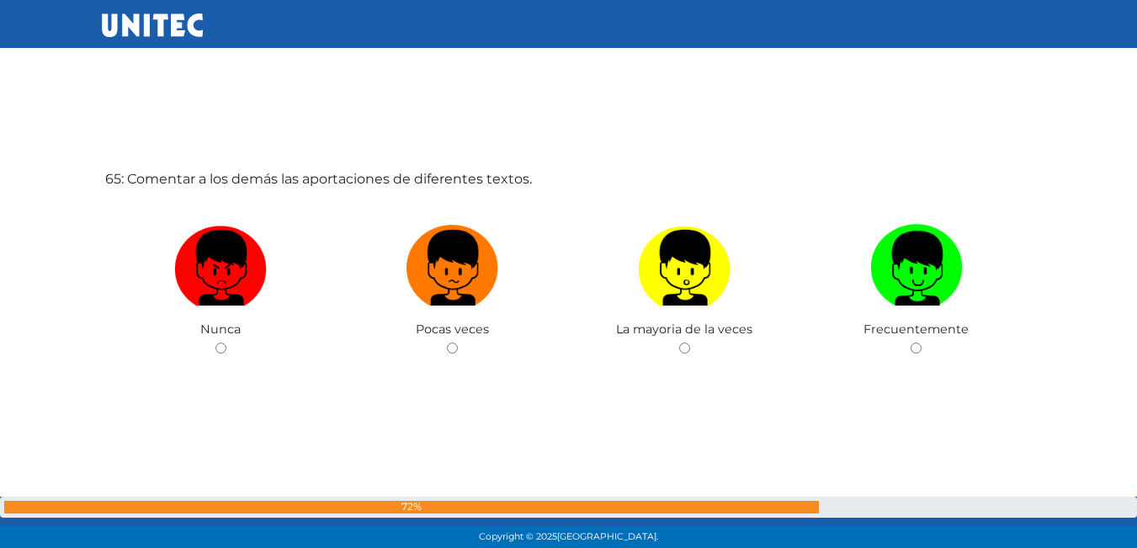
scroll to position [35134, 0]
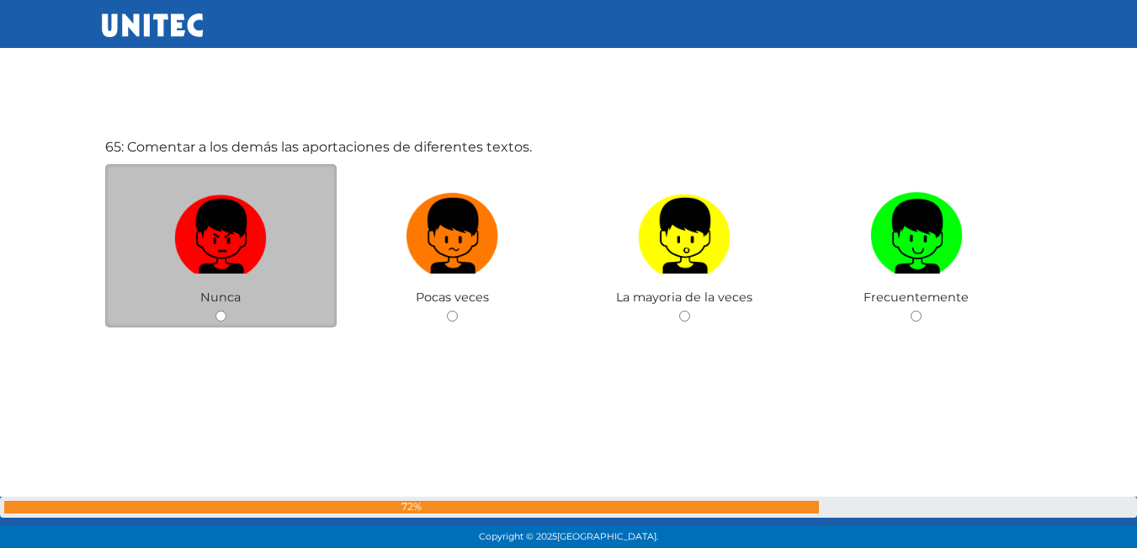
click at [204, 238] on img at bounding box center [220, 230] width 93 height 88
click at [215, 310] on input "radio" at bounding box center [220, 315] width 11 height 11
radio input "true"
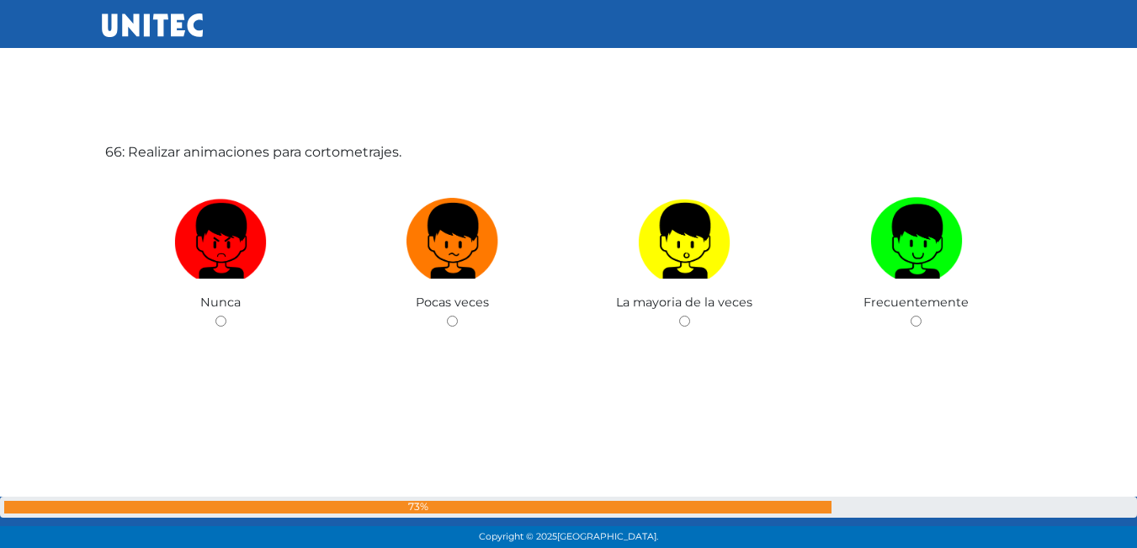
scroll to position [35681, 0]
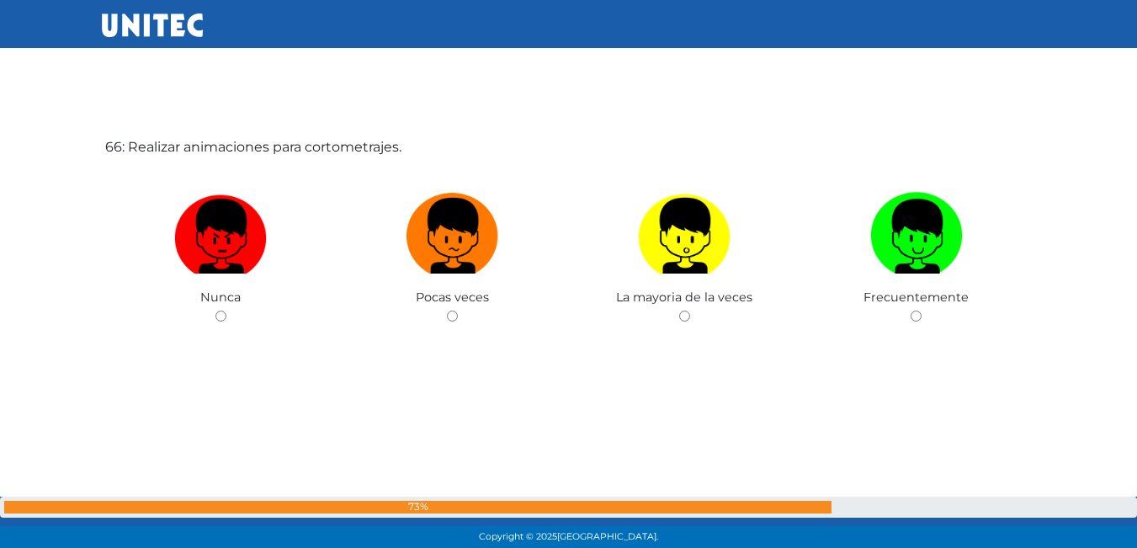
click at [203, 235] on img at bounding box center [220, 230] width 93 height 88
click at [215, 310] on input "radio" at bounding box center [220, 315] width 11 height 11
radio input "true"
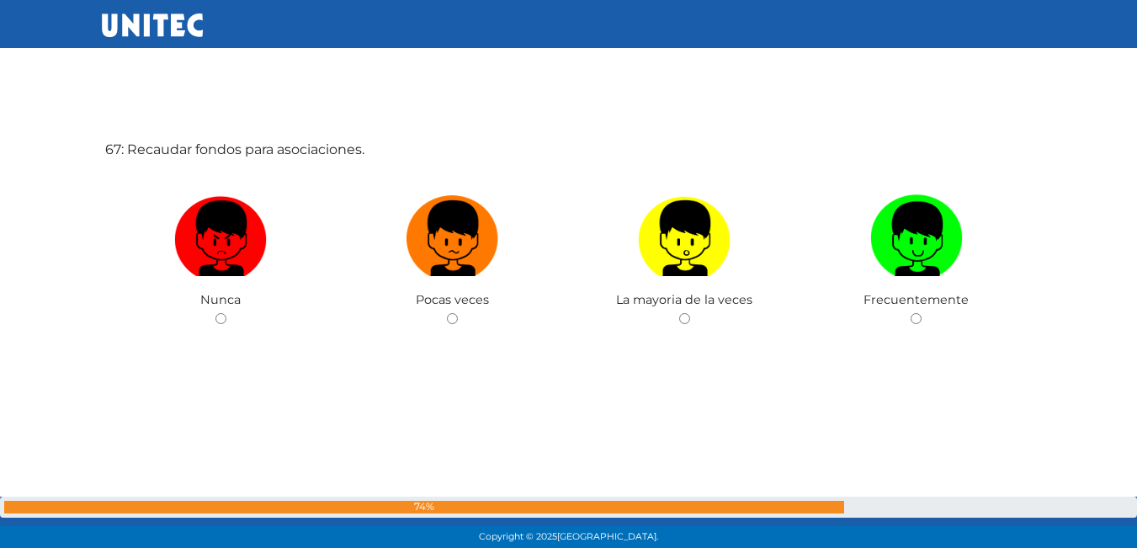
scroll to position [36229, 0]
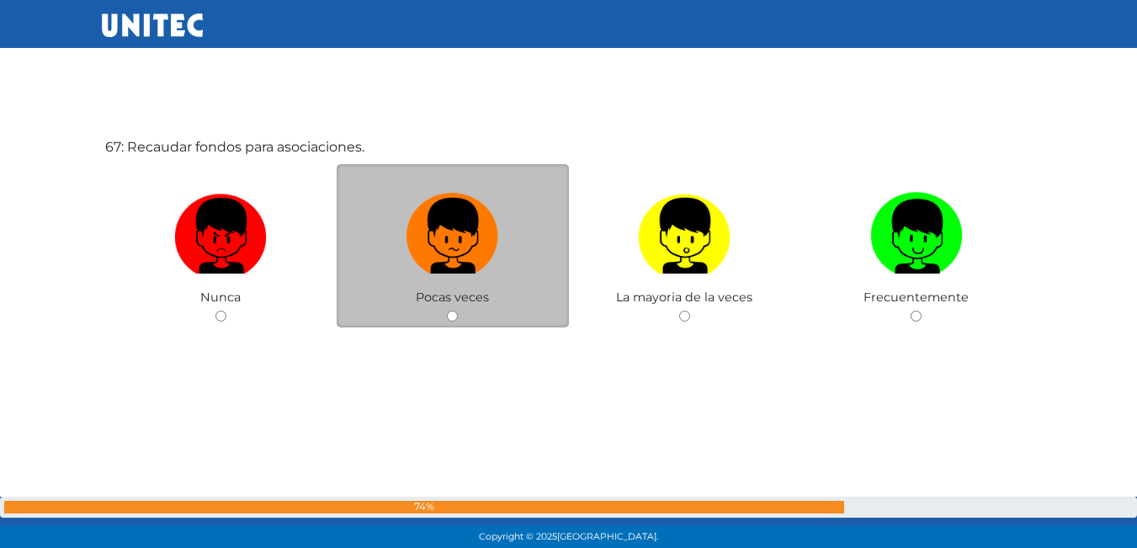
click at [452, 278] on label at bounding box center [452, 236] width 232 height 103
click at [452, 310] on input "radio" at bounding box center [452, 315] width 11 height 11
radio input "true"
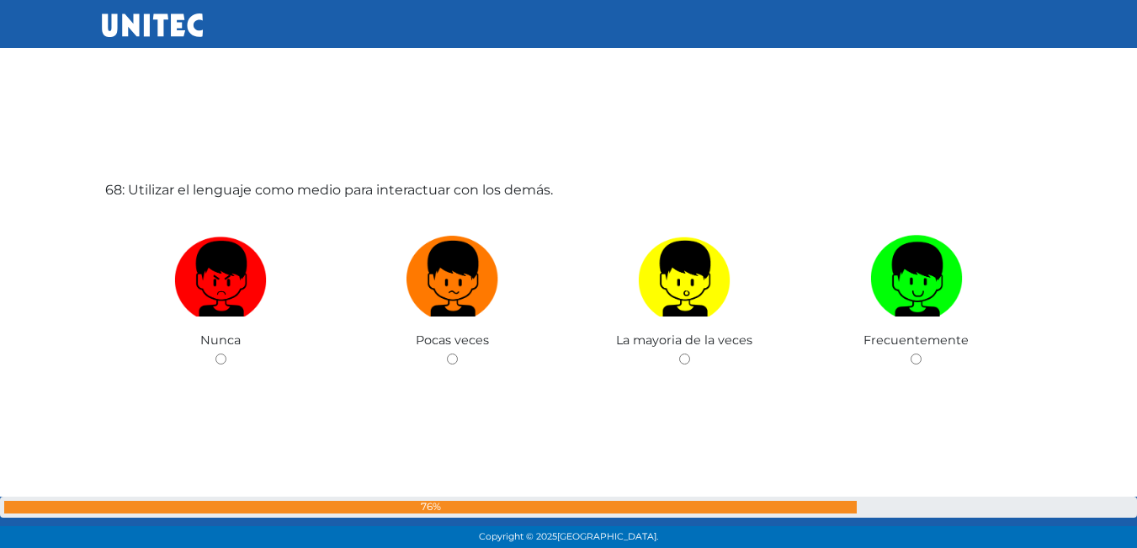
scroll to position [36777, 0]
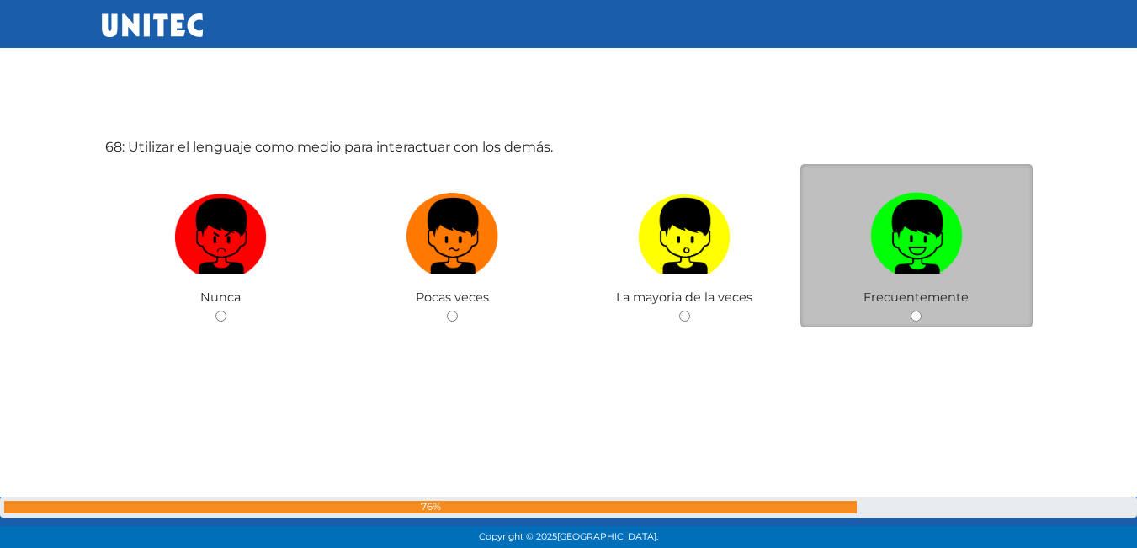
click at [929, 229] on img at bounding box center [916, 230] width 93 height 88
click at [921, 310] on input "radio" at bounding box center [915, 315] width 11 height 11
radio input "true"
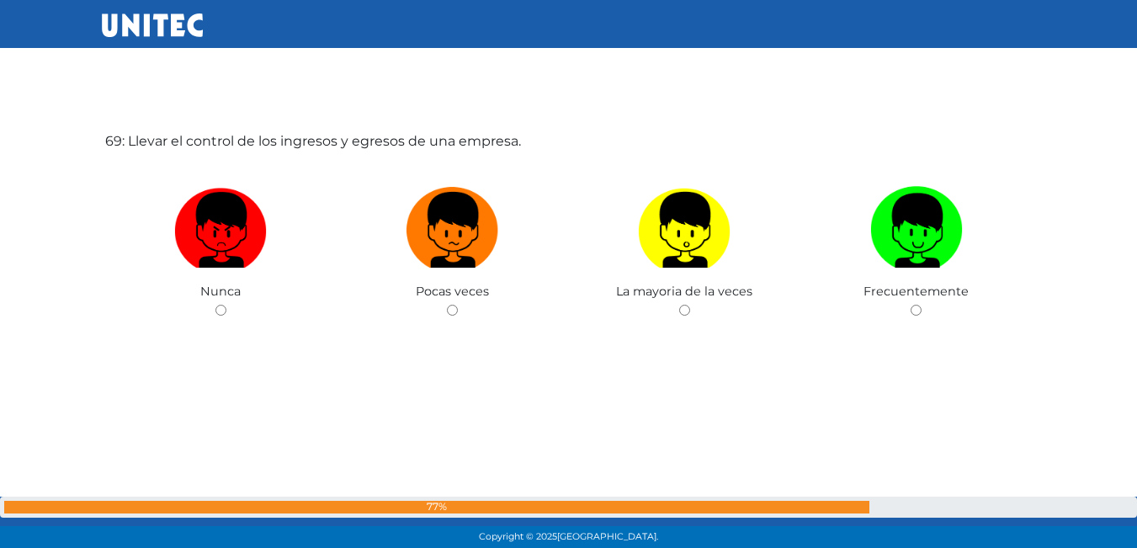
scroll to position [37332, 0]
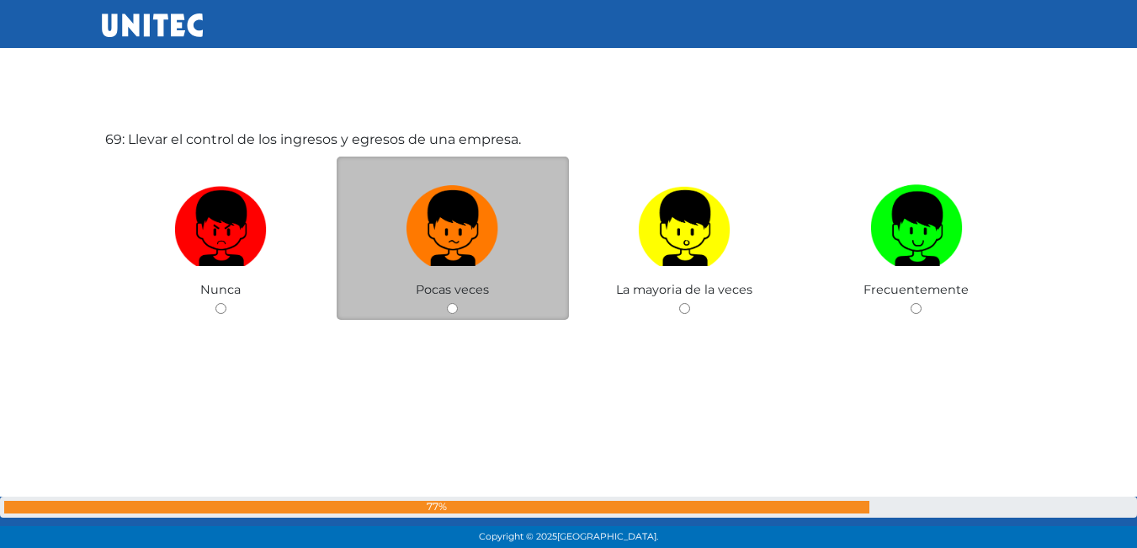
click at [402, 236] on label at bounding box center [452, 229] width 232 height 103
click at [447, 303] on input "radio" at bounding box center [452, 308] width 11 height 11
radio input "true"
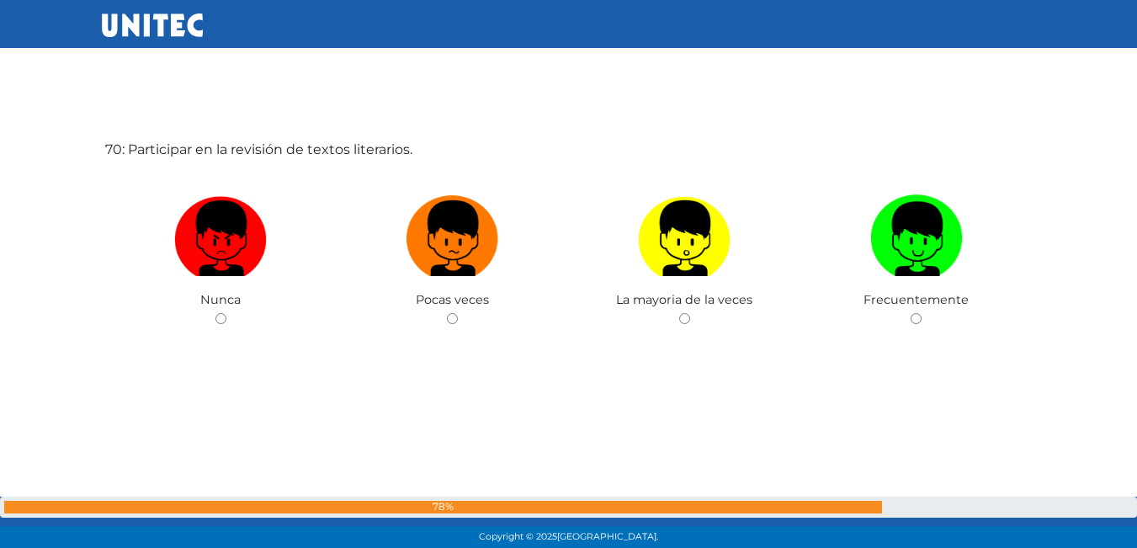
scroll to position [37872, 0]
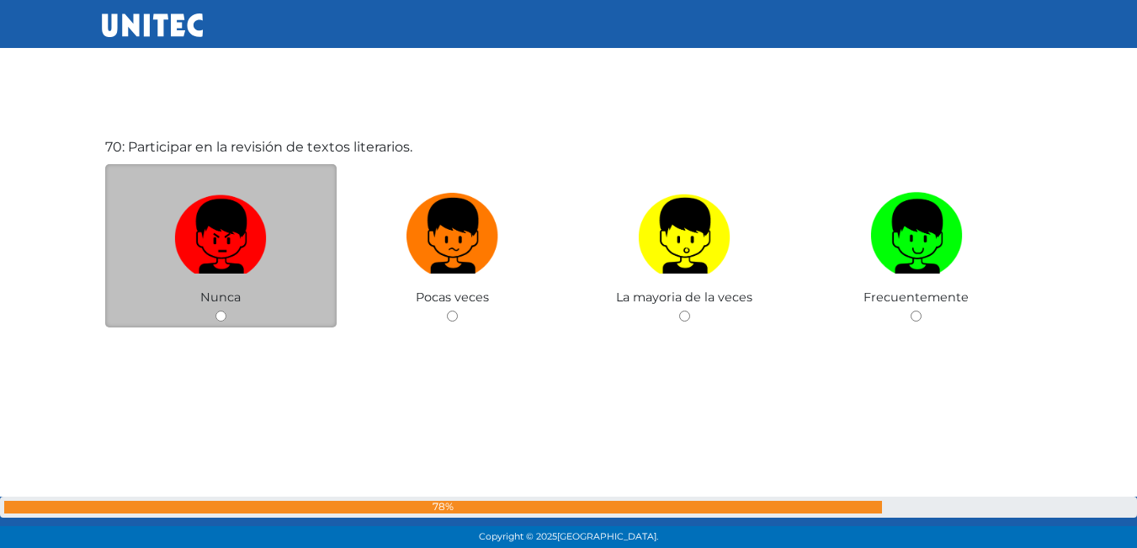
click at [212, 248] on img at bounding box center [220, 230] width 93 height 88
click at [215, 310] on input "radio" at bounding box center [220, 315] width 11 height 11
radio input "true"
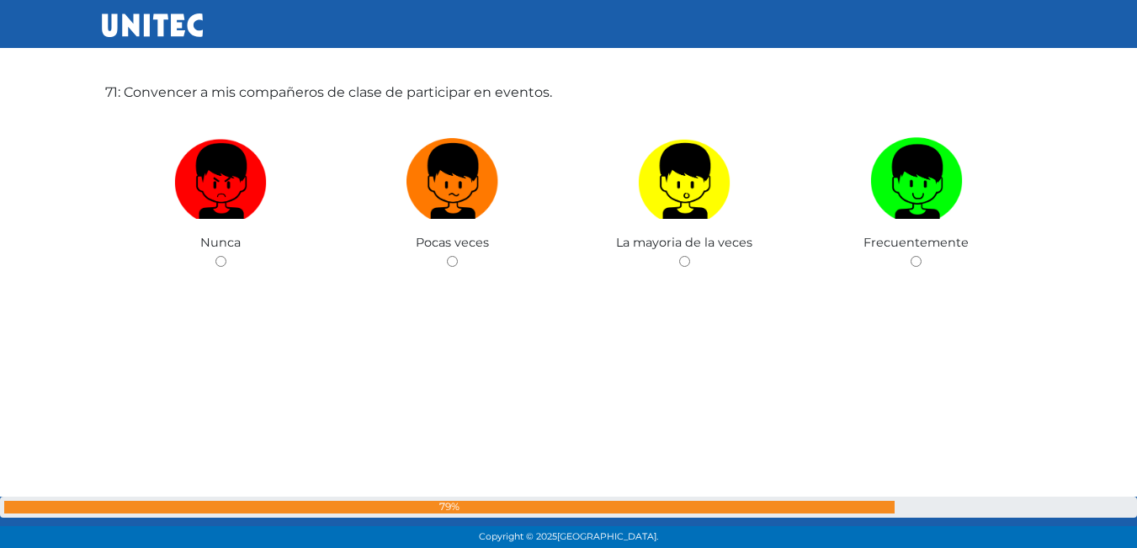
scroll to position [38484, 0]
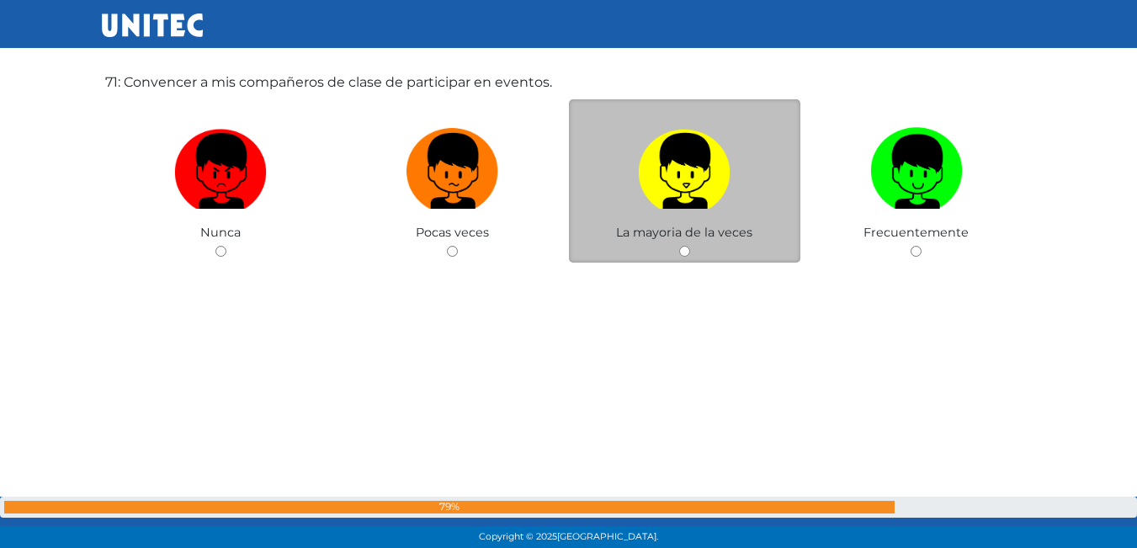
click at [723, 168] on img at bounding box center [684, 165] width 93 height 88
click at [690, 246] on input "radio" at bounding box center [684, 251] width 11 height 11
radio input "true"
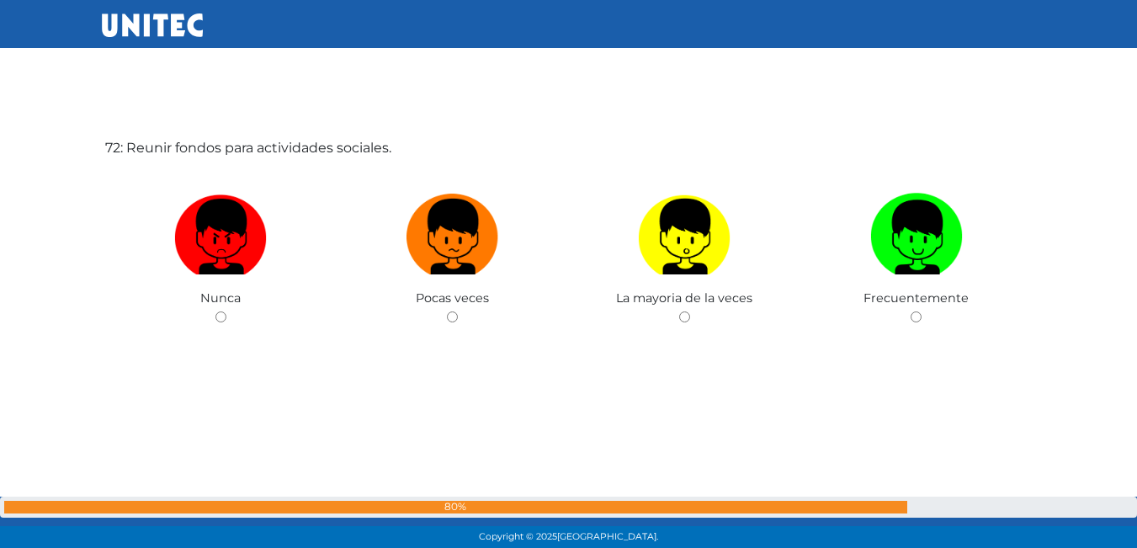
scroll to position [38967, 0]
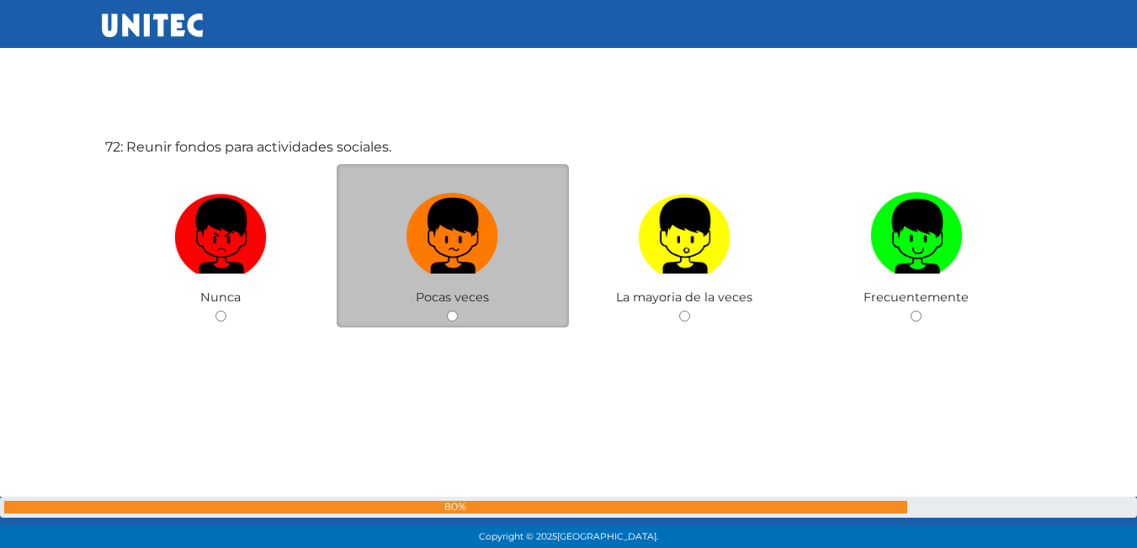
click at [439, 282] on label at bounding box center [452, 236] width 232 height 103
click at [447, 310] on input "radio" at bounding box center [452, 315] width 11 height 11
radio input "true"
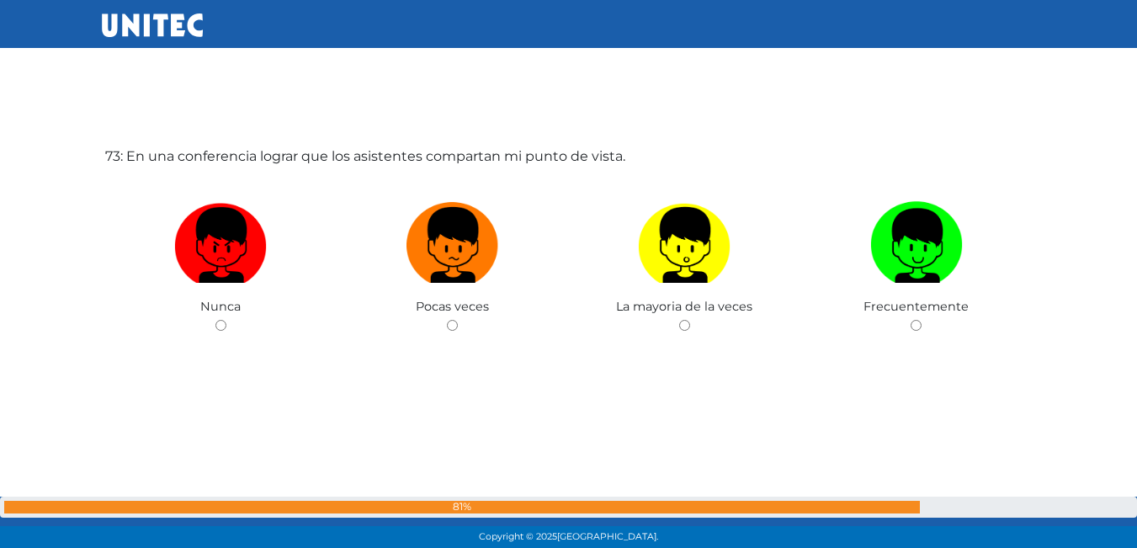
scroll to position [39515, 0]
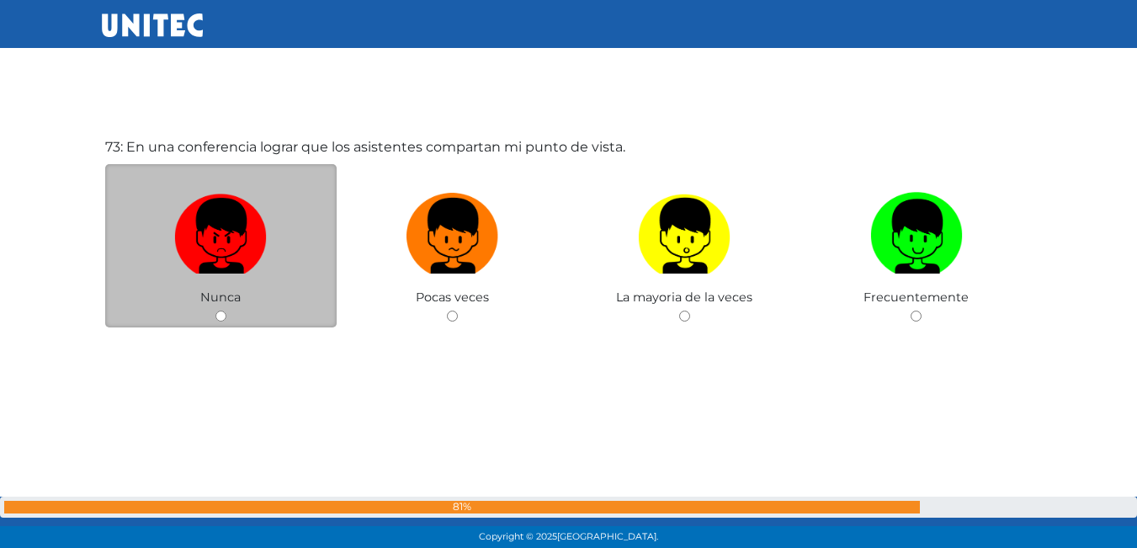
click at [218, 278] on label at bounding box center [221, 236] width 232 height 103
click at [218, 310] on input "radio" at bounding box center [220, 315] width 11 height 11
radio input "true"
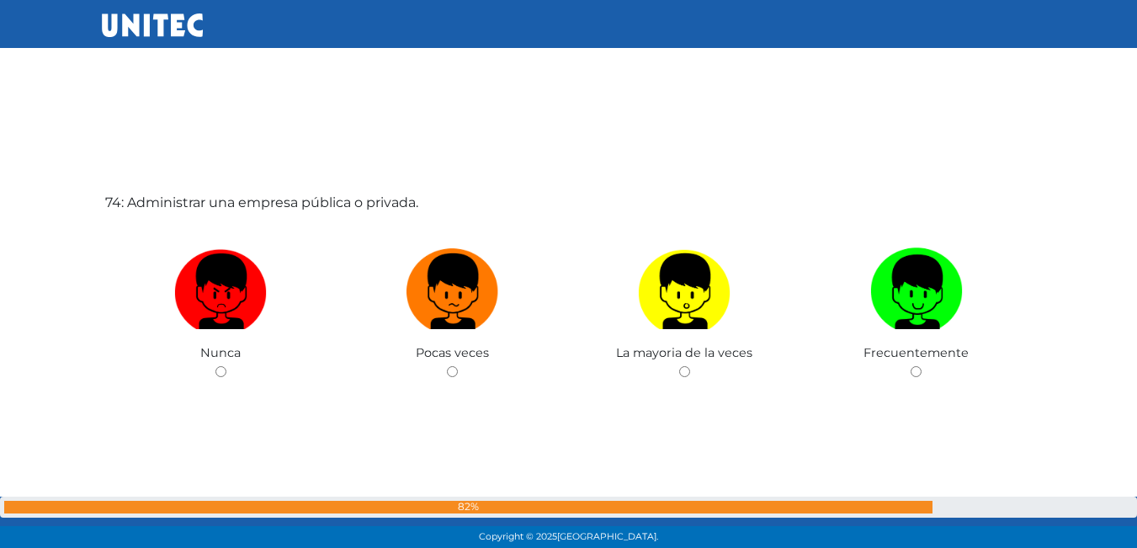
scroll to position [40063, 0]
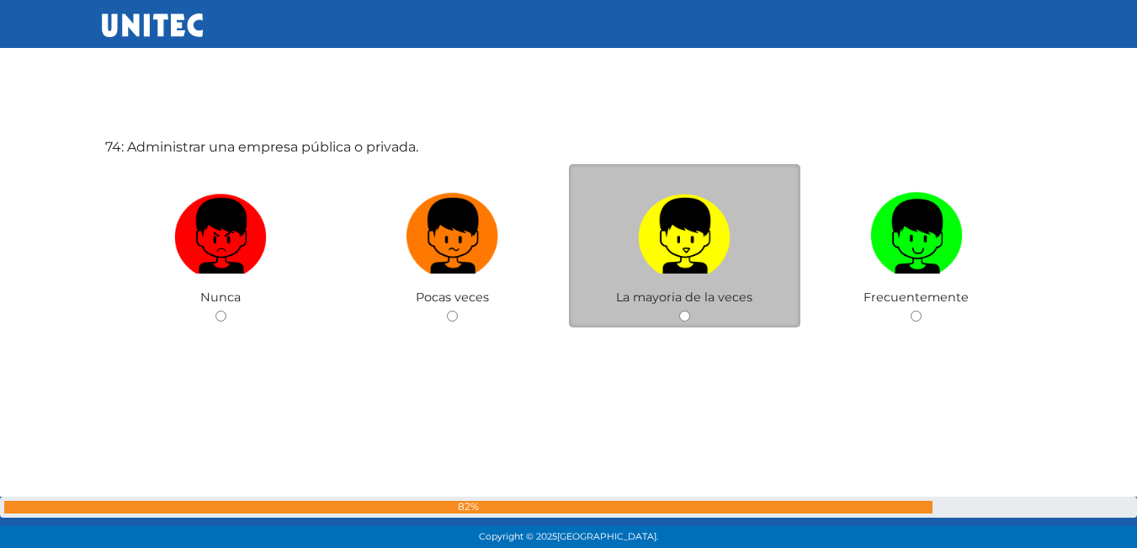
click at [686, 240] on img at bounding box center [684, 230] width 93 height 88
click at [686, 310] on input "radio" at bounding box center [684, 315] width 11 height 11
radio input "true"
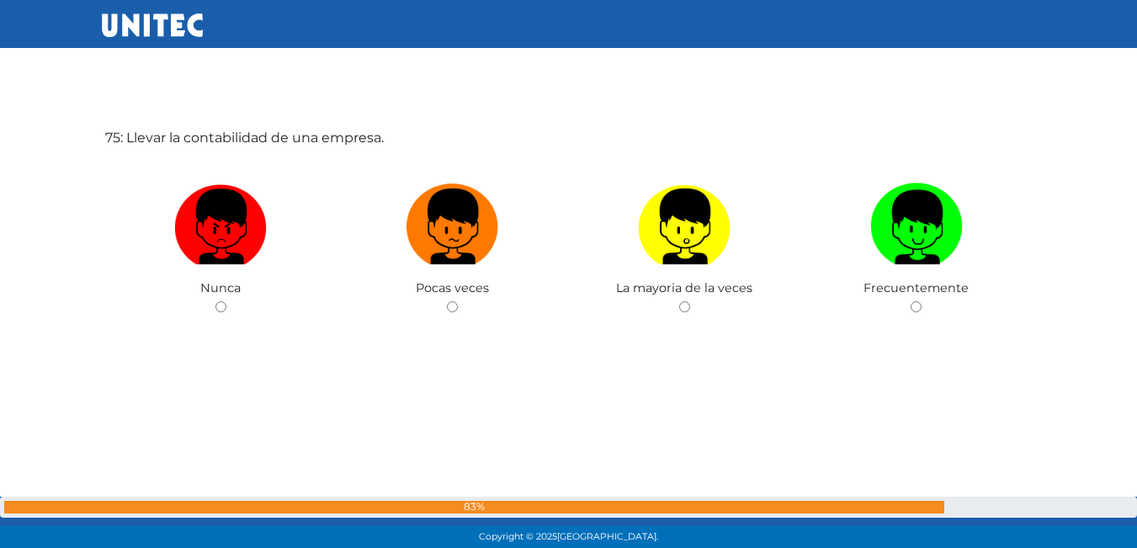
scroll to position [40649, 0]
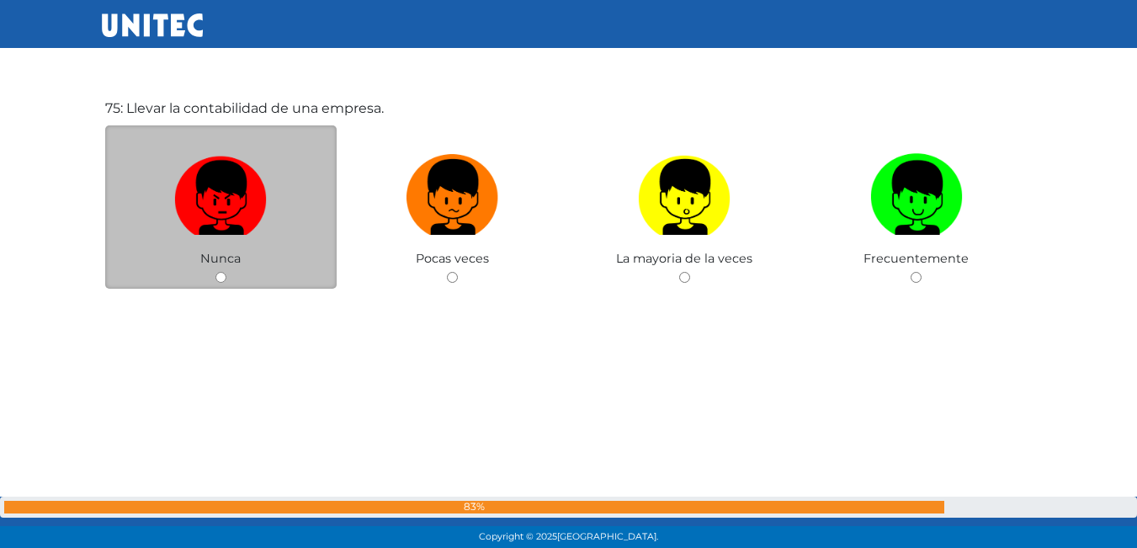
click at [223, 232] on img at bounding box center [220, 191] width 93 height 88
click at [223, 272] on input "radio" at bounding box center [220, 277] width 11 height 11
radio input "true"
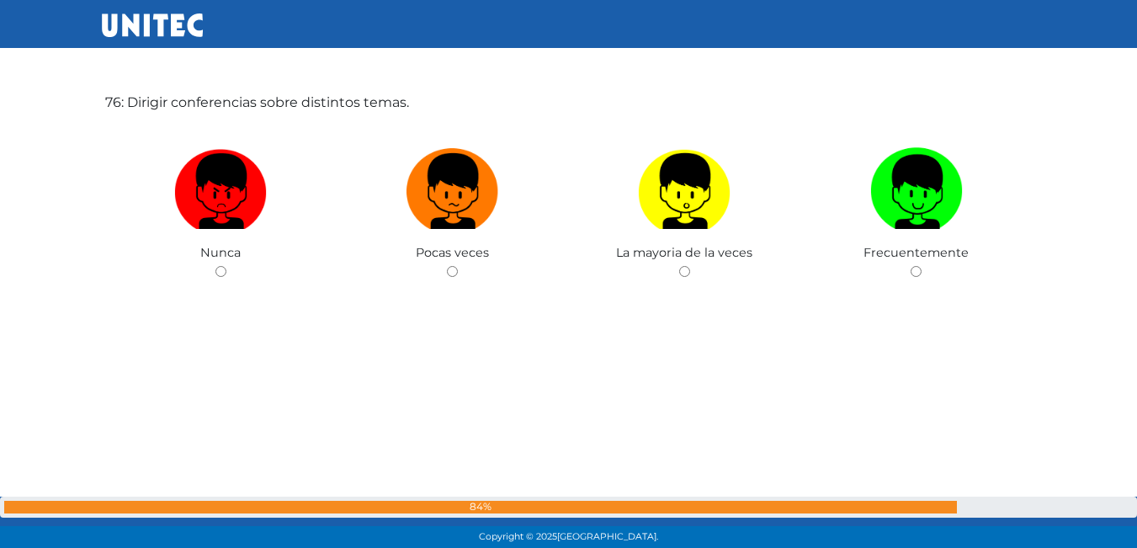
scroll to position [41118, 0]
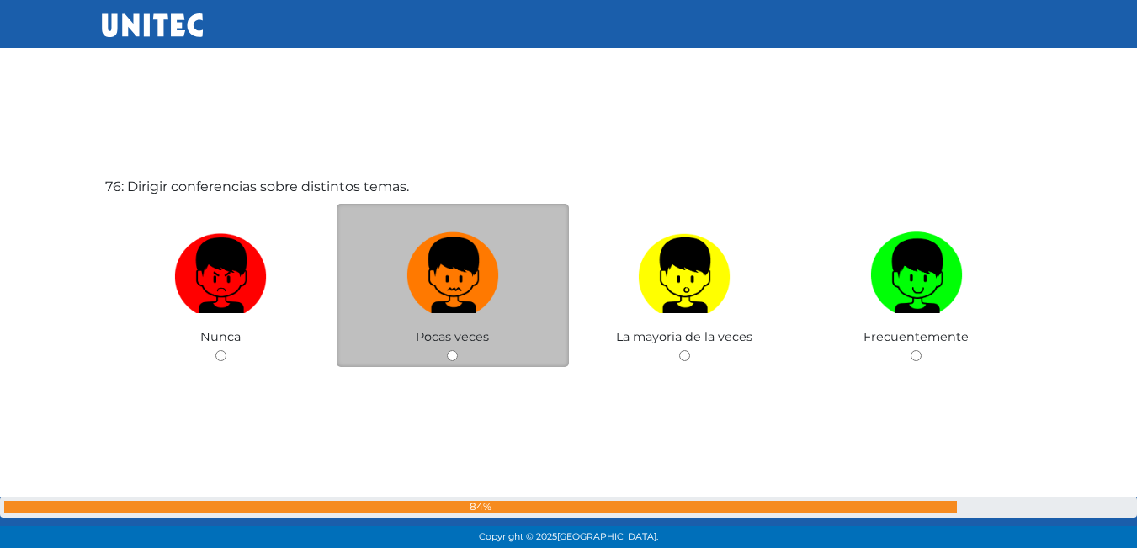
click at [485, 276] on img at bounding box center [452, 269] width 93 height 88
click at [458, 350] on input "radio" at bounding box center [452, 355] width 11 height 11
radio input "true"
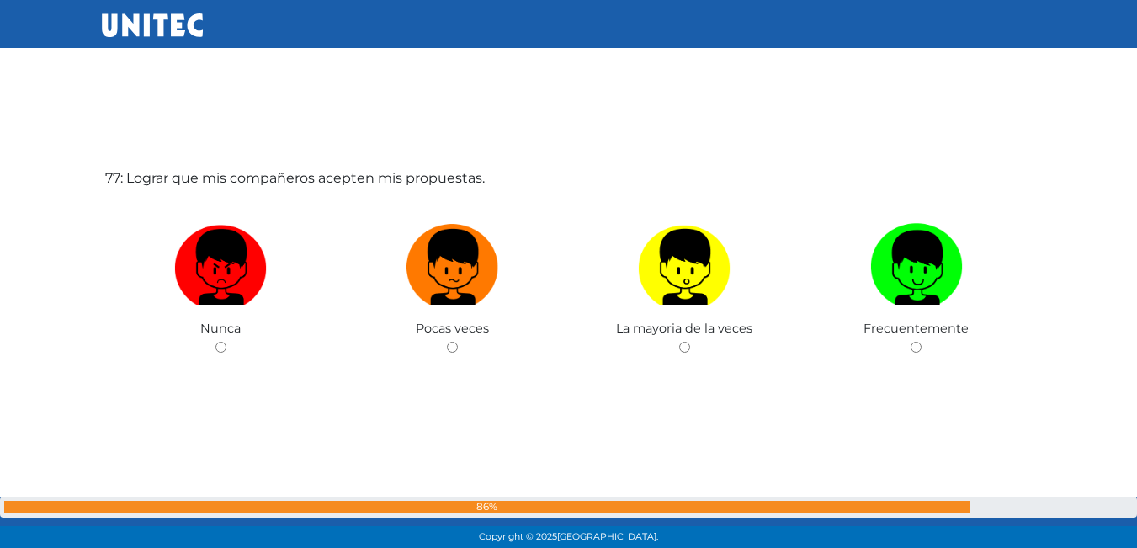
scroll to position [41675, 0]
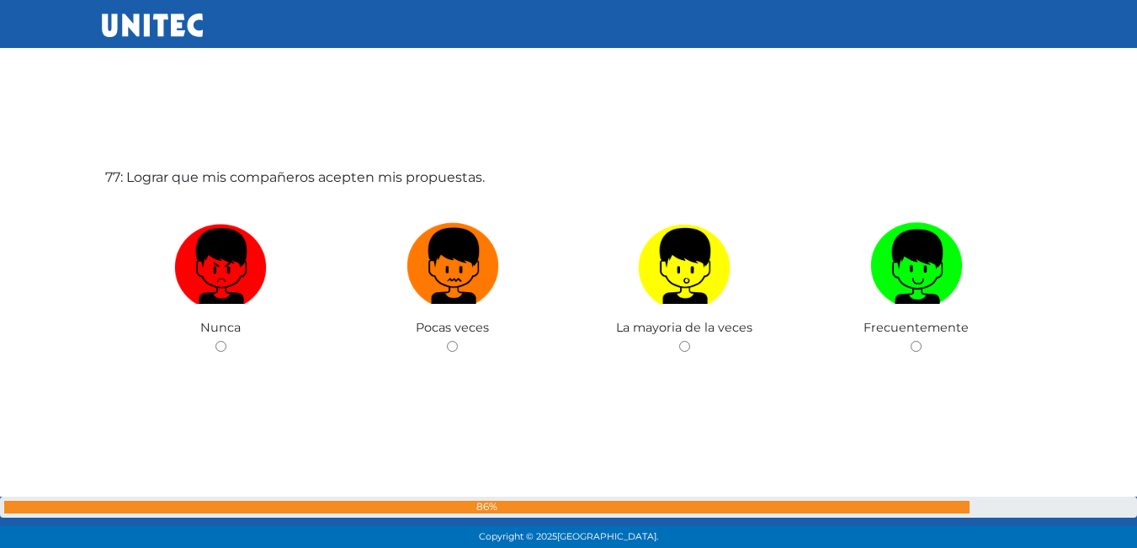
click at [485, 268] on img at bounding box center [452, 260] width 93 height 88
click at [458, 341] on input "radio" at bounding box center [452, 346] width 11 height 11
radio input "true"
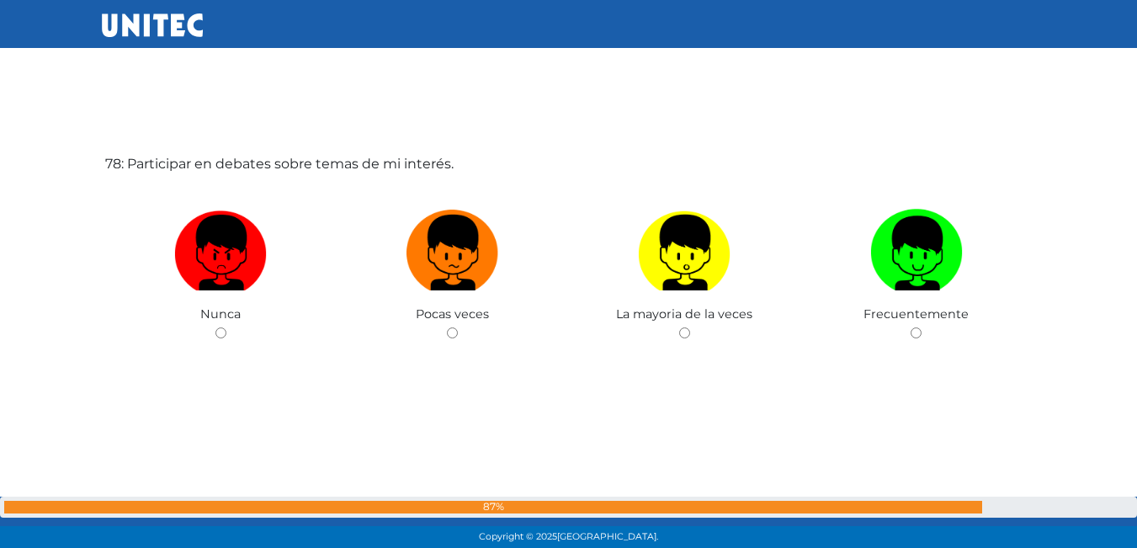
scroll to position [42253, 0]
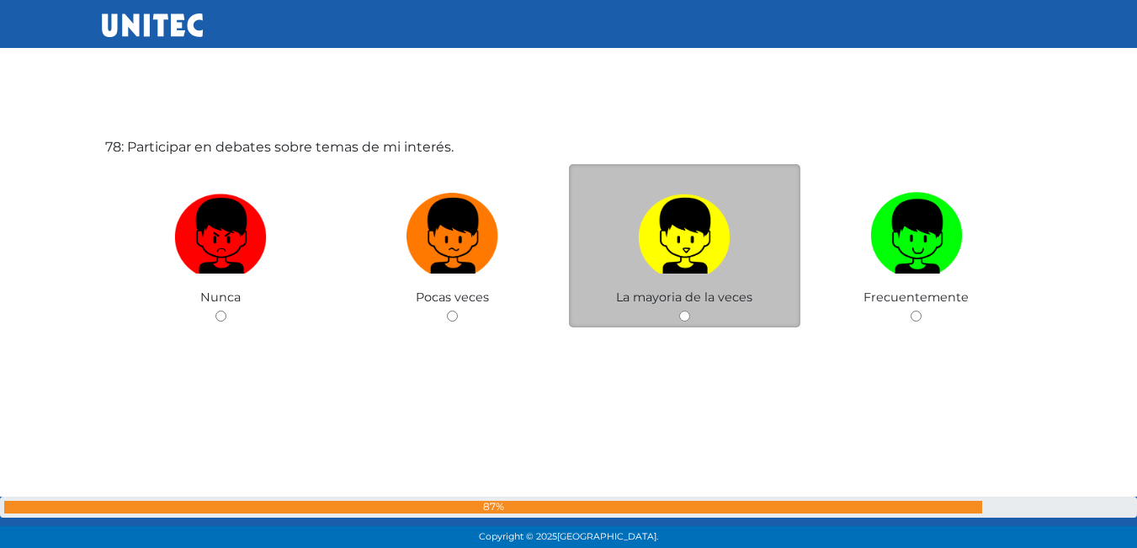
click at [691, 242] on img at bounding box center [684, 230] width 93 height 88
click at [690, 310] on input "radio" at bounding box center [684, 315] width 11 height 11
radio input "true"
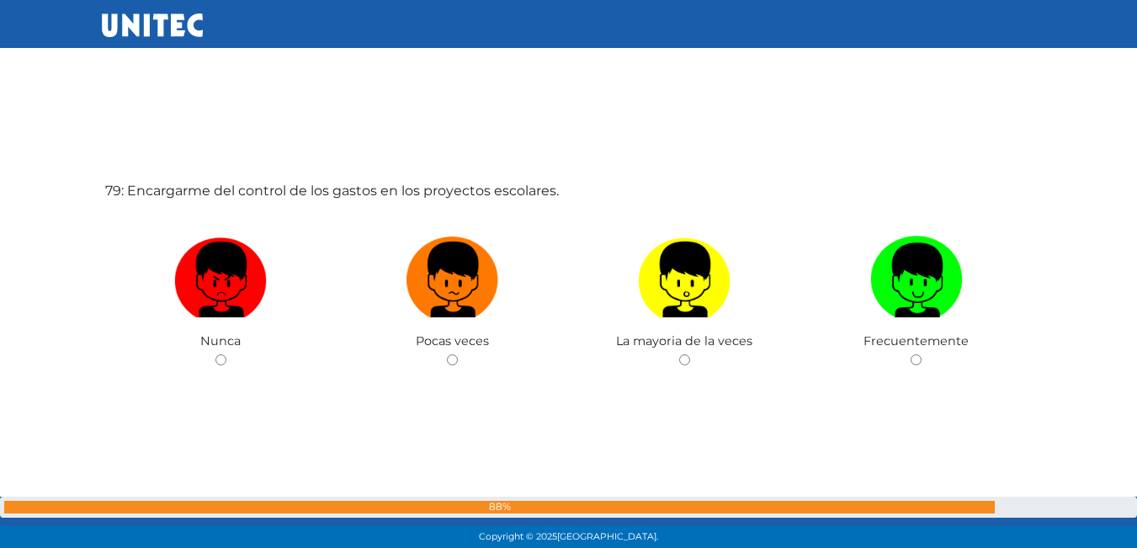
scroll to position [42801, 0]
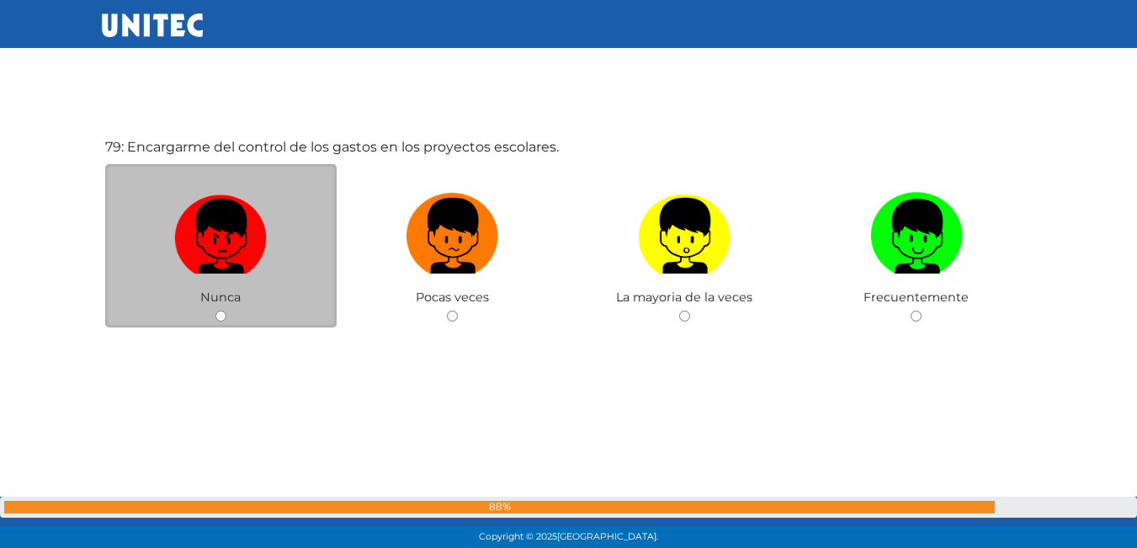
click at [222, 236] on img at bounding box center [220, 230] width 93 height 88
click at [222, 310] on input "radio" at bounding box center [220, 315] width 11 height 11
radio input "true"
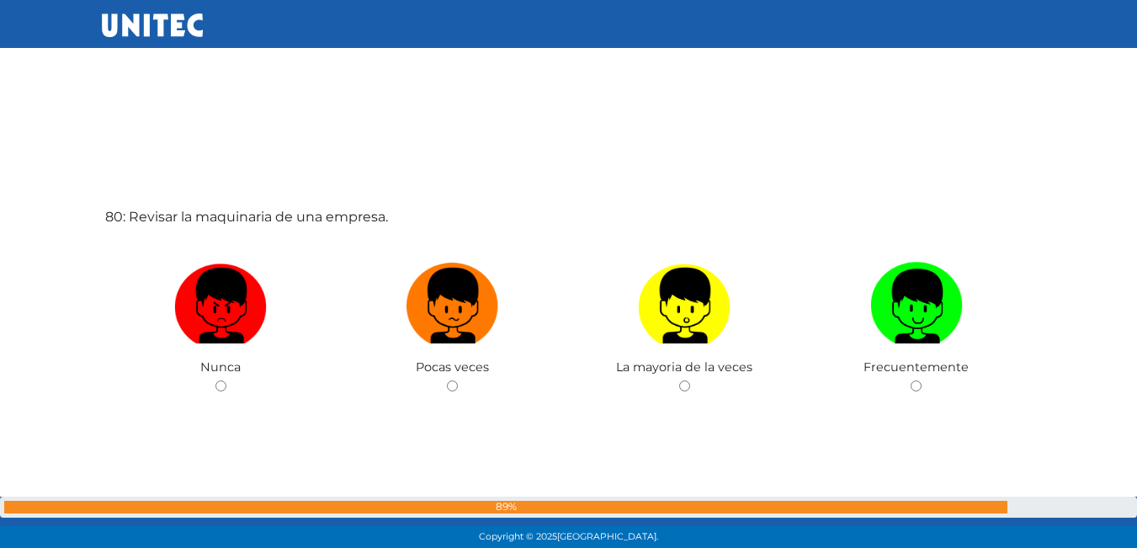
scroll to position [43308, 0]
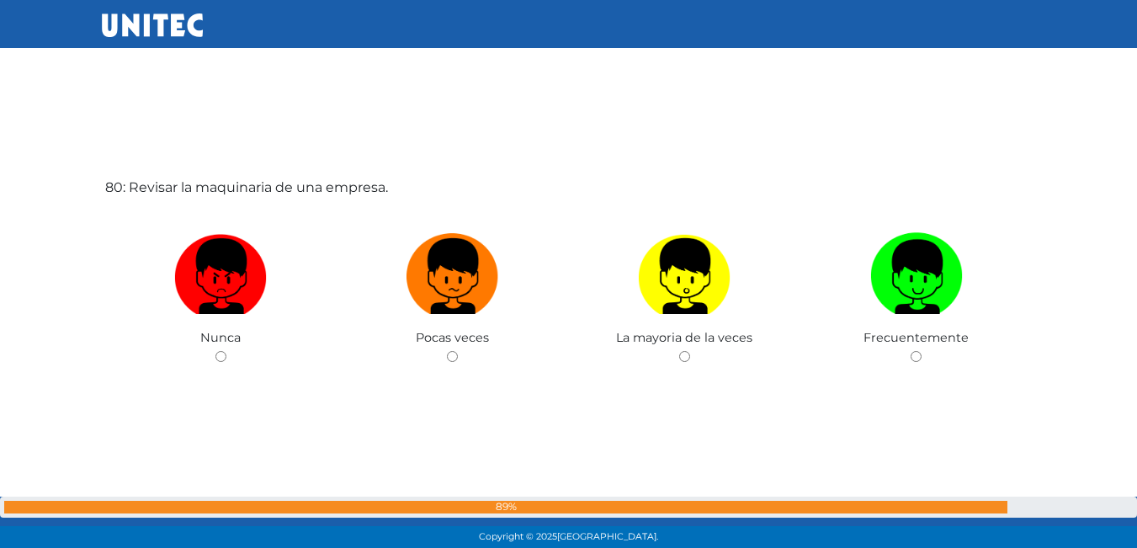
click at [224, 225] on label at bounding box center [221, 276] width 232 height 103
click at [224, 351] on input "radio" at bounding box center [220, 356] width 11 height 11
radio input "true"
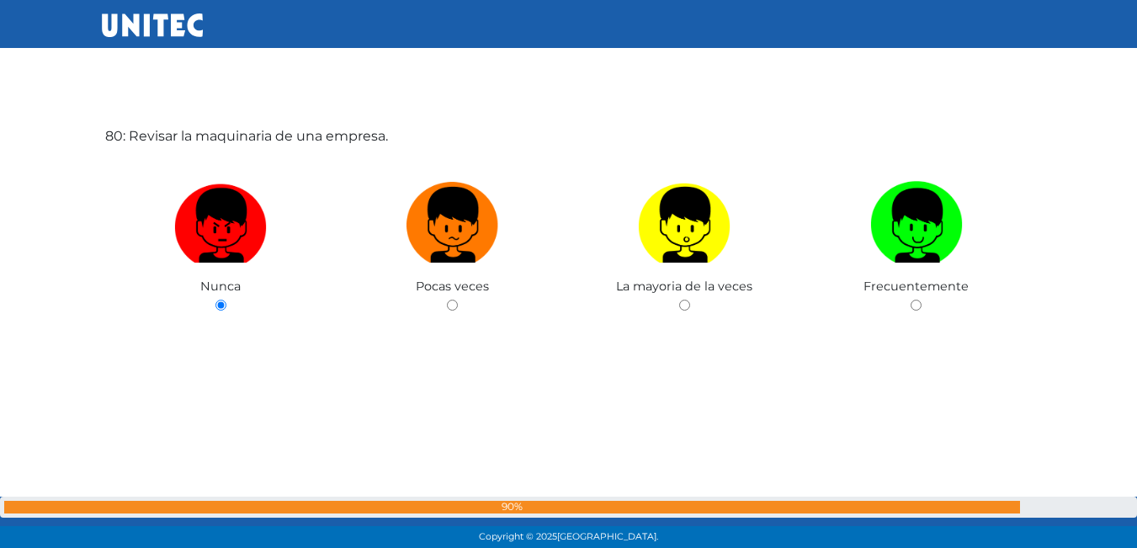
scroll to position [43780, 0]
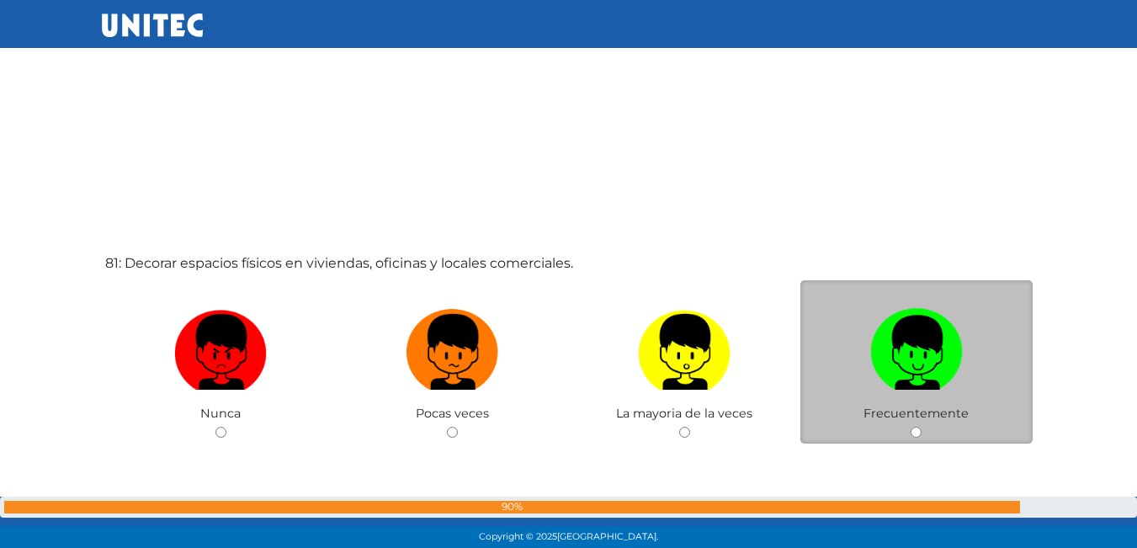
click at [988, 373] on label at bounding box center [916, 352] width 232 height 103
click at [921, 427] on input "radio" at bounding box center [915, 432] width 11 height 11
radio input "true"
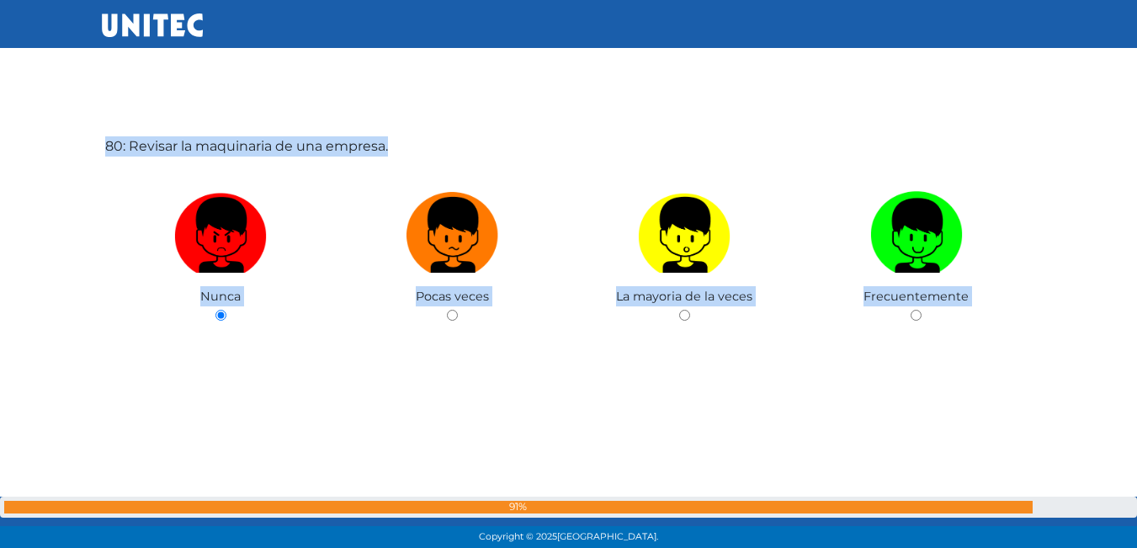
click at [987, 374] on div "80: Revisar la maquinaria de una empresa. Nunca Pocas veces La mayoria de la ve…" at bounding box center [569, 273] width 934 height 548
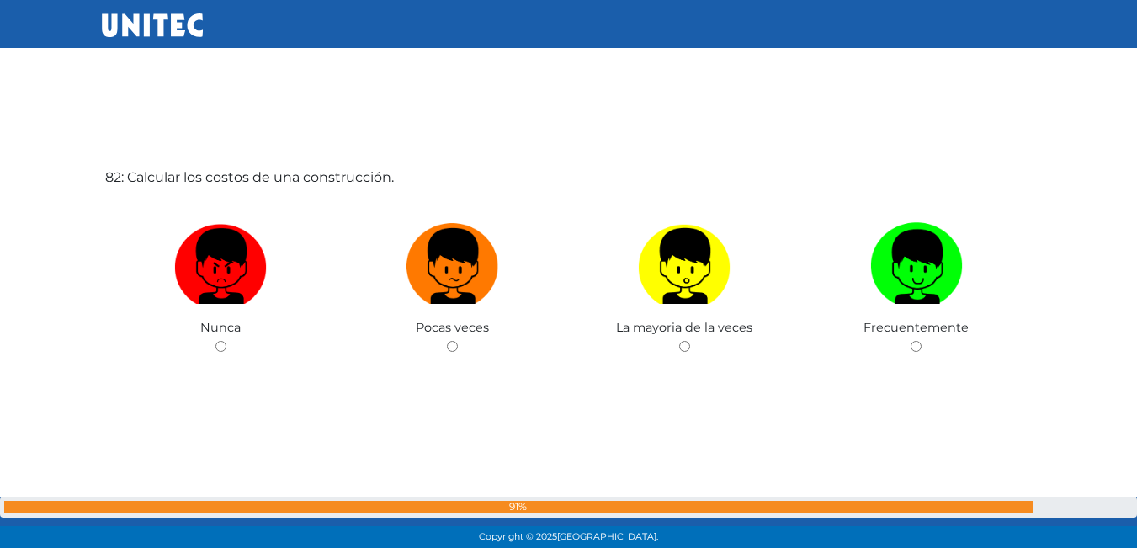
scroll to position [44443, 0]
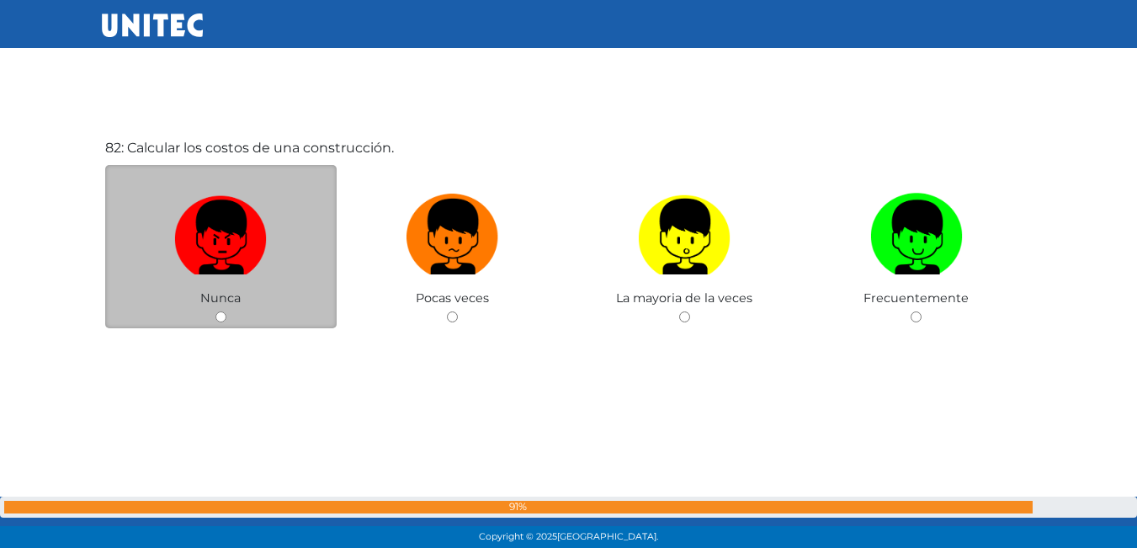
click at [221, 262] on img at bounding box center [220, 231] width 93 height 88
click at [221, 311] on input "radio" at bounding box center [220, 316] width 11 height 11
radio input "true"
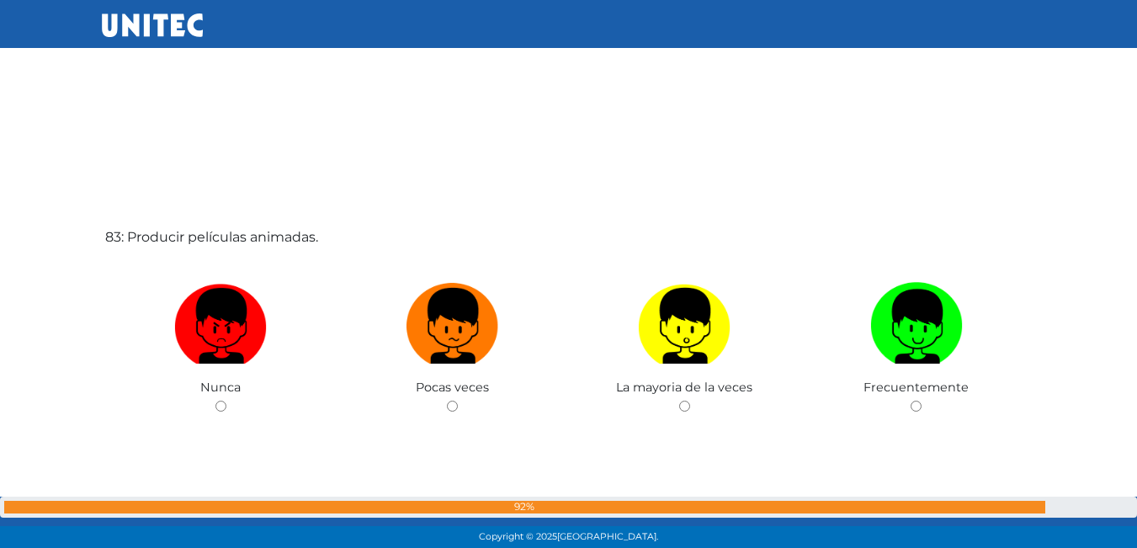
scroll to position [44939, 0]
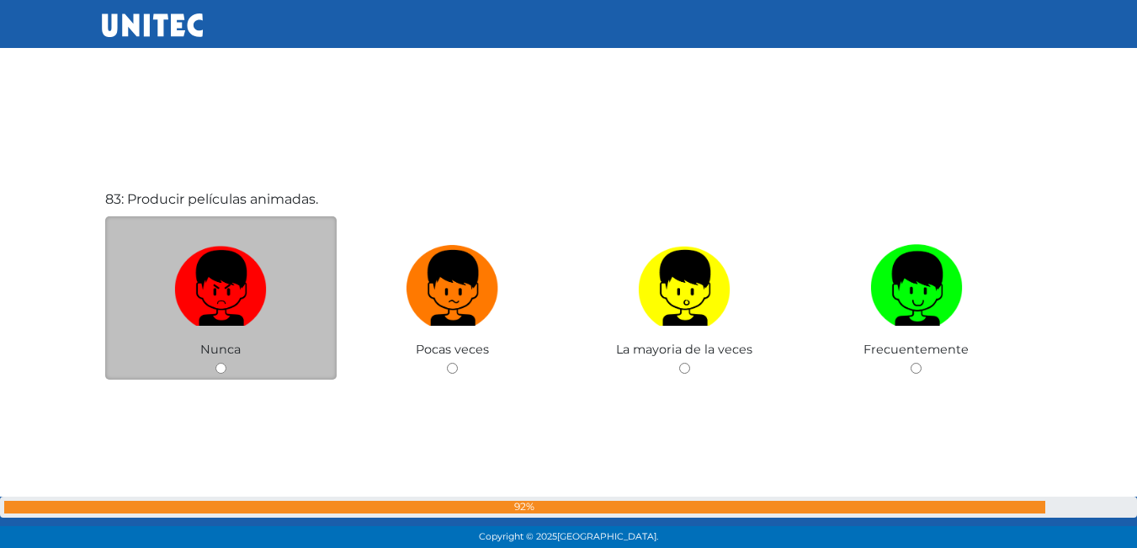
click at [200, 342] on span "Nunca" at bounding box center [220, 349] width 40 height 15
click at [247, 300] on img at bounding box center [220, 282] width 93 height 88
click at [226, 363] on input "radio" at bounding box center [220, 368] width 11 height 11
radio input "true"
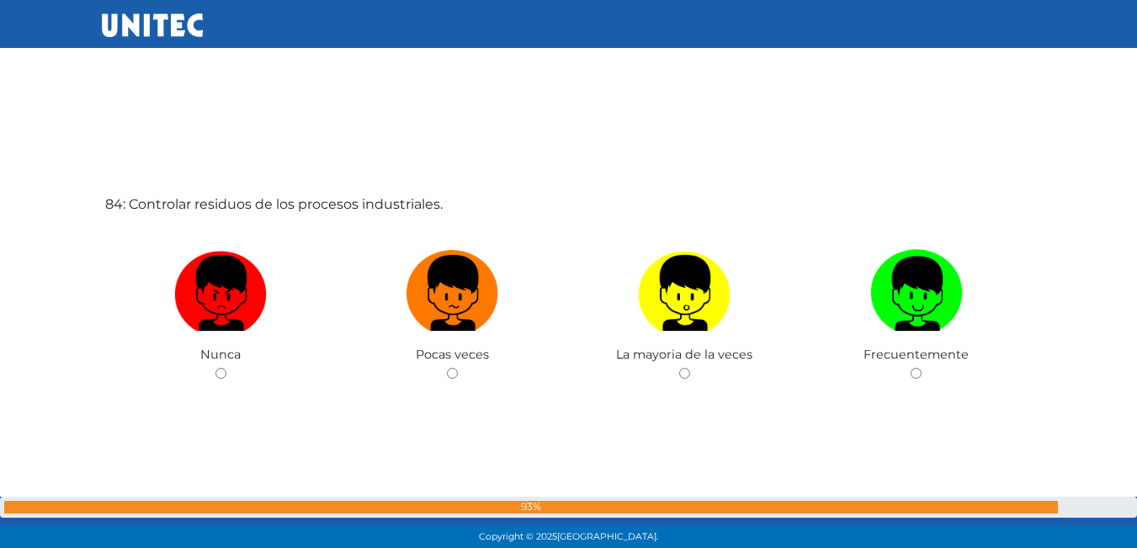
scroll to position [45526, 0]
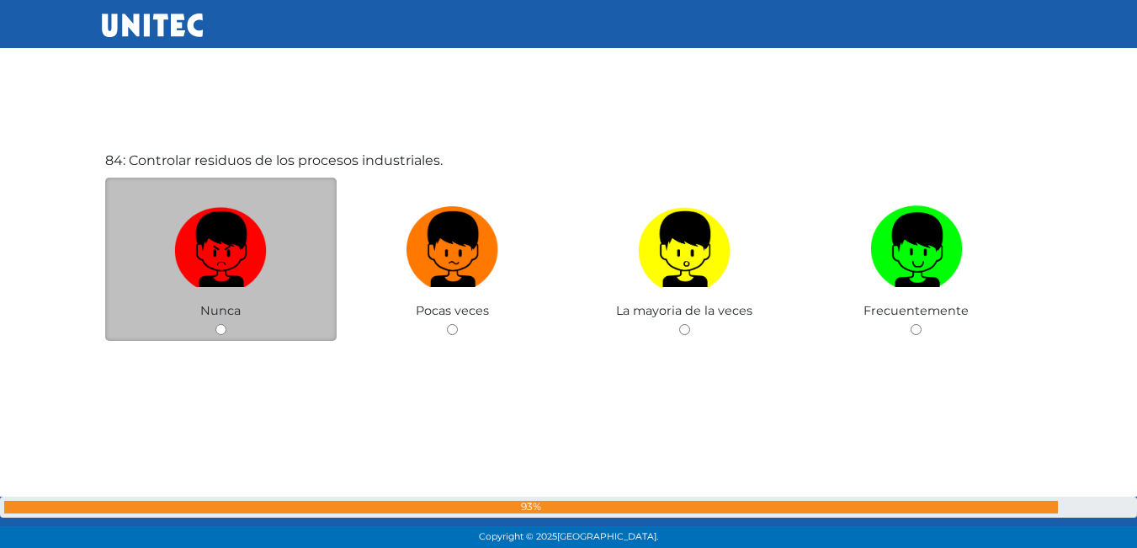
click at [252, 299] on label at bounding box center [221, 250] width 232 height 103
click at [226, 324] on input "radio" at bounding box center [220, 329] width 11 height 11
radio input "true"
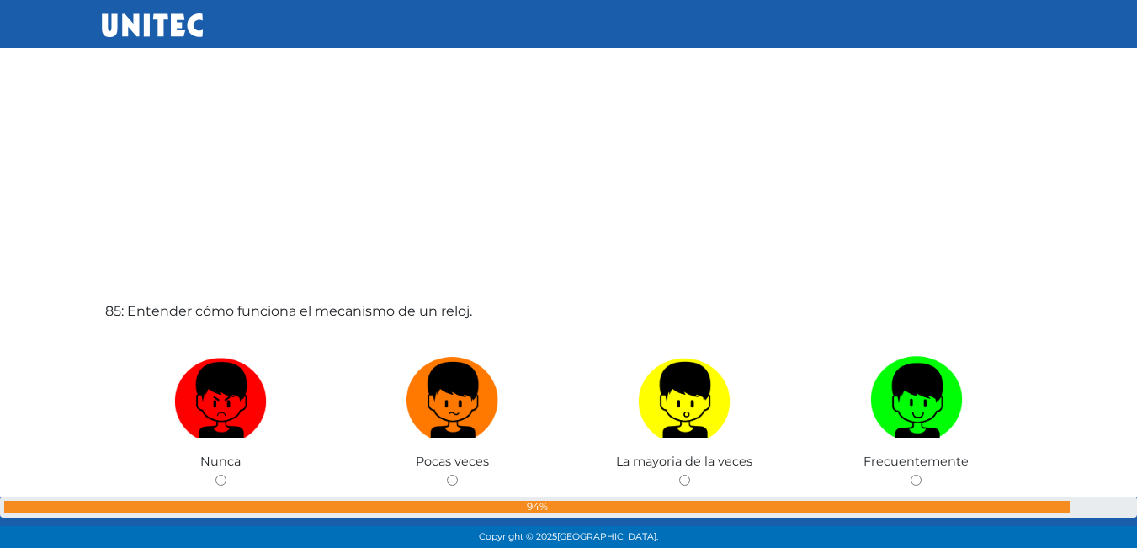
scroll to position [45994, 0]
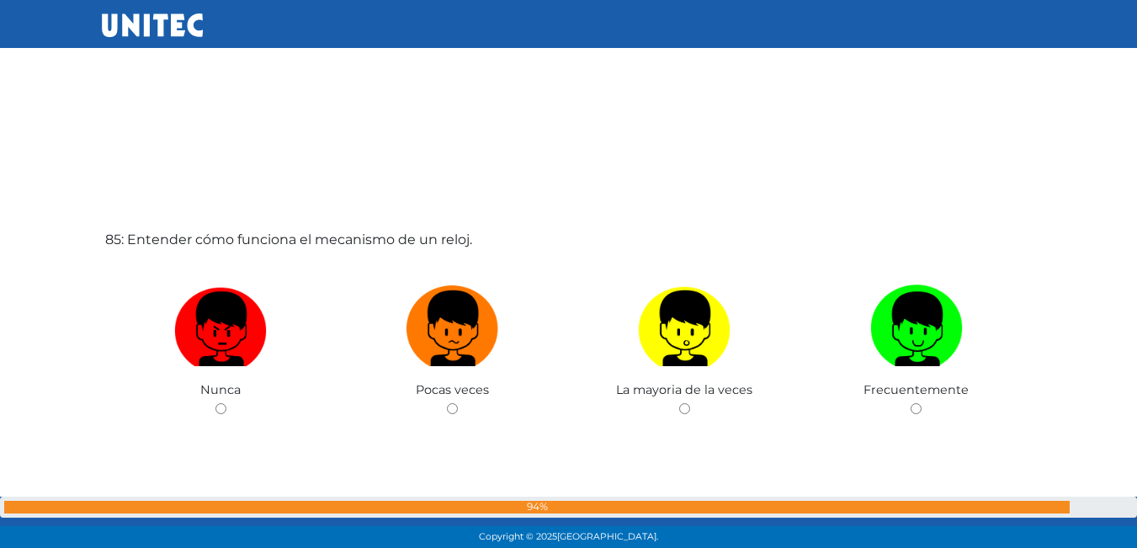
click at [252, 299] on img at bounding box center [220, 322] width 93 height 88
click at [226, 403] on input "radio" at bounding box center [220, 408] width 11 height 11
radio input "true"
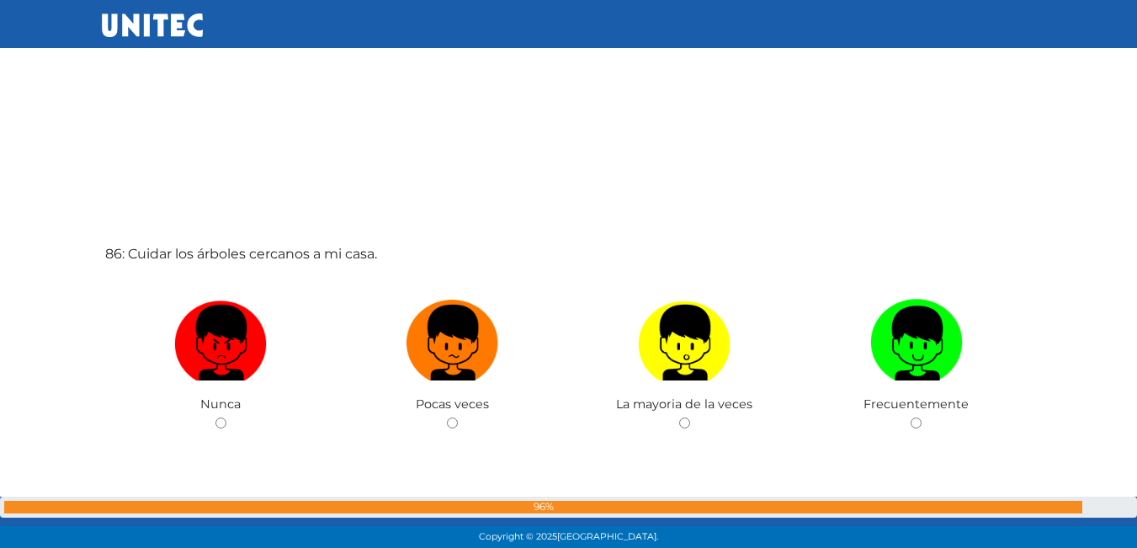
scroll to position [46634, 0]
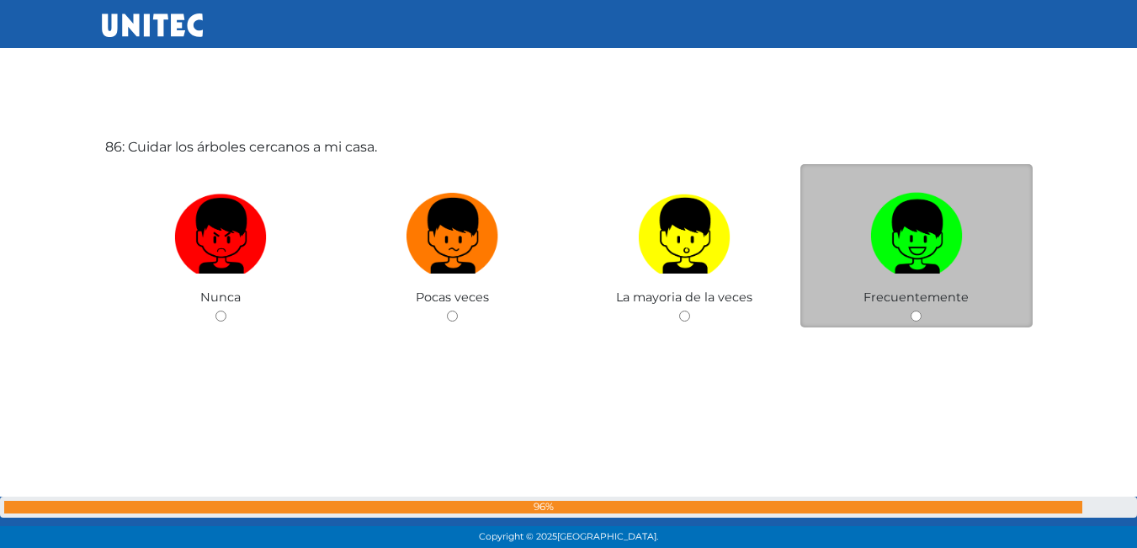
click at [898, 227] on img at bounding box center [916, 230] width 93 height 88
click at [910, 310] on input "radio" at bounding box center [915, 315] width 11 height 11
radio input "true"
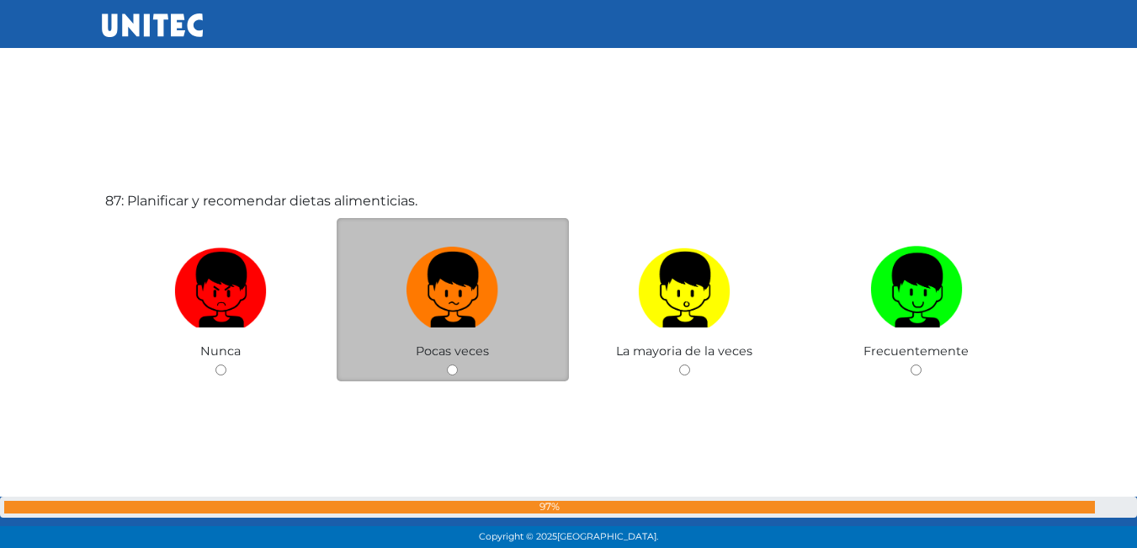
scroll to position [47131, 0]
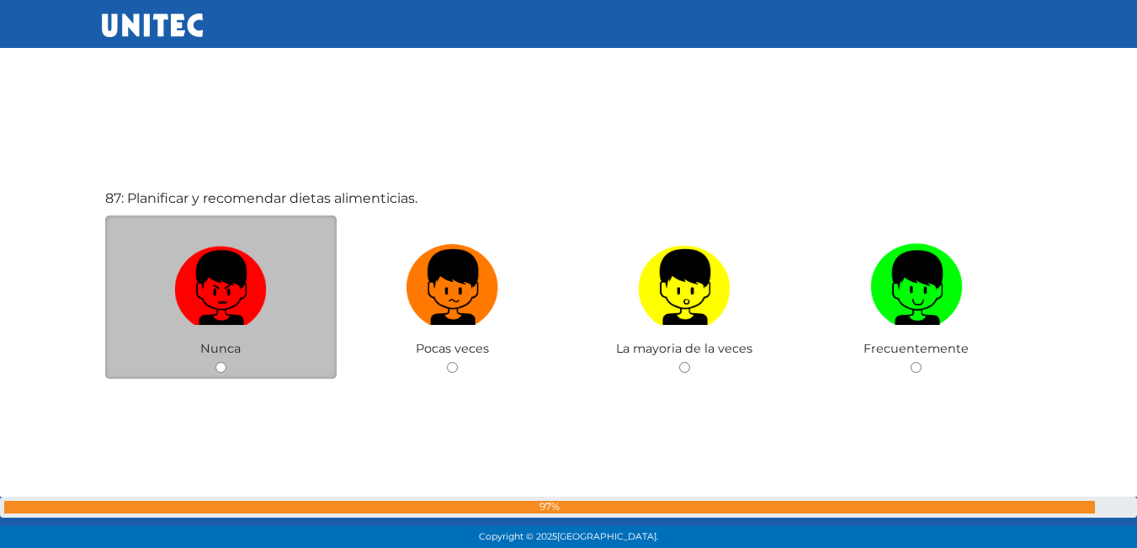
click at [222, 260] on img at bounding box center [220, 281] width 93 height 88
click at [222, 362] on input "radio" at bounding box center [220, 367] width 11 height 11
radio input "true"
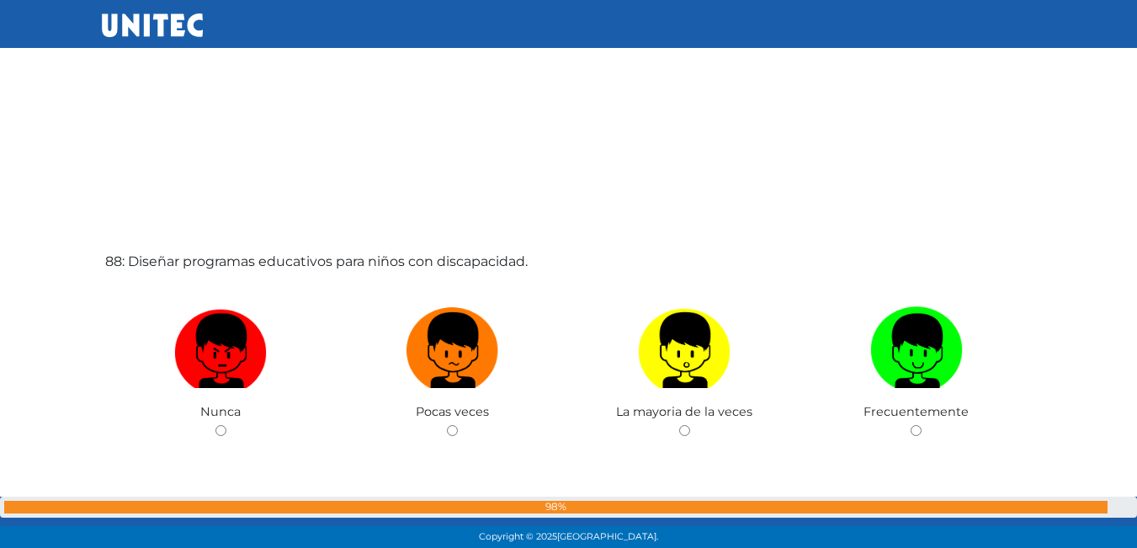
scroll to position [47309, 0]
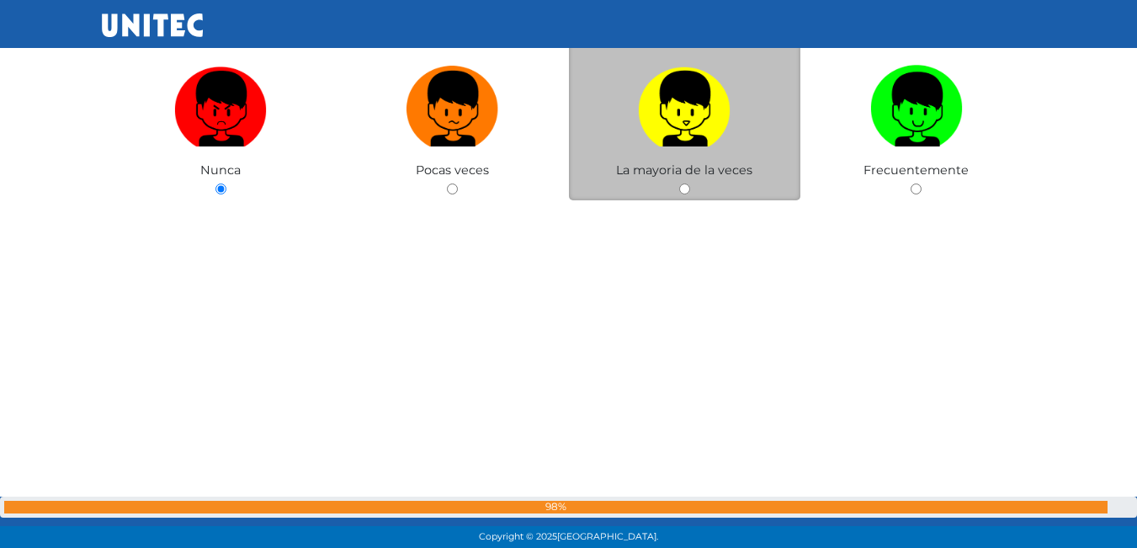
click at [696, 103] on img at bounding box center [684, 103] width 93 height 88
click at [690, 183] on input "radio" at bounding box center [684, 188] width 11 height 11
radio input "true"
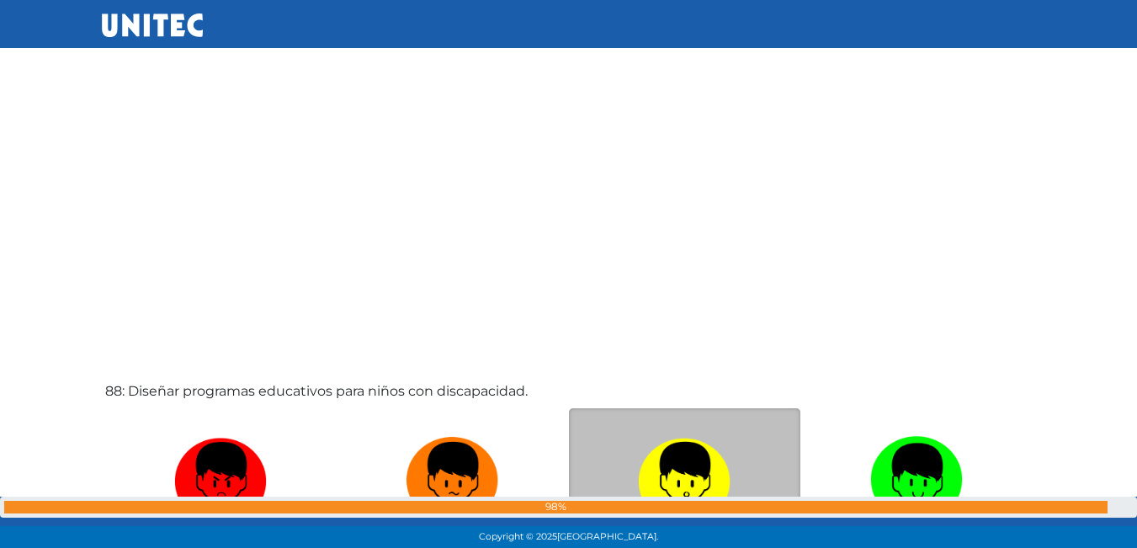
scroll to position [47646, 0]
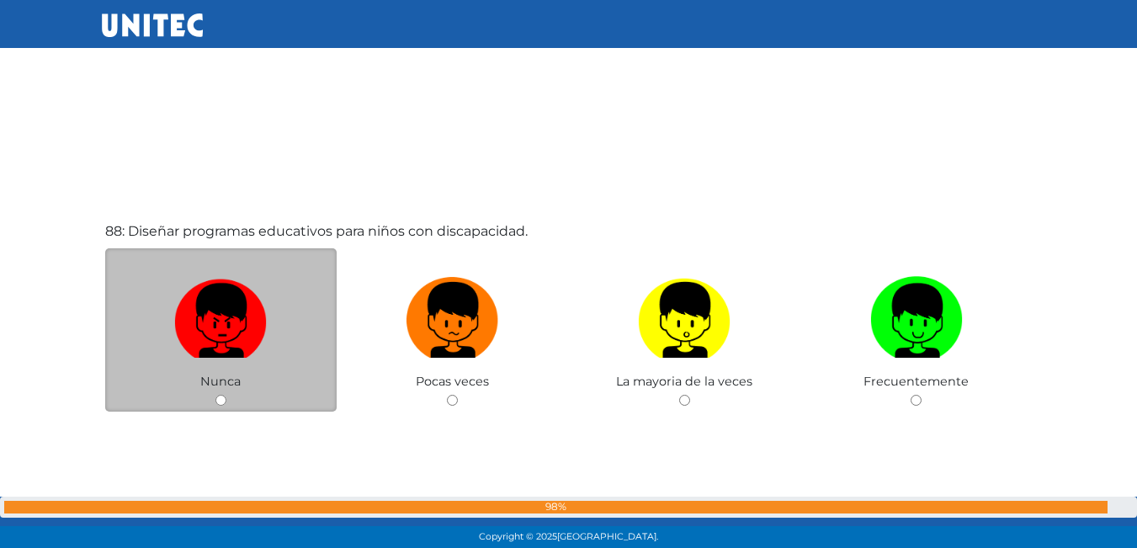
click at [215, 314] on img at bounding box center [220, 314] width 93 height 88
click at [215, 395] on input "radio" at bounding box center [220, 400] width 11 height 11
radio input "true"
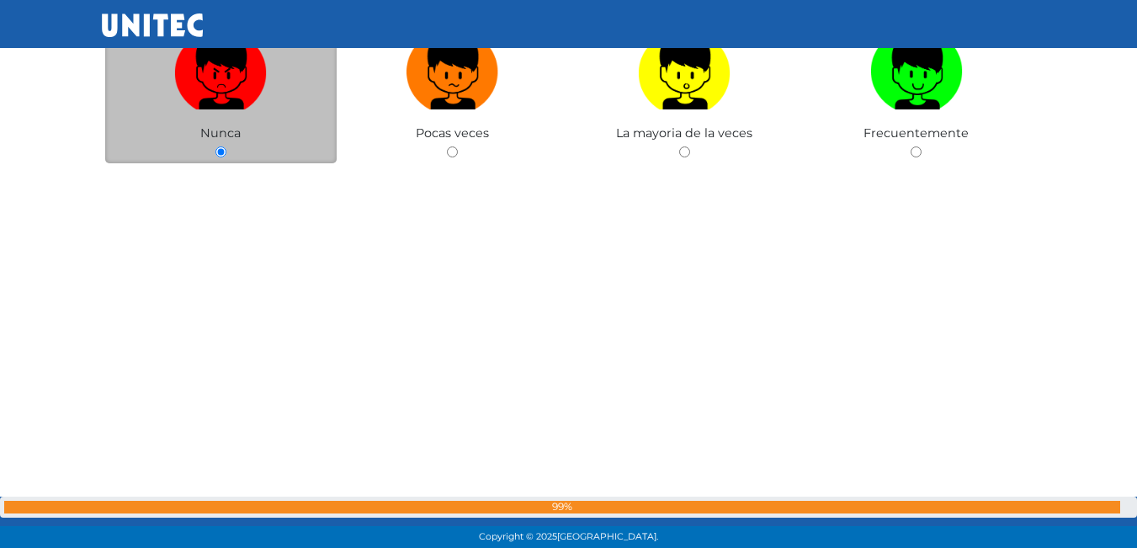
scroll to position [48120, 0]
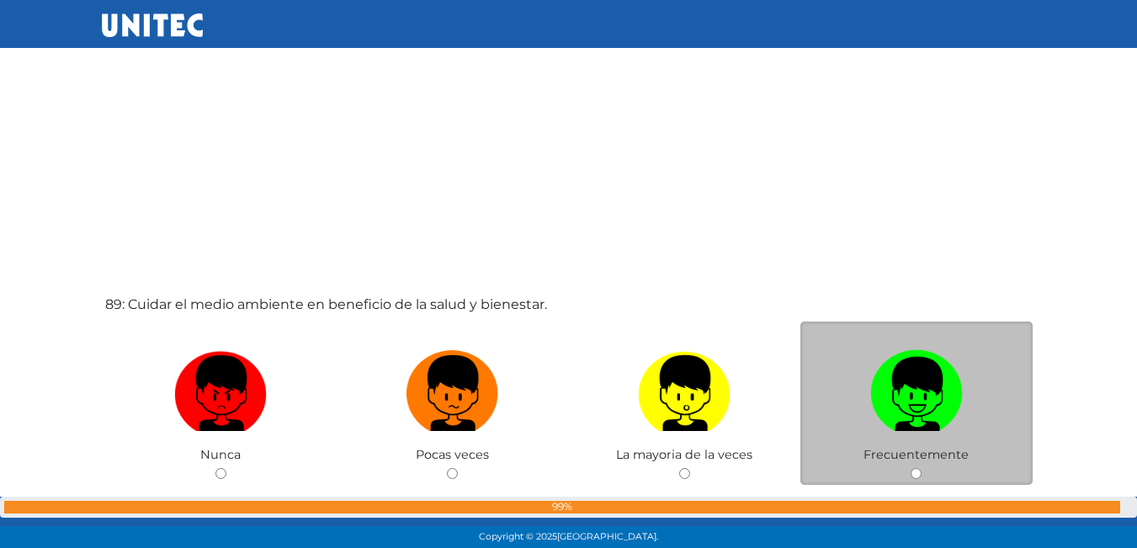
click at [910, 389] on img at bounding box center [916, 387] width 93 height 88
click at [910, 468] on input "radio" at bounding box center [915, 473] width 11 height 11
radio input "true"
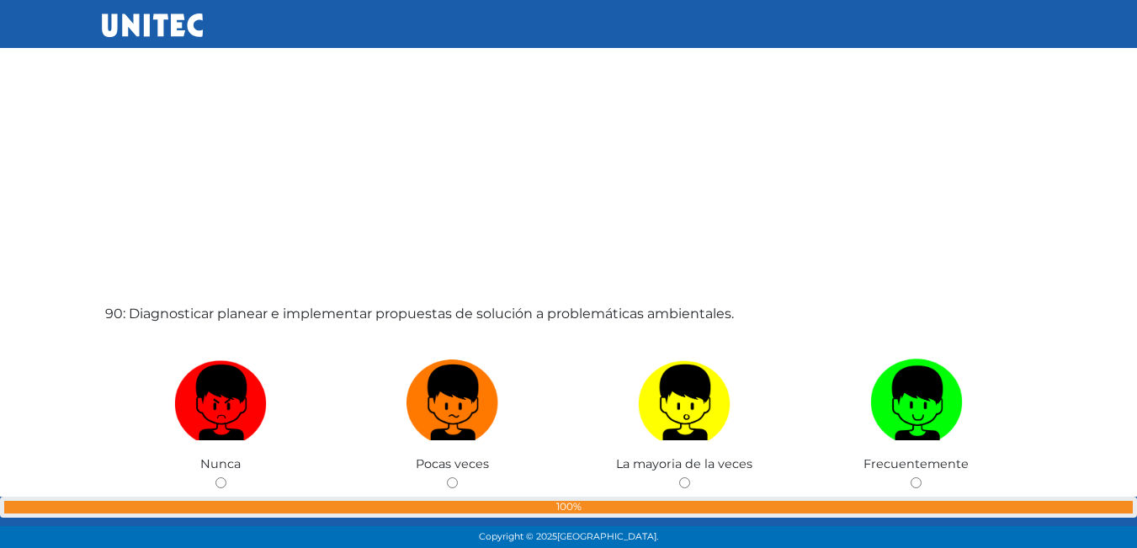
scroll to position [48825, 0]
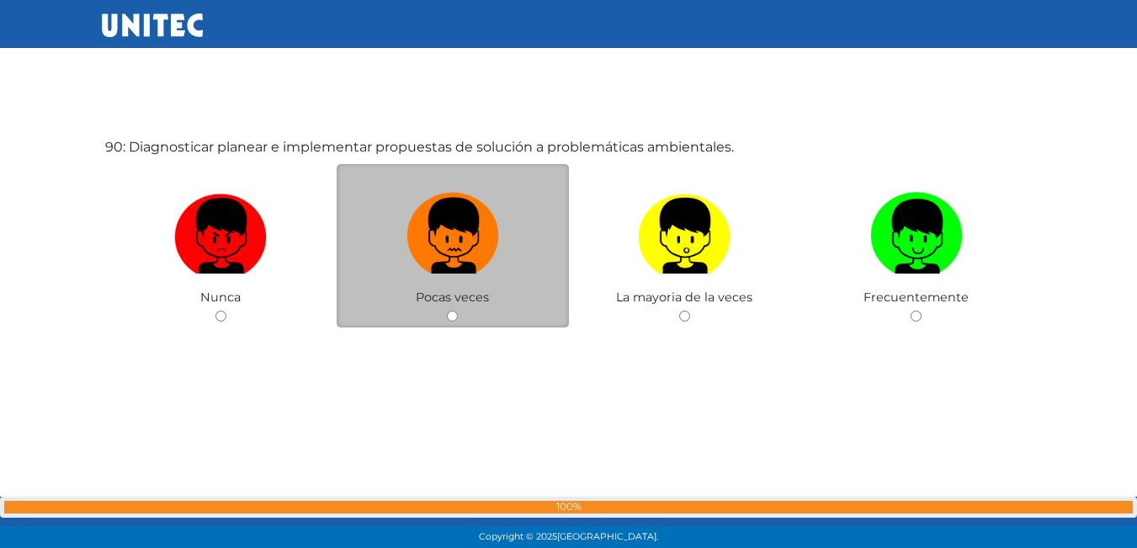
click at [428, 236] on img at bounding box center [452, 230] width 93 height 88
click at [447, 310] on input "radio" at bounding box center [452, 315] width 11 height 11
radio input "true"
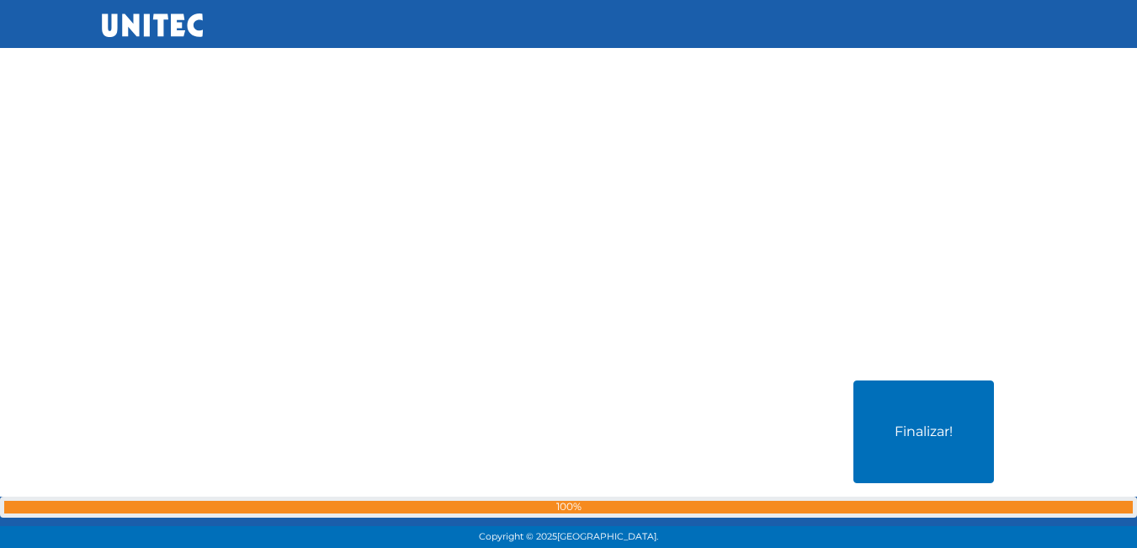
scroll to position [49387, 0]
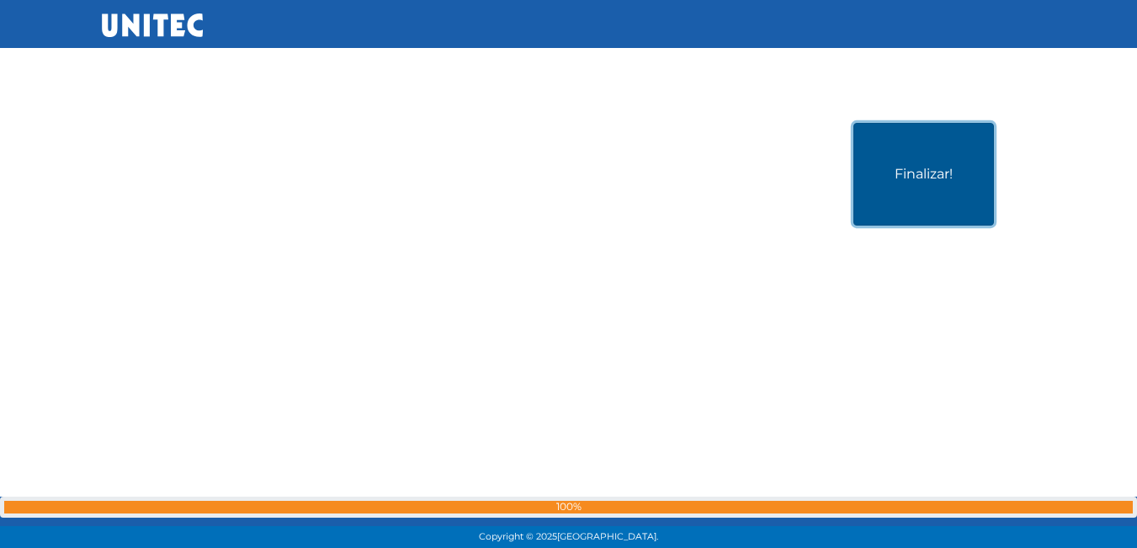
click at [888, 162] on button "Finalizar!" at bounding box center [923, 174] width 140 height 103
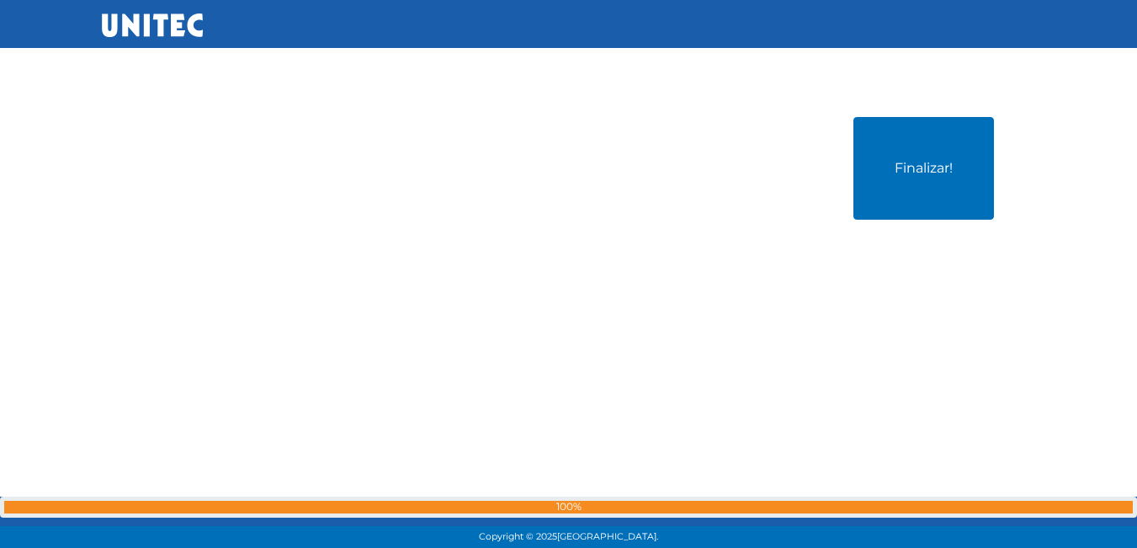
scroll to position [49406, 0]
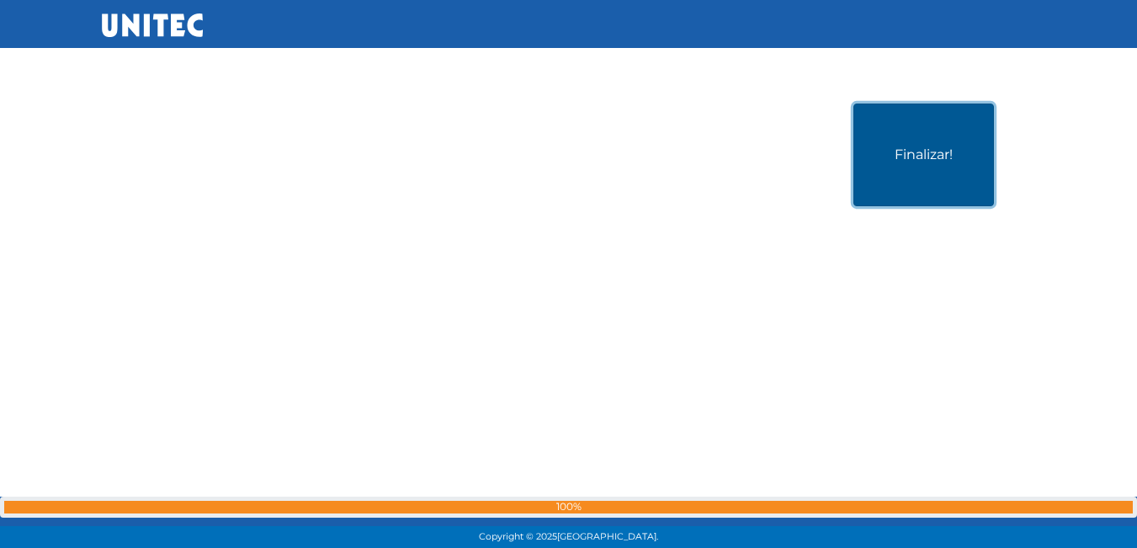
click at [886, 173] on button "Finalizar!" at bounding box center [923, 154] width 140 height 103
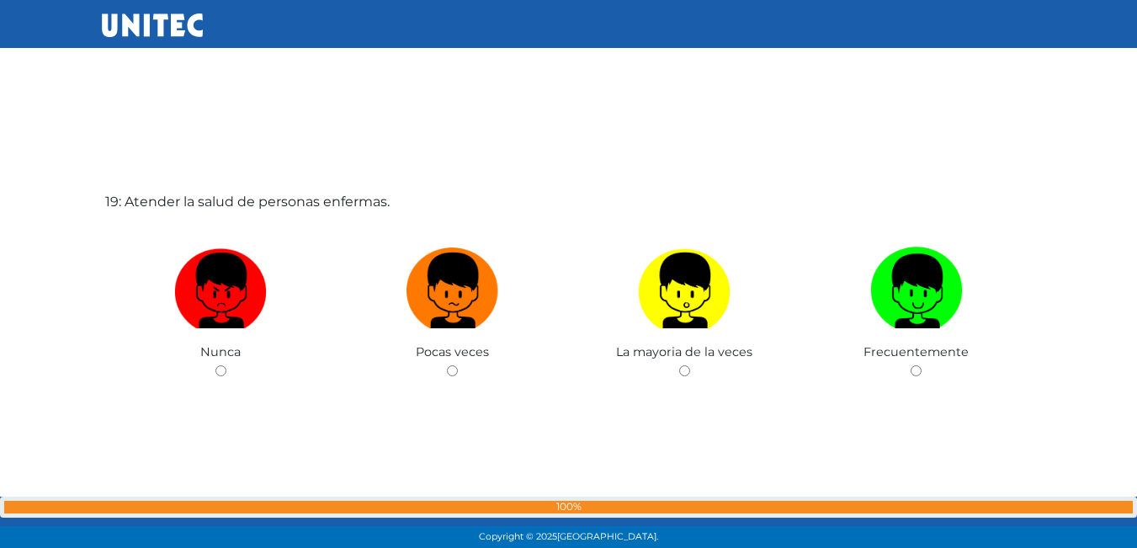
scroll to position [9888, 0]
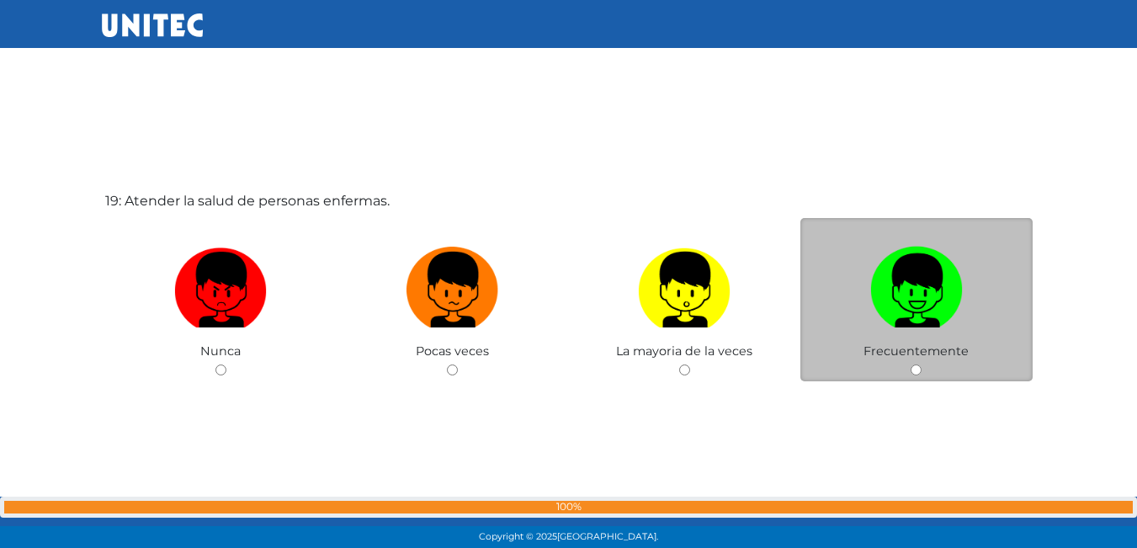
click at [909, 295] on img at bounding box center [916, 284] width 93 height 88
click at [910, 364] on input "radio" at bounding box center [915, 369] width 11 height 11
radio input "true"
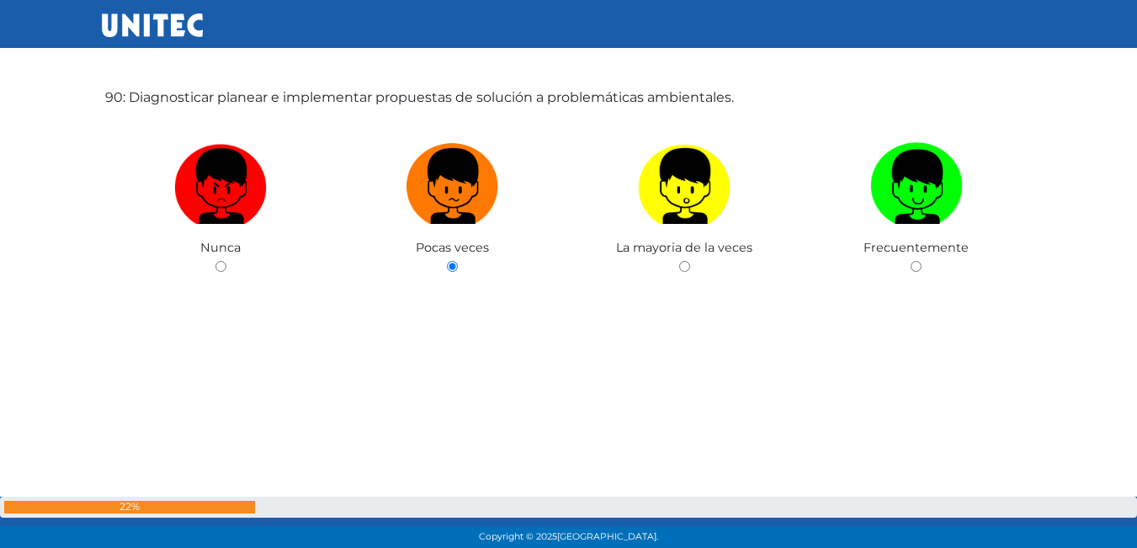
scroll to position [49194, 0]
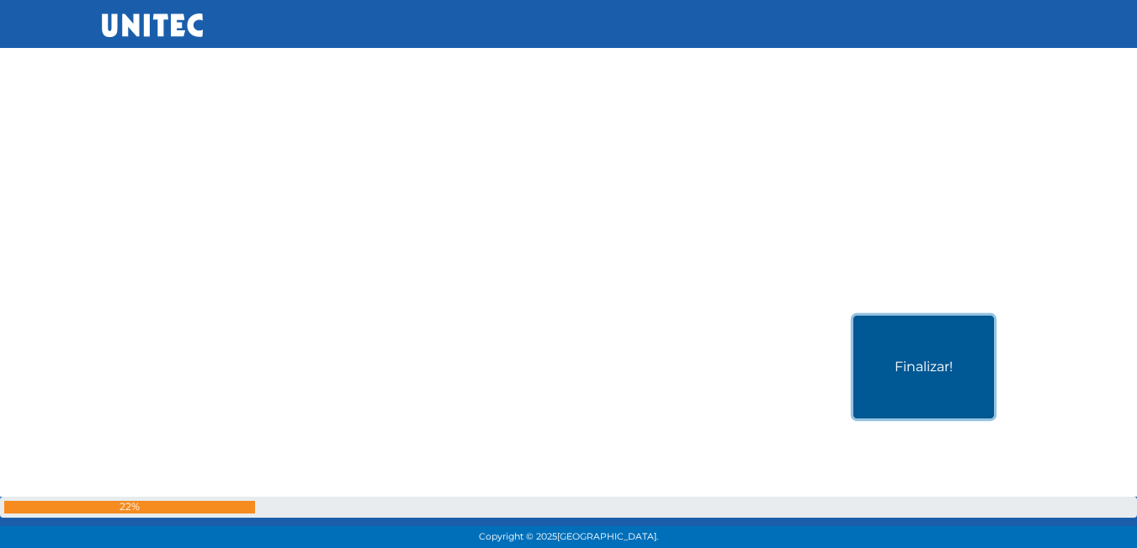
click at [967, 364] on button "Finalizar!" at bounding box center [923, 366] width 140 height 103
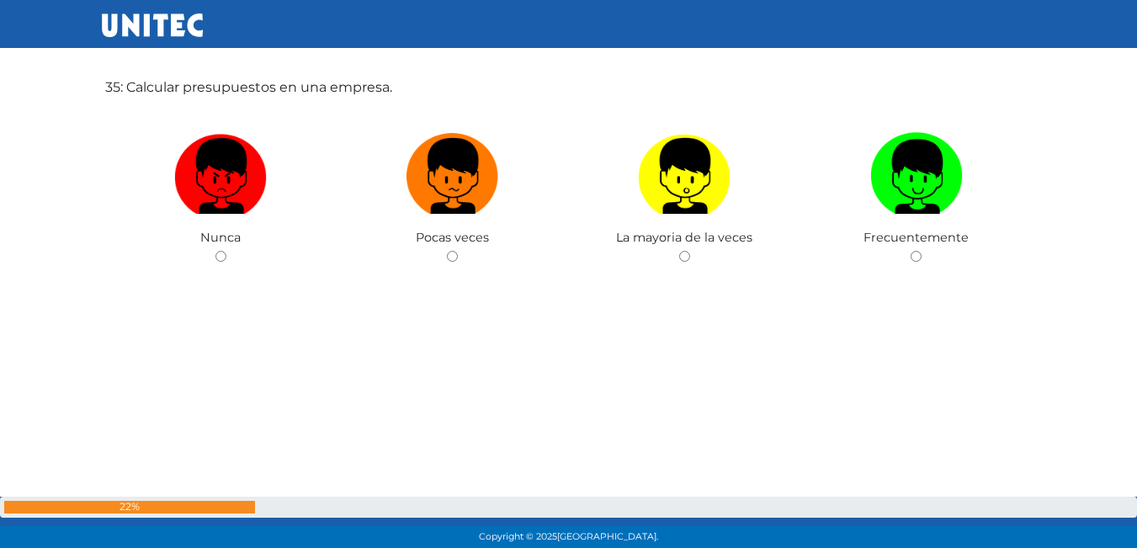
scroll to position [18735, 0]
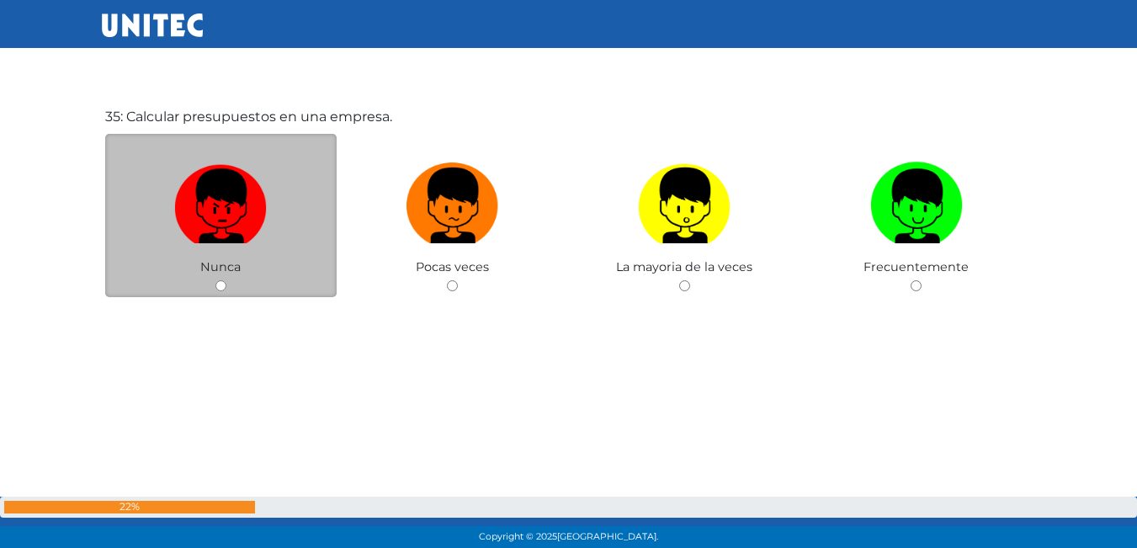
click at [251, 209] on img at bounding box center [220, 200] width 93 height 88
click at [226, 280] on input "radio" at bounding box center [220, 285] width 11 height 11
radio input "true"
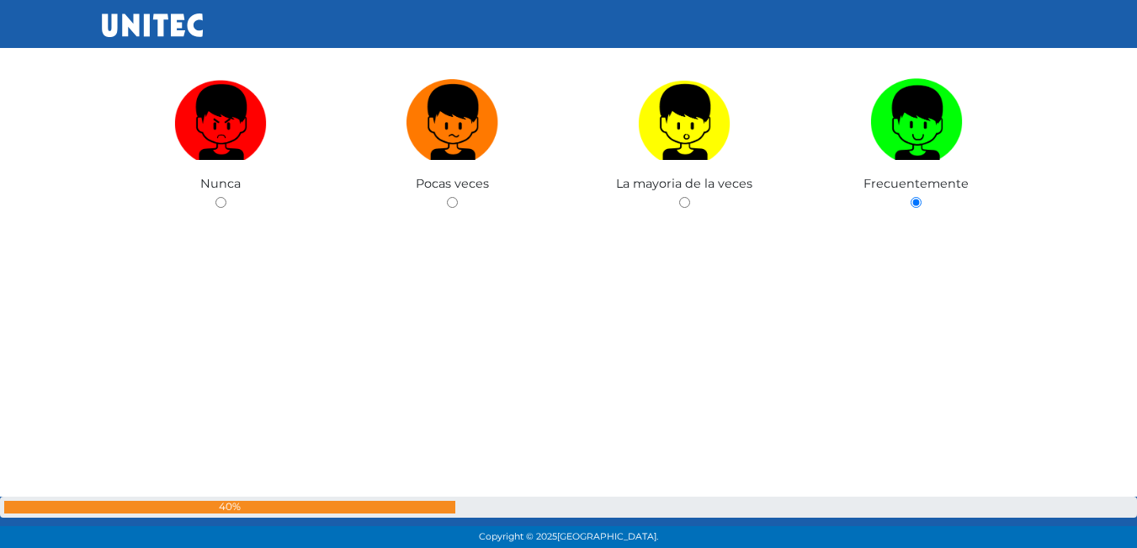
scroll to position [49192, 0]
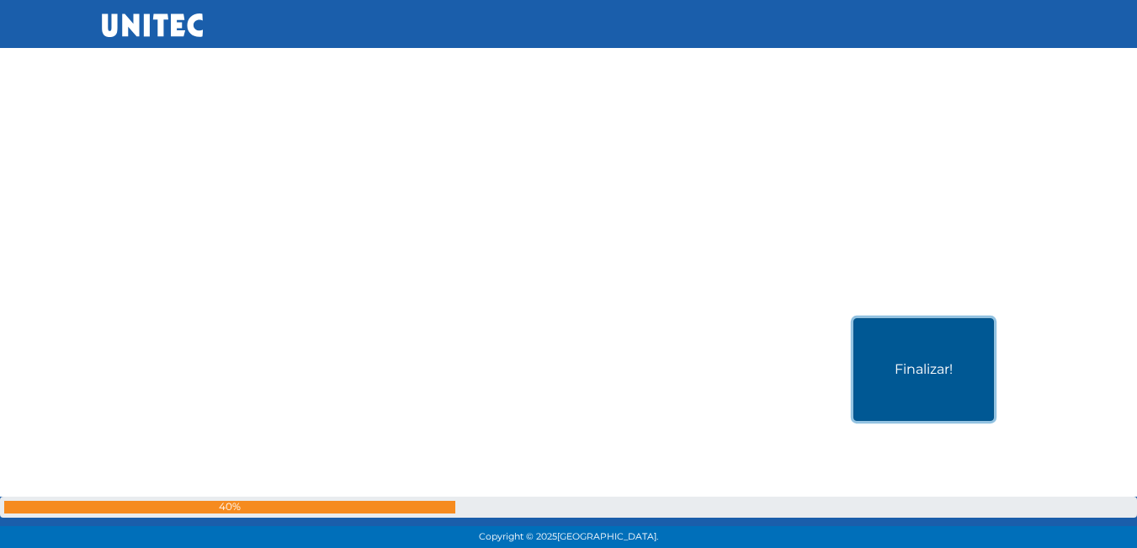
click at [924, 378] on button "Finalizar!" at bounding box center [923, 369] width 140 height 103
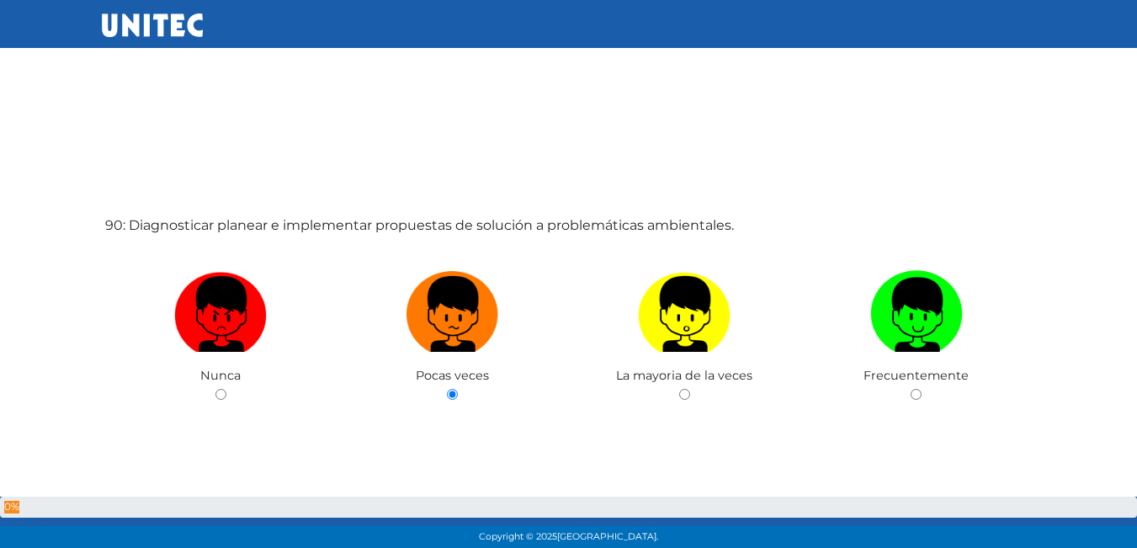
scroll to position [49406, 0]
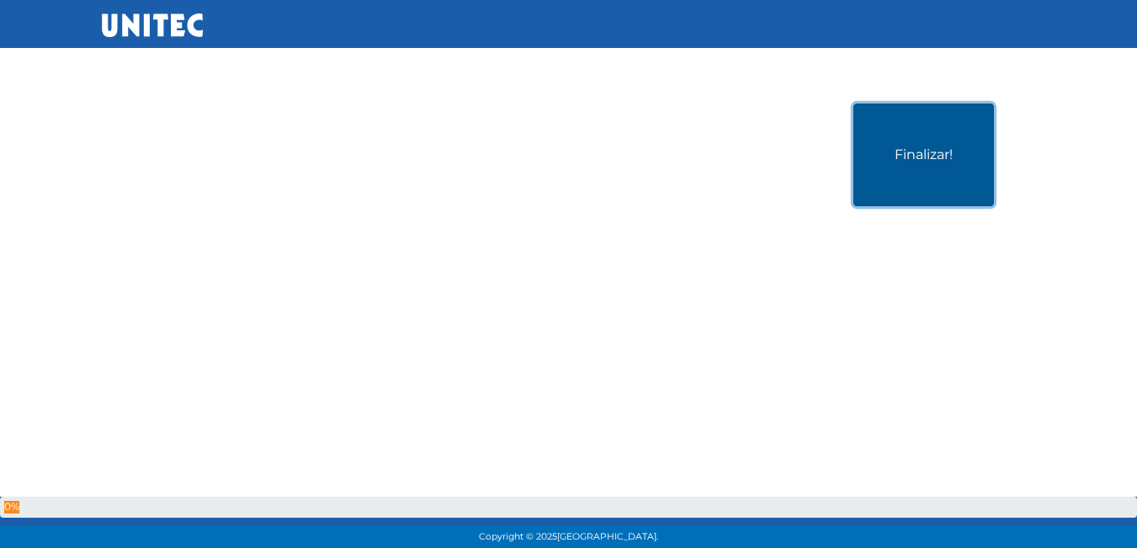
click at [920, 165] on button "Finalizar!" at bounding box center [923, 154] width 140 height 103
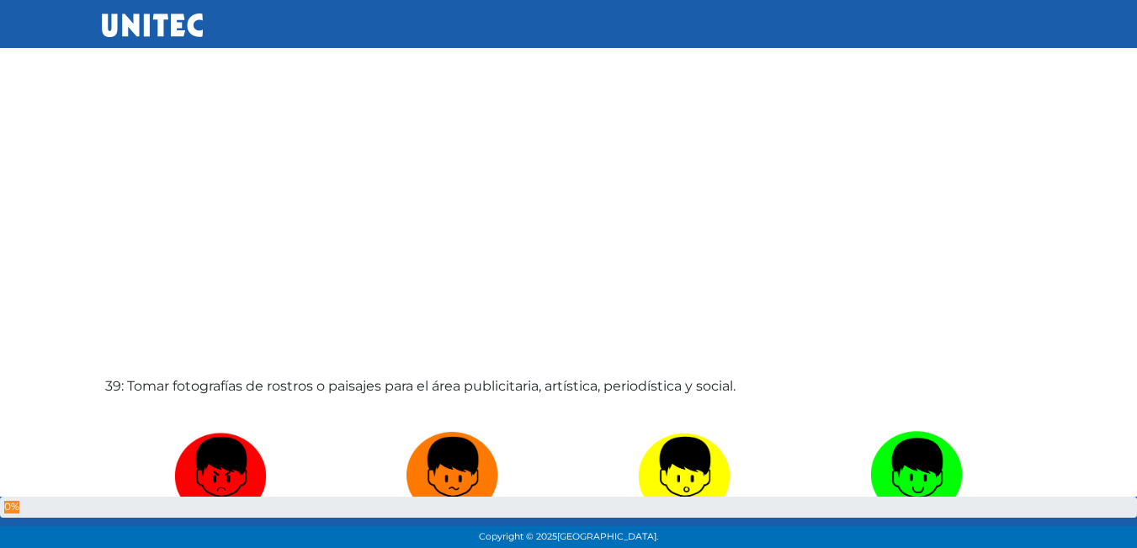
scroll to position [49406, 0]
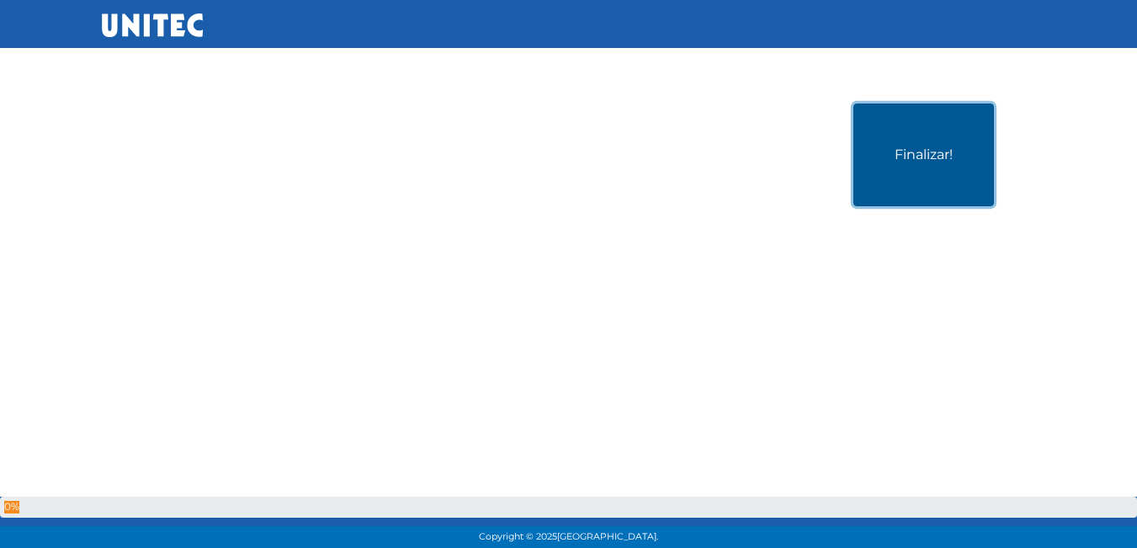
click at [945, 137] on button "Finalizar!" at bounding box center [923, 154] width 140 height 103
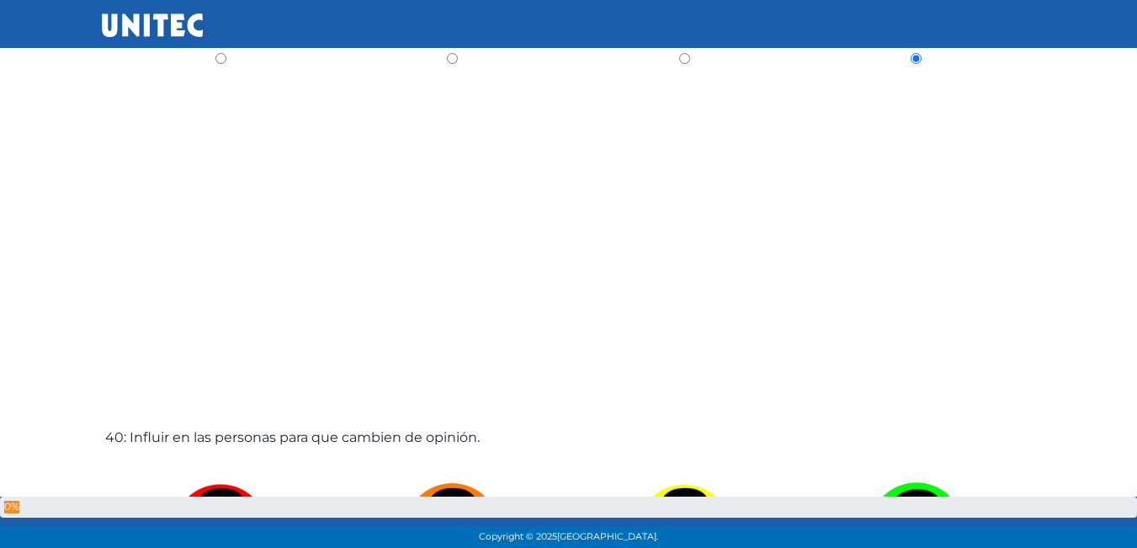
scroll to position [49406, 0]
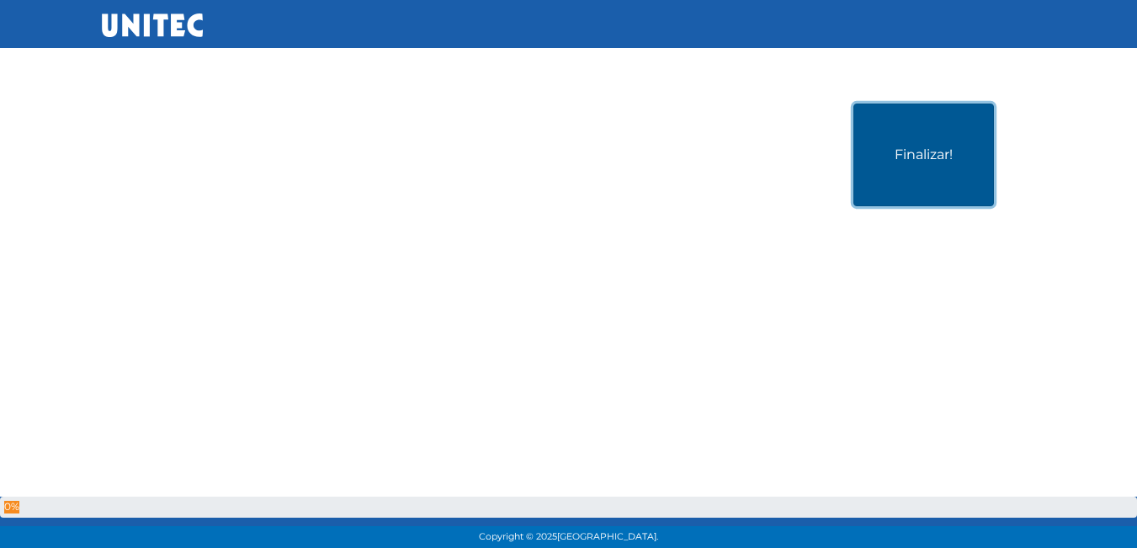
click at [936, 172] on button "Finalizar!" at bounding box center [923, 154] width 140 height 103
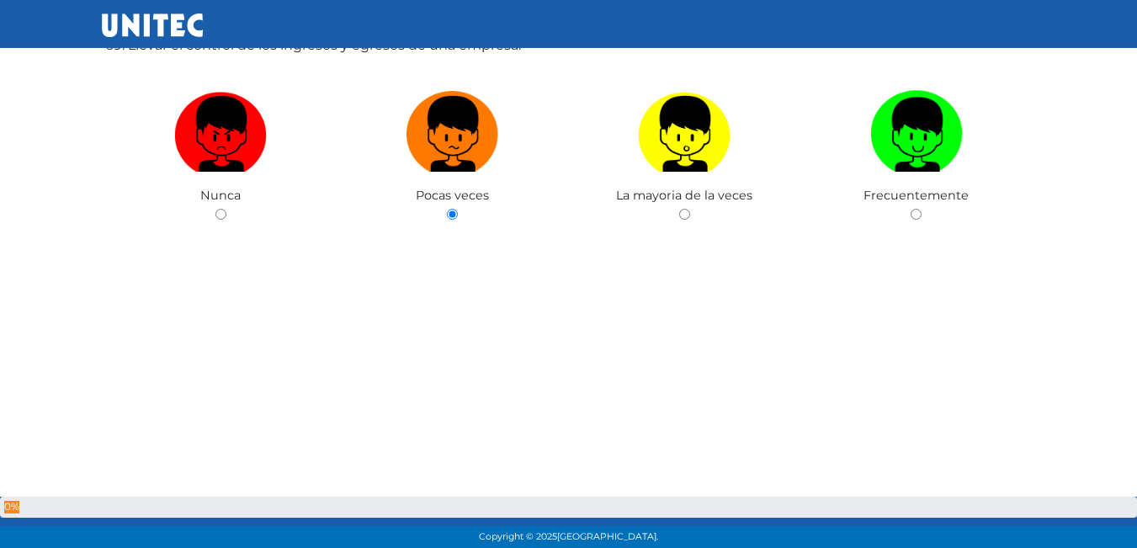
scroll to position [49406, 0]
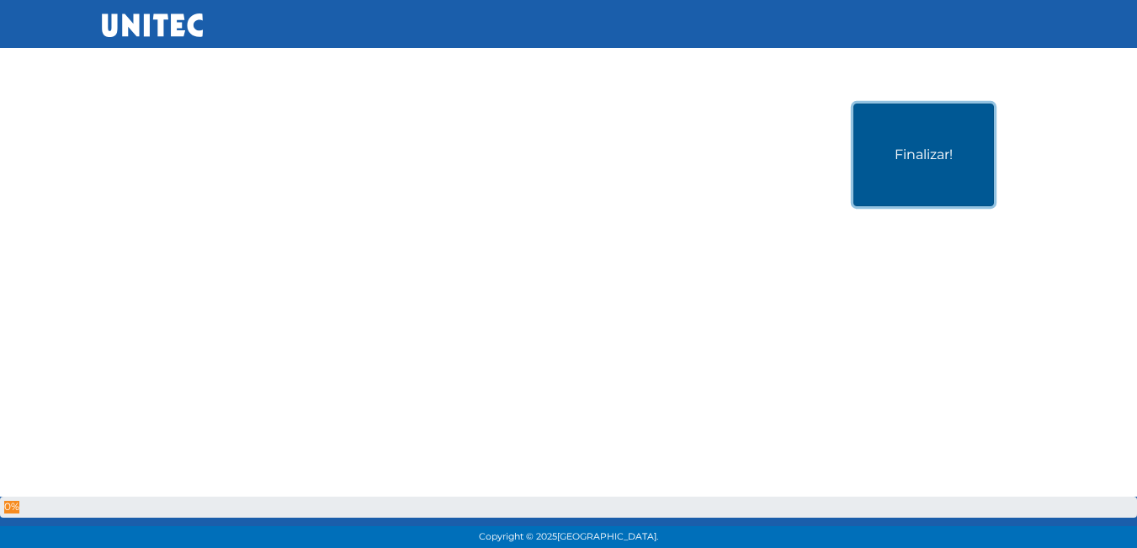
drag, startPoint x: 915, startPoint y: 136, endPoint x: 914, endPoint y: 159, distance: 22.8
click at [914, 159] on button "Finalizar!" at bounding box center [923, 154] width 140 height 103
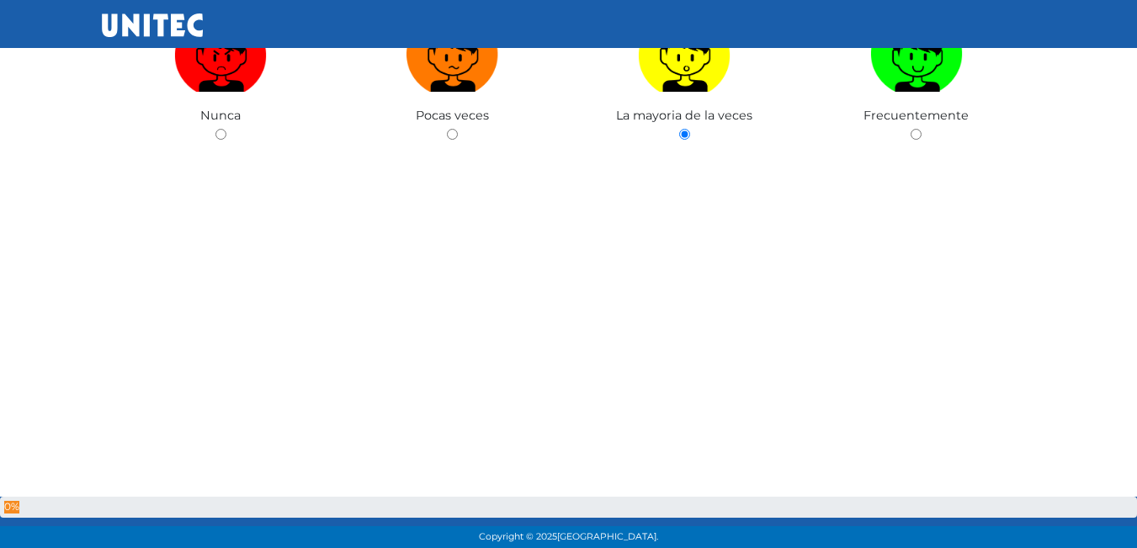
scroll to position [49406, 0]
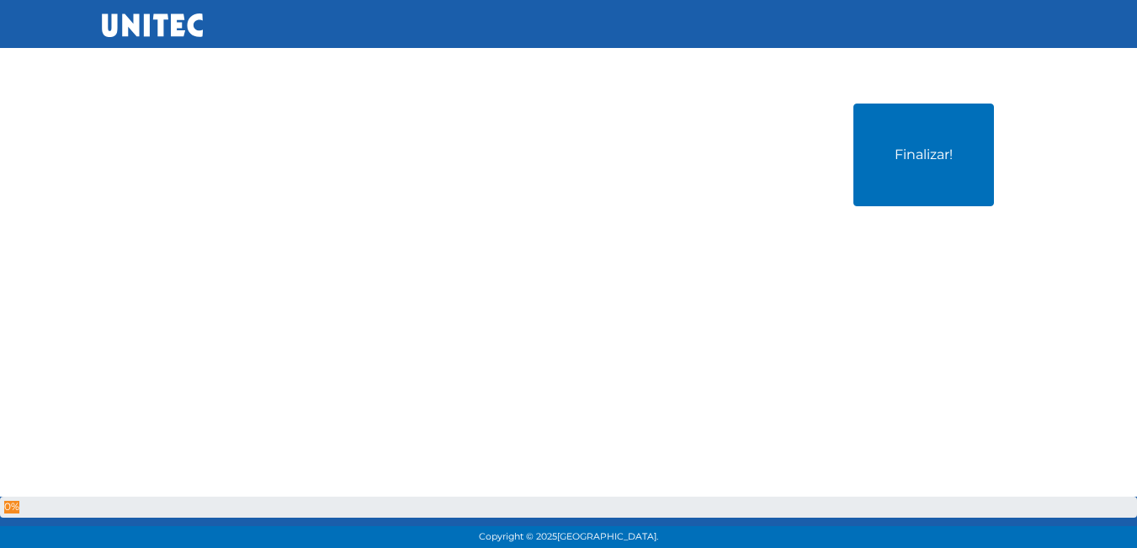
click at [644, 496] on div "0%" at bounding box center [568, 506] width 1137 height 21
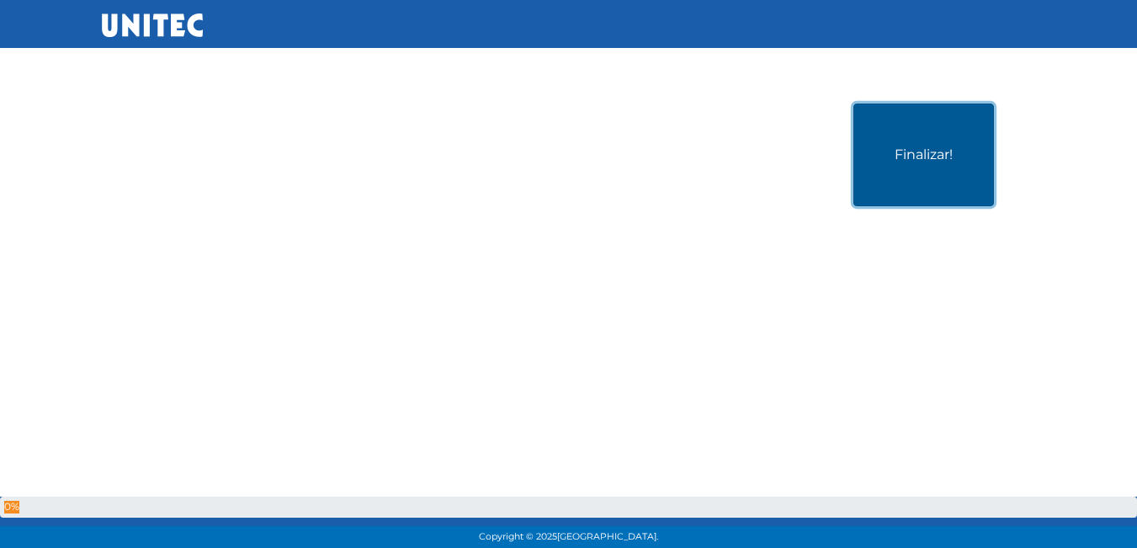
click at [921, 160] on button "Finalizar!" at bounding box center [923, 154] width 140 height 103
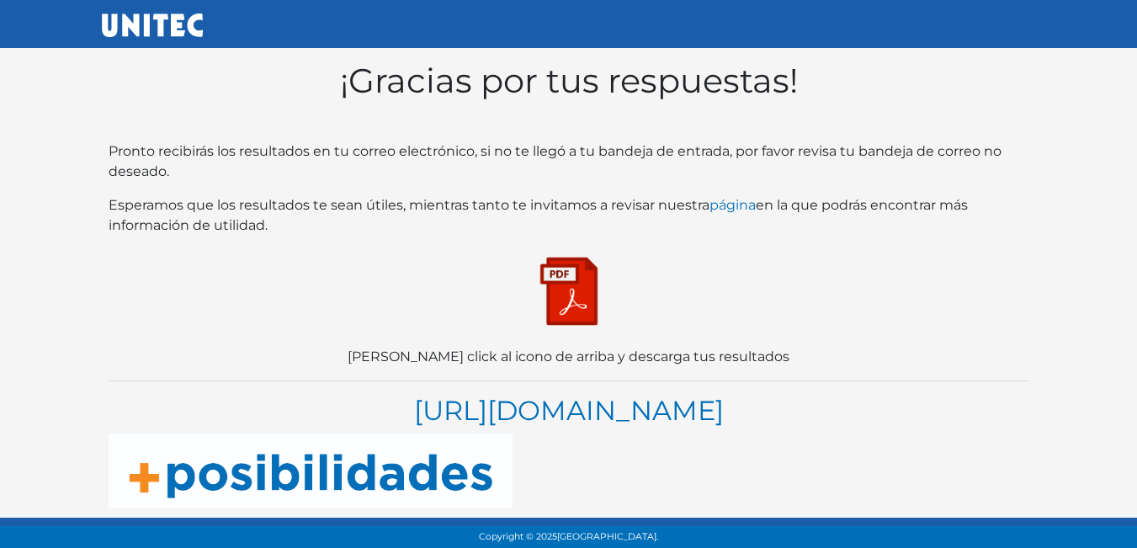
click at [560, 289] on img at bounding box center [569, 291] width 84 height 84
